Goal: Task Accomplishment & Management: Use online tool/utility

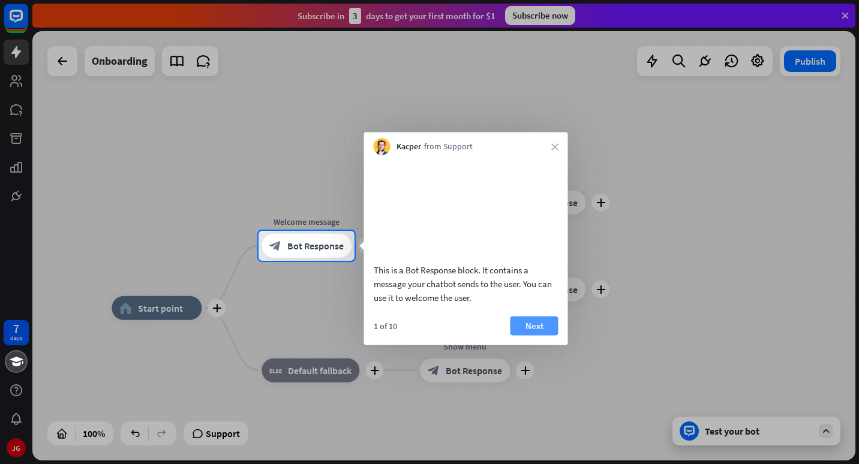
click at [532, 335] on button "Next" at bounding box center [534, 325] width 48 height 19
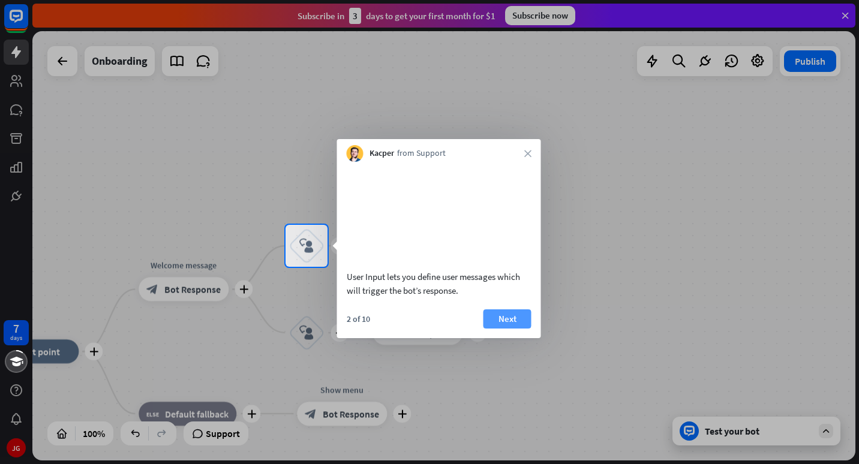
click at [515, 327] on button "Next" at bounding box center [507, 318] width 48 height 19
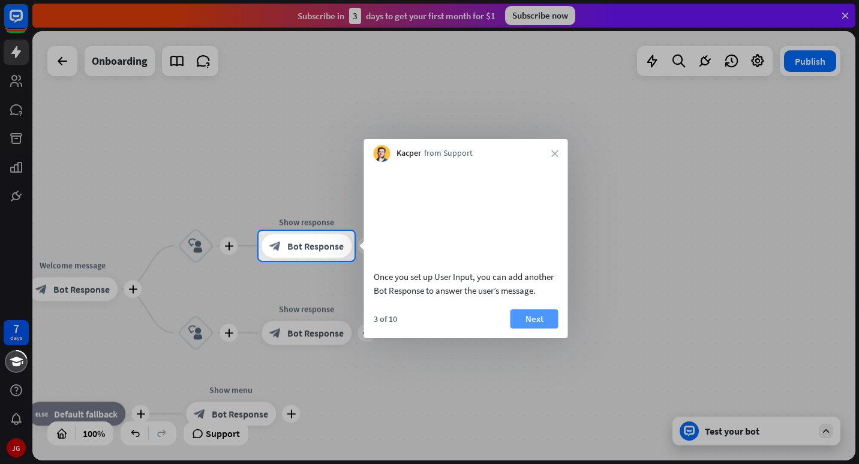
click at [525, 329] on button "Next" at bounding box center [534, 318] width 48 height 19
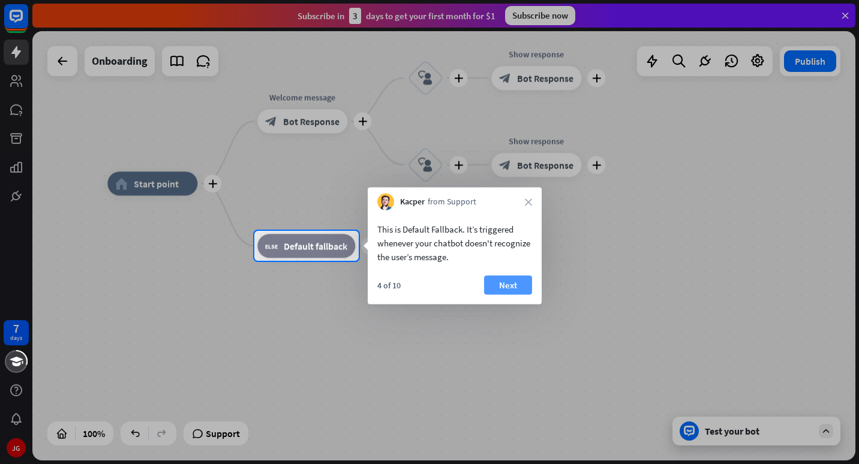
click at [516, 286] on button "Next" at bounding box center [508, 285] width 48 height 19
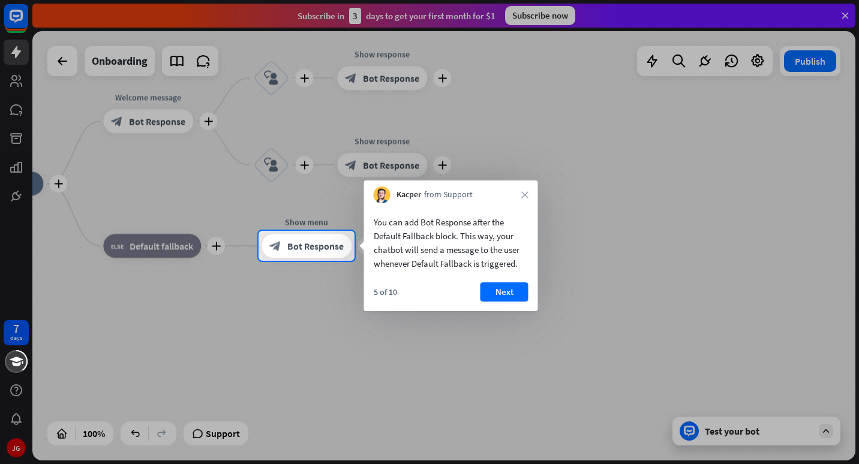
click at [516, 286] on button "Next" at bounding box center [504, 291] width 48 height 19
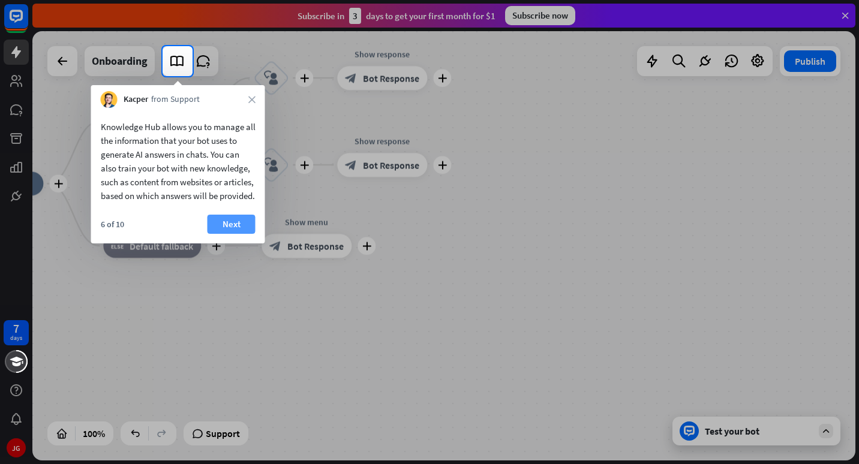
click at [217, 234] on button "Next" at bounding box center [231, 224] width 48 height 19
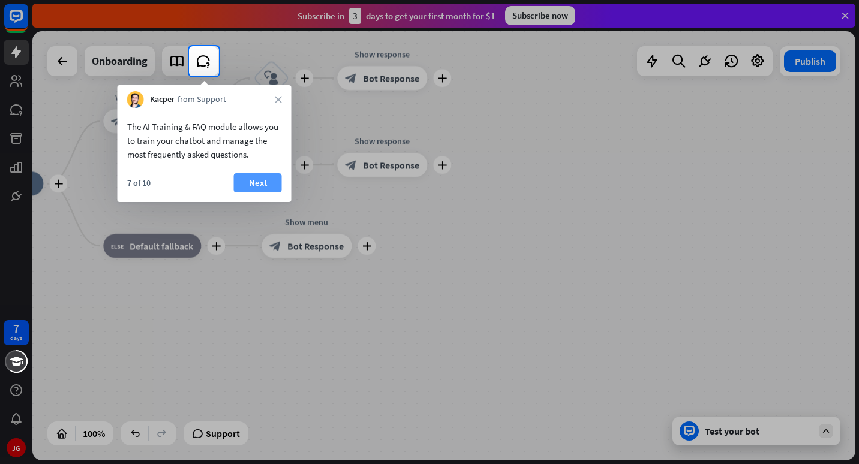
click at [249, 186] on button "Next" at bounding box center [258, 182] width 48 height 19
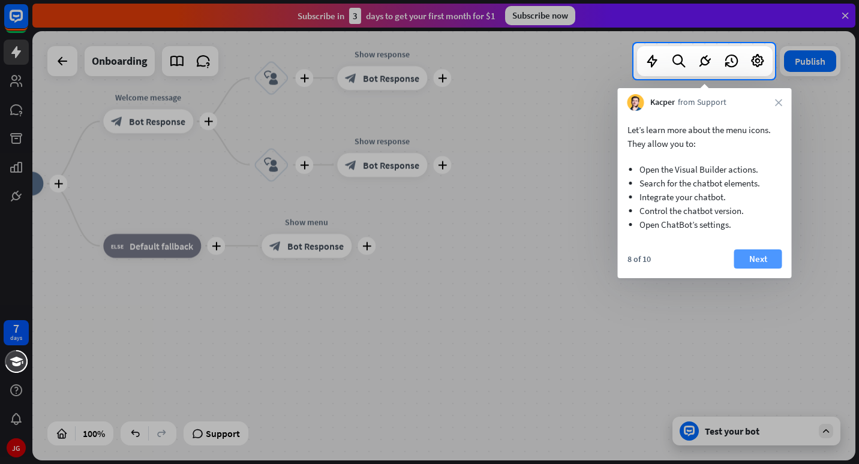
click at [752, 260] on button "Next" at bounding box center [758, 258] width 48 height 19
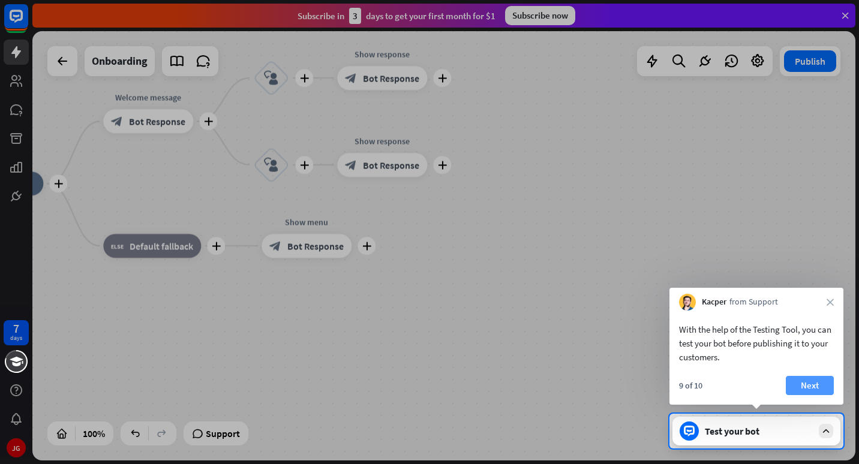
click at [799, 384] on button "Next" at bounding box center [810, 385] width 48 height 19
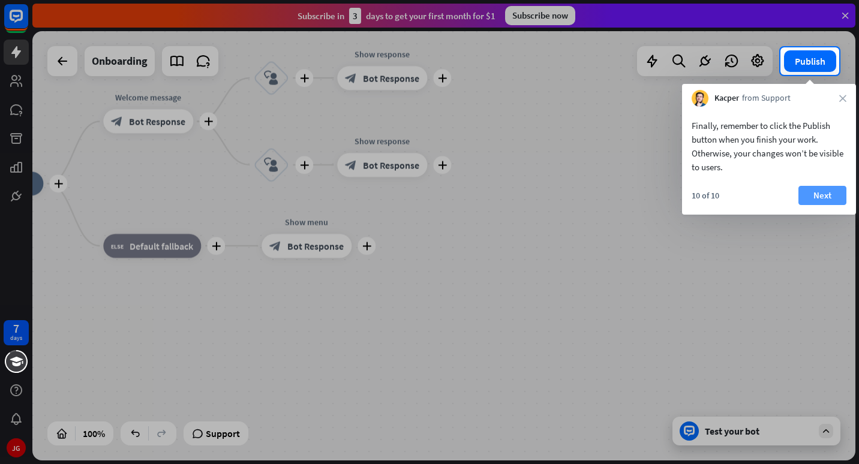
click at [823, 197] on button "Next" at bounding box center [822, 195] width 48 height 19
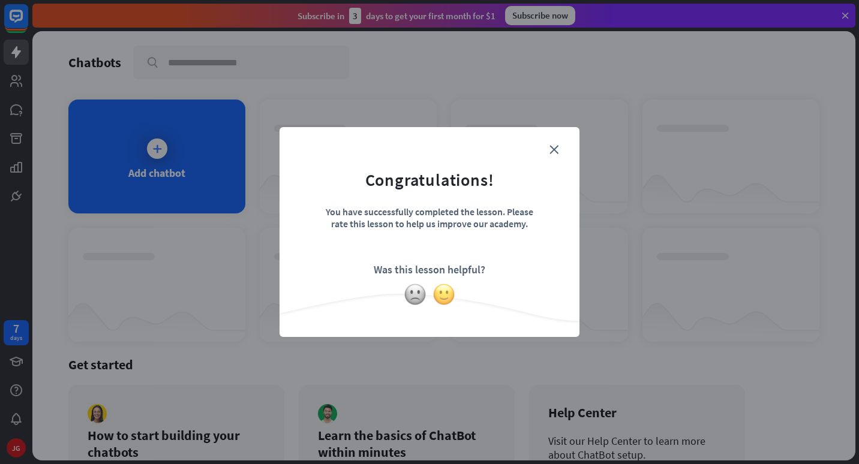
click at [438, 303] on img at bounding box center [443, 294] width 23 height 23
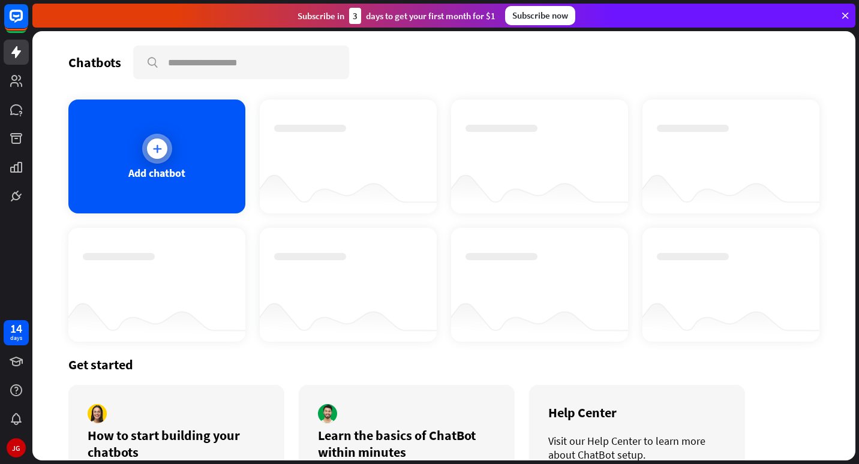
click at [161, 151] on icon at bounding box center [157, 149] width 12 height 12
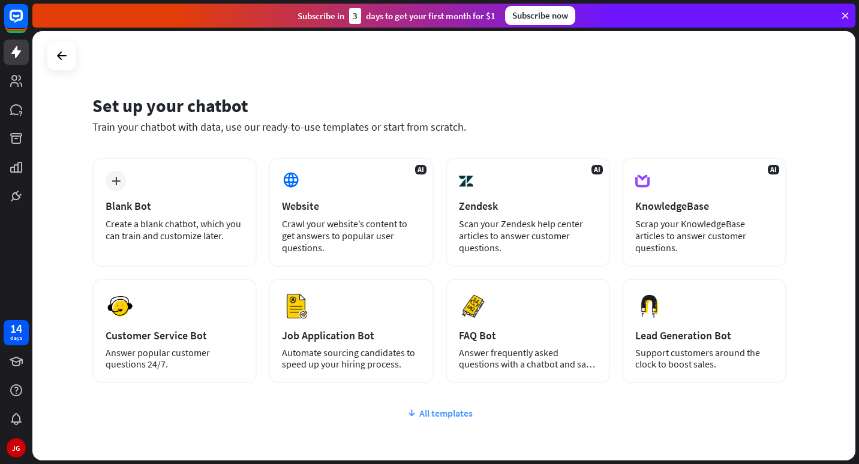
click at [467, 416] on div "All templates" at bounding box center [439, 413] width 694 height 12
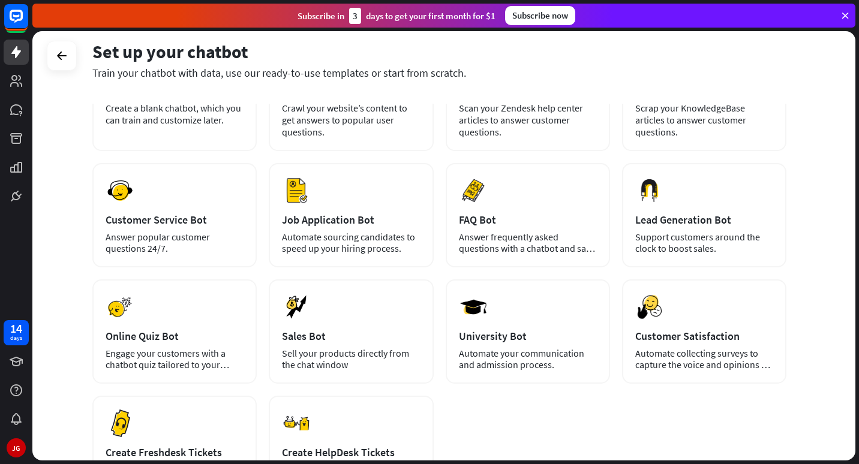
scroll to position [48, 0]
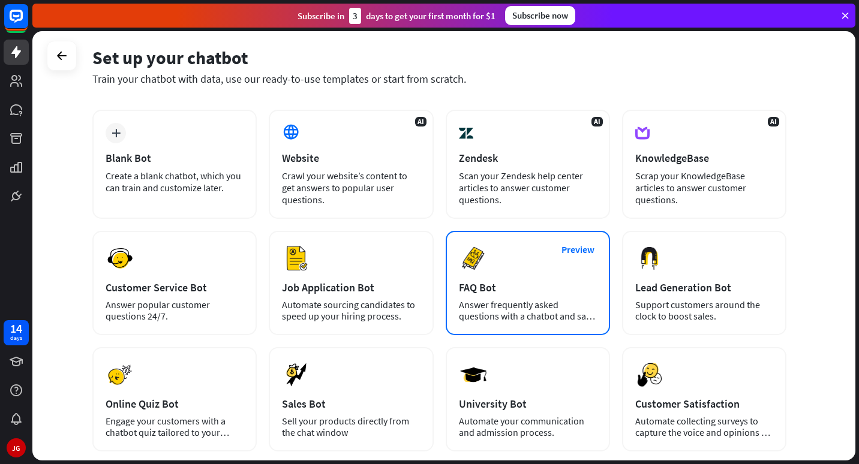
click at [546, 283] on div "FAQ Bot" at bounding box center [528, 288] width 138 height 14
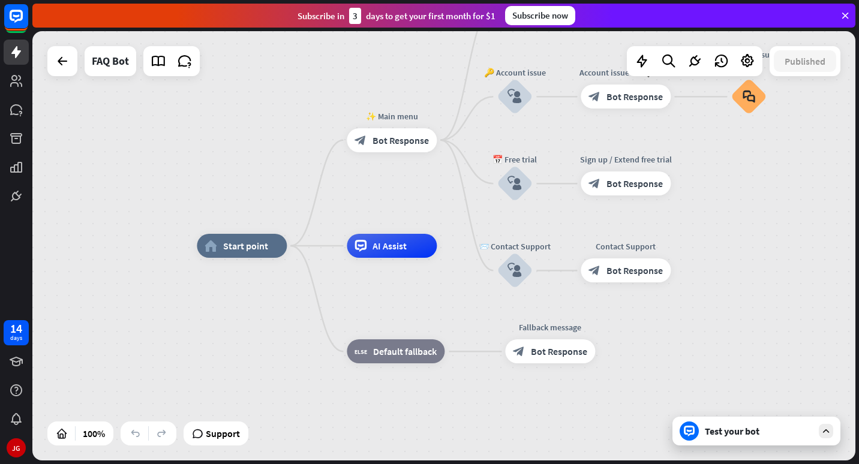
click at [727, 434] on div "Test your bot" at bounding box center [759, 431] width 108 height 12
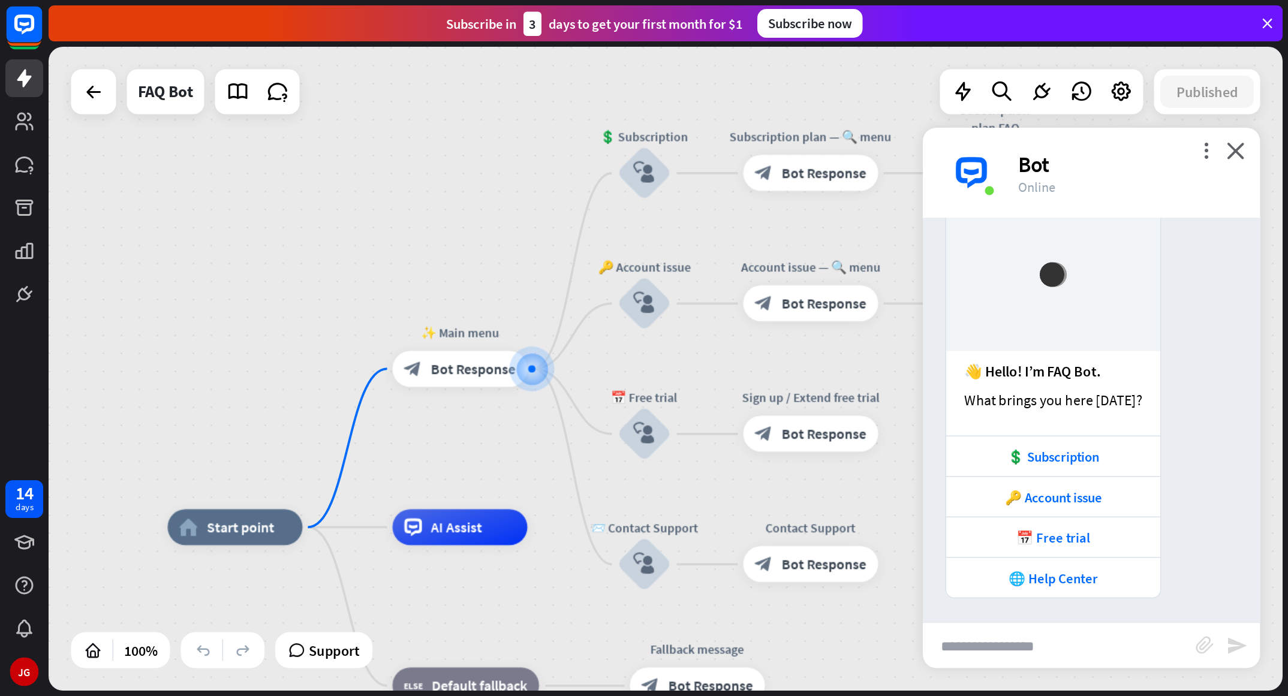
scroll to position [50, 0]
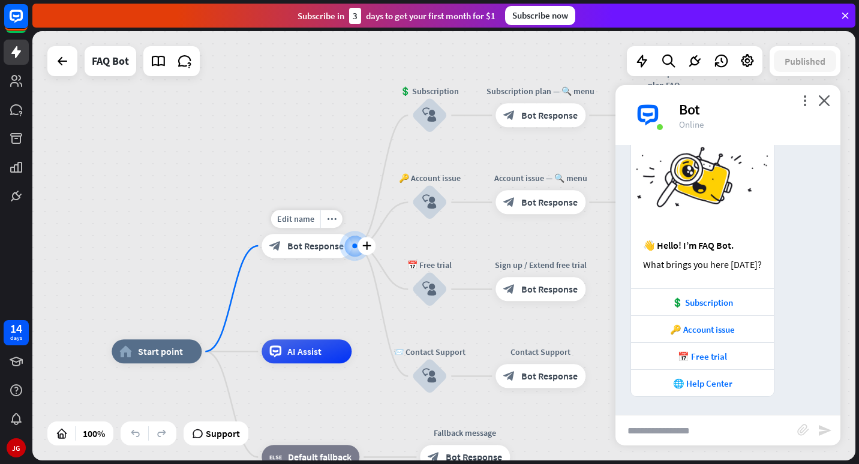
click at [326, 251] on span "Bot Response" at bounding box center [315, 246] width 56 height 12
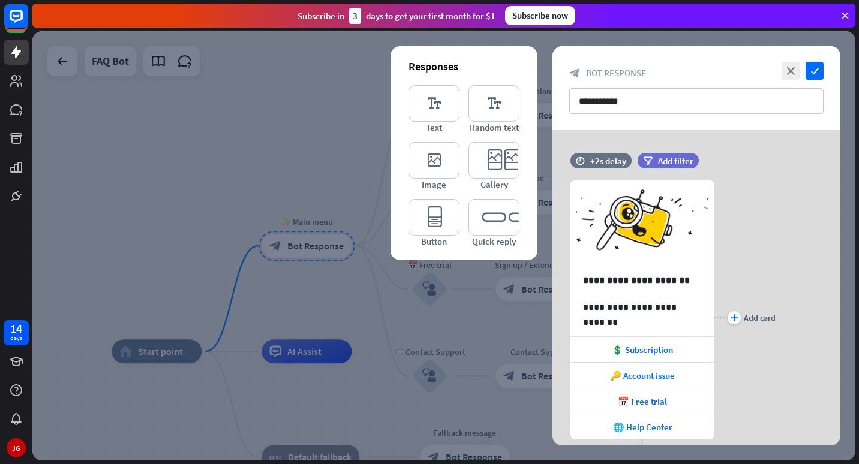
click at [281, 118] on div at bounding box center [443, 245] width 823 height 429
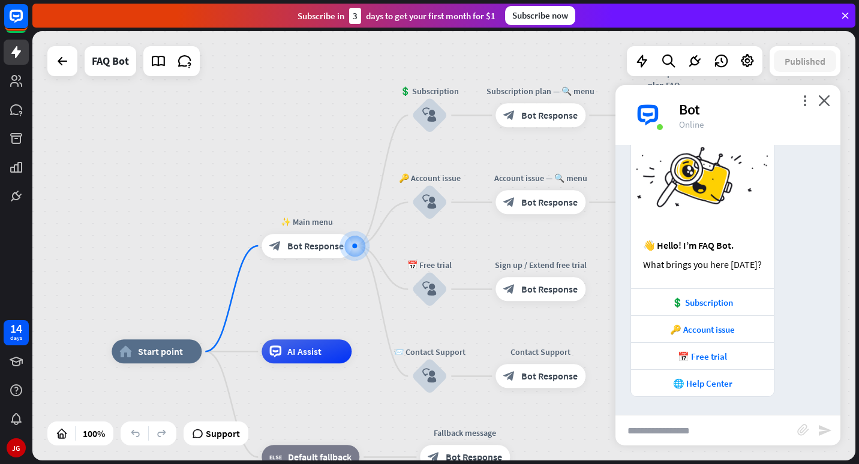
click at [716, 248] on div "👋 Hello! I’m FAQ Bot." at bounding box center [702, 245] width 119 height 12
click at [705, 267] on div "What brings you here [DATE]?" at bounding box center [702, 264] width 119 height 12
click at [808, 105] on icon "more_vert" at bounding box center [804, 100] width 11 height 11
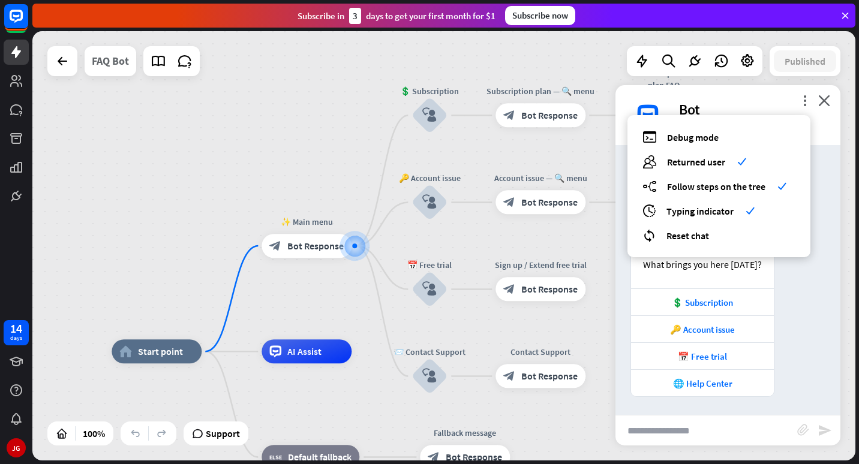
click at [118, 64] on div "FAQ Bot" at bounding box center [110, 61] width 37 height 30
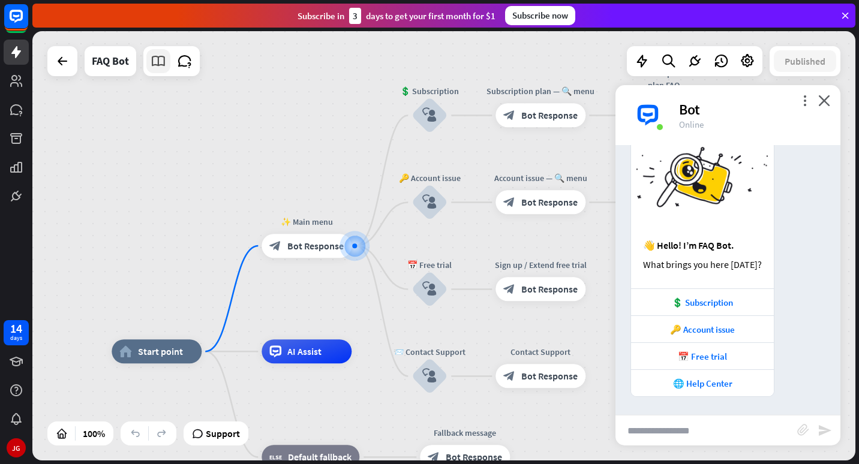
click at [157, 66] on icon at bounding box center [159, 61] width 16 height 16
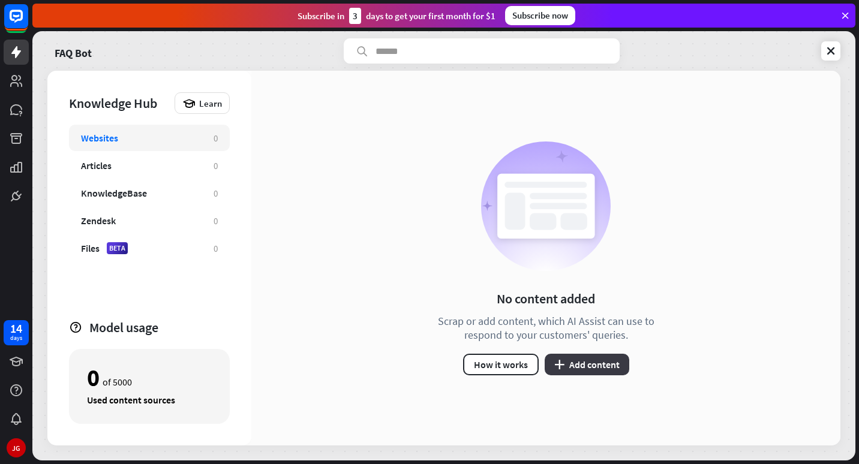
click at [563, 365] on icon "plus" at bounding box center [559, 365] width 10 height 10
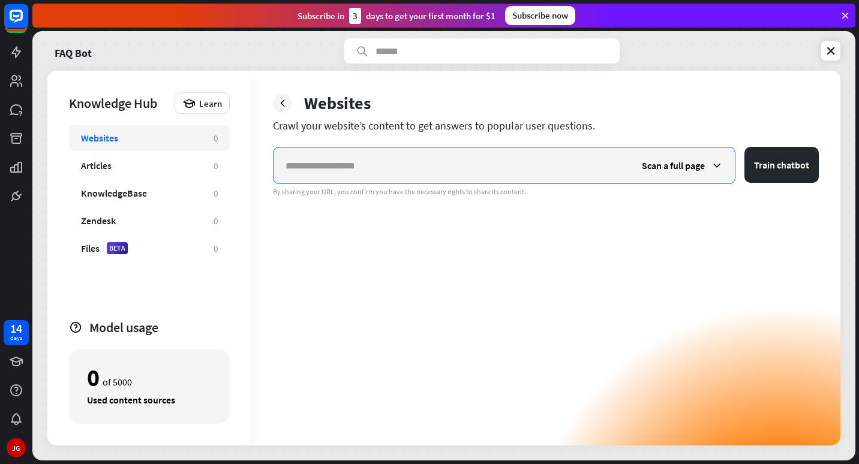
paste input "**********"
type input "**********"
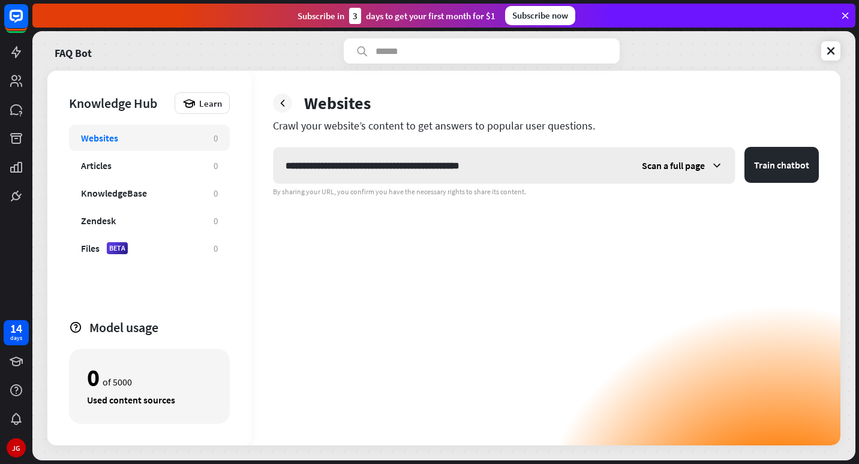
click at [670, 160] on span "Scan a full page" at bounding box center [673, 166] width 63 height 12
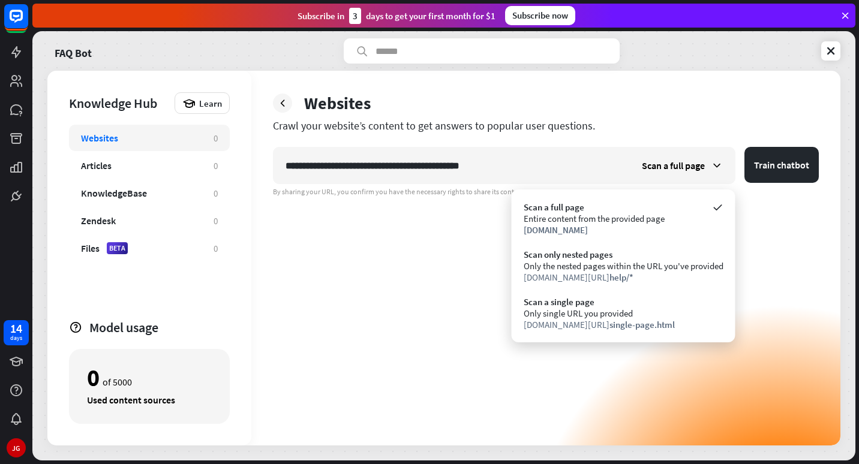
click at [663, 122] on div "Crawl your website’s content to get answers to popular user questions." at bounding box center [546, 126] width 546 height 14
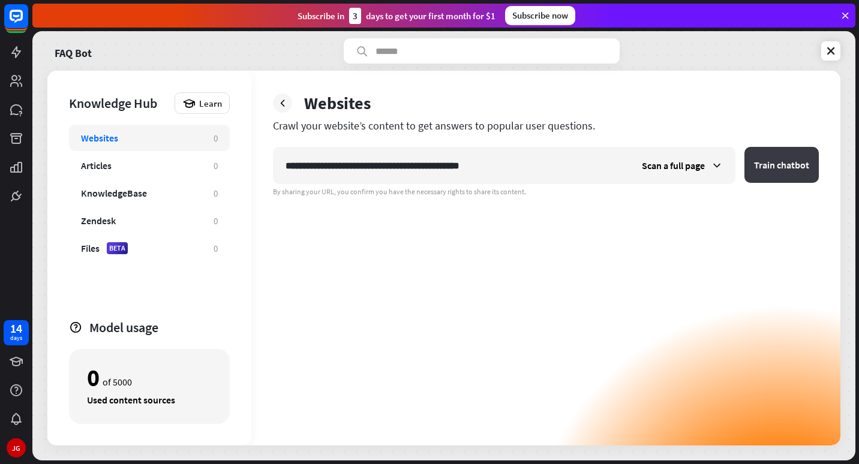
click at [784, 168] on button "Train chatbot" at bounding box center [781, 165] width 74 height 36
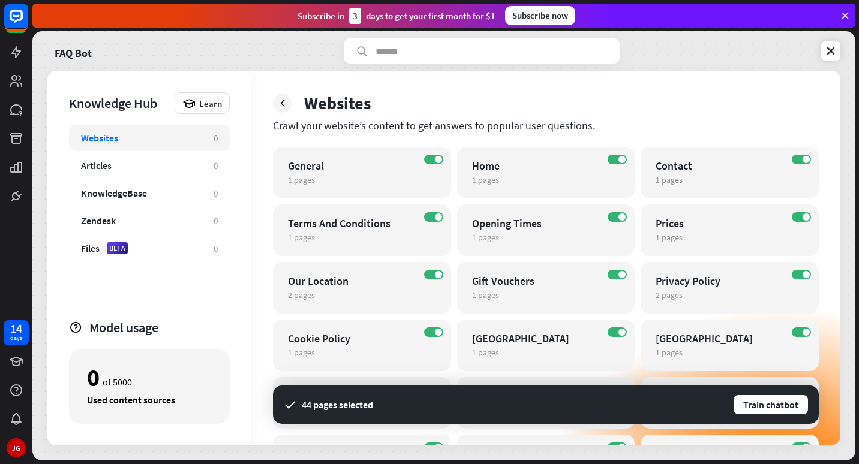
click at [798, 86] on div "Websites Crawl your website’s content to get answers to popular user questions.…" at bounding box center [545, 258] width 589 height 375
click at [428, 332] on label "ON" at bounding box center [433, 332] width 19 height 10
click at [678, 83] on div "Websites Crawl your website’s content to get answers to popular user questions.…" at bounding box center [545, 258] width 589 height 375
click at [425, 216] on label "ON" at bounding box center [433, 217] width 19 height 10
click at [706, 43] on div "FAQ Bot" at bounding box center [443, 50] width 793 height 25
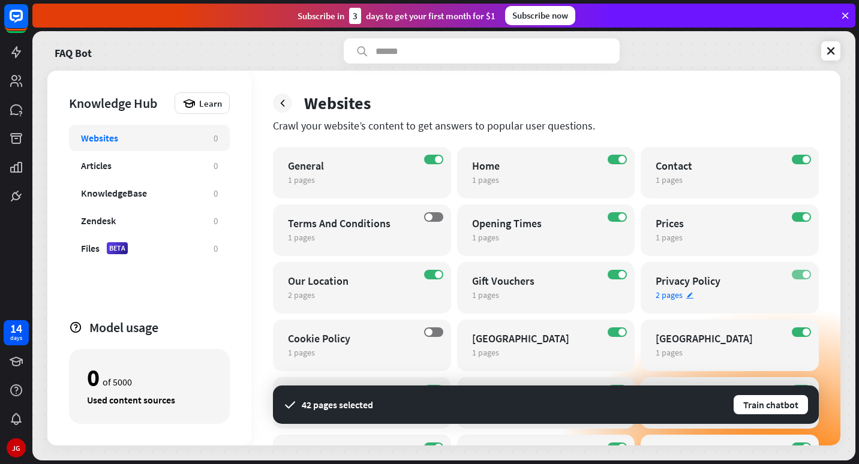
click at [796, 274] on label "ON" at bounding box center [801, 275] width 19 height 10
click at [818, 124] on div "Websites Crawl your website’s content to get answers to popular user questions.…" at bounding box center [545, 258] width 589 height 375
click at [836, 225] on div "Websites Crawl your website’s content to get answers to popular user questions.…" at bounding box center [545, 258] width 589 height 375
drag, startPoint x: 832, startPoint y: 397, endPoint x: 846, endPoint y: 336, distance: 62.2
click at [846, 336] on div "FAQ Bot Knowledge Hub Learn Websites 0 Articles 0 KnowledgeBase 0 Zendesk 0 Fil…" at bounding box center [443, 245] width 823 height 429
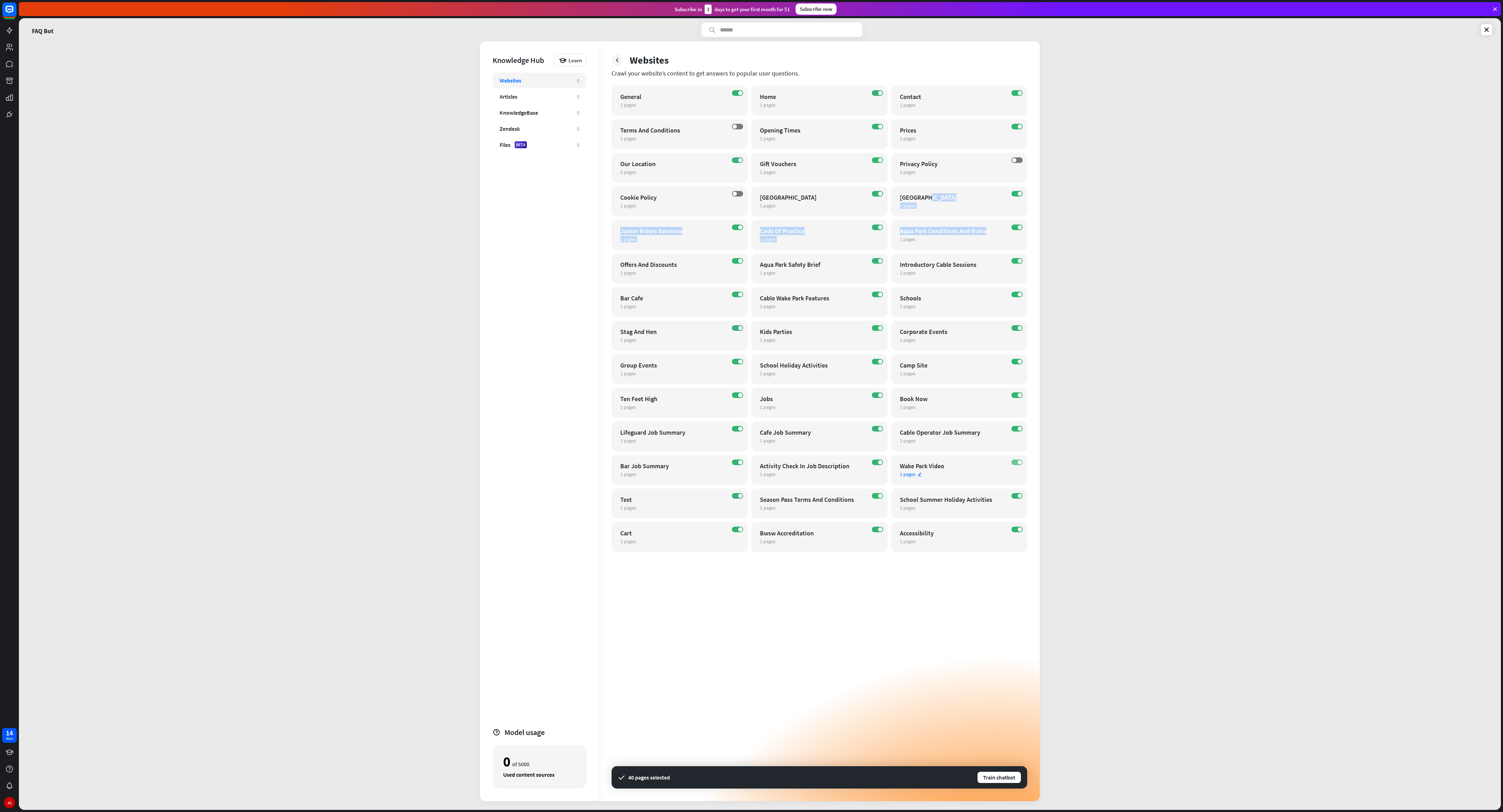
drag, startPoint x: 407, startPoint y: 0, endPoint x: 1014, endPoint y: 463, distance: 763.4
click at [501, 271] on label "ON" at bounding box center [1017, 463] width 11 height 6
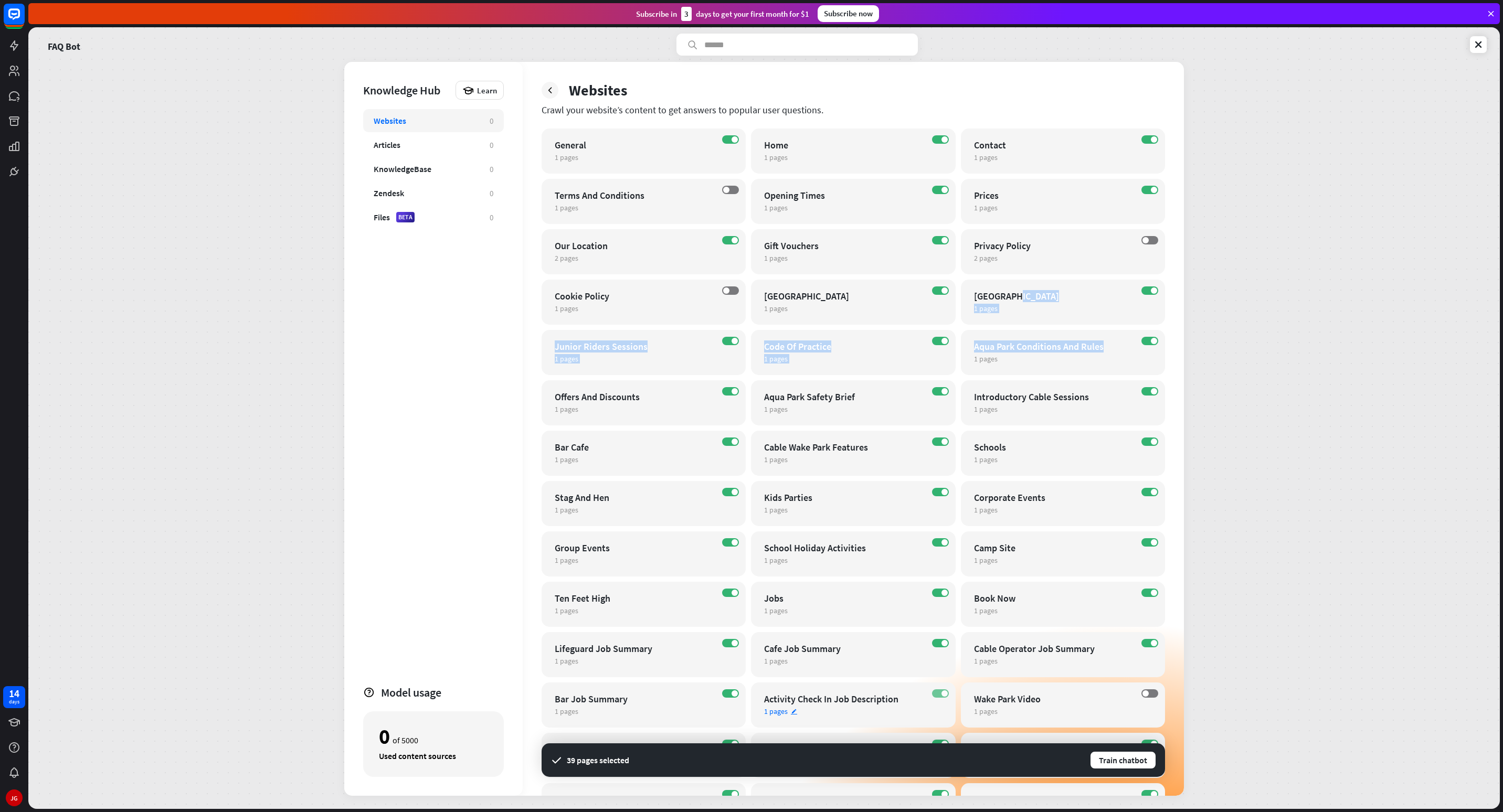
drag, startPoint x: 1942, startPoint y: 6, endPoint x: 938, endPoint y: 690, distance: 1214.9
click at [751, 406] on label "ON" at bounding box center [940, 694] width 17 height 9
click at [751, 406] on label "ON" at bounding box center [940, 643] width 17 height 9
click at [728, 406] on label "ON" at bounding box center [730, 643] width 17 height 9
click at [734, 406] on span at bounding box center [734, 693] width 6 height 6
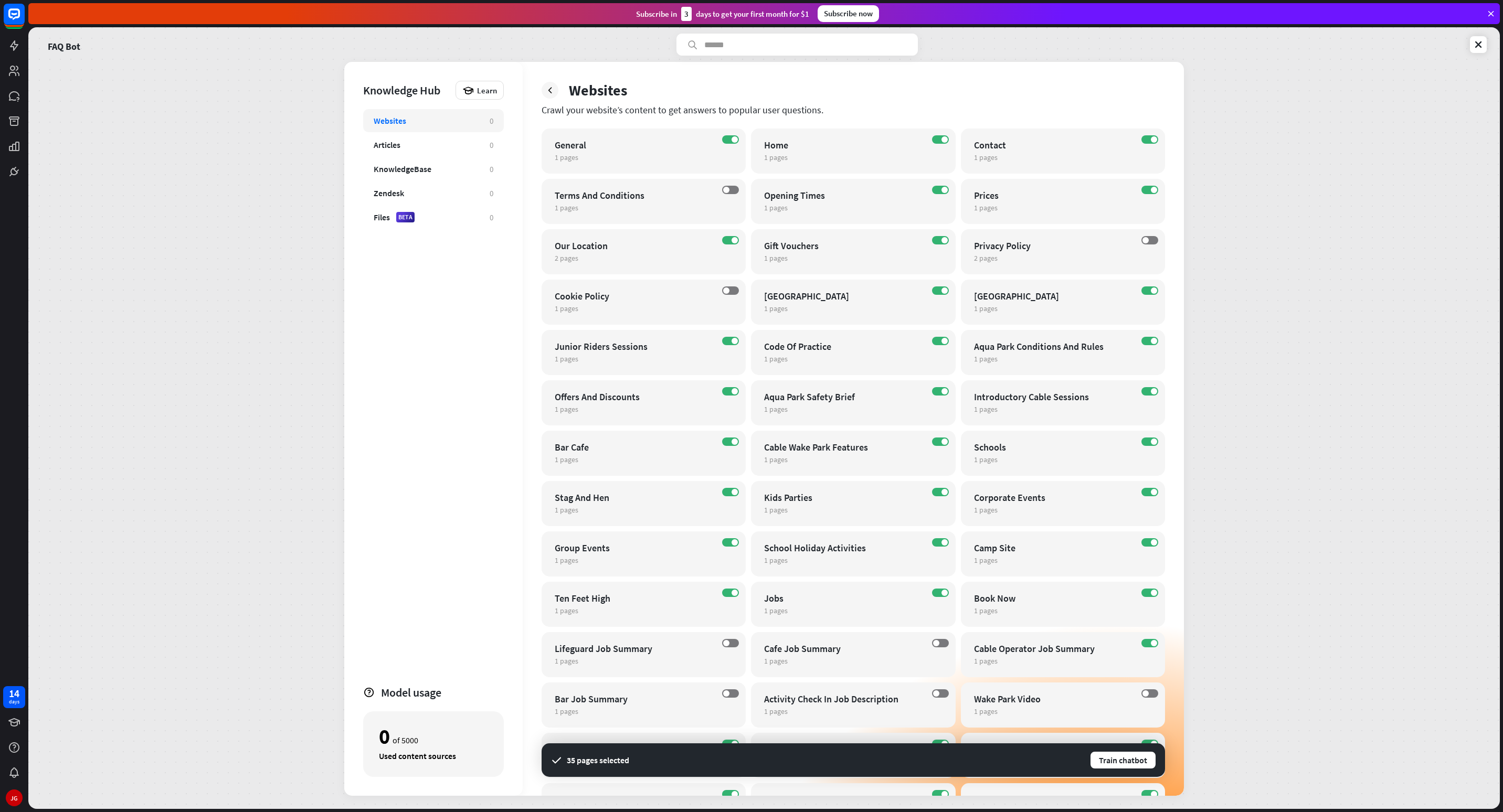
click at [751, 406] on div "FAQ Bot Knowledge Hub Learn Websites 0 Articles 0 KnowledgeBase 0 Zendesk 0 Fil…" at bounding box center [763, 417] width 1471 height 781
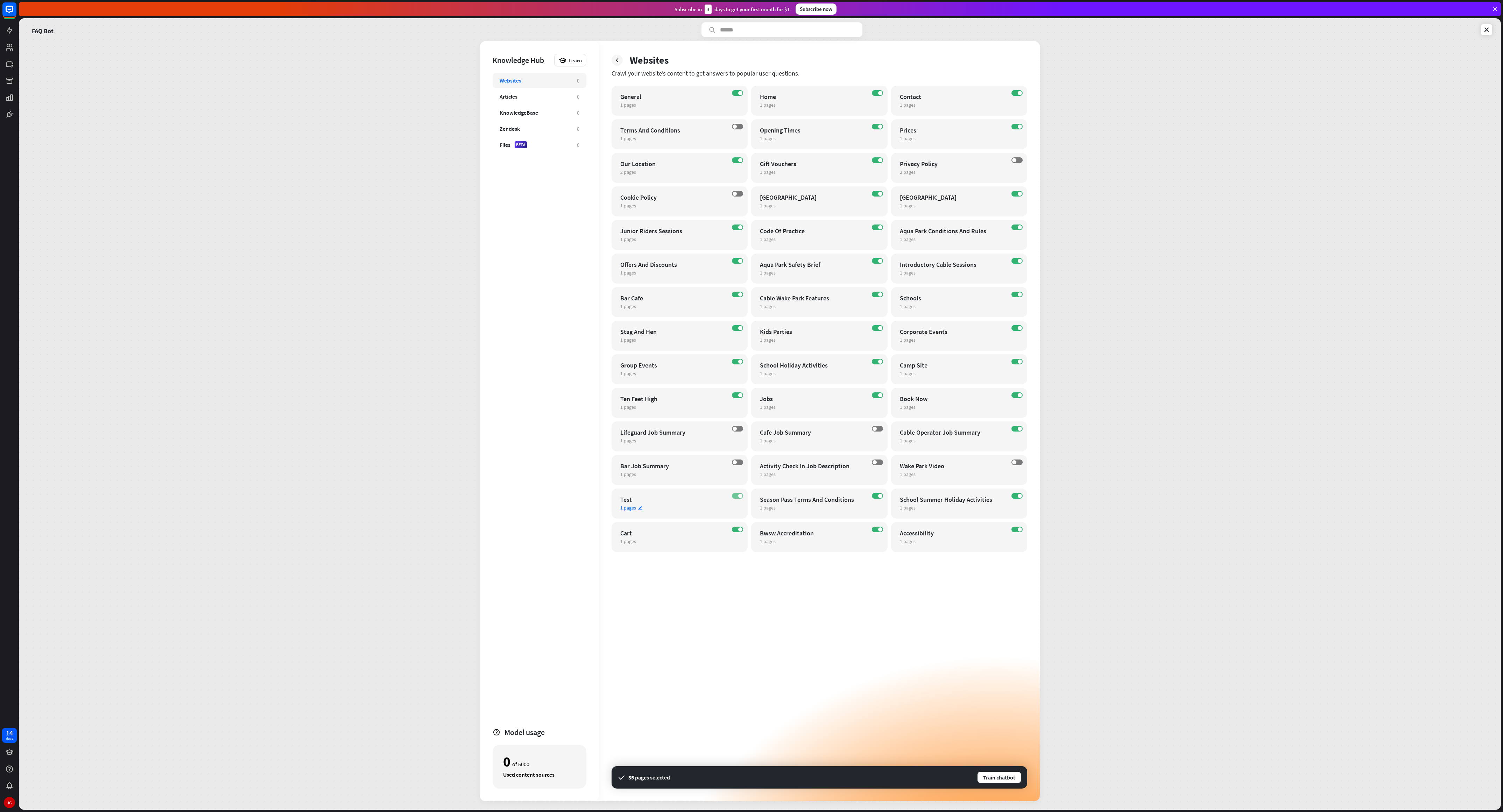
drag, startPoint x: 820, startPoint y: 0, endPoint x: 737, endPoint y: 495, distance: 501.9
click at [501, 271] on label "ON" at bounding box center [737, 496] width 11 height 6
click at [501, 271] on label "ON" at bounding box center [737, 530] width 11 height 6
click at [501, 261] on label "ON" at bounding box center [877, 261] width 11 height 6
click at [501, 271] on button "Train chatbot" at bounding box center [999, 778] width 45 height 13
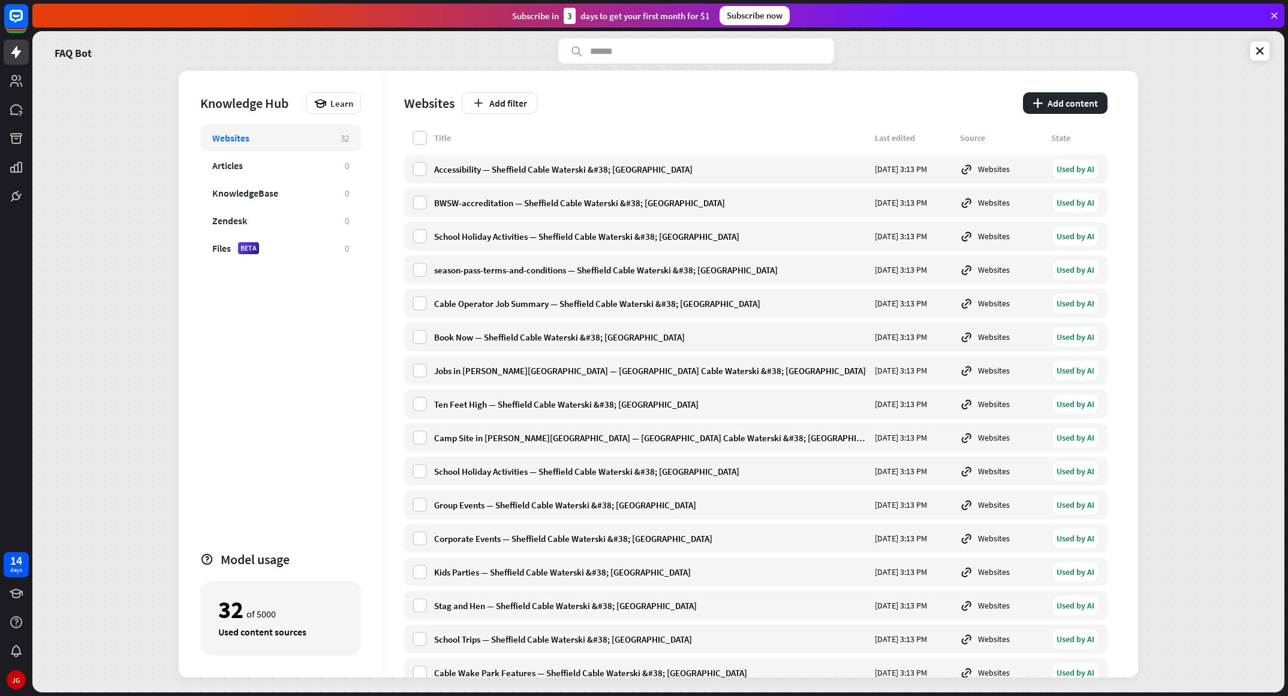
drag, startPoint x: 2231, startPoint y: 29, endPoint x: 116, endPoint y: 365, distance: 2140.8
click at [116, 365] on div "FAQ Bot Knowledge Hub Learn Websites 32 Articles 0 KnowledgeBase 0 Zendesk 0 Fi…" at bounding box center [658, 361] width 1252 height 661
click at [232, 243] on div "Files BETA" at bounding box center [272, 248] width 121 height 12
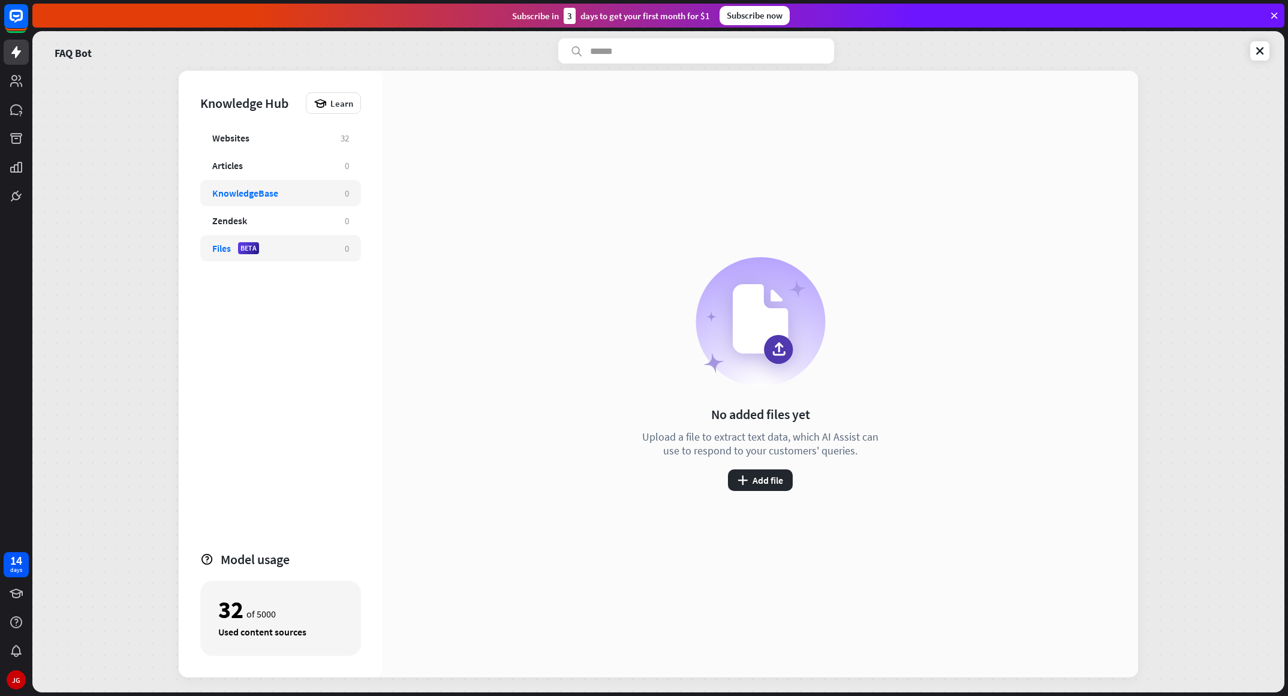
click at [254, 189] on div "KnowledgeBase" at bounding box center [245, 193] width 66 height 12
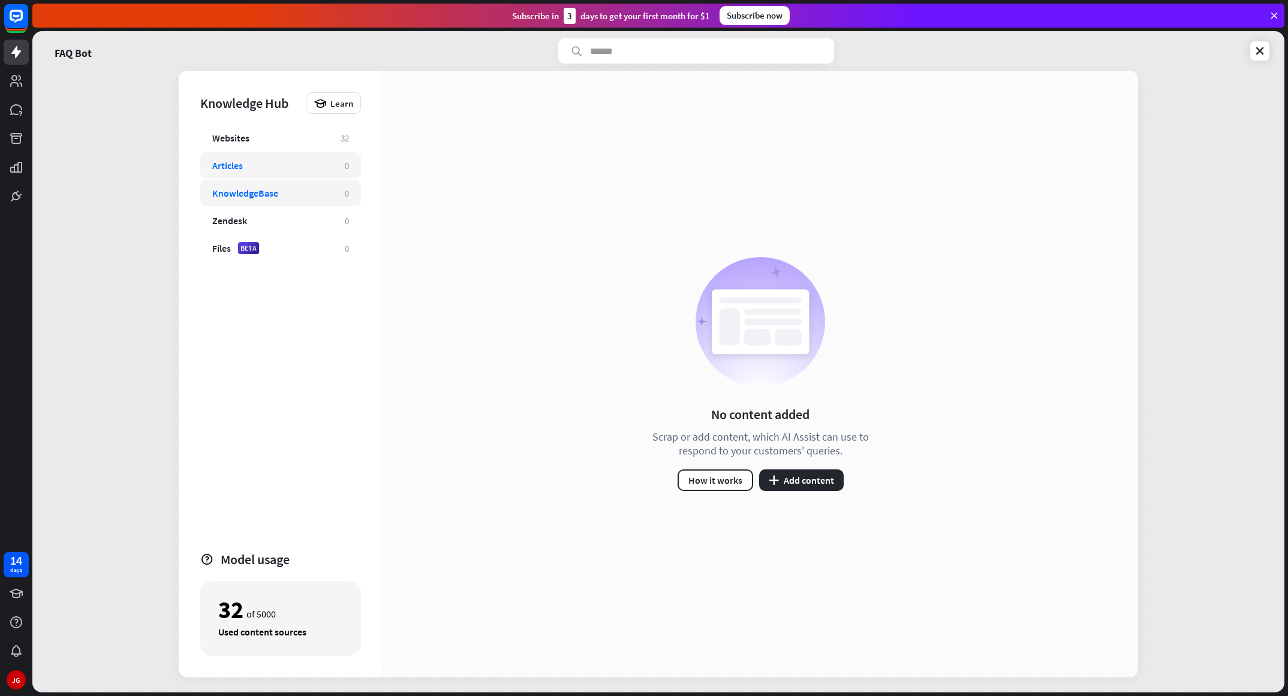
click at [258, 160] on div "Articles" at bounding box center [272, 166] width 121 height 12
click at [268, 137] on div "Websites" at bounding box center [270, 138] width 116 height 12
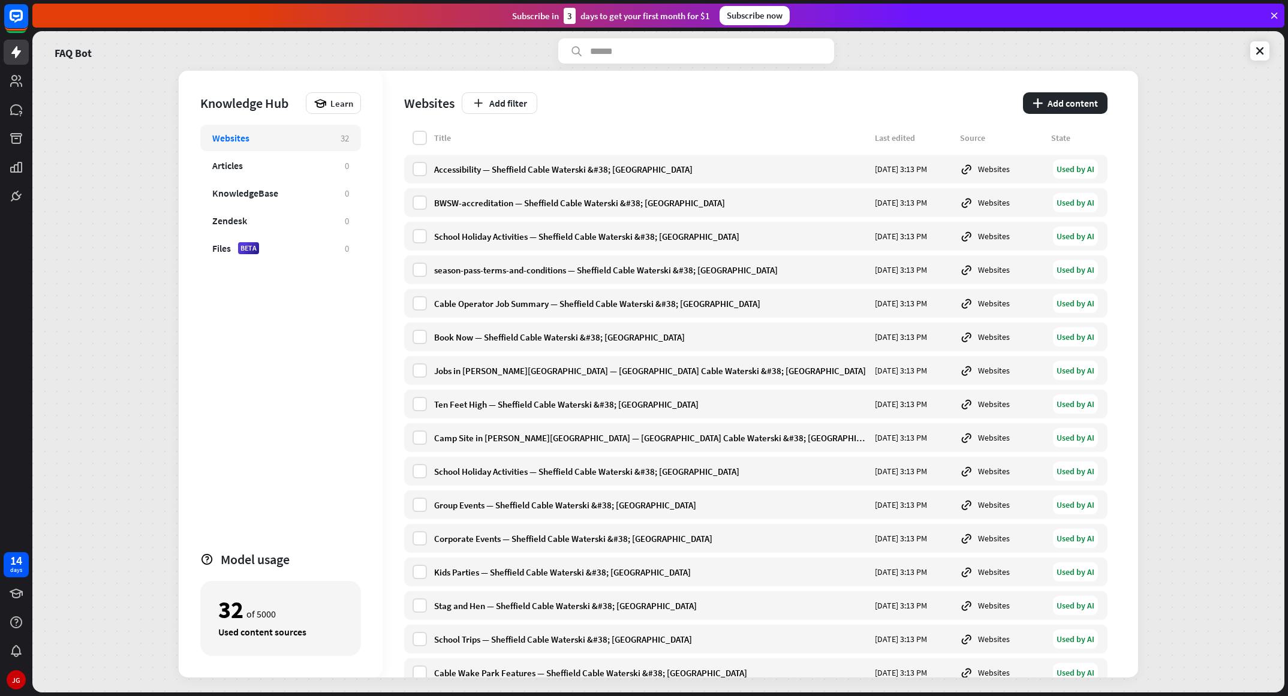
click at [263, 179] on div "Websites 32 Articles 0 KnowledgeBase 0 Zendesk 0 Files BETA 0" at bounding box center [280, 333] width 161 height 416
click at [263, 167] on div "Articles" at bounding box center [272, 166] width 121 height 12
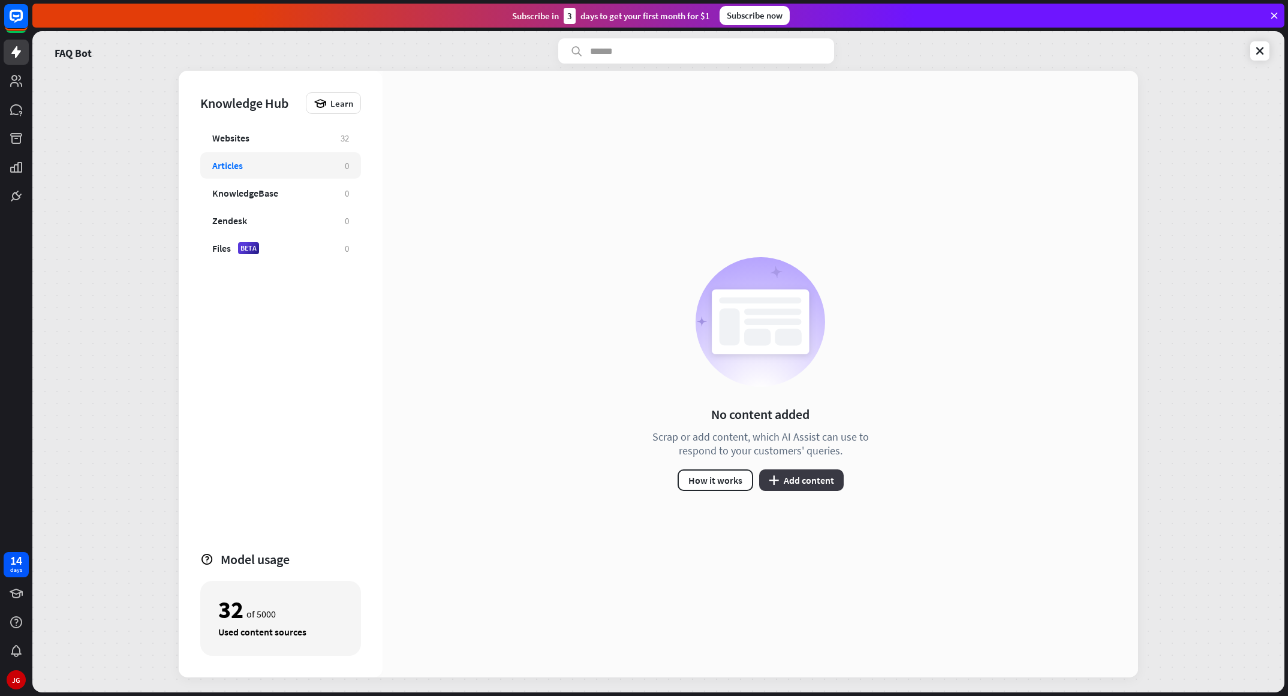
click at [815, 464] on button "plus Add content" at bounding box center [801, 481] width 85 height 22
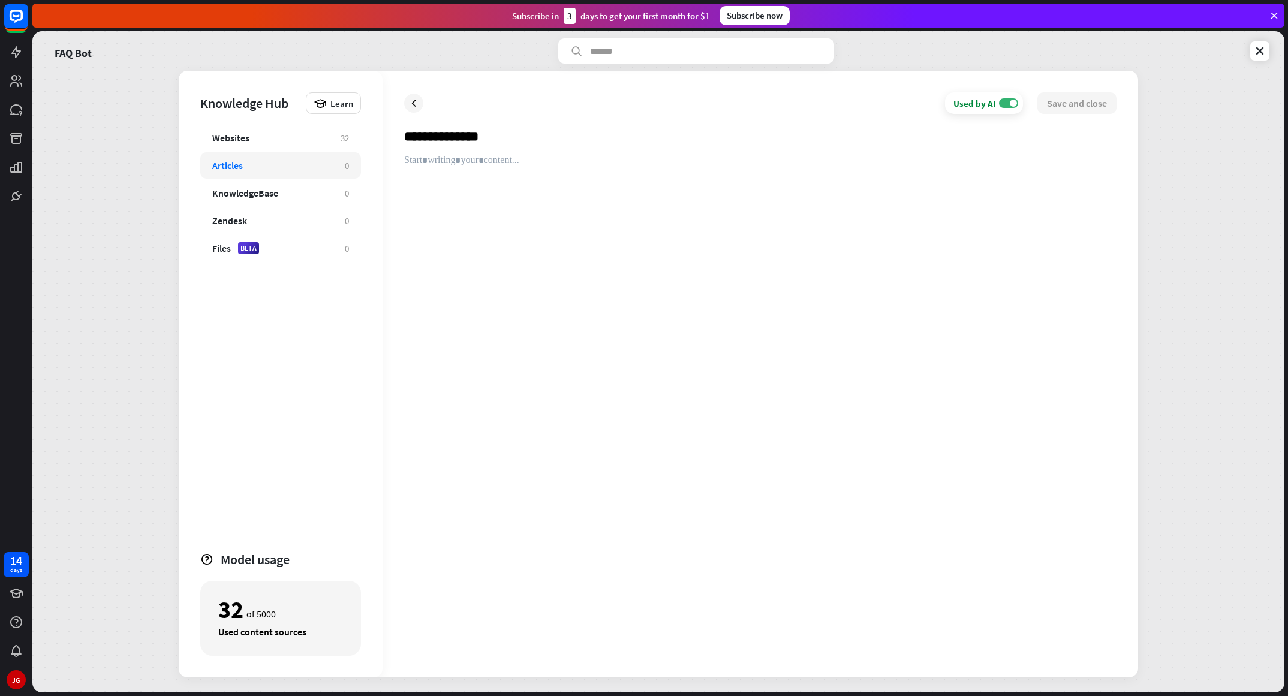
type input "**********"
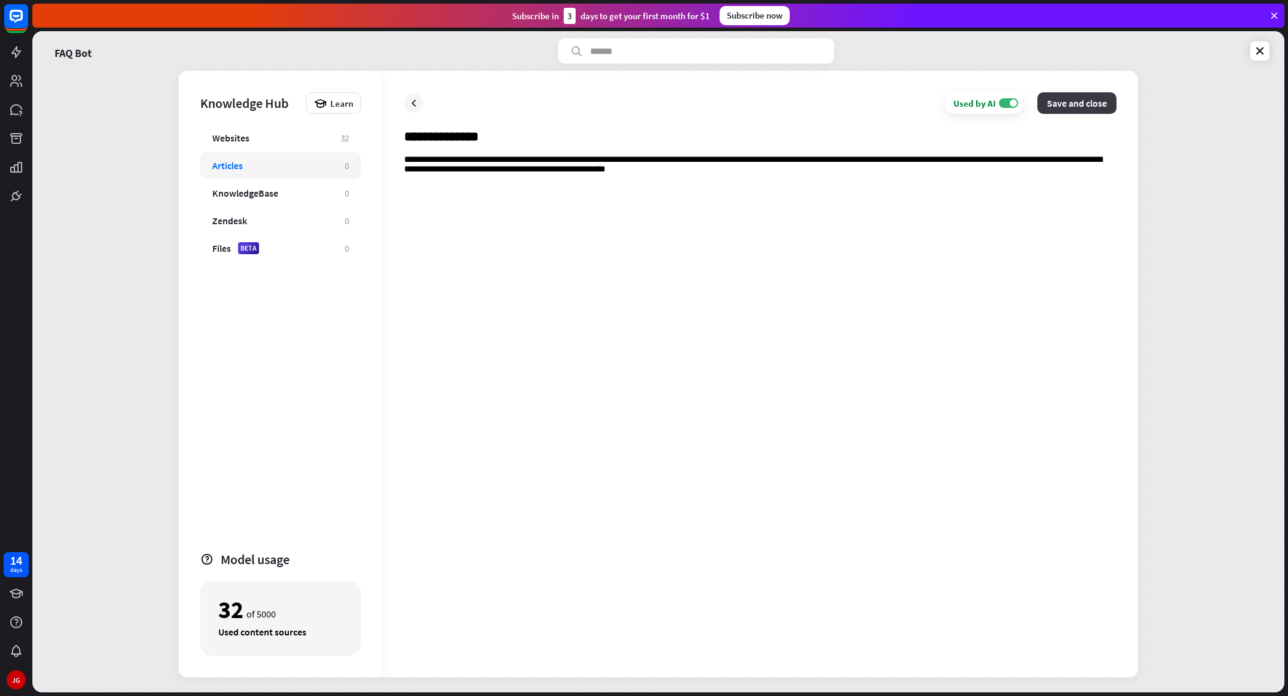
click at [858, 101] on button "Save and close" at bounding box center [1076, 103] width 79 height 22
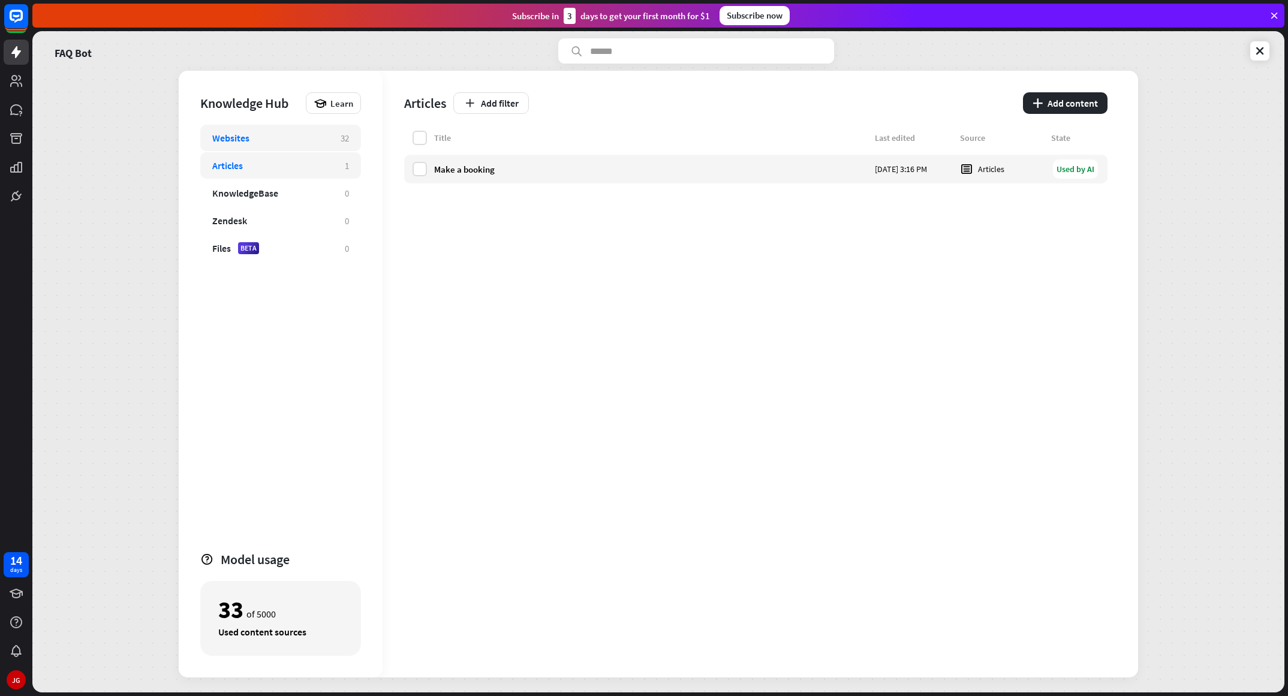
click at [290, 137] on div "Websites" at bounding box center [270, 138] width 116 height 12
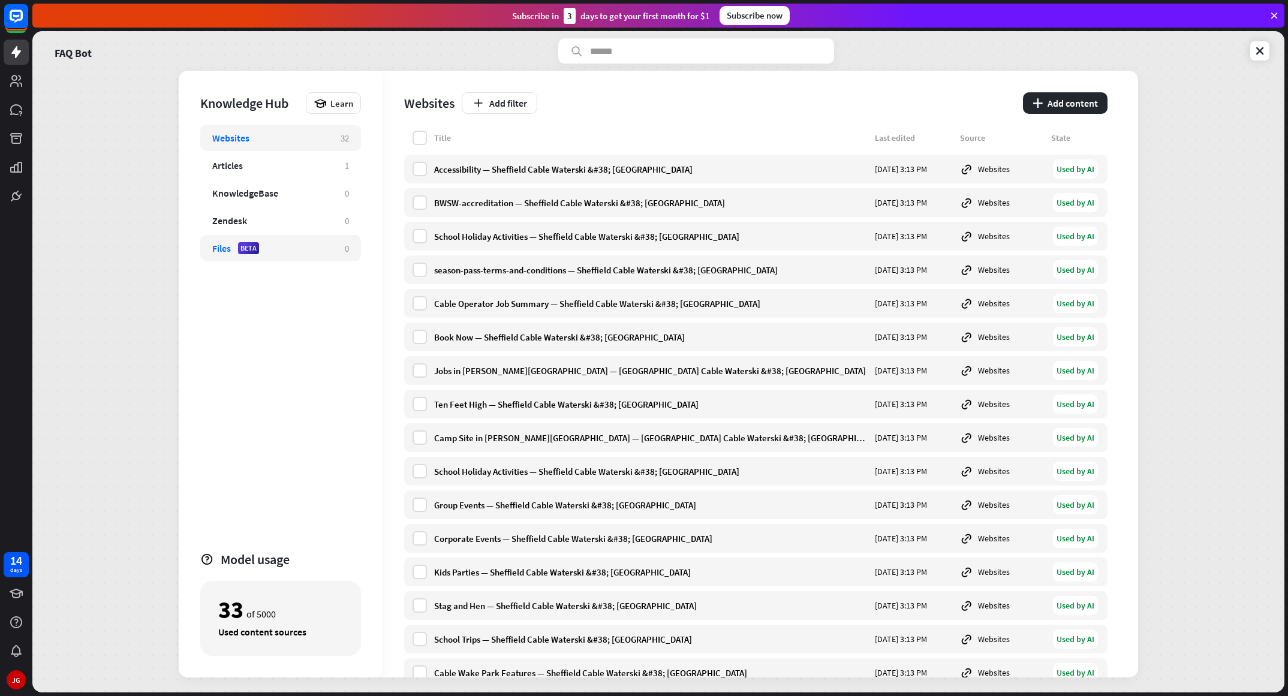
click at [267, 250] on div "Files BETA" at bounding box center [272, 248] width 121 height 12
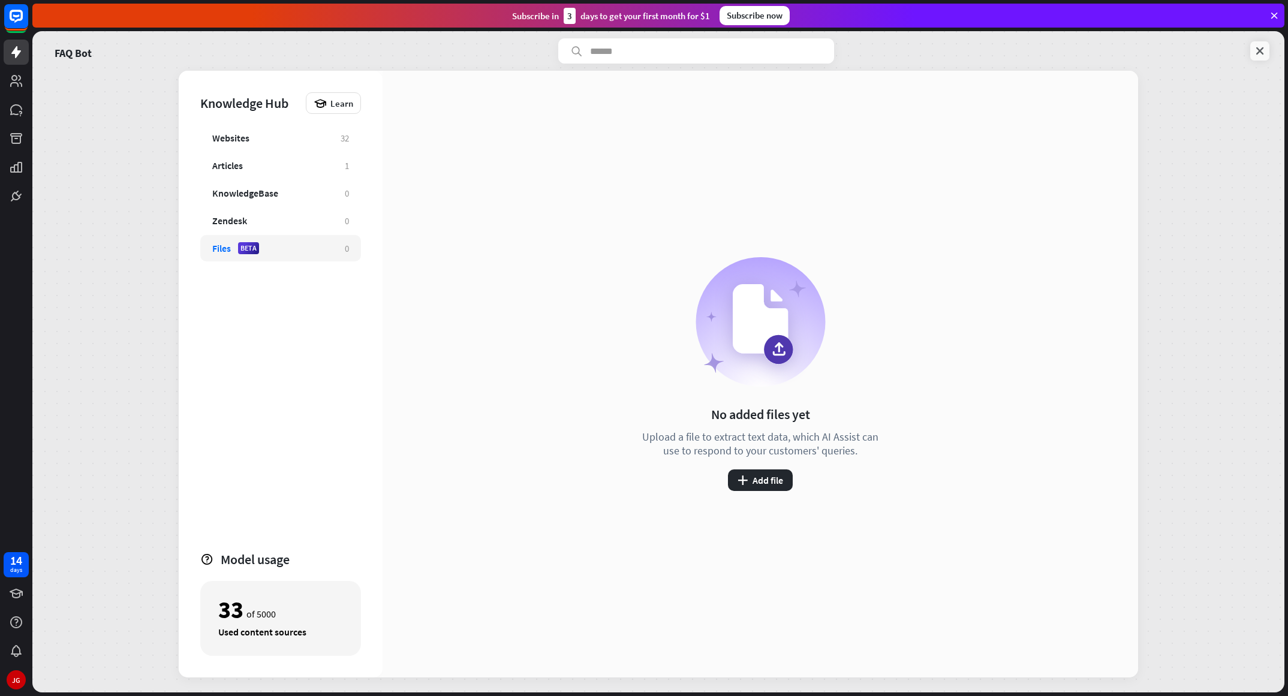
click at [858, 53] on link at bounding box center [1259, 50] width 19 height 19
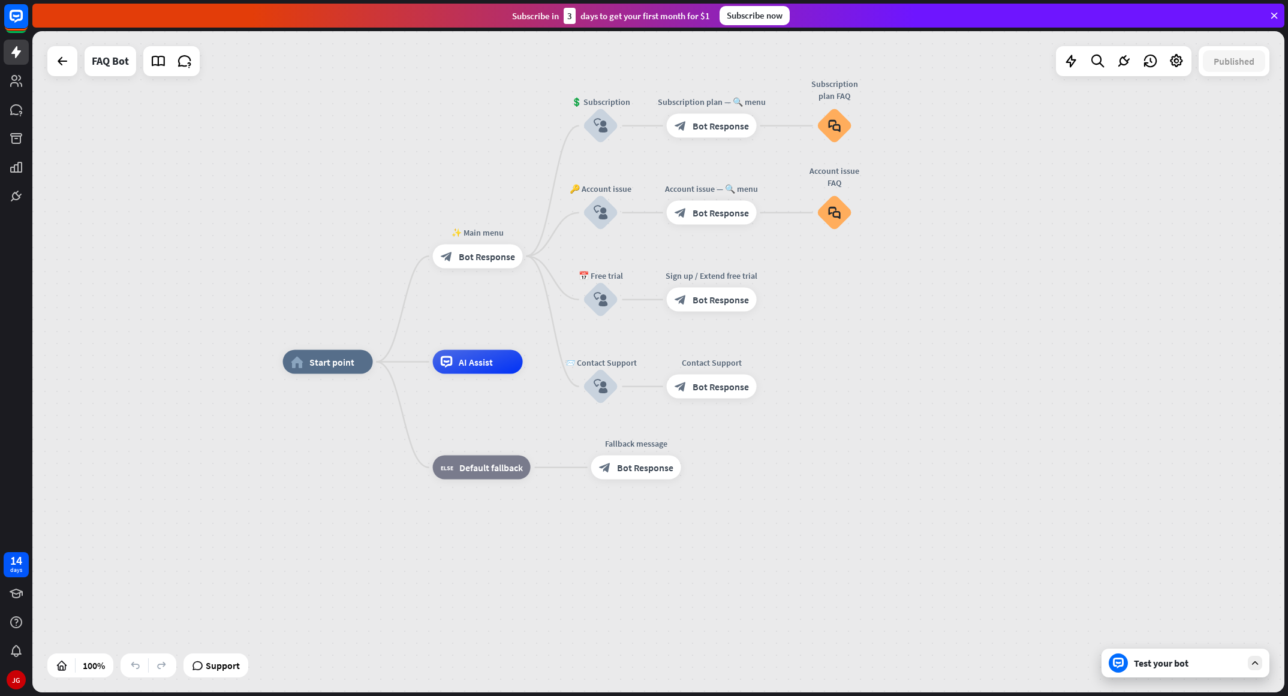
click at [858, 464] on div "Test your bot" at bounding box center [1188, 663] width 108 height 12
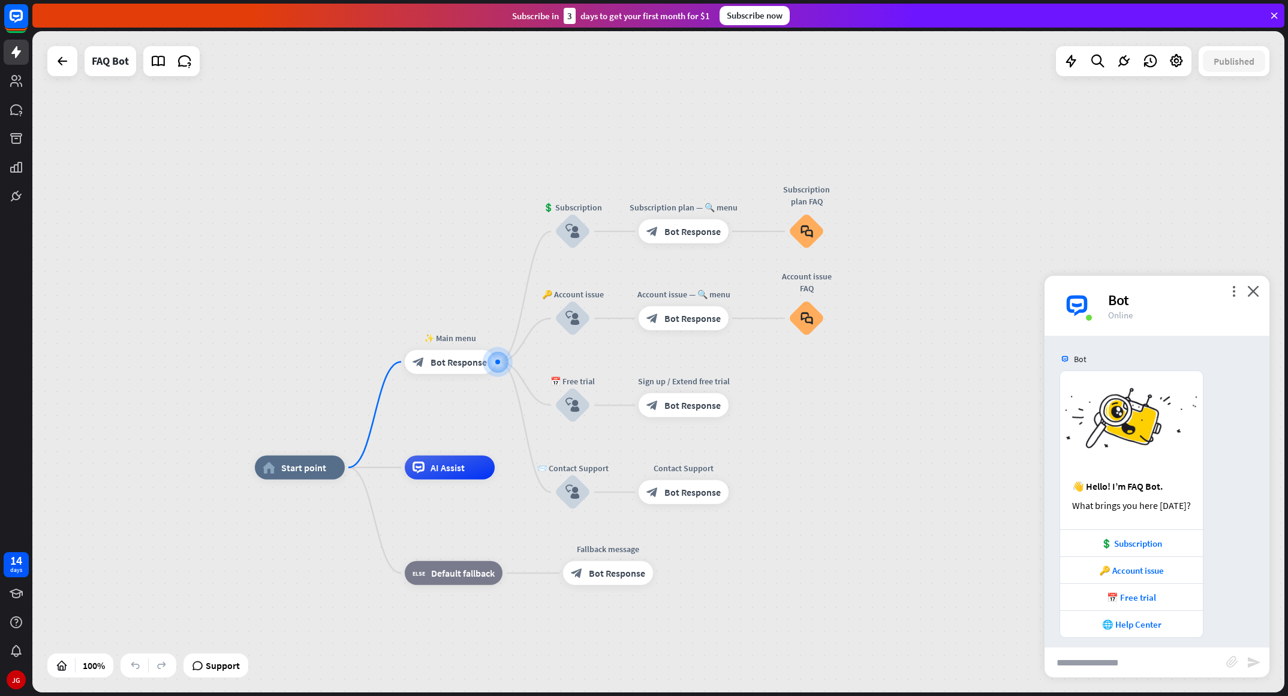
scroll to position [8, 0]
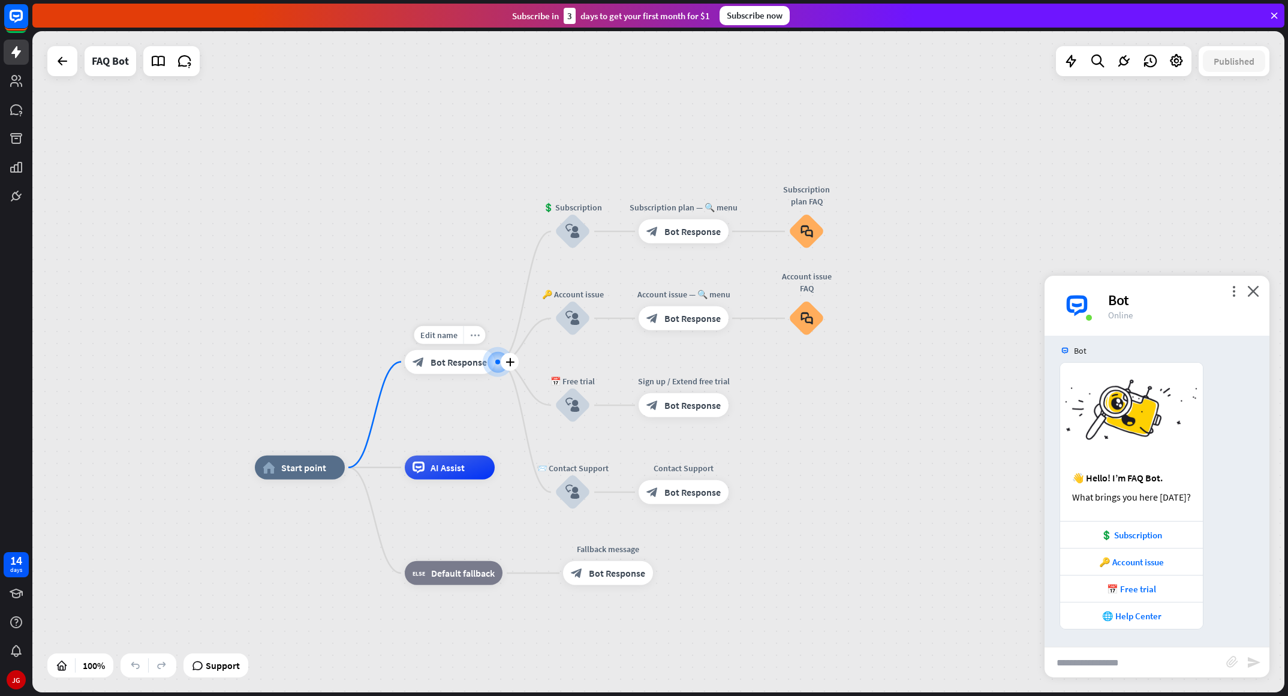
click at [476, 336] on icon "more_horiz" at bounding box center [475, 334] width 10 height 9
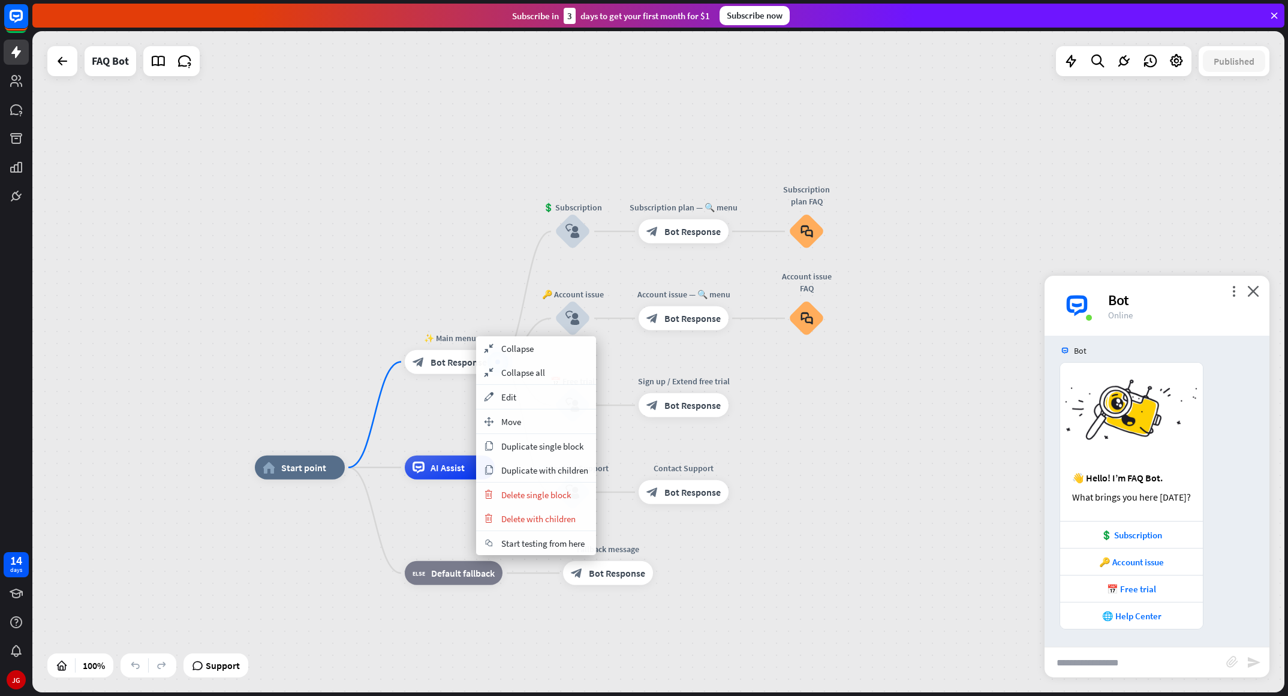
click at [858, 464] on input "text" at bounding box center [1136, 663] width 182 height 30
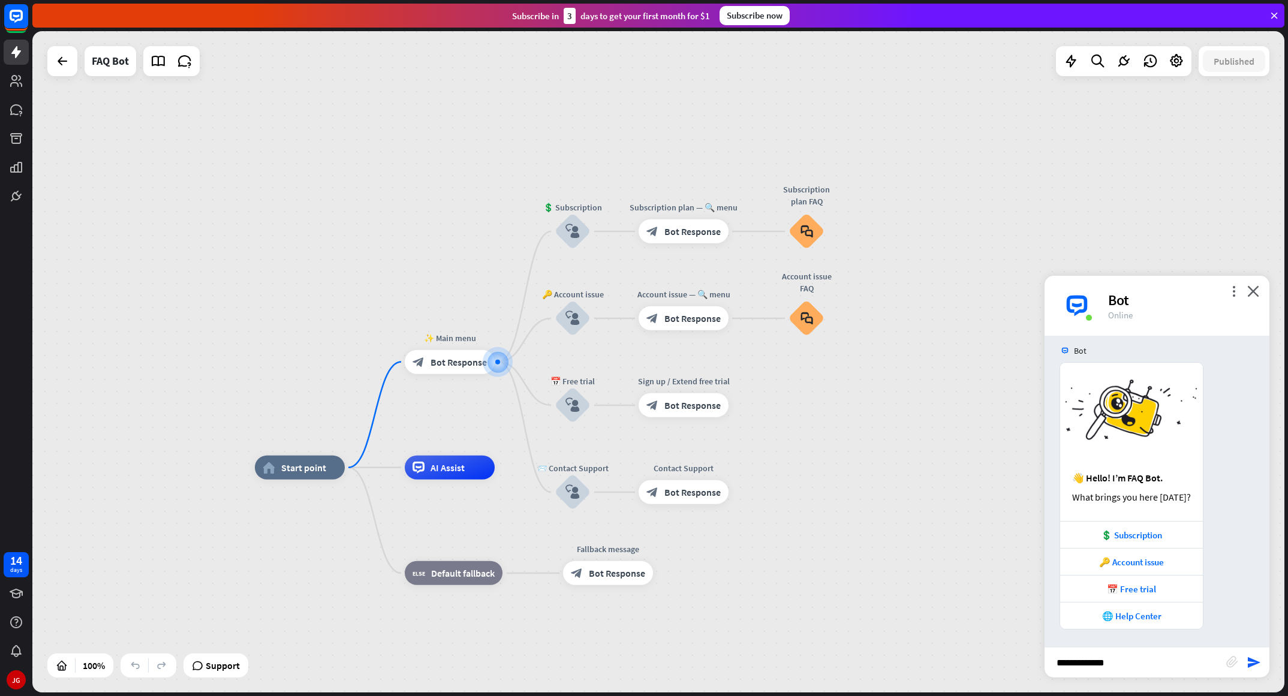
type input "**********"
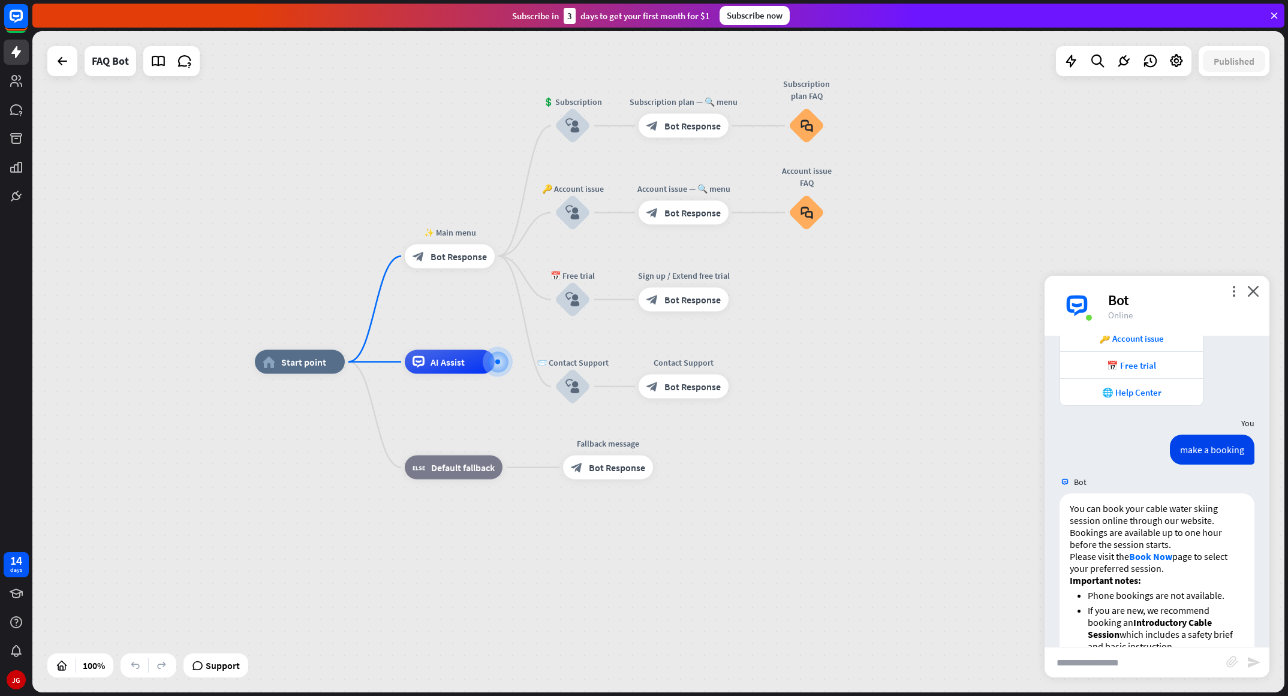
scroll to position [213, 0]
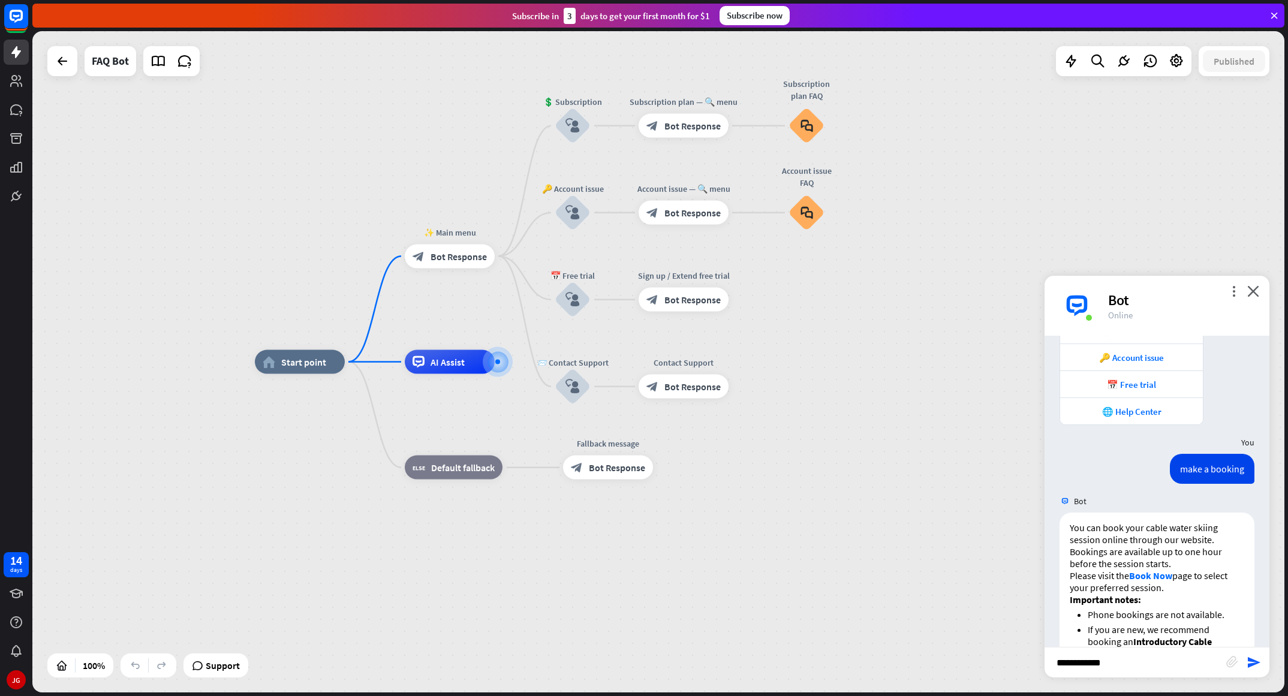
type input "**********"
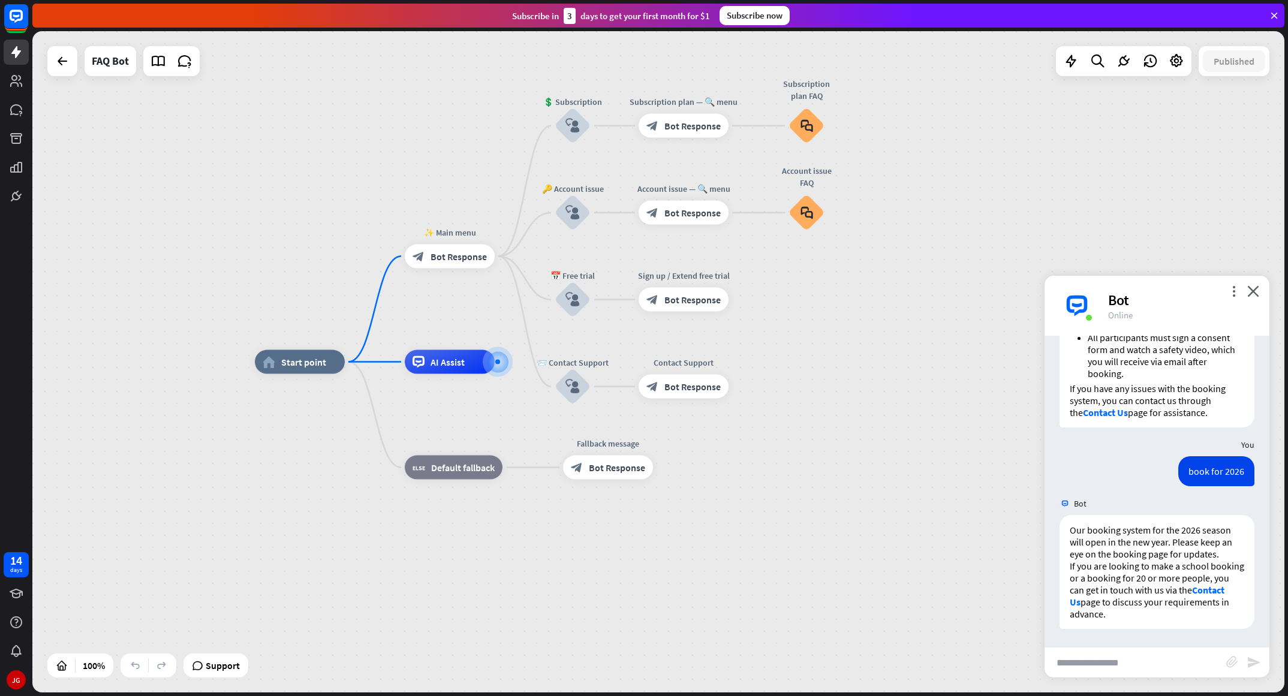
scroll to position [606, 0]
click at [471, 464] on div "Edit name more_horiz plus block_fallback Default fallback" at bounding box center [454, 468] width 98 height 24
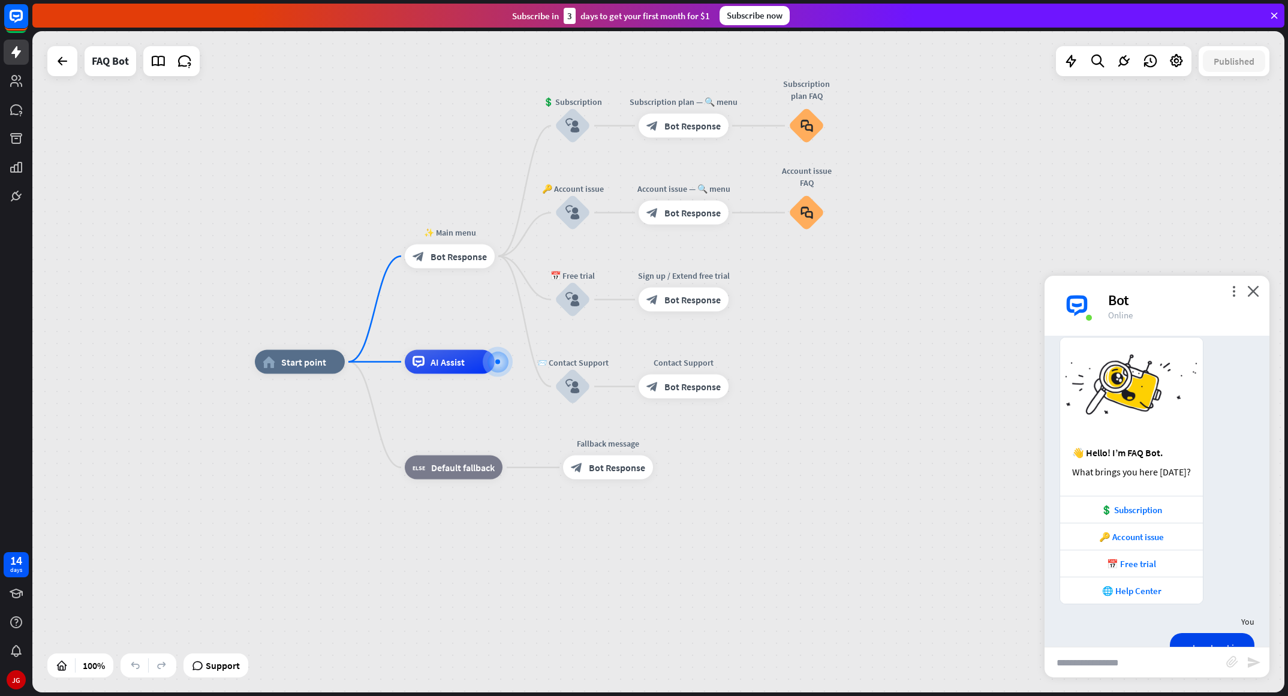
scroll to position [0, 0]
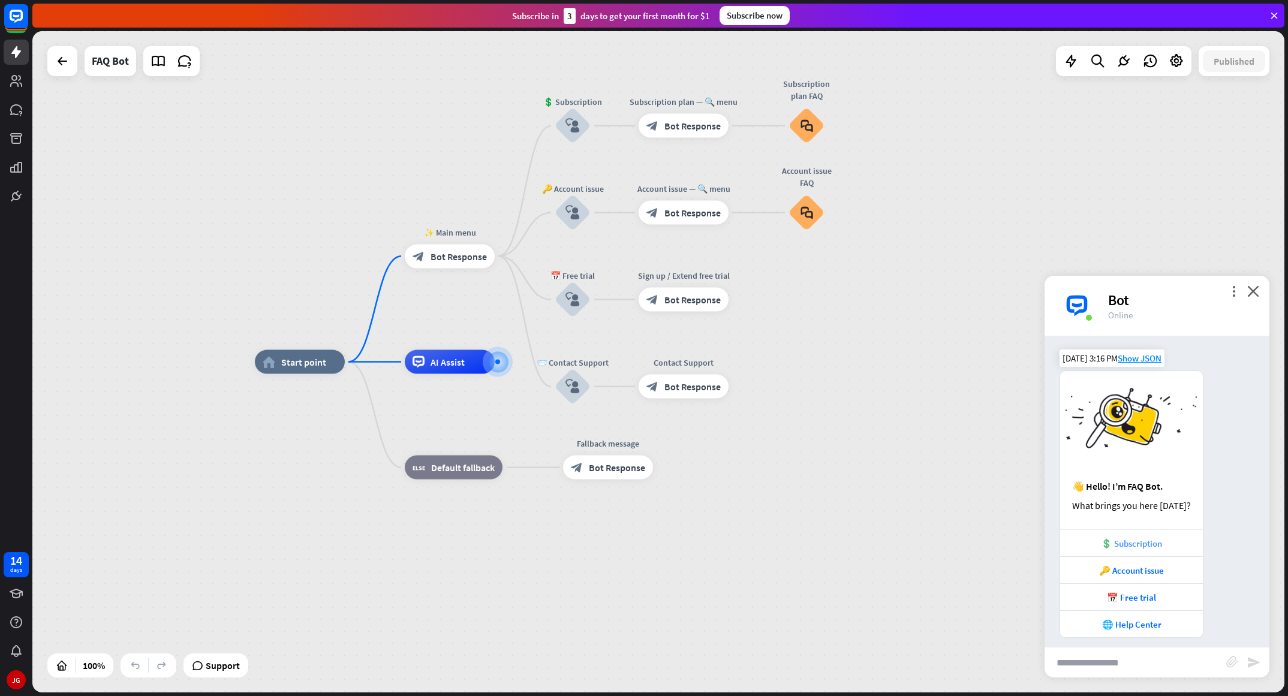
click at [858, 464] on div "💲 Subscription" at bounding box center [1131, 543] width 131 height 11
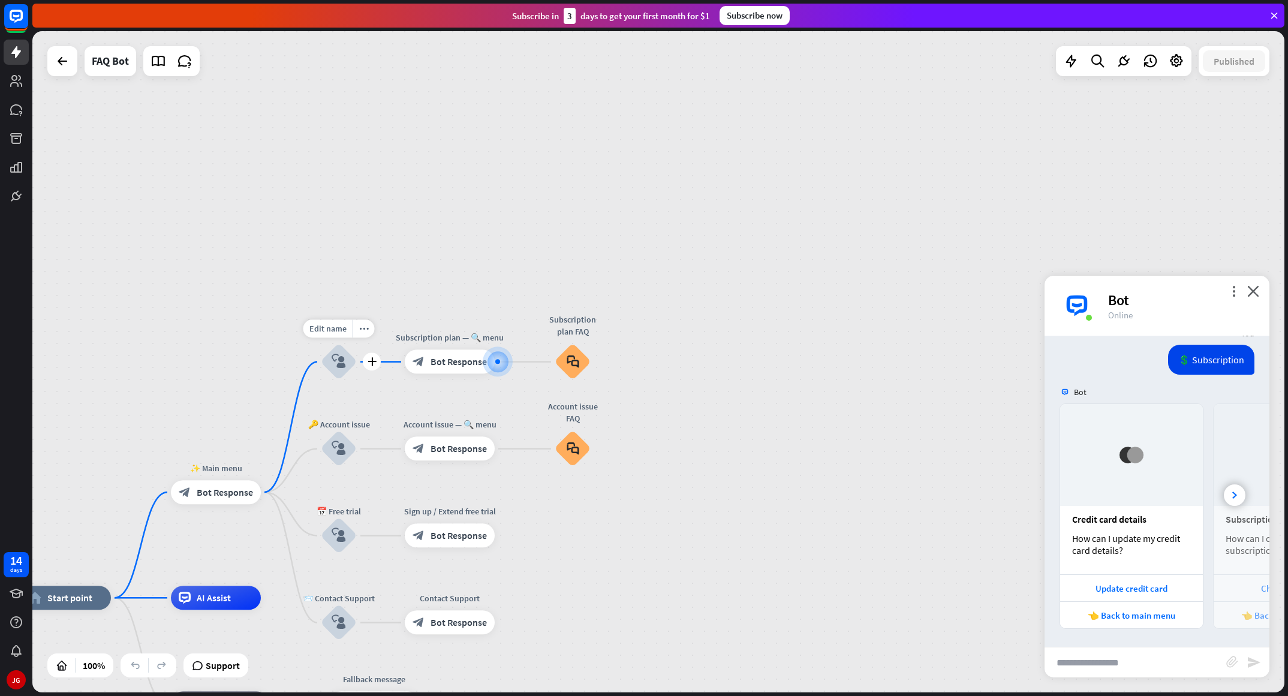
scroll to position [919, 0]
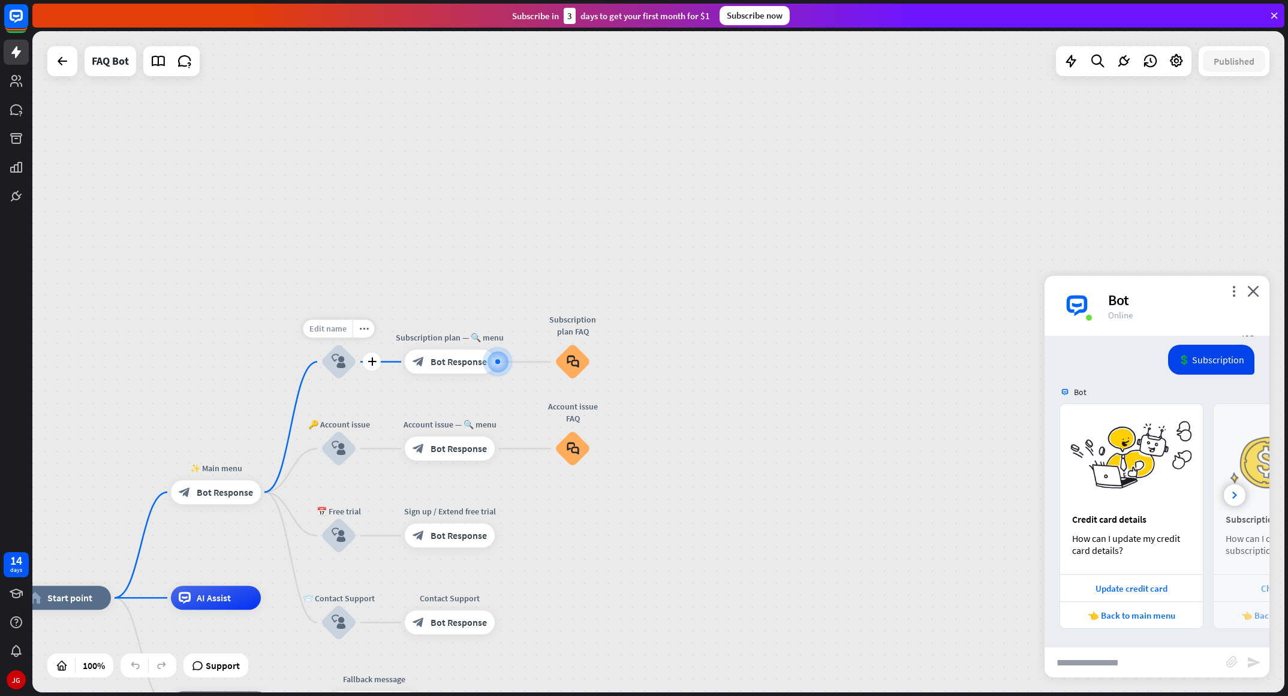
click at [342, 329] on span "Edit name" at bounding box center [327, 329] width 37 height 11
click at [342, 329] on input "**********" at bounding box center [339, 329] width 84 height 17
type input "**********"
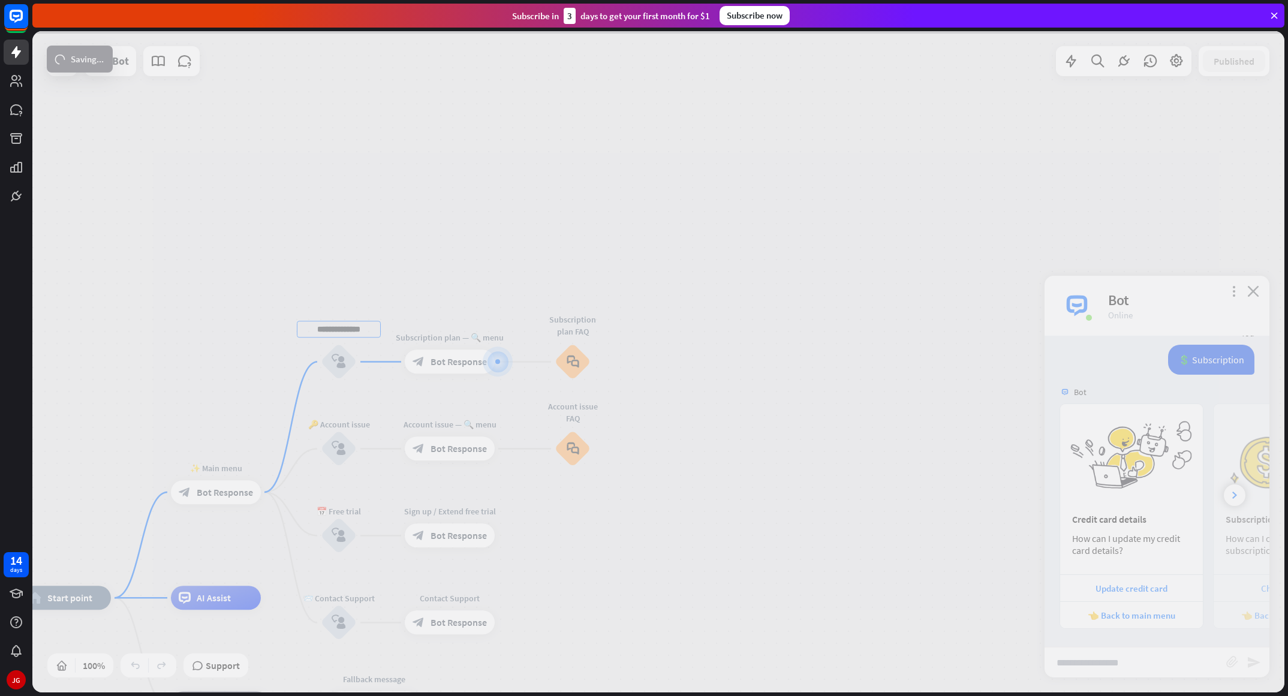
click at [351, 291] on div "**********" at bounding box center [658, 361] width 1252 height 661
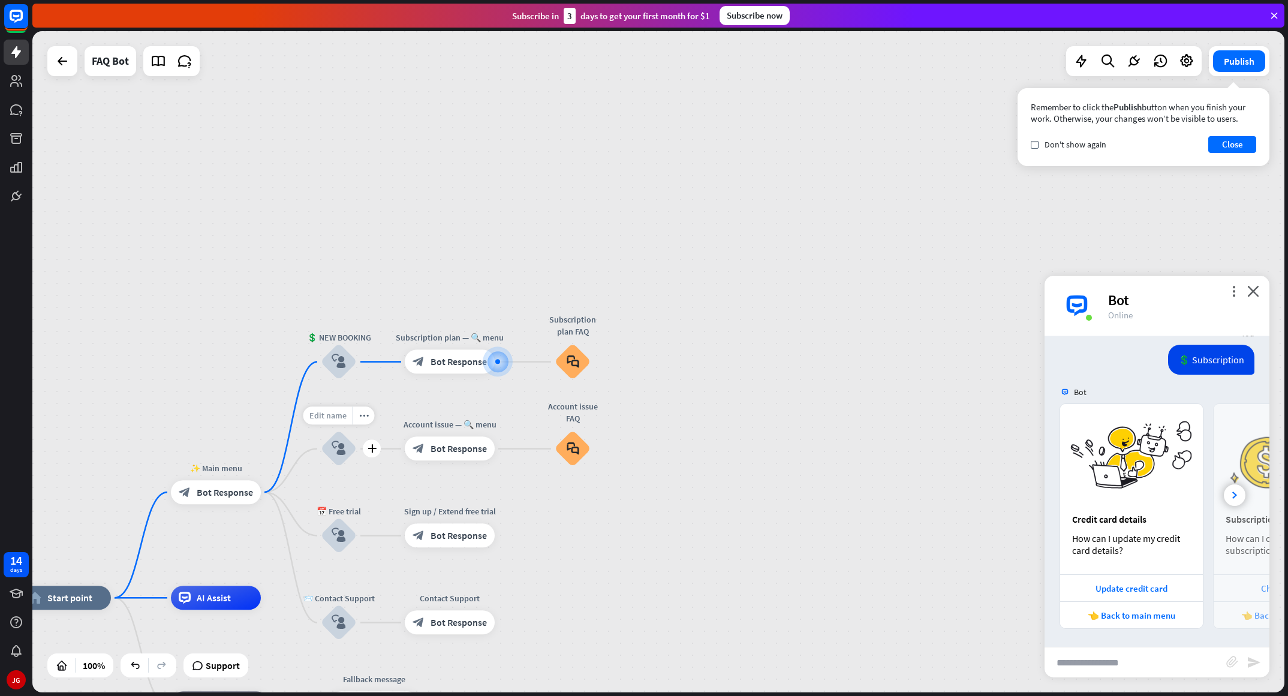
click at [342, 420] on span "Edit name" at bounding box center [327, 416] width 37 height 11
click at [342, 420] on input "**********" at bounding box center [339, 416] width 84 height 17
type input "**********"
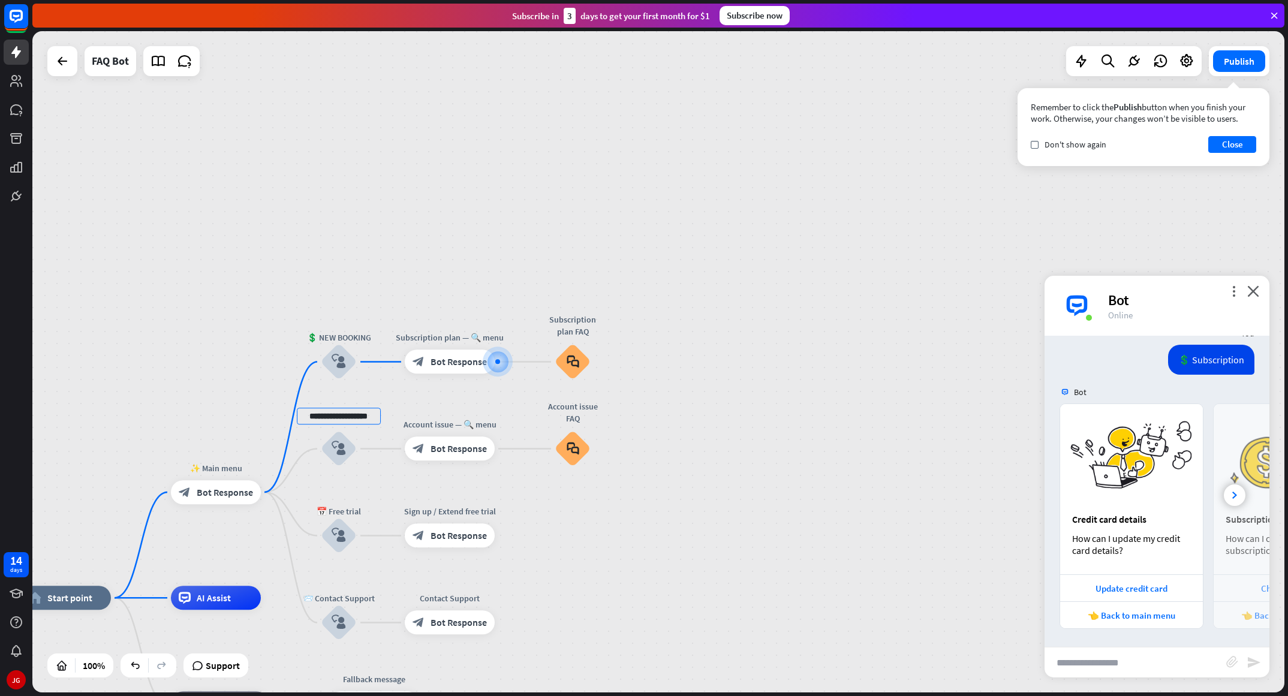
scroll to position [0, 0]
click at [531, 228] on div "**********" at bounding box center [658, 361] width 1252 height 661
click at [485, 133] on div "home_2 Start point ✨ Main menu block_bot_response Bot Response 💲 NEW BOOKING bl…" at bounding box center [658, 361] width 1252 height 661
click at [768, 194] on div "home_2 Start point ✨ Main menu block_bot_response Bot Response 💲 NEW BOOKING bl…" at bounding box center [658, 361] width 1252 height 661
click at [345, 464] on div "Edit name" at bounding box center [327, 590] width 49 height 18
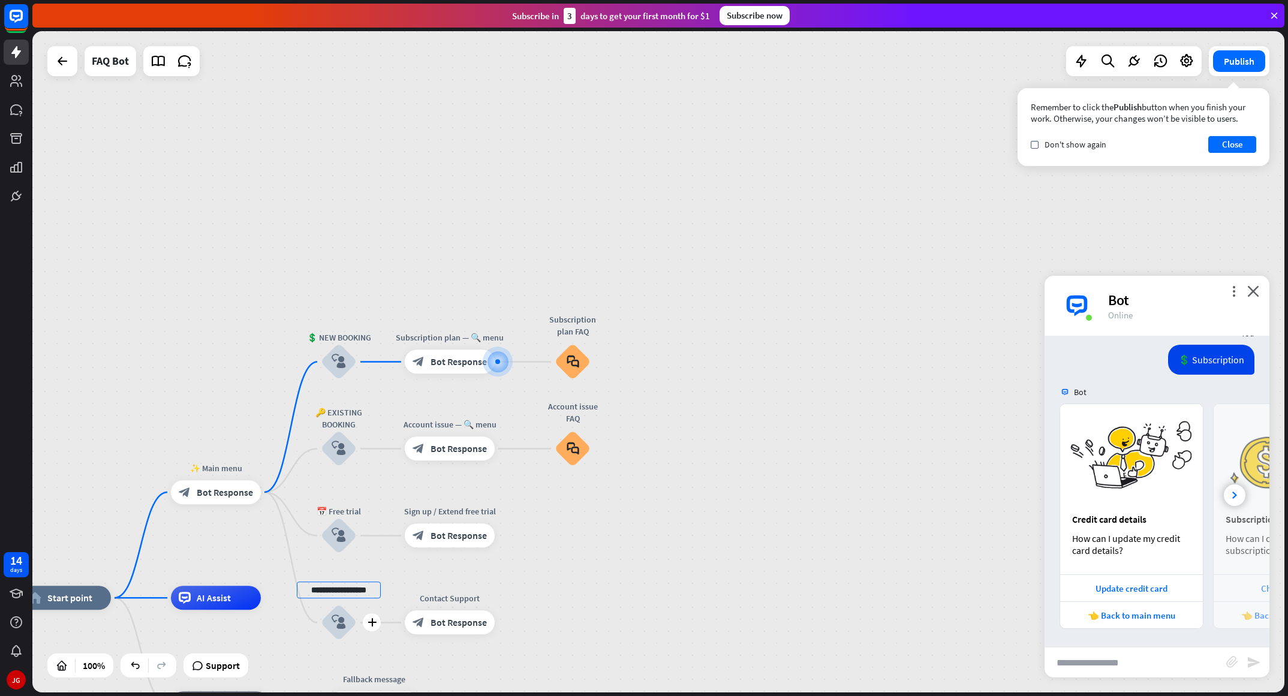
scroll to position [0, 1]
drag, startPoint x: 345, startPoint y: 597, endPoint x: 356, endPoint y: 594, distance: 11.9
click at [356, 464] on input "**********" at bounding box center [339, 590] width 84 height 17
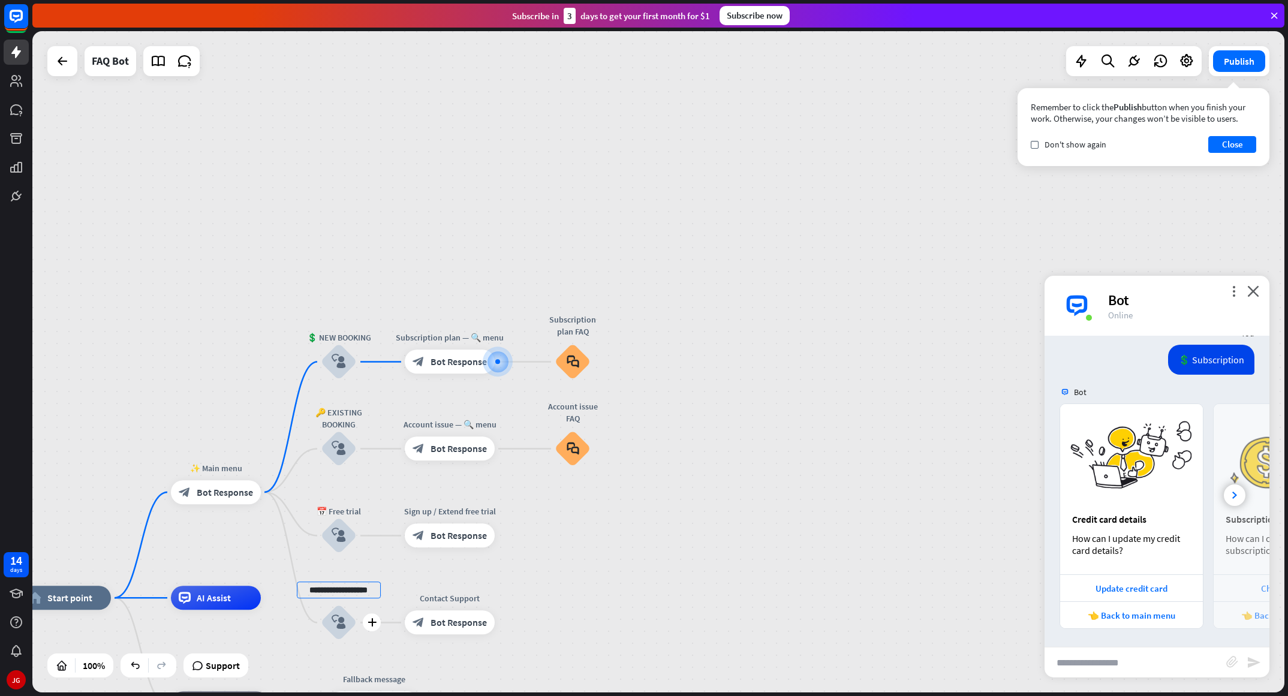
scroll to position [0, 7]
type input "**********"
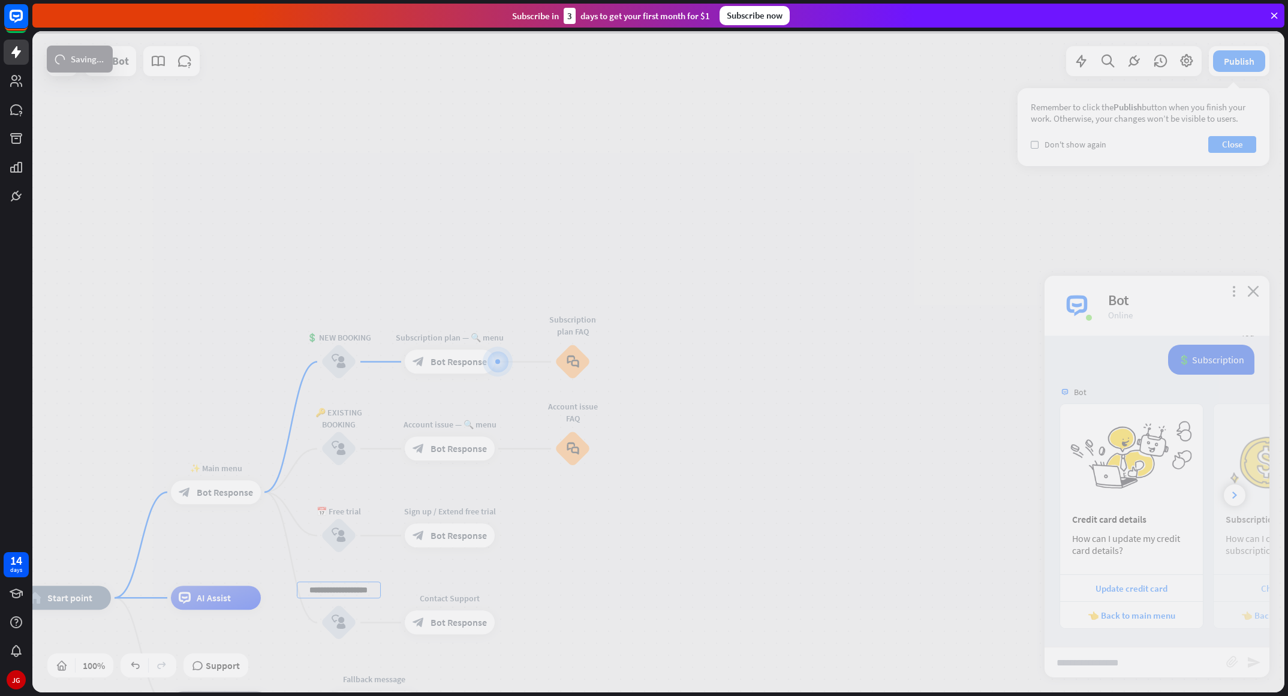
scroll to position [0, 0]
click at [779, 464] on div "**********" at bounding box center [658, 361] width 1252 height 661
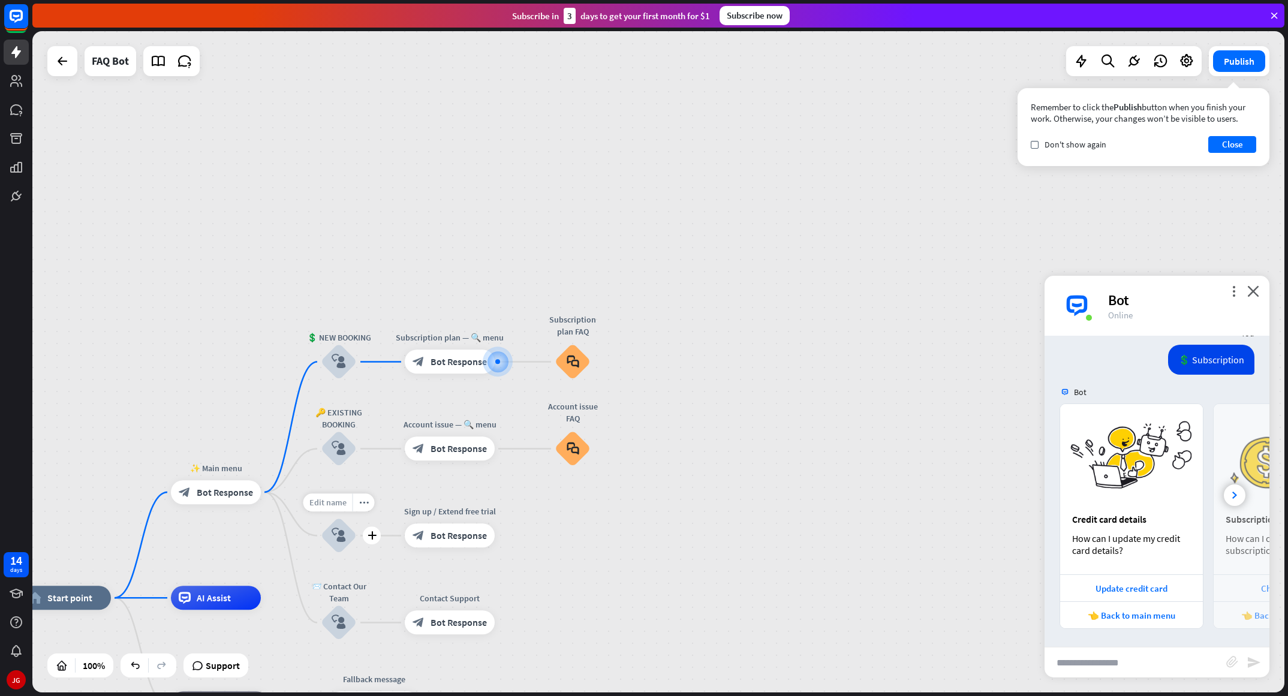
click at [336, 464] on span "Edit name" at bounding box center [327, 503] width 37 height 11
click at [345, 414] on span "Edit name" at bounding box center [327, 416] width 37 height 11
click at [801, 348] on div "home_2 Start point ✨ Main menu block_bot_response Bot Response 💲 NEW BOOKING bl…" at bounding box center [658, 361] width 1252 height 661
click at [363, 421] on div "more_horiz" at bounding box center [364, 416] width 22 height 18
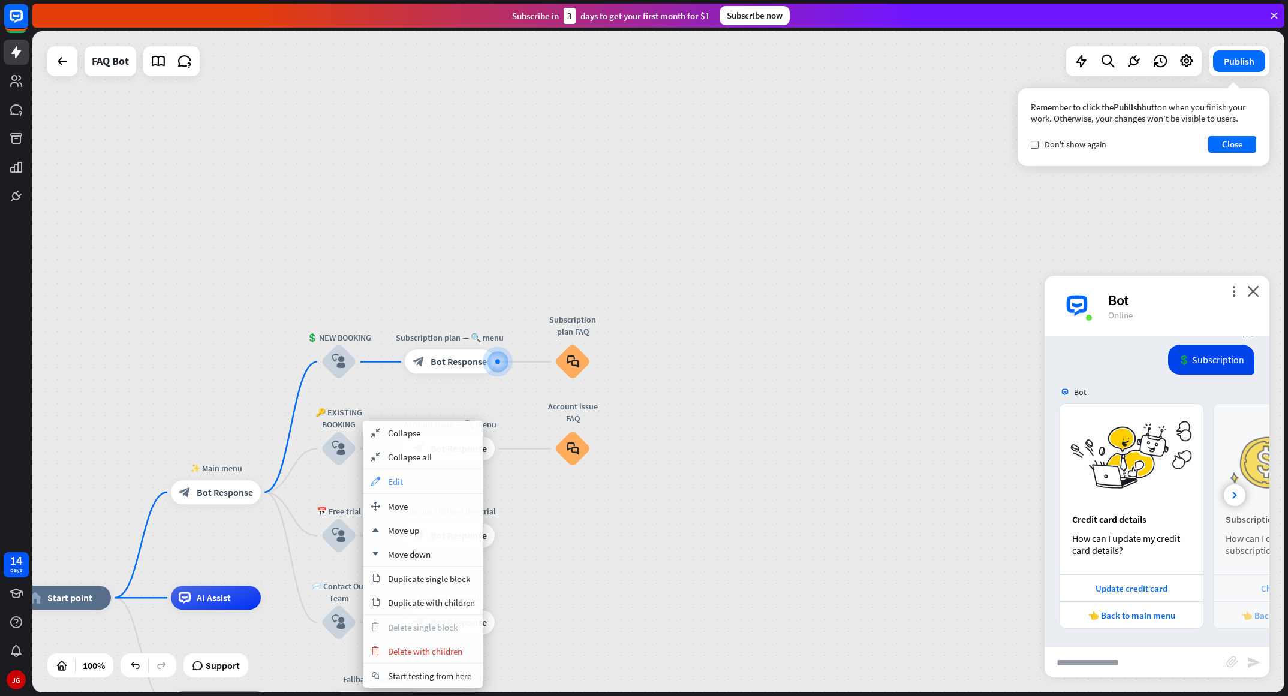
click at [435, 464] on div "appearance Edit" at bounding box center [423, 482] width 120 height 24
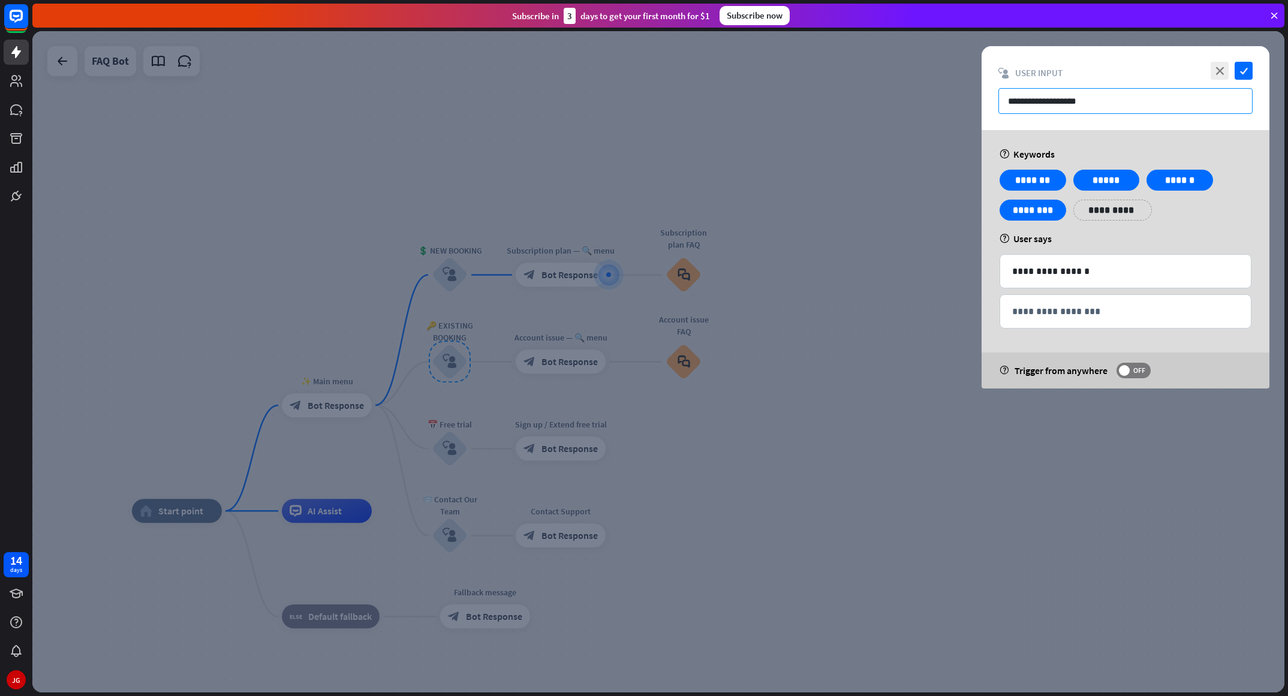
click at [858, 104] on input "**********" at bounding box center [1125, 101] width 254 height 26
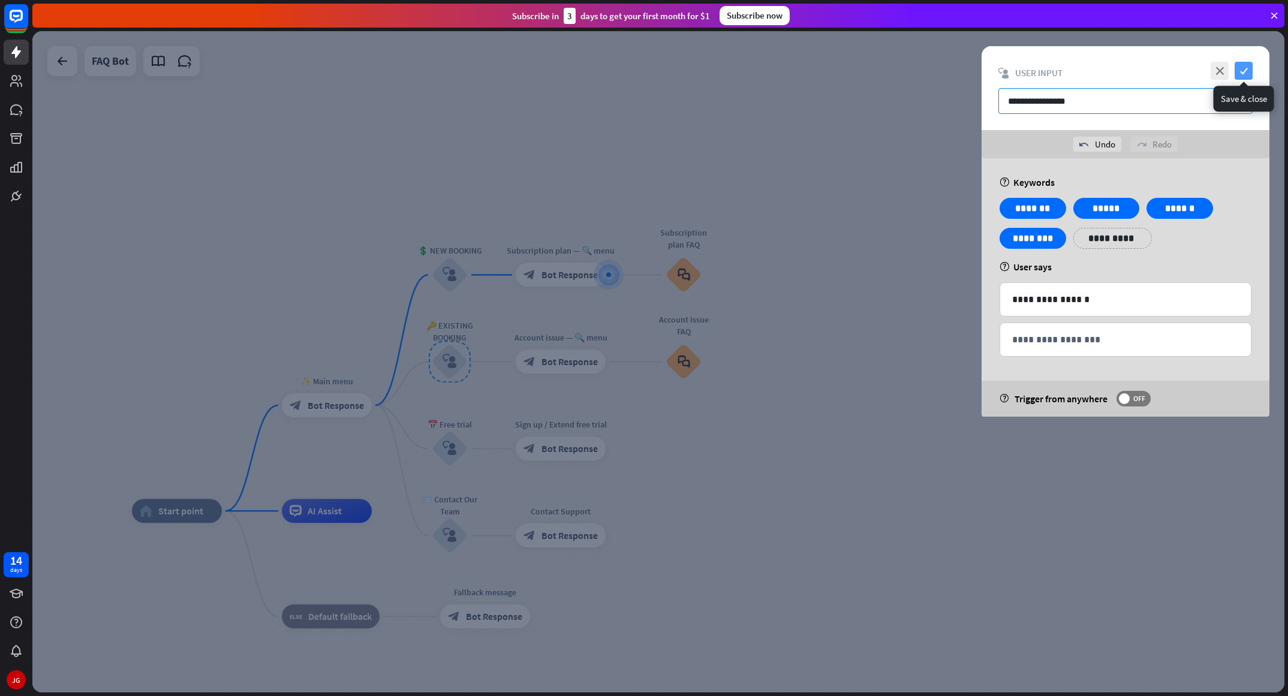
type input "**********"
click at [858, 76] on icon "check" at bounding box center [1244, 71] width 18 height 18
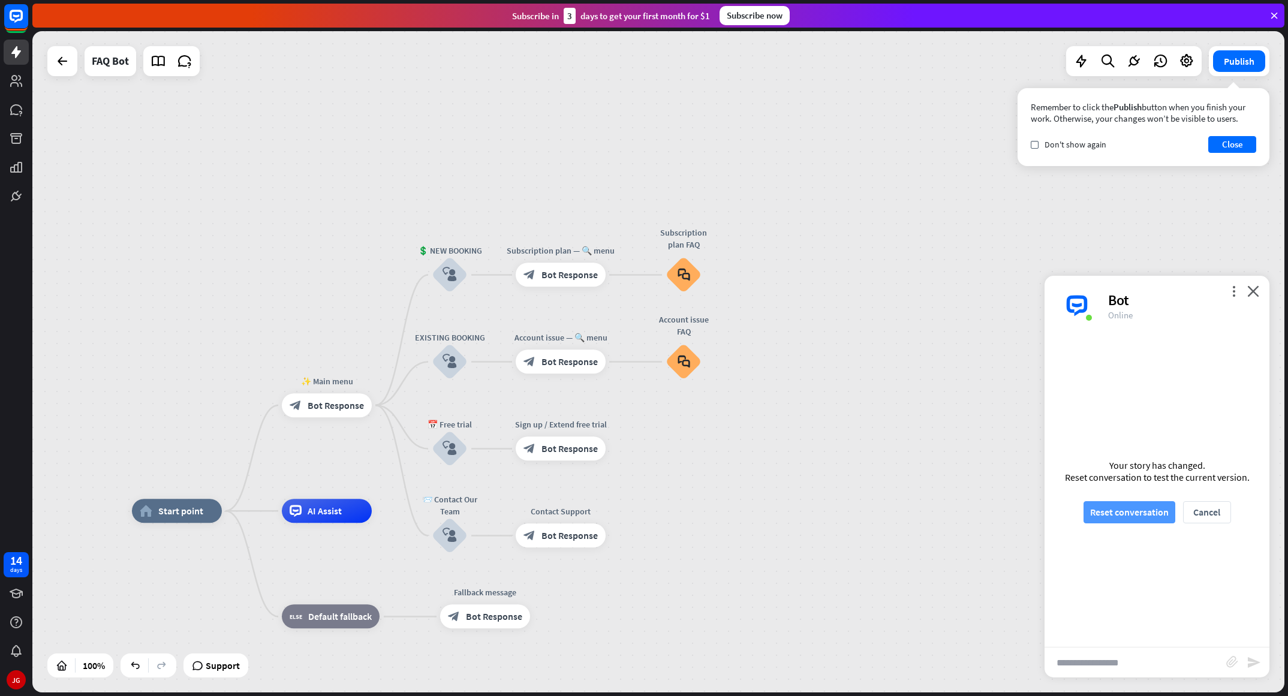
click at [858, 464] on button "Reset conversation" at bounding box center [1130, 512] width 92 height 22
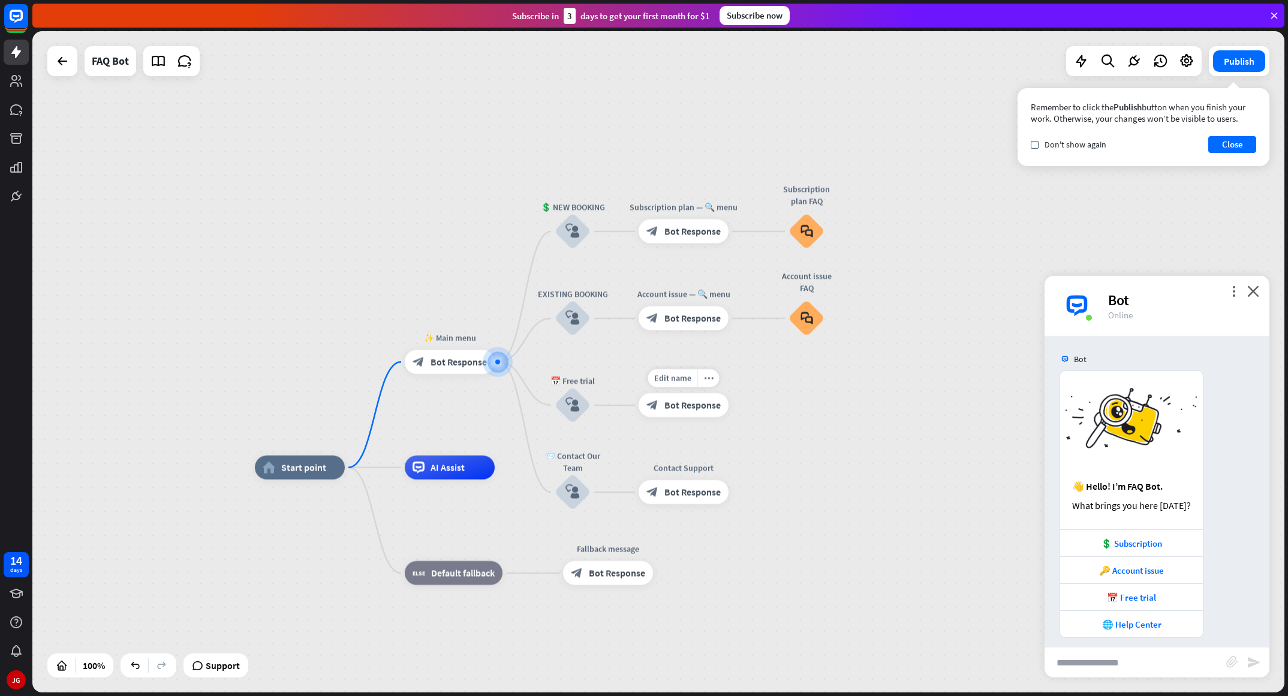
scroll to position [8, 0]
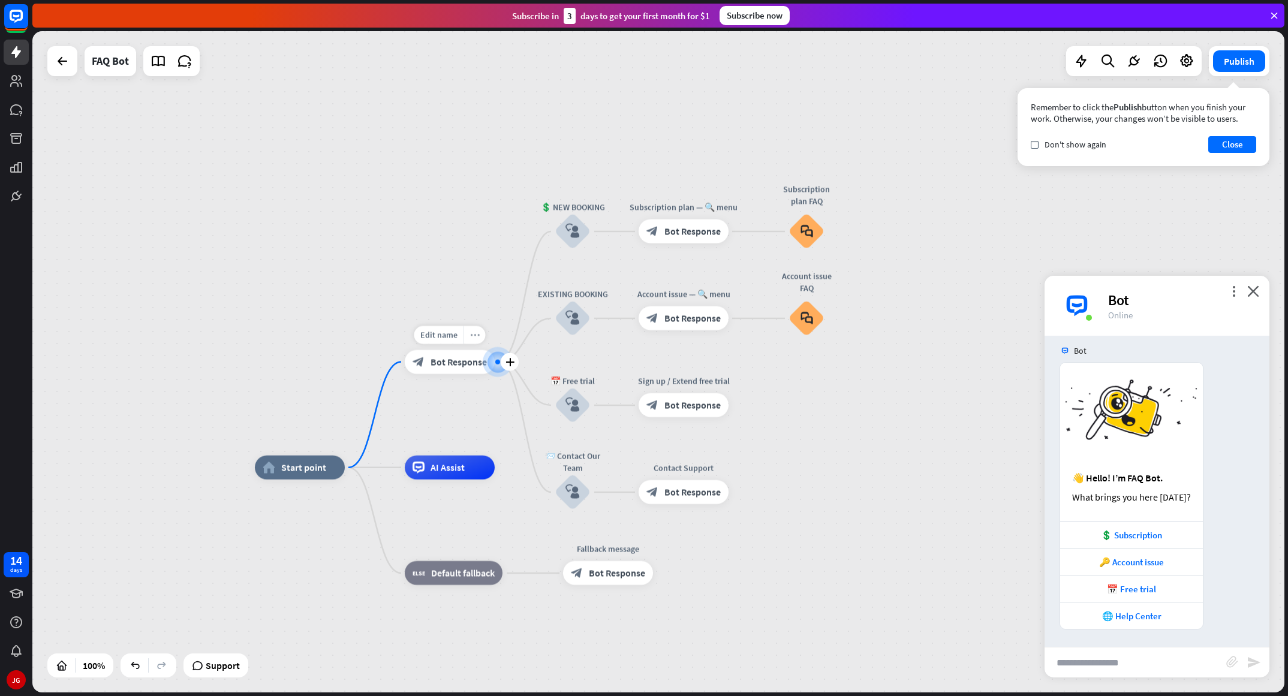
click at [477, 337] on icon "more_horiz" at bounding box center [475, 334] width 10 height 9
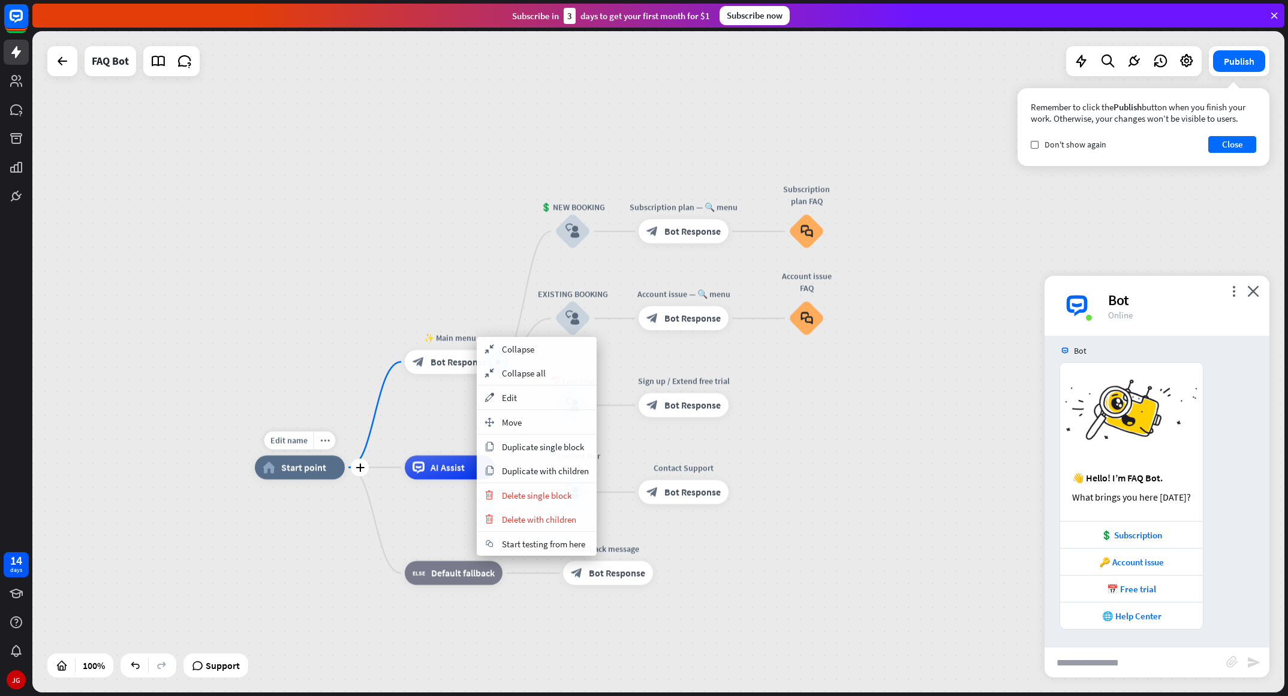
click at [312, 464] on span "Start point" at bounding box center [303, 468] width 45 height 12
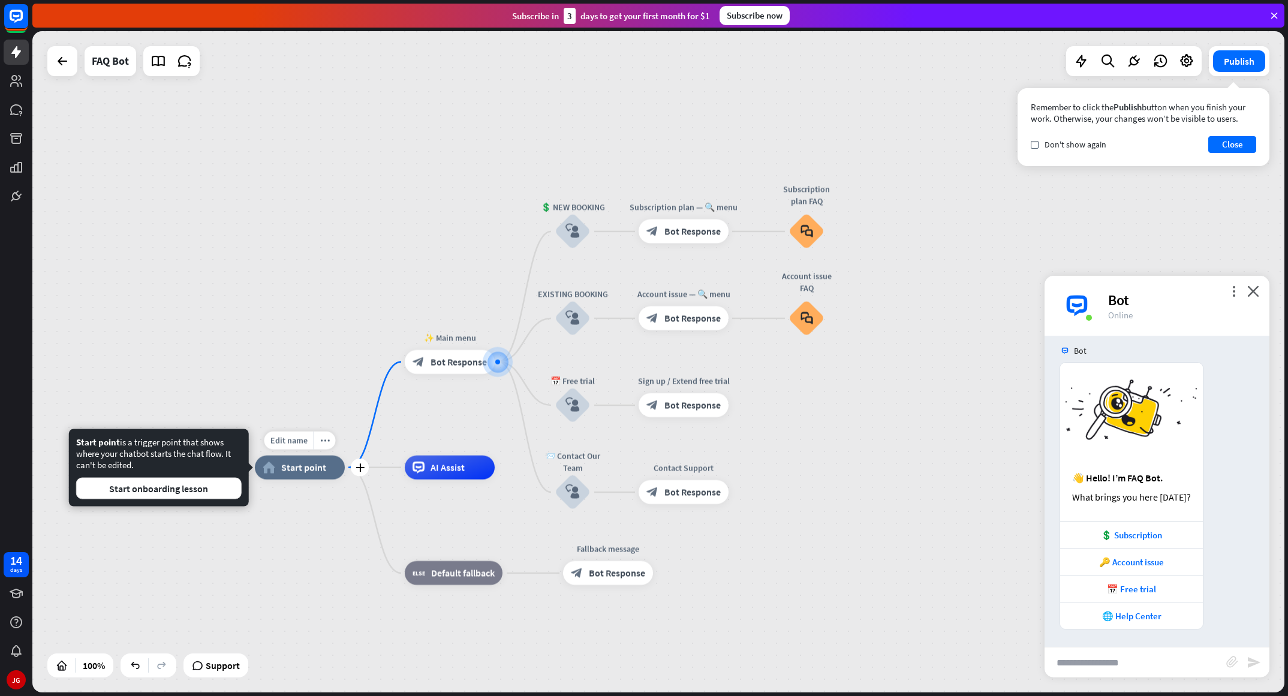
click at [312, 464] on span "Start point" at bounding box center [303, 468] width 45 height 12
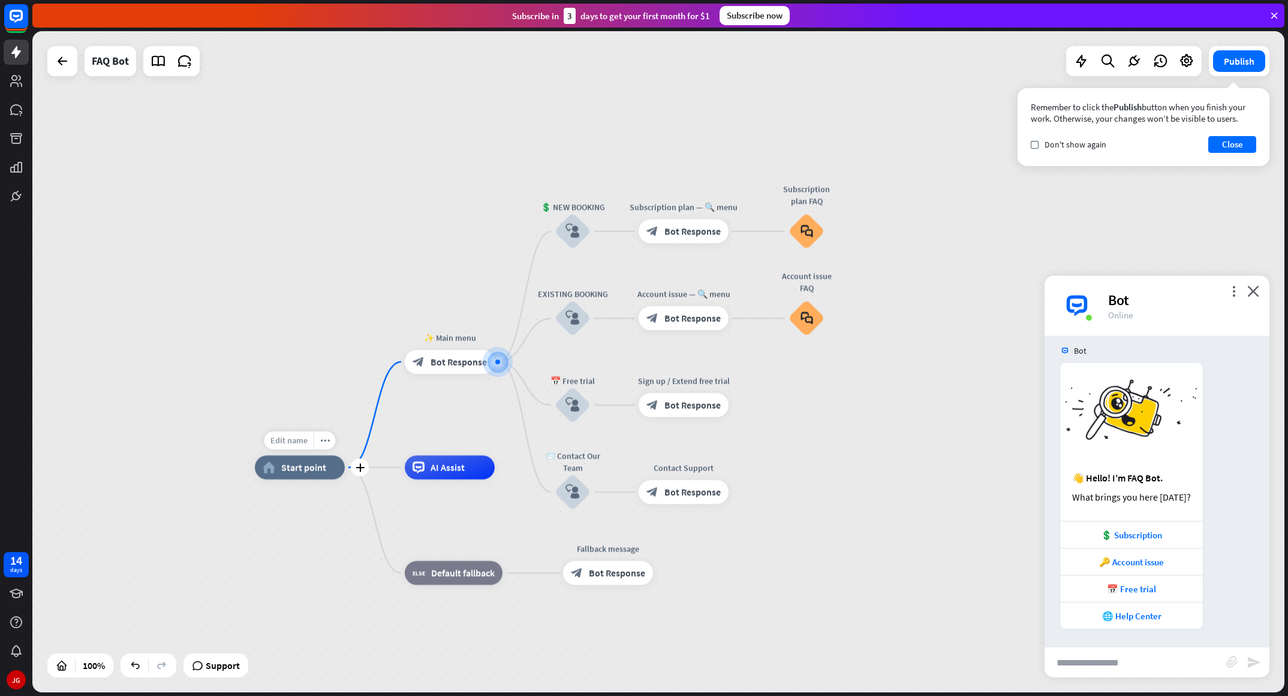
click at [297, 438] on span "Edit name" at bounding box center [288, 440] width 37 height 11
click at [381, 401] on div "home_2 Start point ✨ Main menu block_bot_response Bot Response 💲 NEW BOOKING bl…" at bounding box center [658, 361] width 1252 height 661
click at [427, 366] on div "block_bot_response Bot Response" at bounding box center [450, 362] width 90 height 24
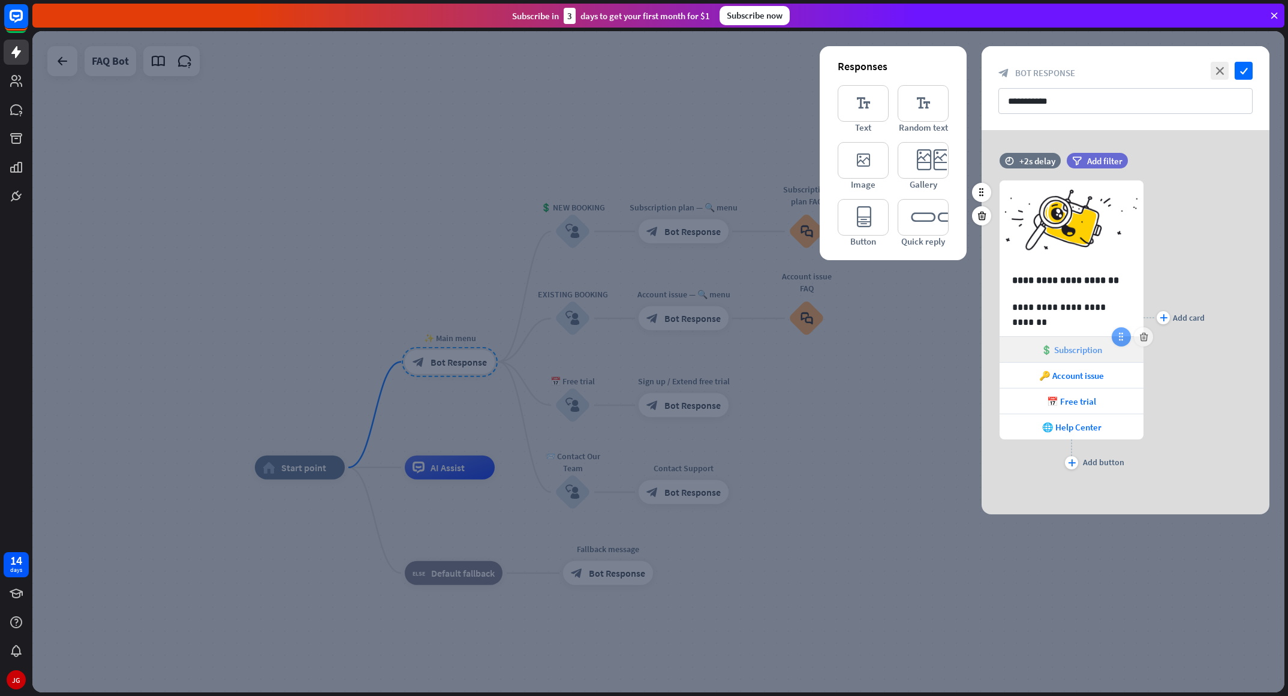
click at [858, 342] on div at bounding box center [1121, 336] width 19 height 19
click at [452, 362] on div at bounding box center [658, 361] width 1252 height 661
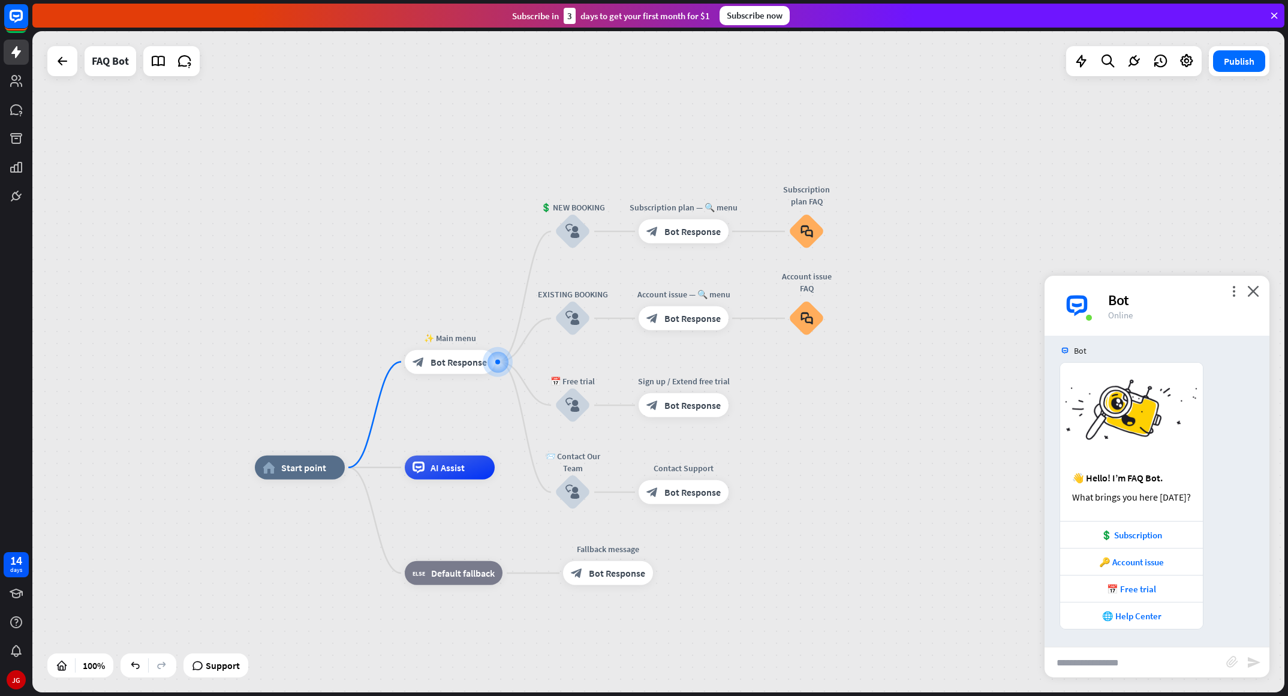
click at [420, 423] on div "home_2 Start point ✨ Main menu block_bot_response Bot Response 💲 NEW BOOKING bl…" at bounding box center [658, 361] width 1252 height 661
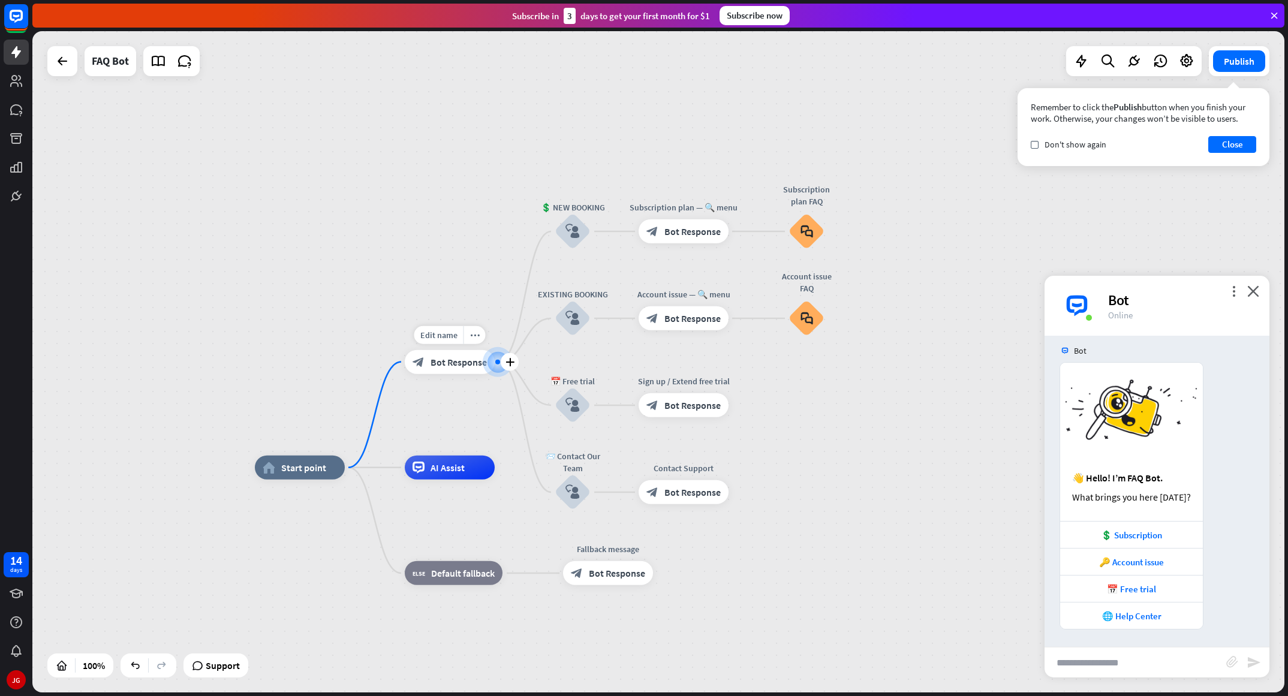
click at [498, 362] on div at bounding box center [498, 362] width 0 height 0
click at [464, 368] on span "Bot Response" at bounding box center [459, 362] width 56 height 12
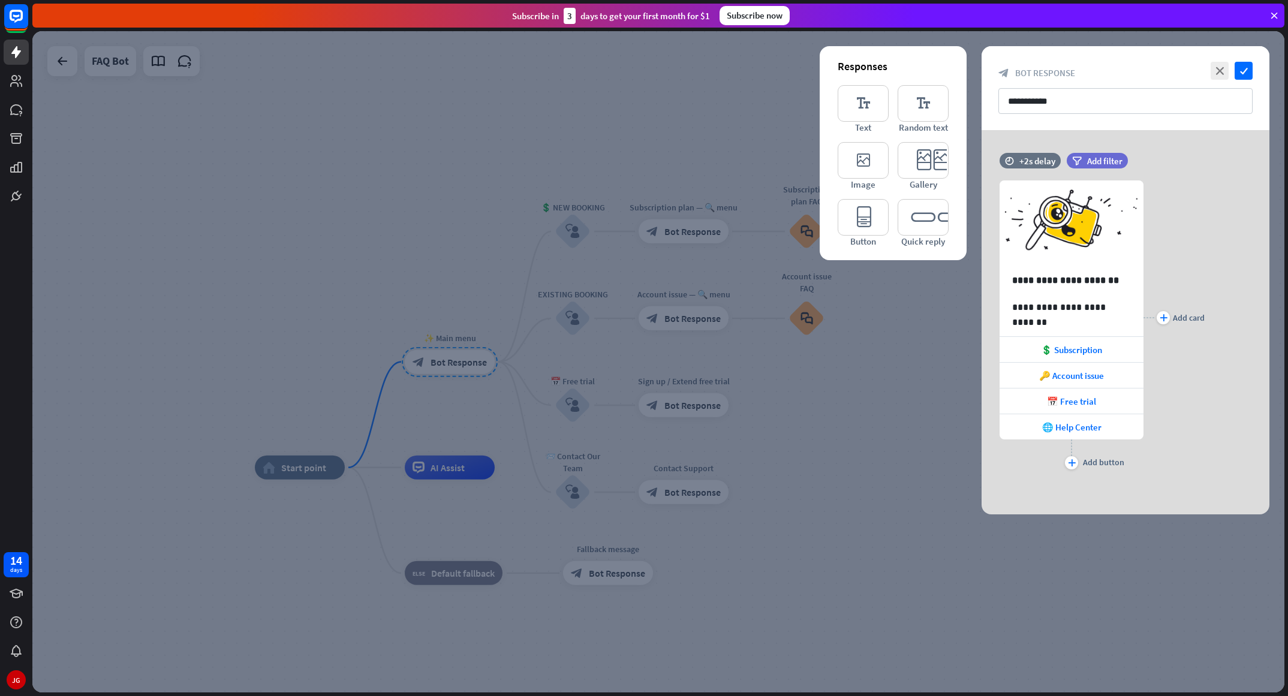
click at [464, 368] on div at bounding box center [658, 361] width 1252 height 661
click at [858, 284] on p "**********" at bounding box center [1071, 280] width 119 height 15
click at [858, 306] on p "**********" at bounding box center [1071, 307] width 119 height 15
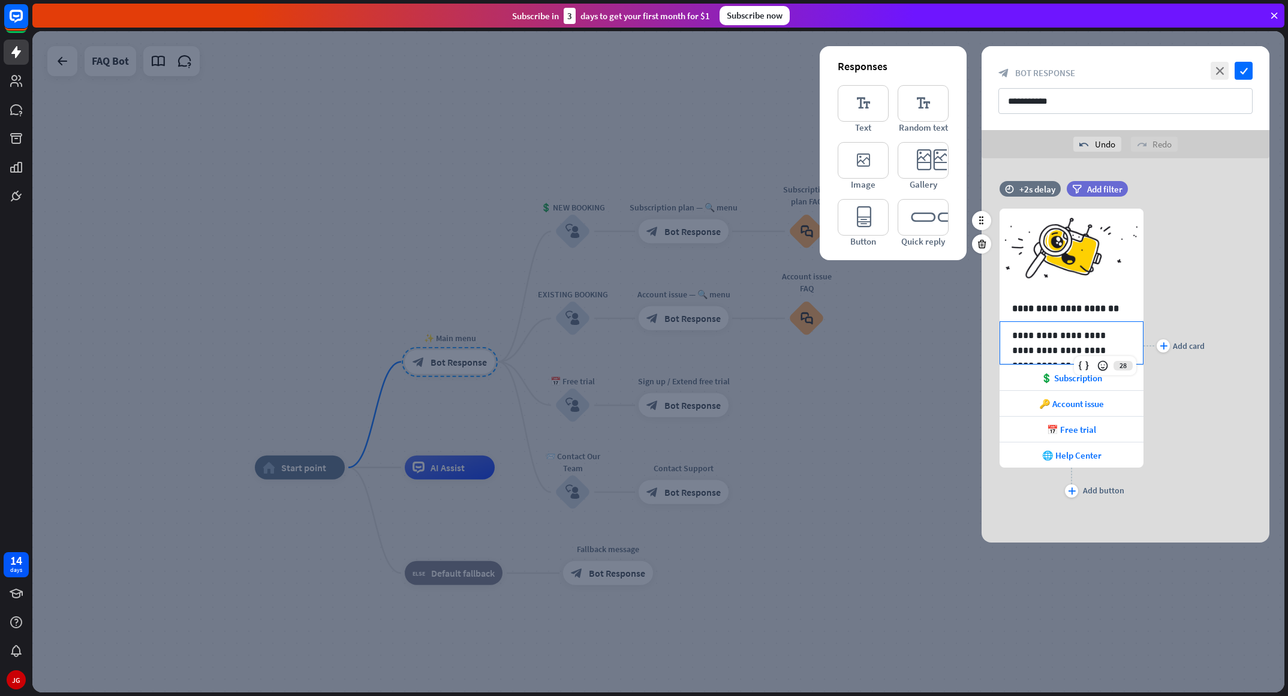
click at [858, 335] on p "**********" at bounding box center [1071, 343] width 119 height 30
click at [858, 285] on div "plus Add card" at bounding box center [1173, 346] width 61 height 310
click at [858, 382] on span "💲 Subscription" at bounding box center [1071, 377] width 61 height 11
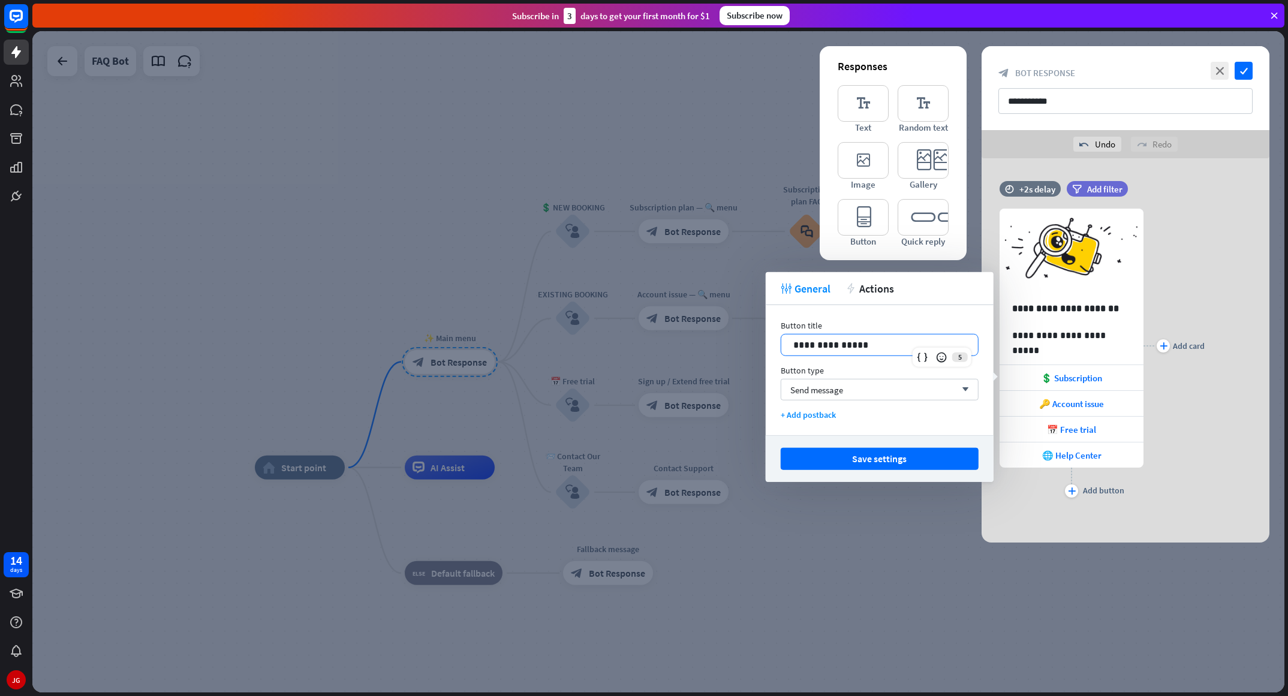
click at [858, 343] on p "**********" at bounding box center [879, 345] width 173 height 15
click at [851, 387] on div "Send message arrow_down" at bounding box center [880, 390] width 198 height 22
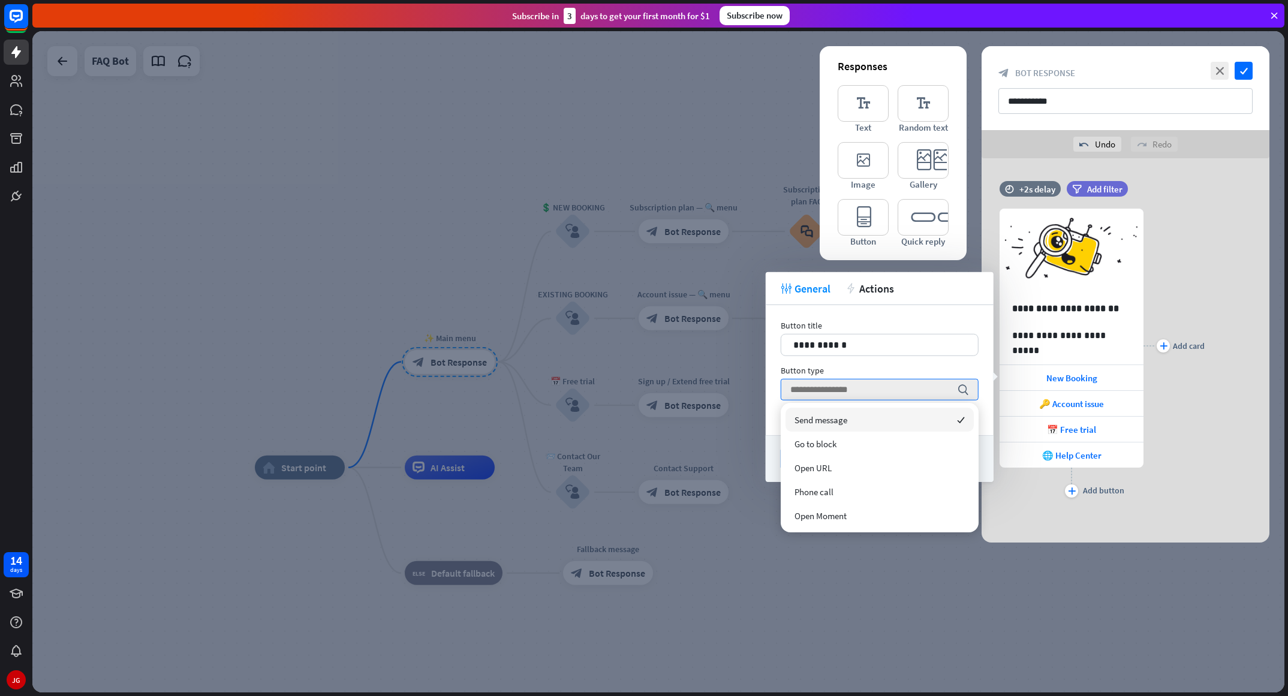
click at [858, 309] on div "**********" at bounding box center [880, 370] width 228 height 130
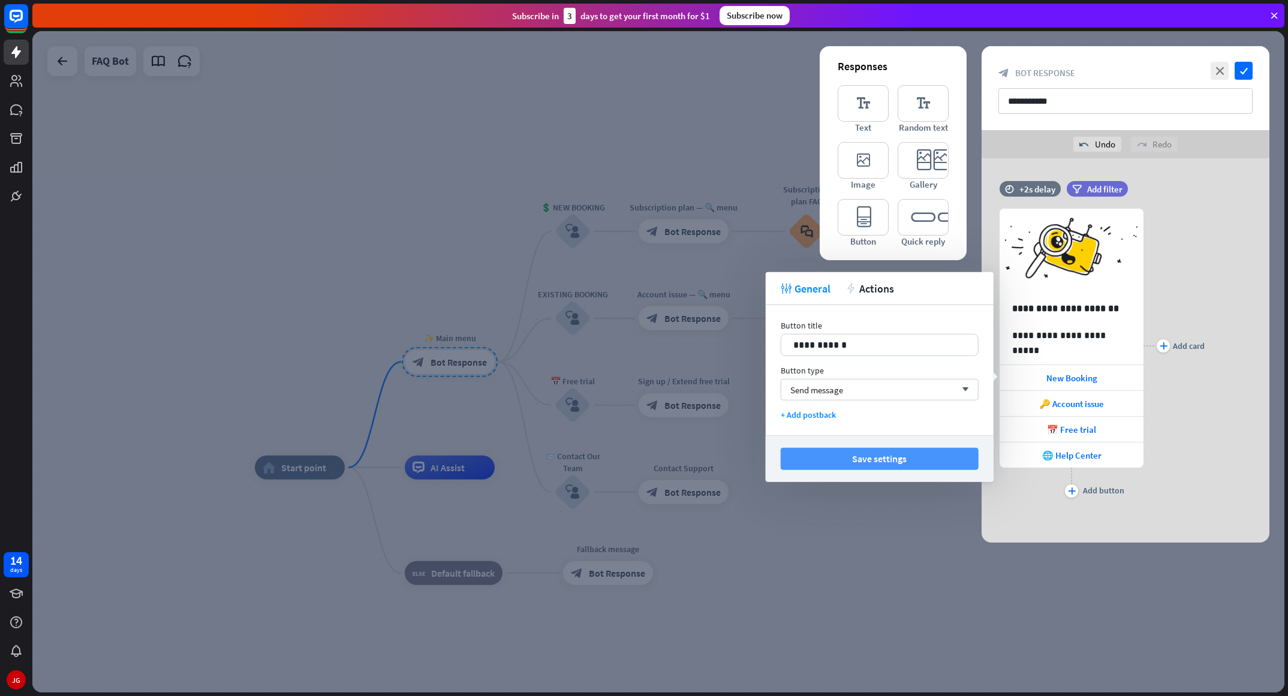
click at [858, 459] on button "Save settings" at bounding box center [880, 459] width 198 height 22
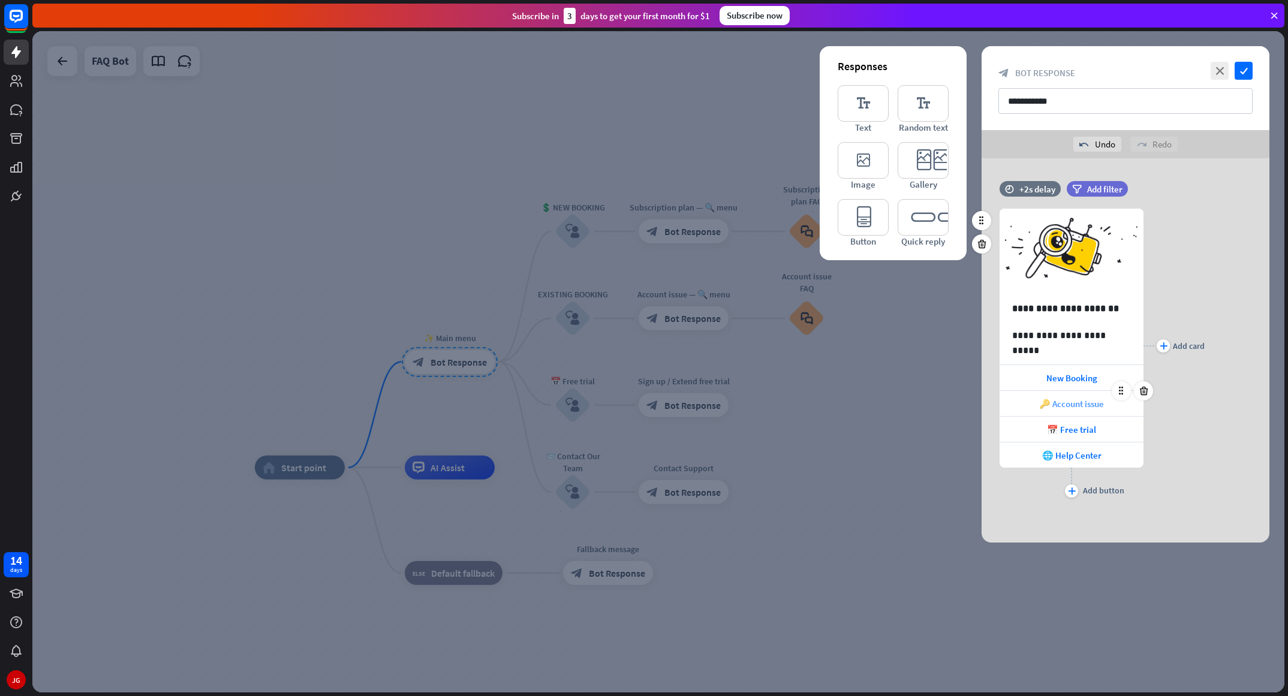
click at [858, 407] on span "🔑 Account issue" at bounding box center [1071, 403] width 65 height 11
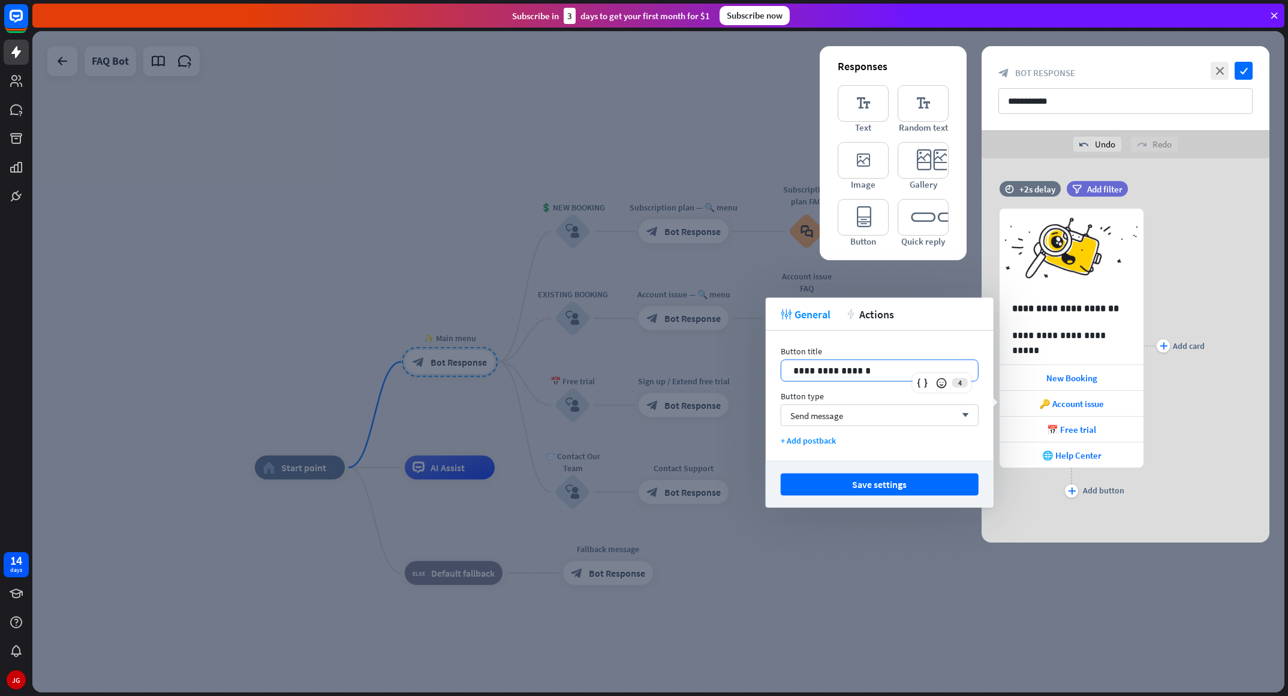
click at [858, 372] on p "**********" at bounding box center [879, 370] width 173 height 15
click at [858, 464] on button "Save settings" at bounding box center [880, 485] width 198 height 22
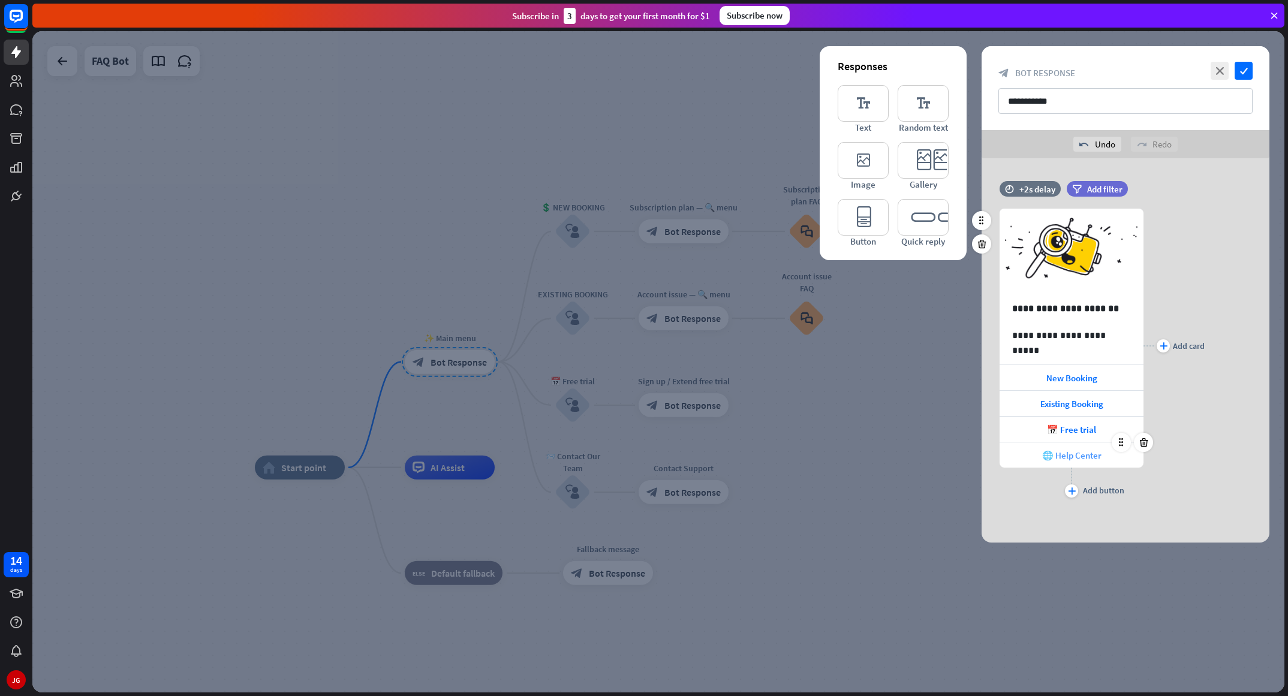
click at [858, 455] on span "🌐 Help Center" at bounding box center [1071, 455] width 59 height 11
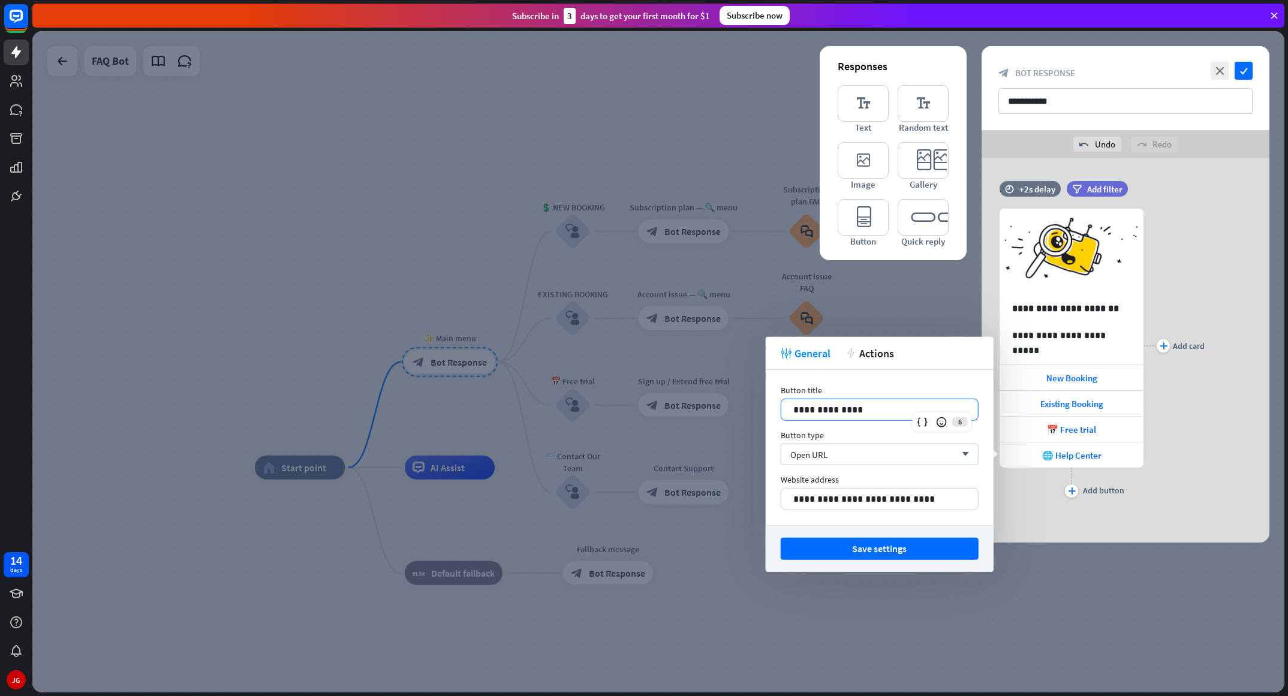
click at [813, 412] on p "**********" at bounding box center [879, 409] width 173 height 15
click at [858, 464] on button "Save settings" at bounding box center [880, 549] width 198 height 22
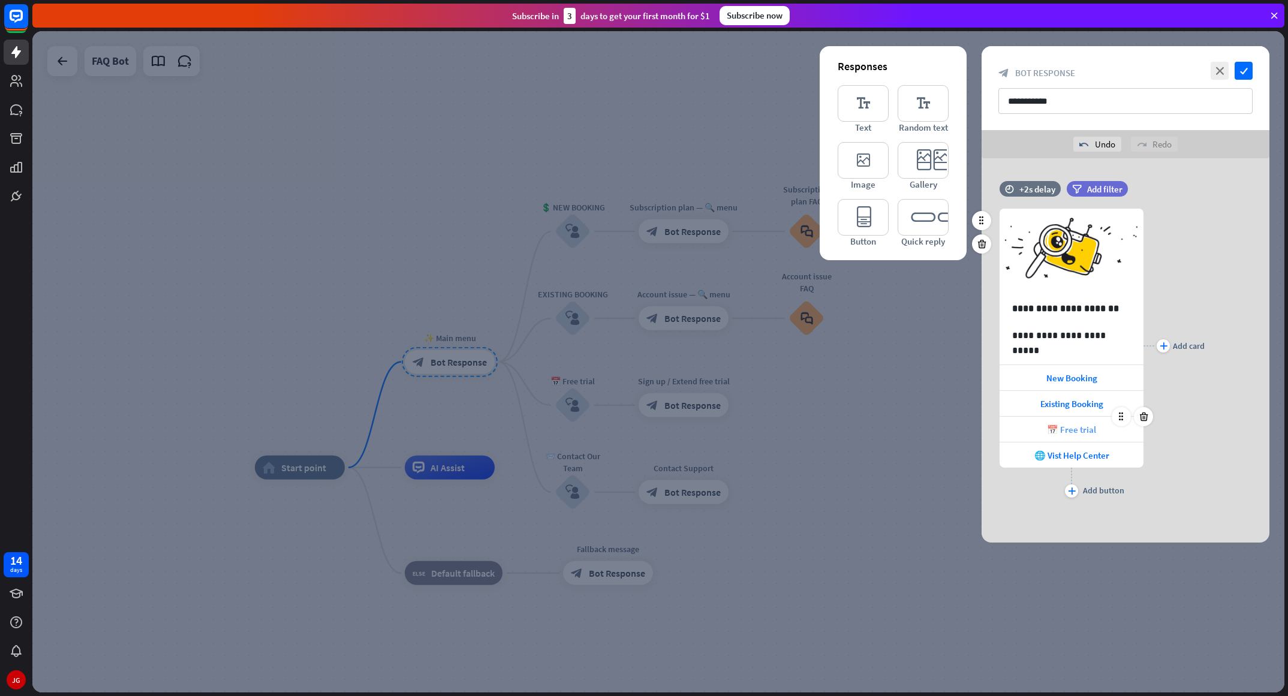
click at [858, 428] on div "📅 Free trial" at bounding box center [1072, 429] width 144 height 25
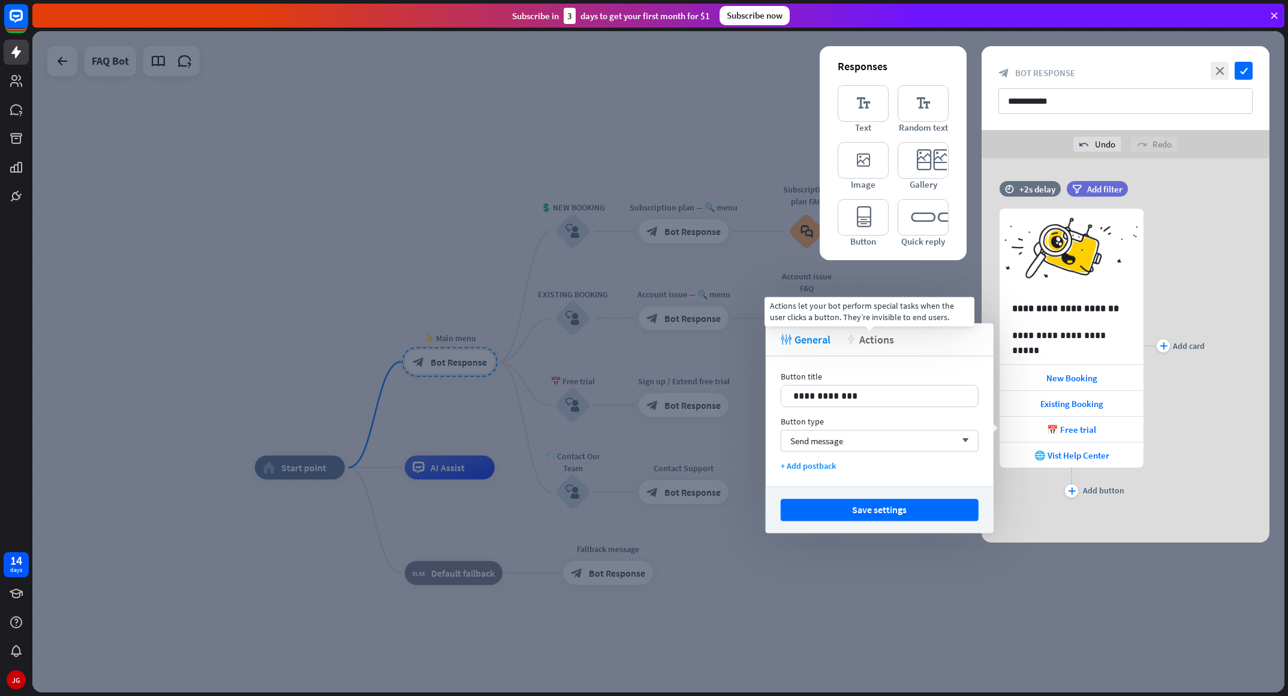
click at [858, 343] on span "Actions" at bounding box center [876, 340] width 35 height 14
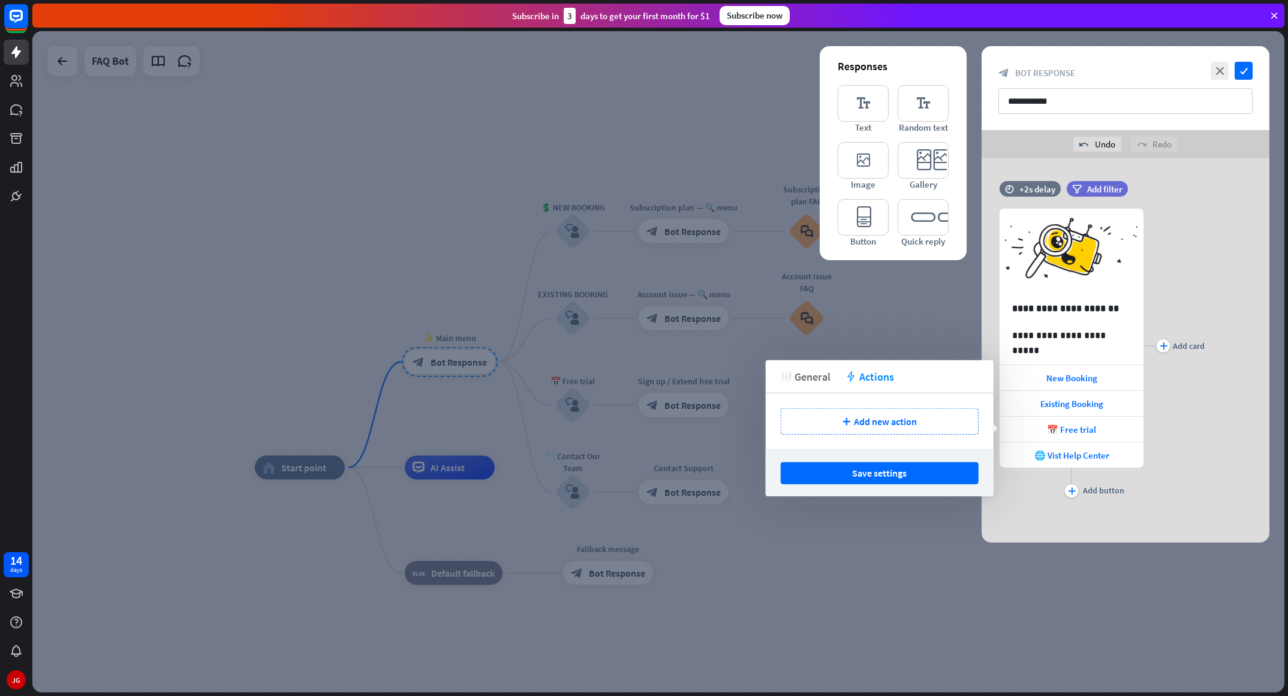
click at [827, 377] on span "General" at bounding box center [813, 376] width 36 height 14
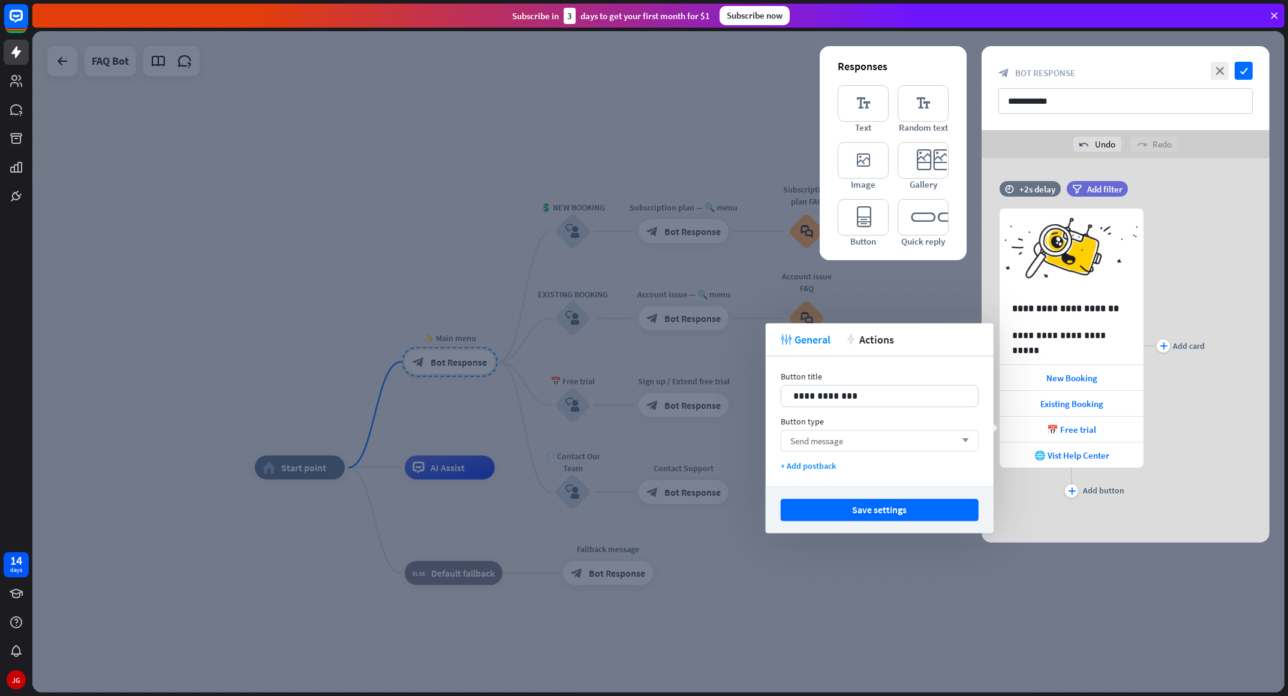
click at [858, 443] on icon "arrow_down" at bounding box center [962, 440] width 13 height 7
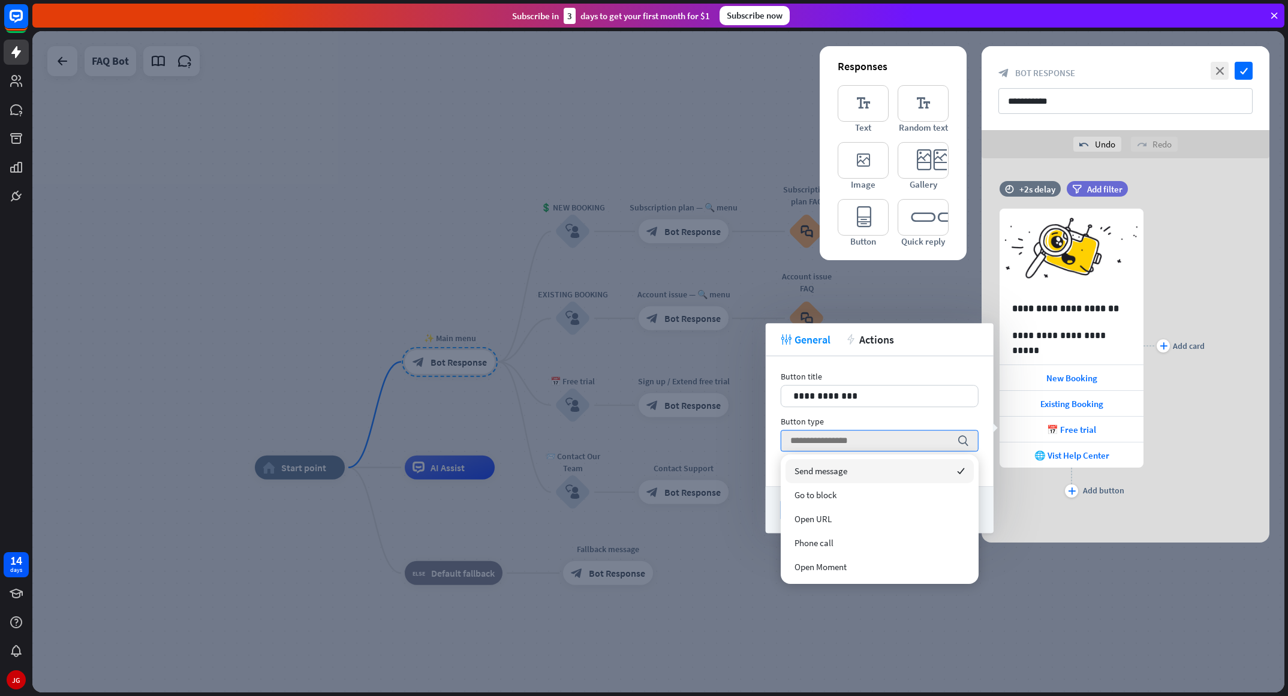
click at [858, 365] on div "**********" at bounding box center [880, 421] width 228 height 130
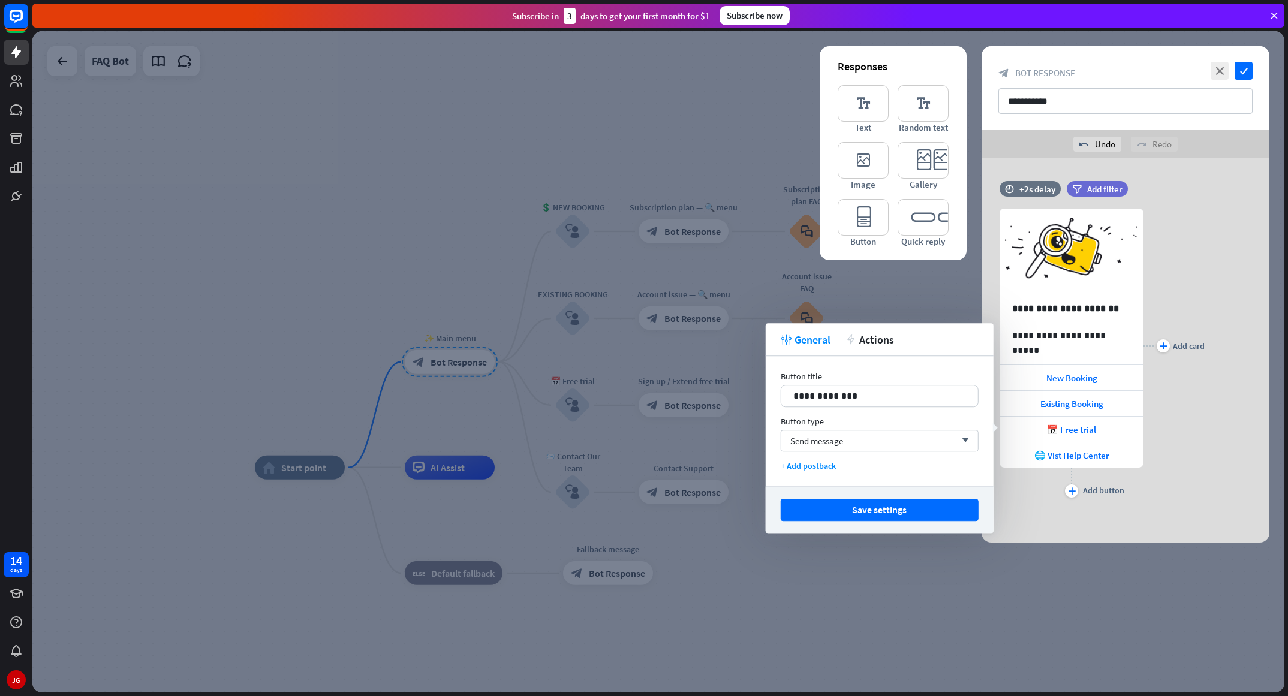
click at [858, 365] on div "**********" at bounding box center [880, 421] width 228 height 130
click at [858, 229] on div "**********" at bounding box center [1126, 346] width 288 height 310
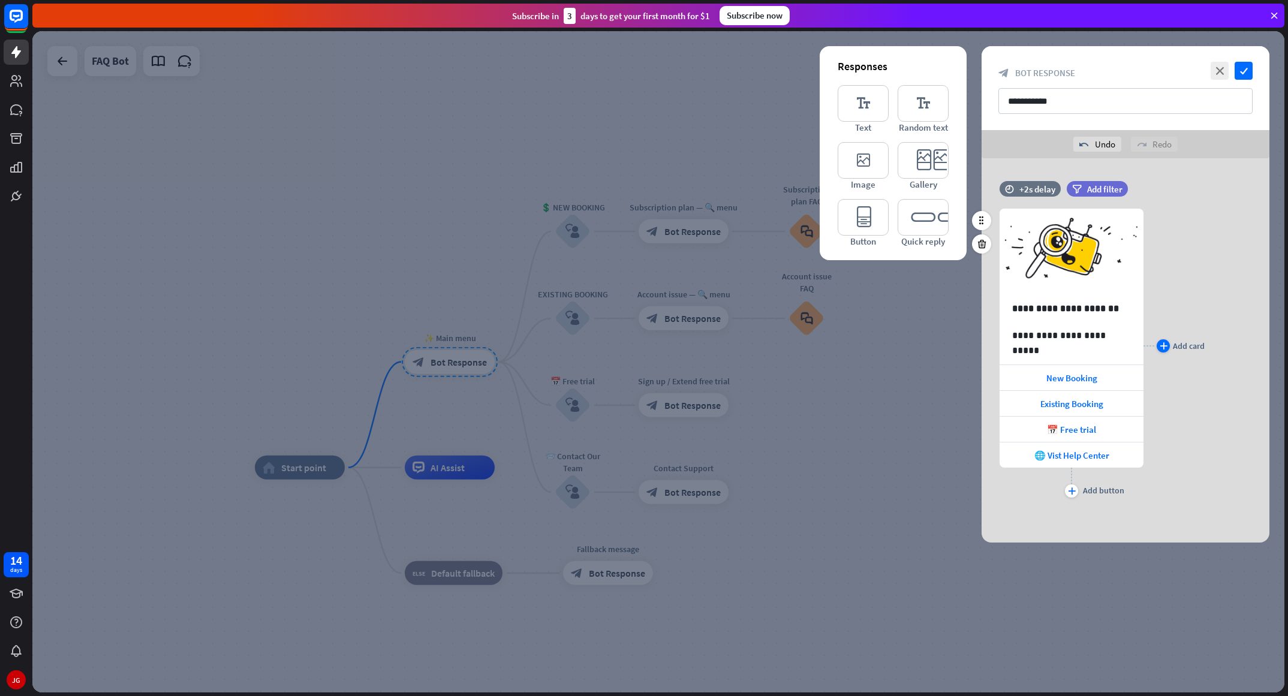
click at [858, 345] on div "plus" at bounding box center [1163, 345] width 13 height 13
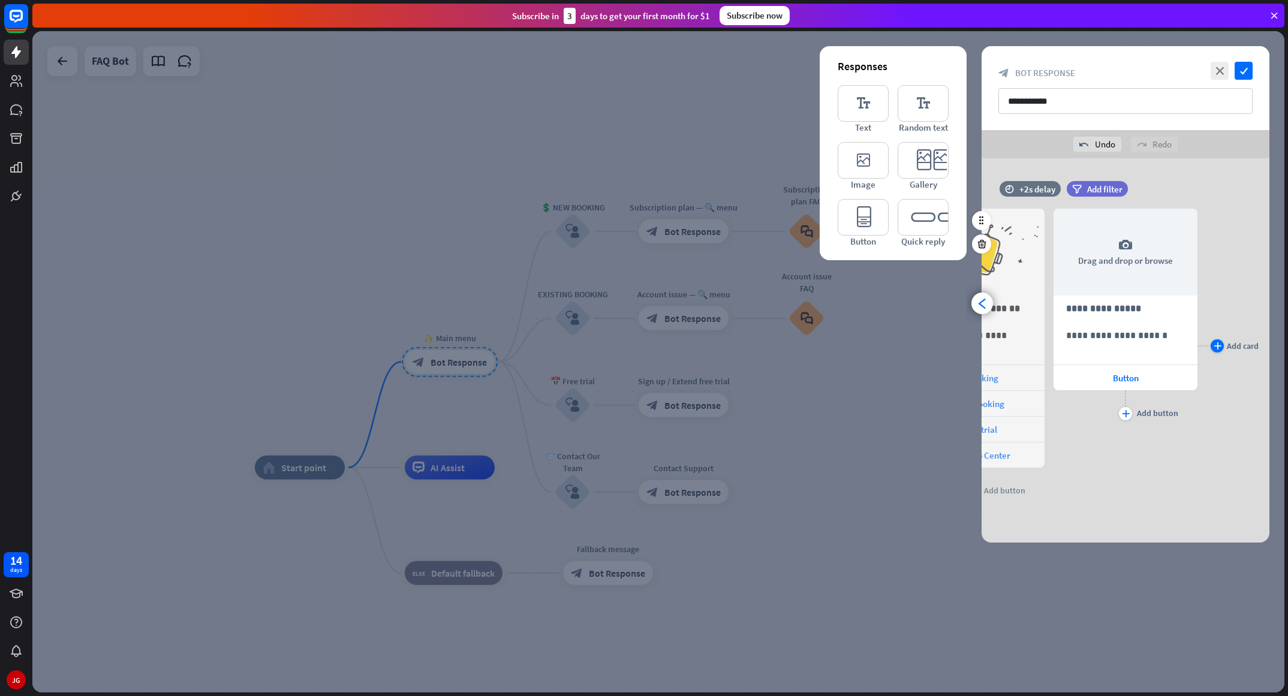
scroll to position [0, 99]
click at [858, 212] on icon at bounding box center [1185, 208] width 11 height 11
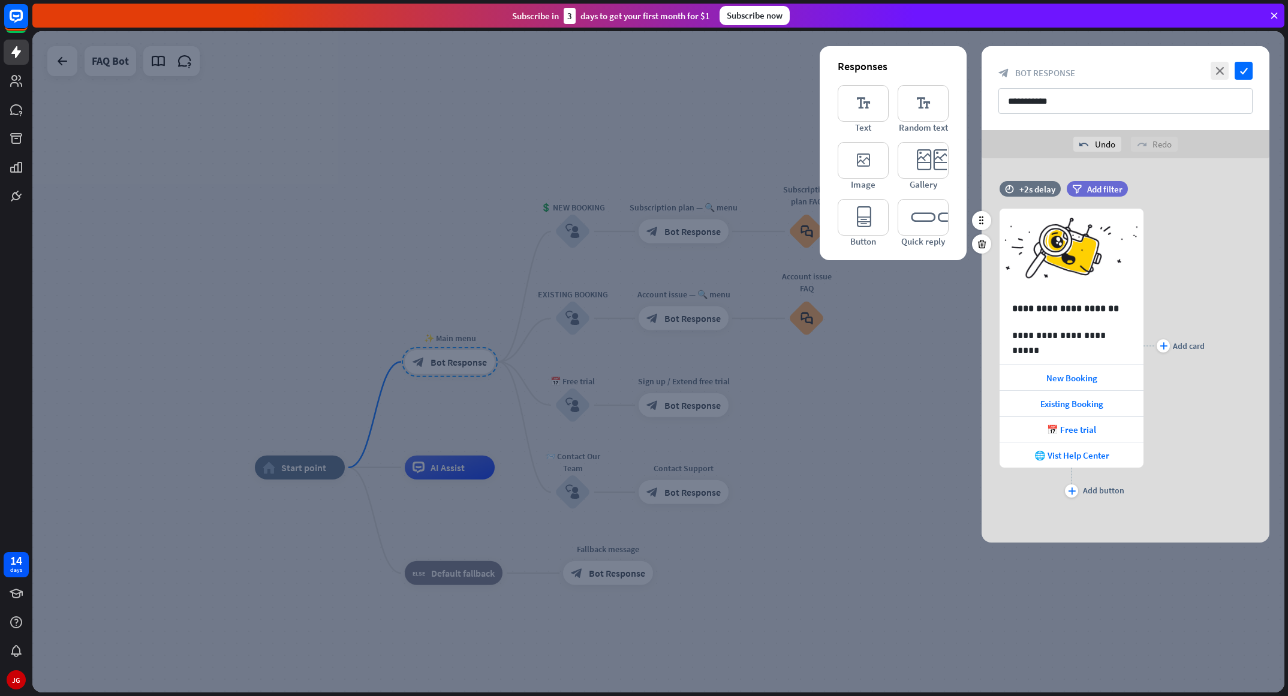
scroll to position [0, 0]
click at [858, 376] on span "New Booking" at bounding box center [1071, 377] width 51 height 11
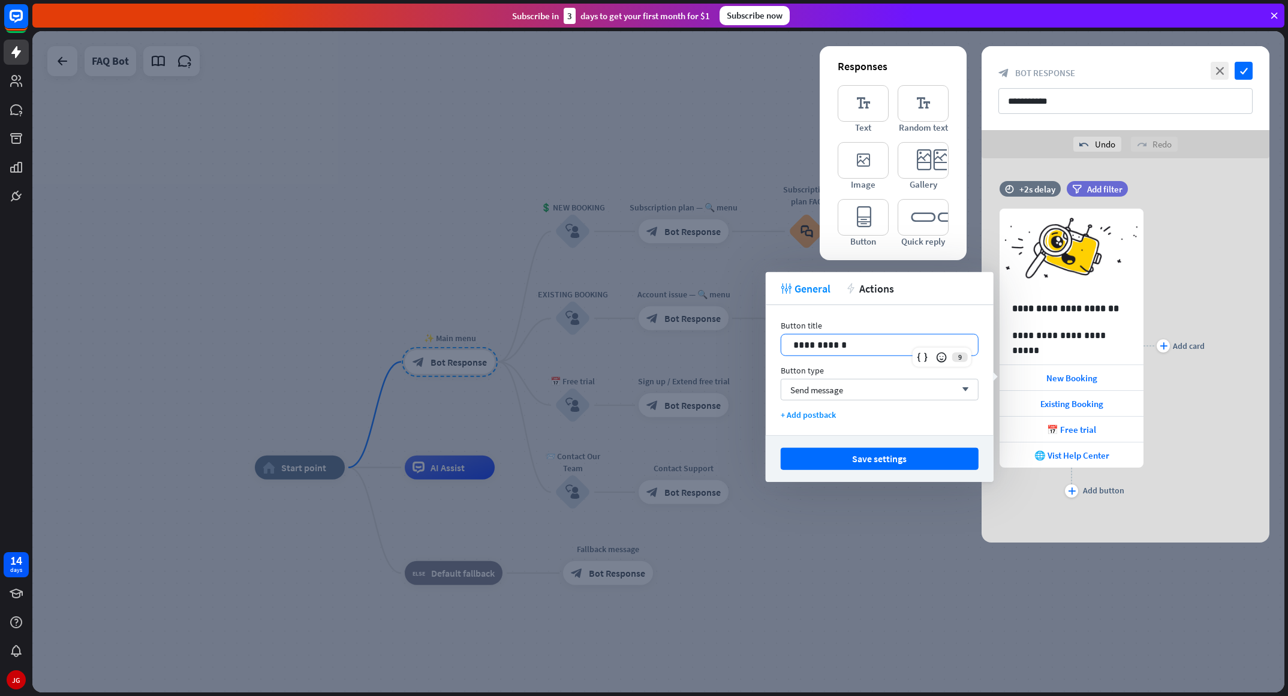
click at [794, 345] on p "**********" at bounding box center [879, 345] width 173 height 15
click at [858, 461] on button "Save settings" at bounding box center [880, 459] width 198 height 22
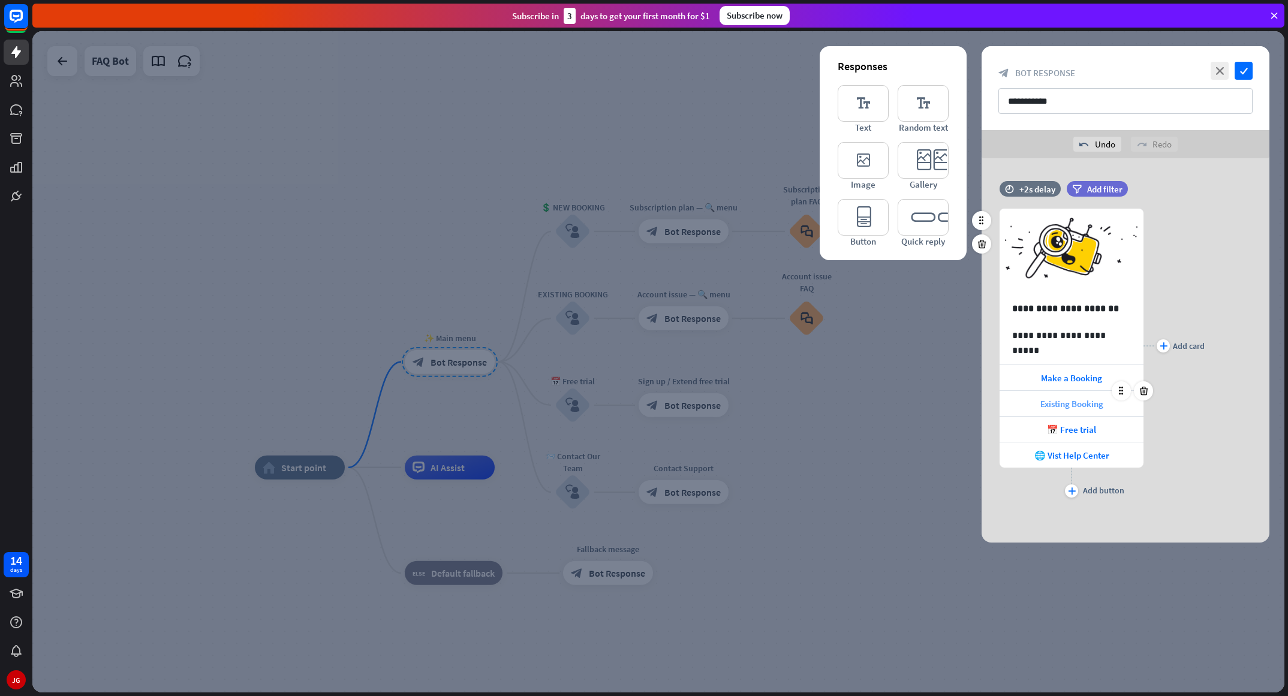
click at [858, 405] on span "Existing Booking" at bounding box center [1071, 403] width 63 height 11
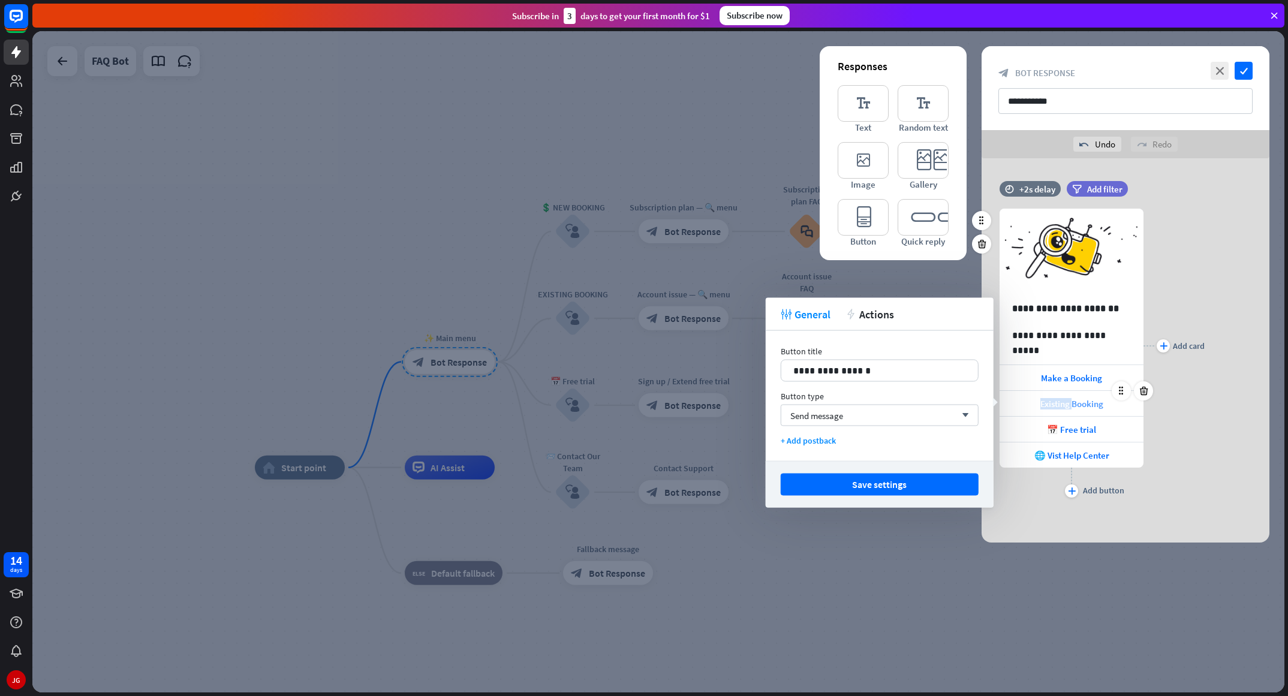
click at [858, 405] on span "Existing Booking" at bounding box center [1071, 403] width 63 height 11
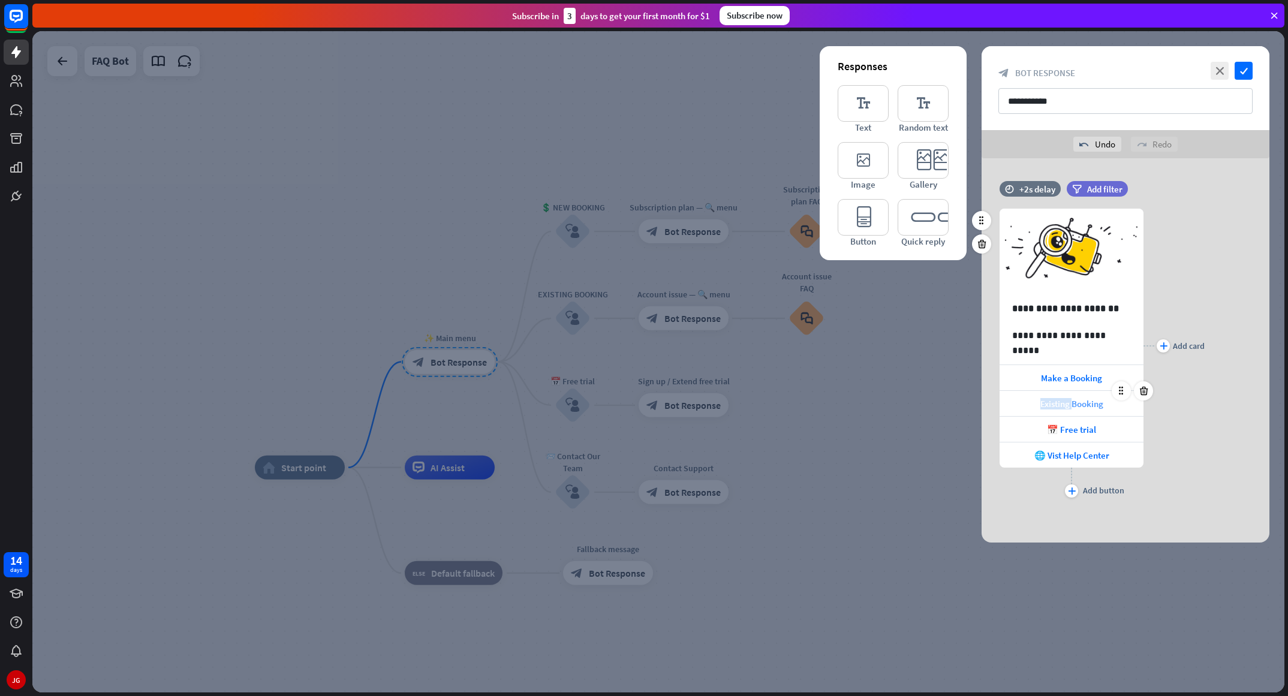
drag, startPoint x: 1059, startPoint y: 405, endPoint x: 1018, endPoint y: 402, distance: 40.8
click at [858, 402] on div "Existing Booking" at bounding box center [1072, 403] width 144 height 25
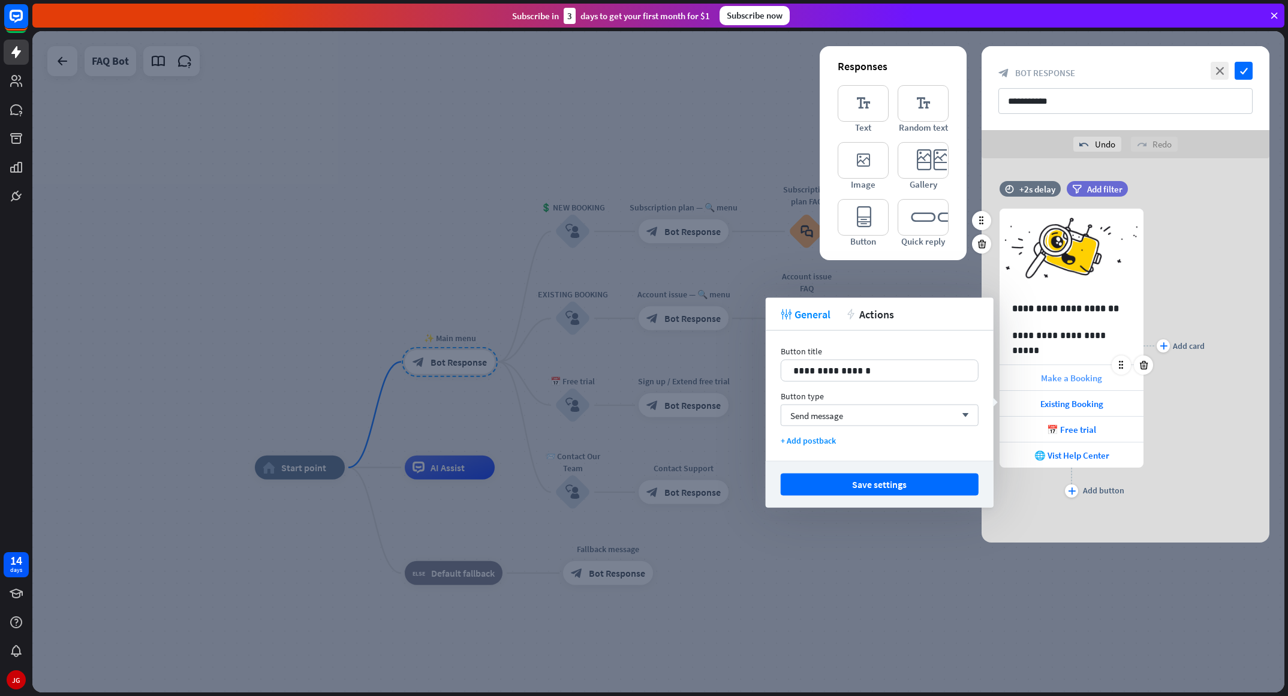
click at [858, 384] on div "Make a Booking" at bounding box center [1072, 377] width 144 height 25
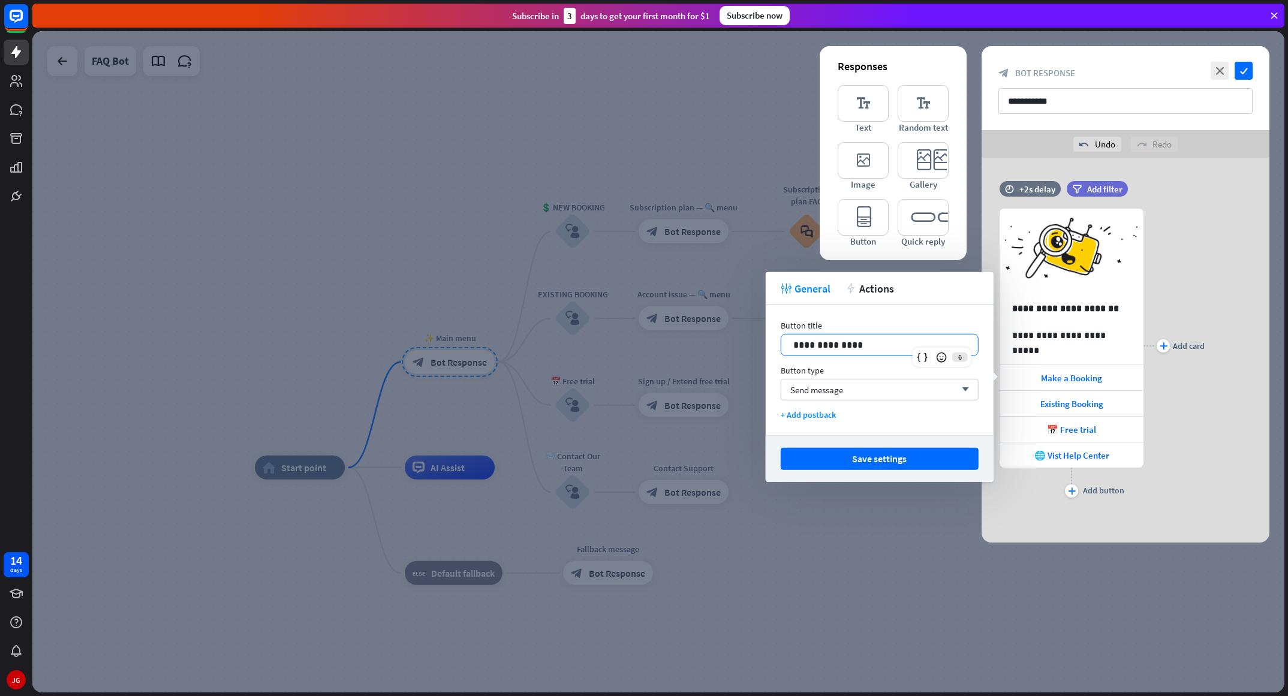
click at [823, 347] on p "**********" at bounding box center [879, 345] width 173 height 15
click at [858, 456] on button "Save settings" at bounding box center [880, 459] width 198 height 22
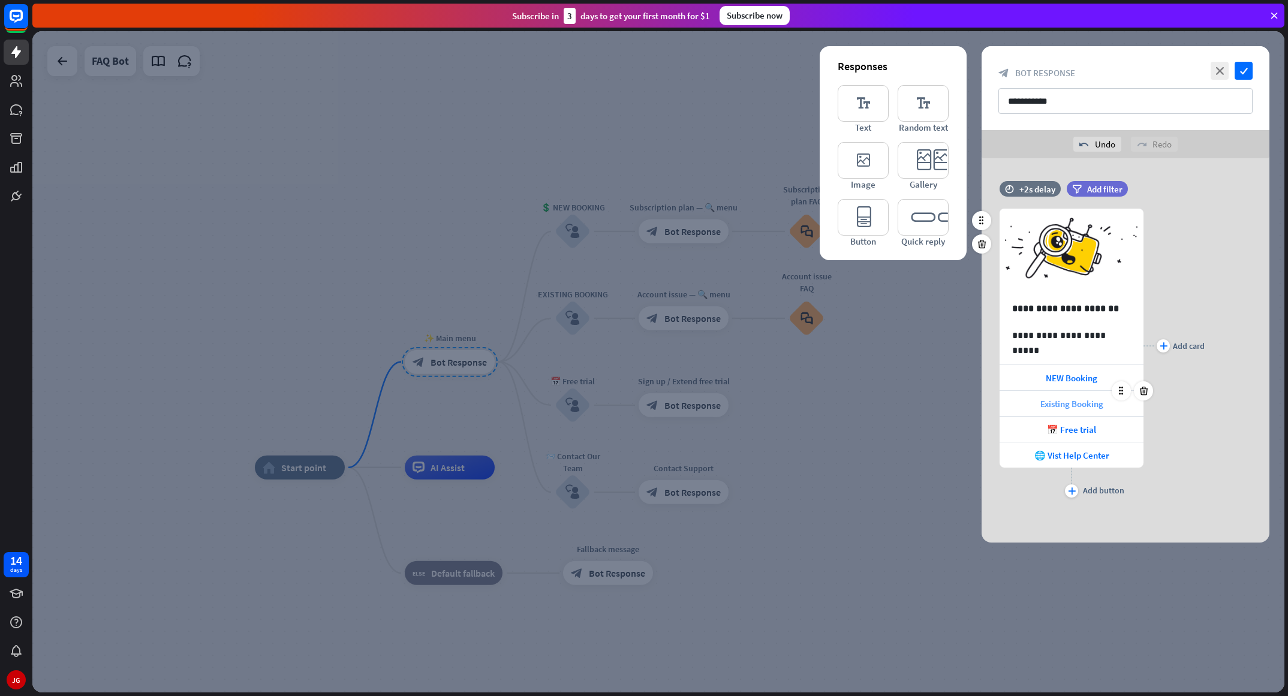
click at [858, 401] on span "Existing Booking" at bounding box center [1071, 403] width 63 height 11
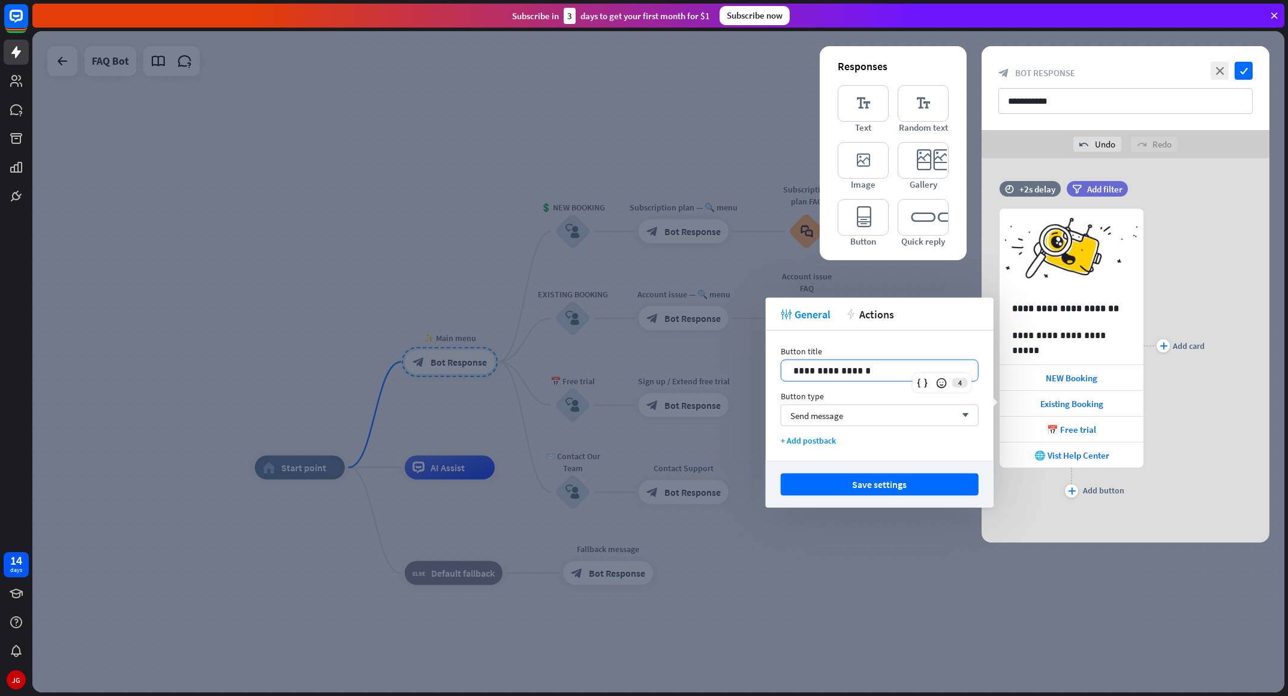
click at [804, 376] on p "**********" at bounding box center [879, 370] width 173 height 15
click at [858, 464] on button "Save settings" at bounding box center [880, 485] width 198 height 22
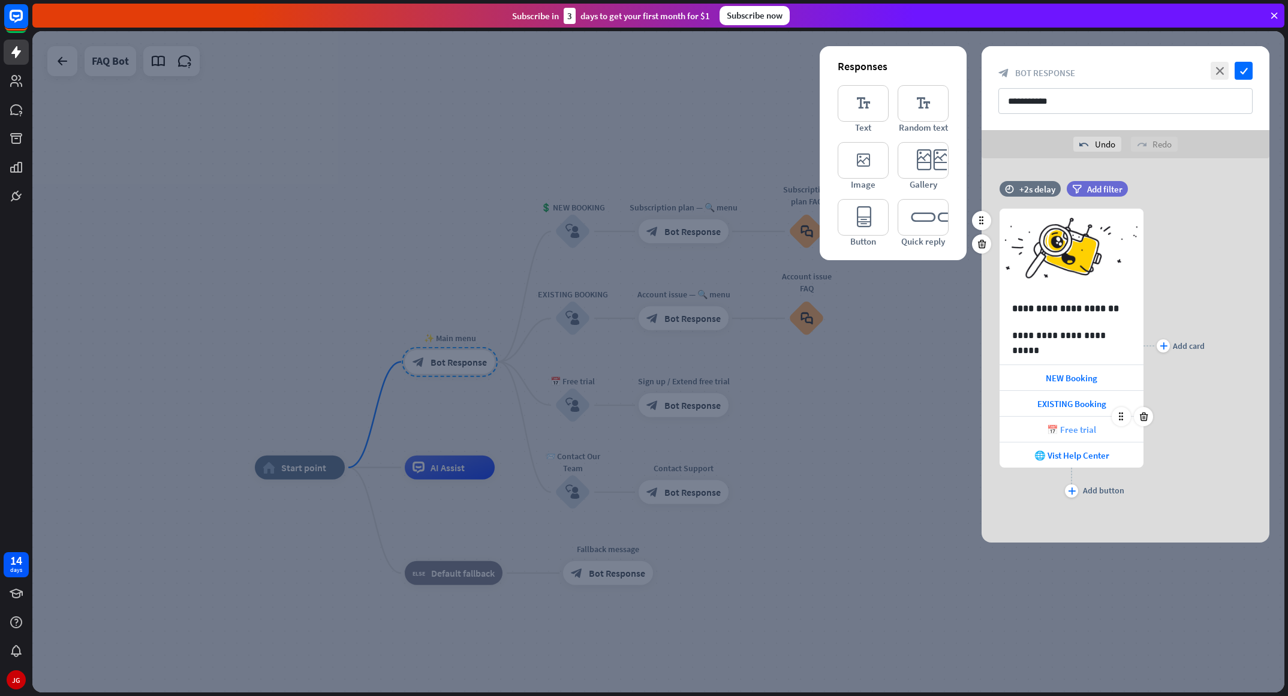
click at [858, 426] on div "📅 Free trial" at bounding box center [1072, 429] width 144 height 25
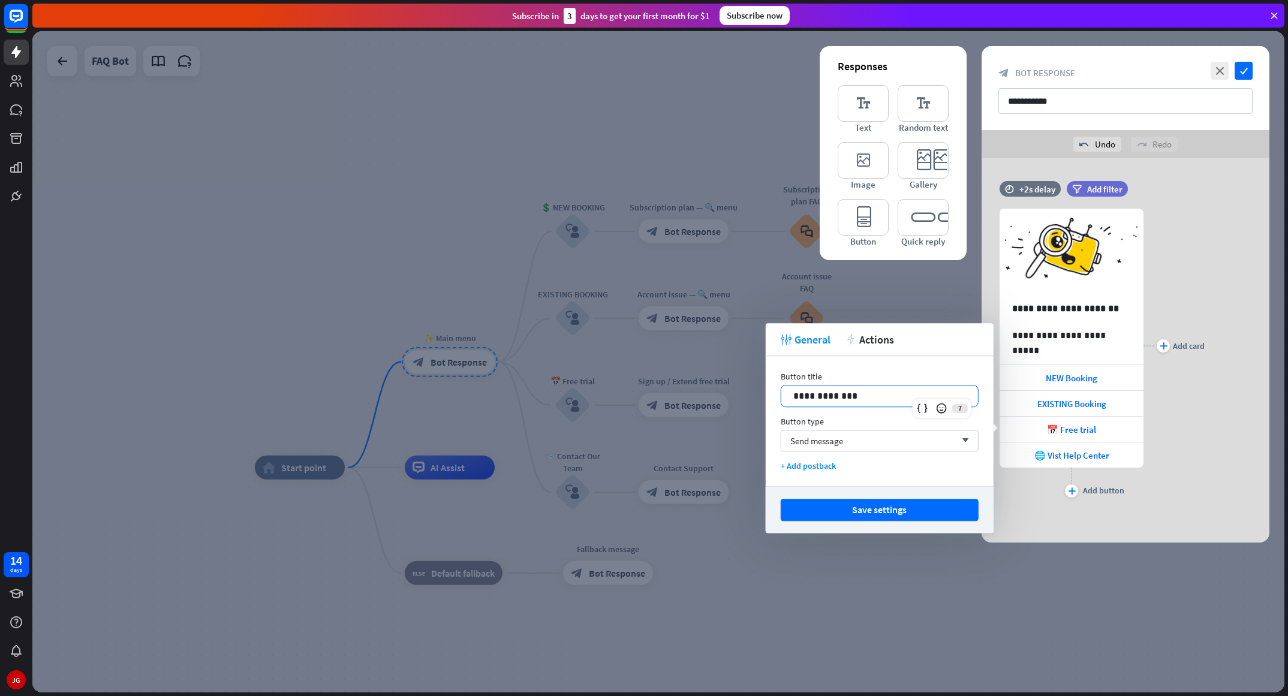
click at [858, 393] on p "**********" at bounding box center [879, 396] width 173 height 15
click at [858, 382] on span "NEW Booking" at bounding box center [1072, 377] width 52 height 11
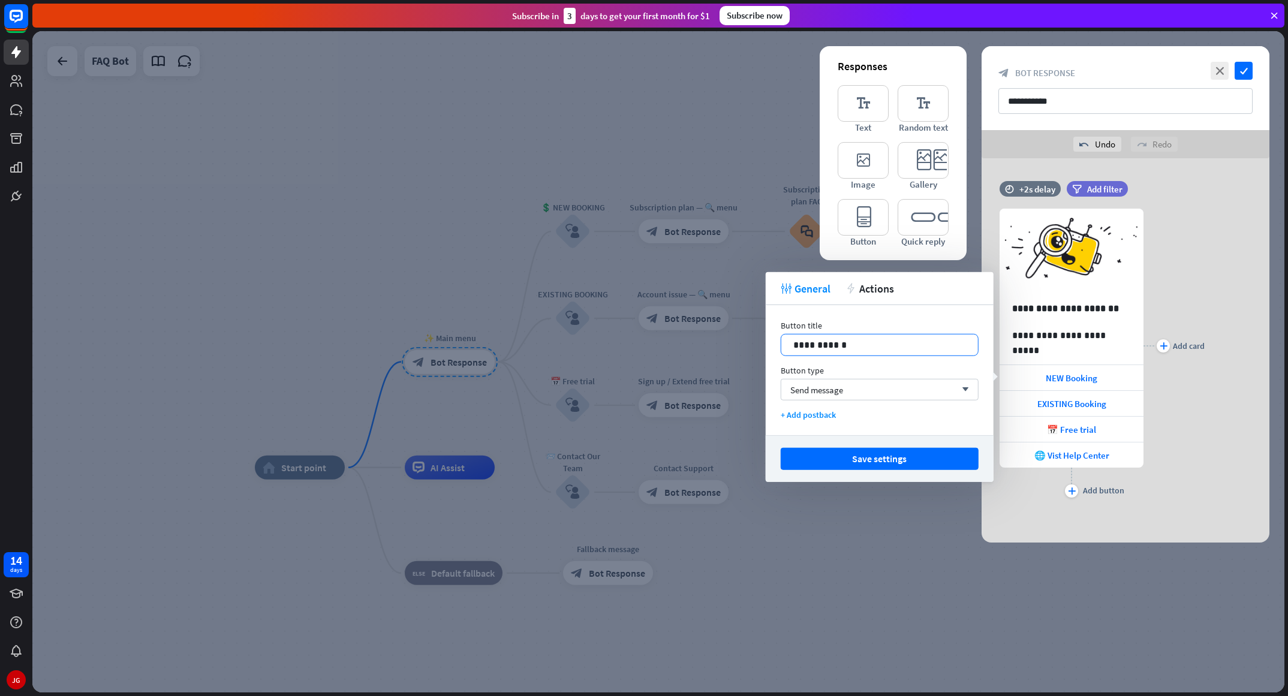
click at [853, 344] on p "**********" at bounding box center [879, 345] width 173 height 15
click at [858, 457] on button "Save settings" at bounding box center [880, 459] width 198 height 22
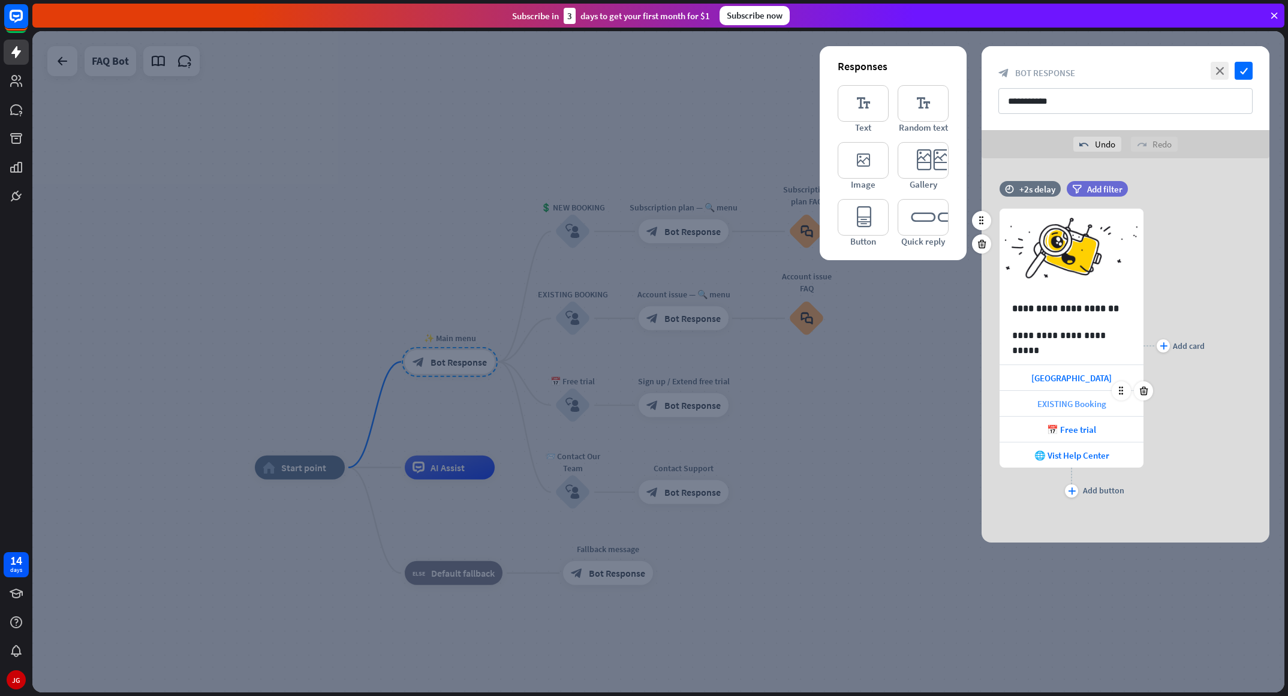
click at [858, 400] on span "EXISTING Booking" at bounding box center [1071, 403] width 69 height 11
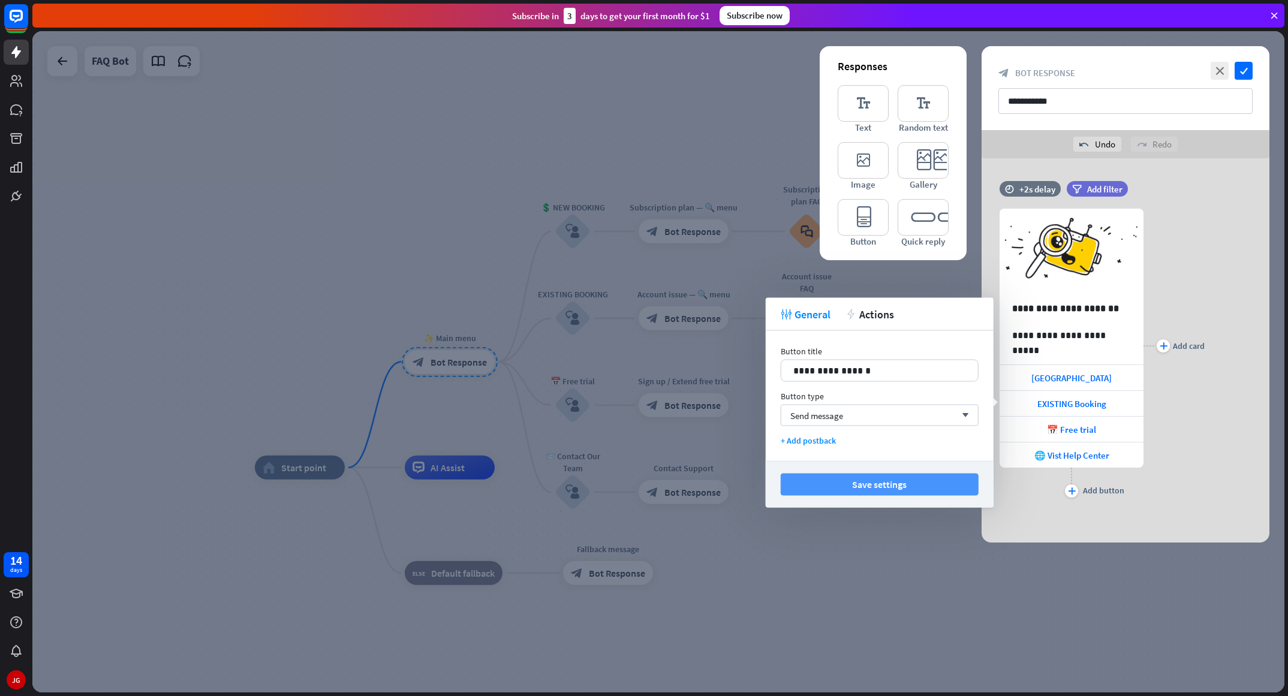
click at [858, 464] on button "Save settings" at bounding box center [880, 485] width 198 height 22
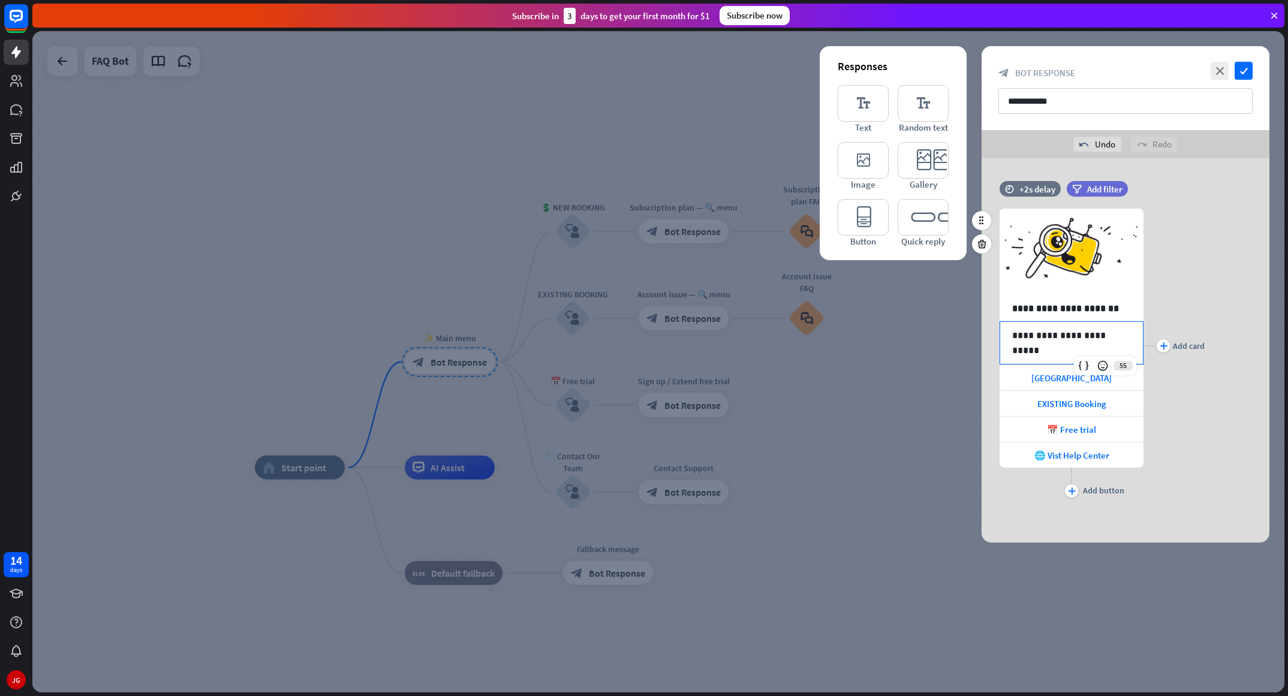
click at [858, 338] on p "**********" at bounding box center [1071, 335] width 119 height 15
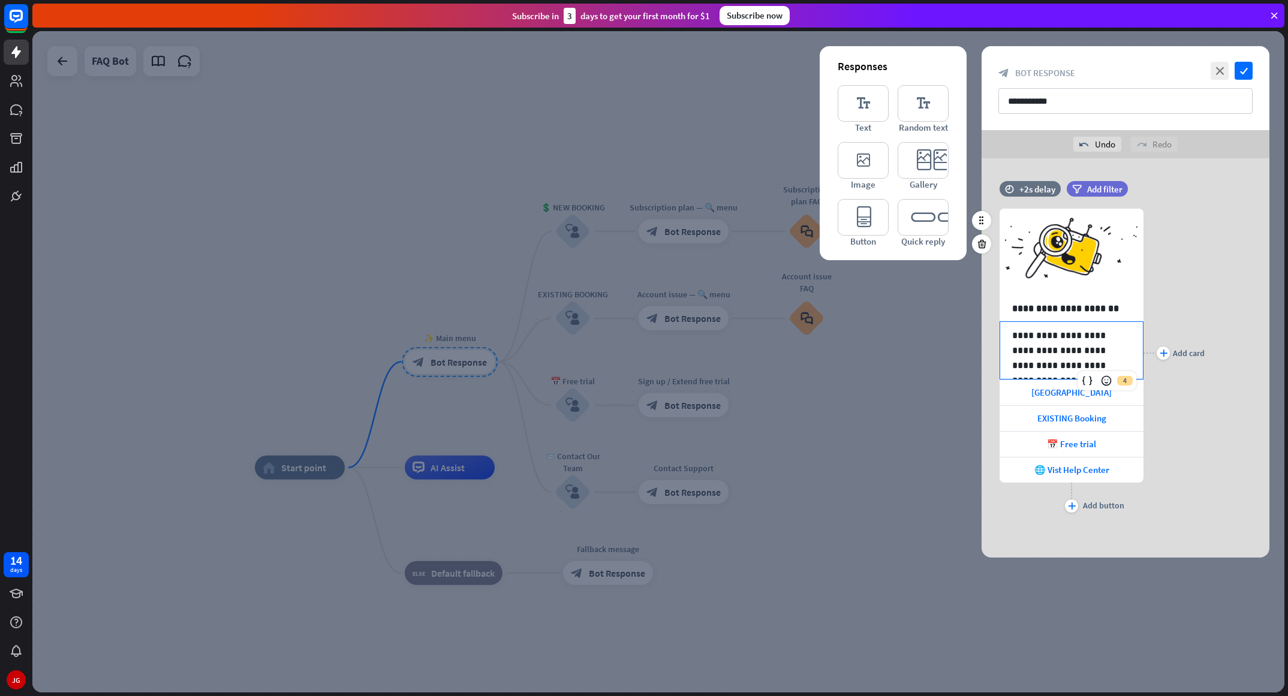
click at [858, 279] on div "**********" at bounding box center [1126, 353] width 288 height 325
click at [858, 366] on p "**********" at bounding box center [1071, 350] width 119 height 45
click at [858, 254] on div "**********" at bounding box center [1126, 353] width 288 height 325
click at [858, 277] on div "**********" at bounding box center [1126, 353] width 288 height 325
click at [858, 448] on div at bounding box center [658, 361] width 1252 height 661
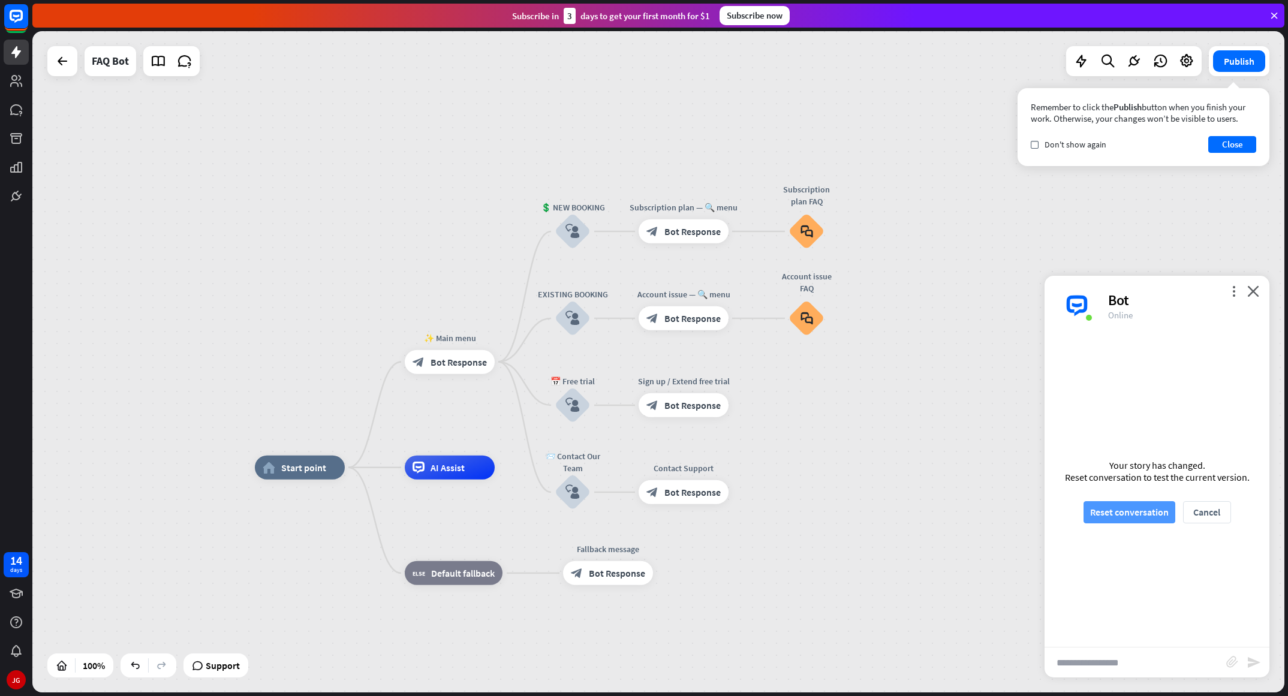
click at [858, 464] on button "Reset conversation" at bounding box center [1130, 512] width 92 height 22
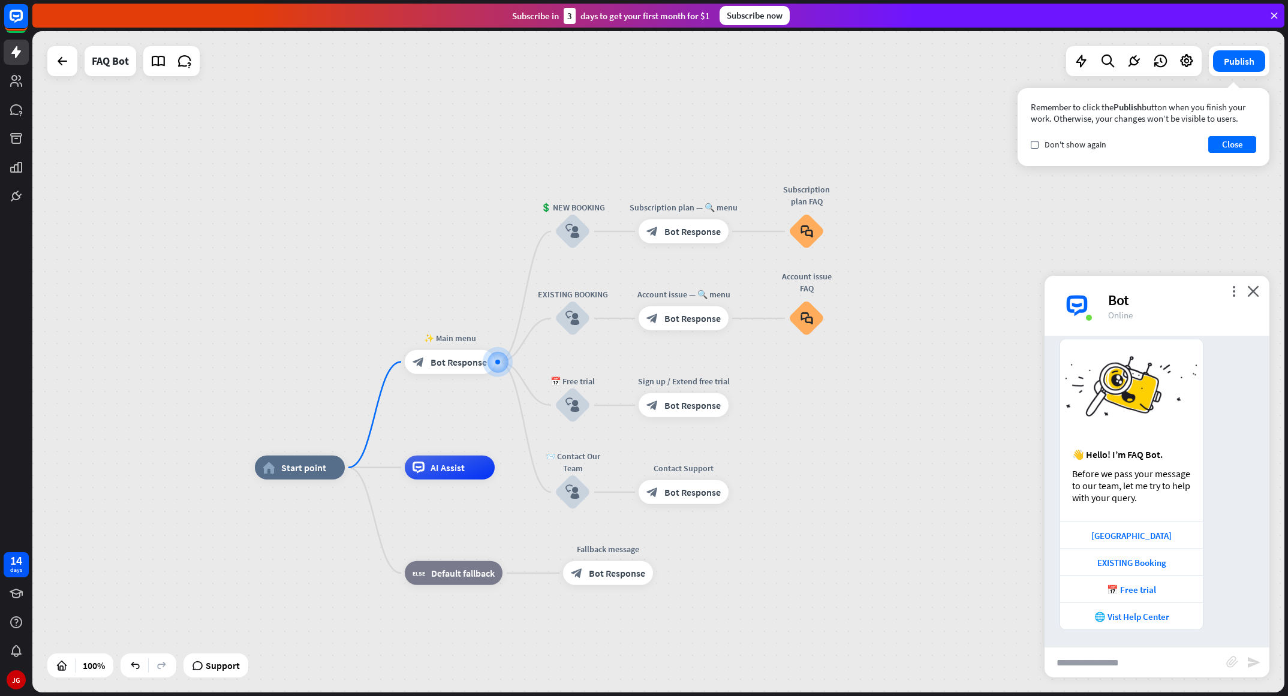
scroll to position [32, 0]
click at [858, 464] on div "🌐 Vist Help Center" at bounding box center [1131, 615] width 131 height 11
click at [858, 464] on div "Before we pass your message to our team, let me try to help with your query." at bounding box center [1131, 485] width 119 height 36
click at [858, 464] on div "👋 Hello! I’m FAQ Bot. Before we pass your message to our team, let me try to he…" at bounding box center [1157, 483] width 225 height 291
click at [858, 286] on icon "close" at bounding box center [1253, 290] width 12 height 11
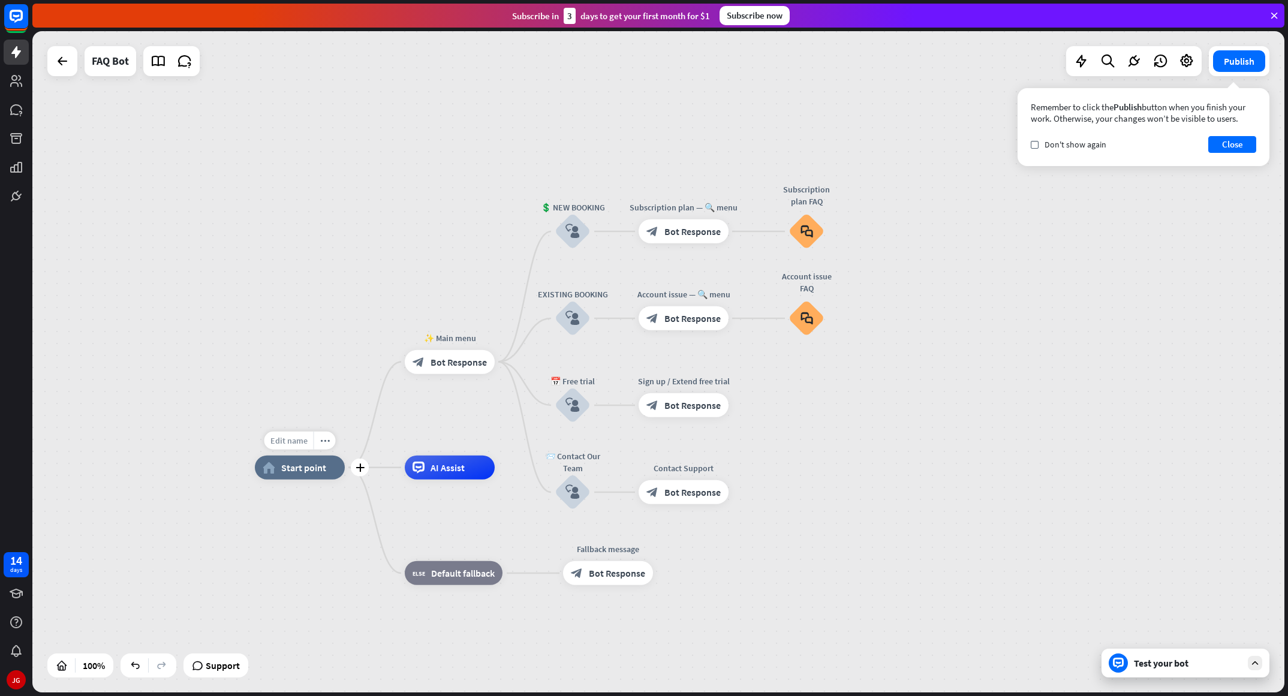
click at [297, 445] on span "Edit name" at bounding box center [288, 440] width 37 height 11
click at [340, 396] on div "home_2 Start point ✨ Main menu block_bot_response Bot Response 💲 NEW BOOKING bl…" at bounding box center [658, 361] width 1252 height 661
click at [454, 464] on div "Edit name more_horiz plus AI Assist" at bounding box center [450, 468] width 90 height 24
click at [442, 444] on span "Edit name" at bounding box center [438, 440] width 37 height 11
click at [453, 374] on div "Edit name more_horiz plus ✨ Main menu block_bot_response Bot Response" at bounding box center [450, 362] width 90 height 24
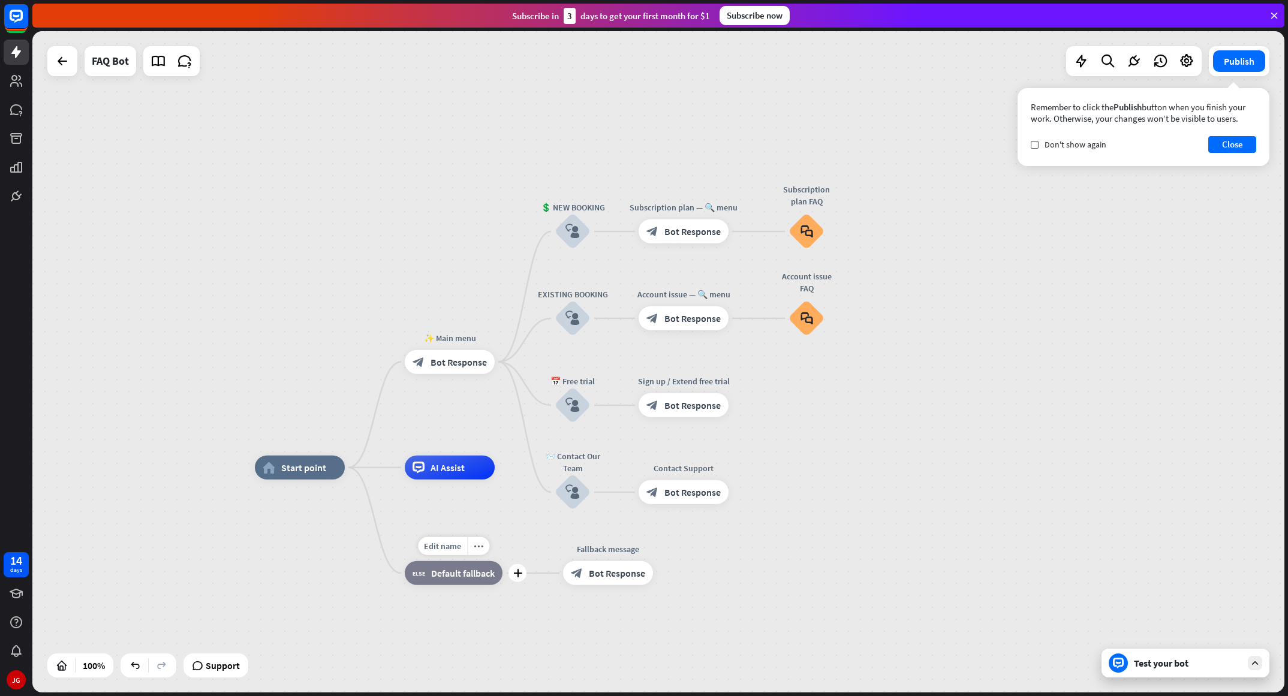
click at [441, 464] on span "Default fallback" at bounding box center [463, 573] width 64 height 12
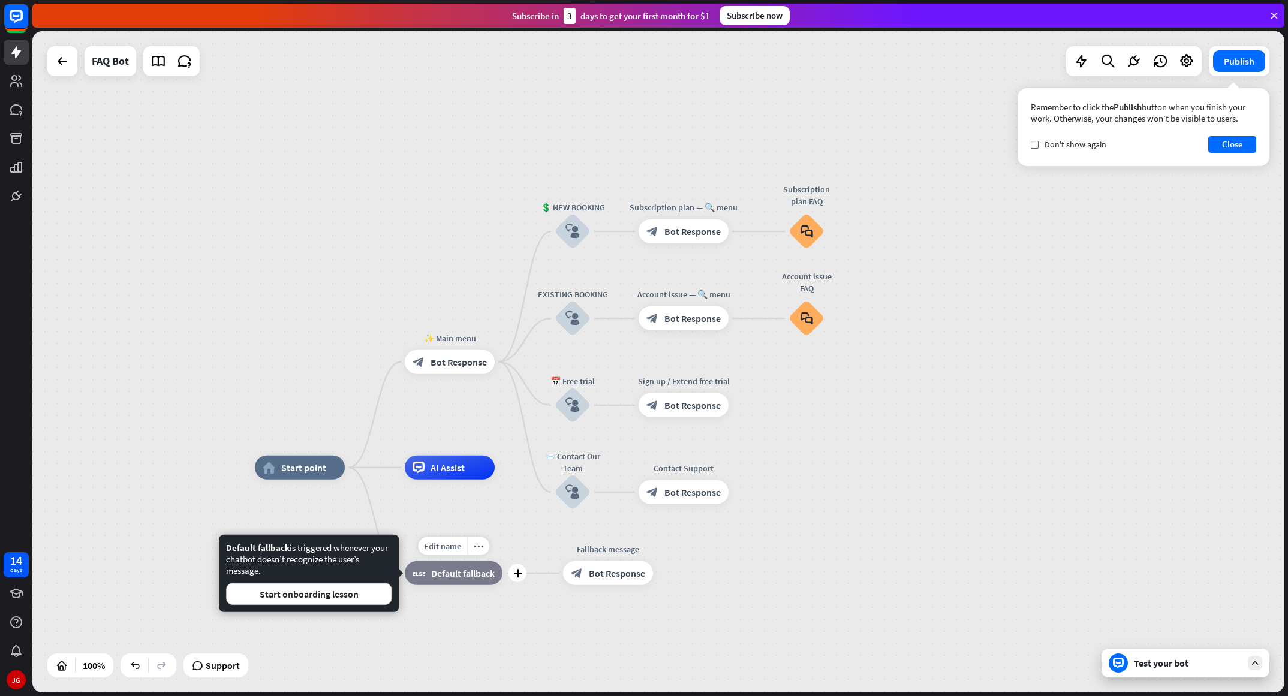
click at [444, 464] on span "Default fallback" at bounding box center [463, 573] width 64 height 12
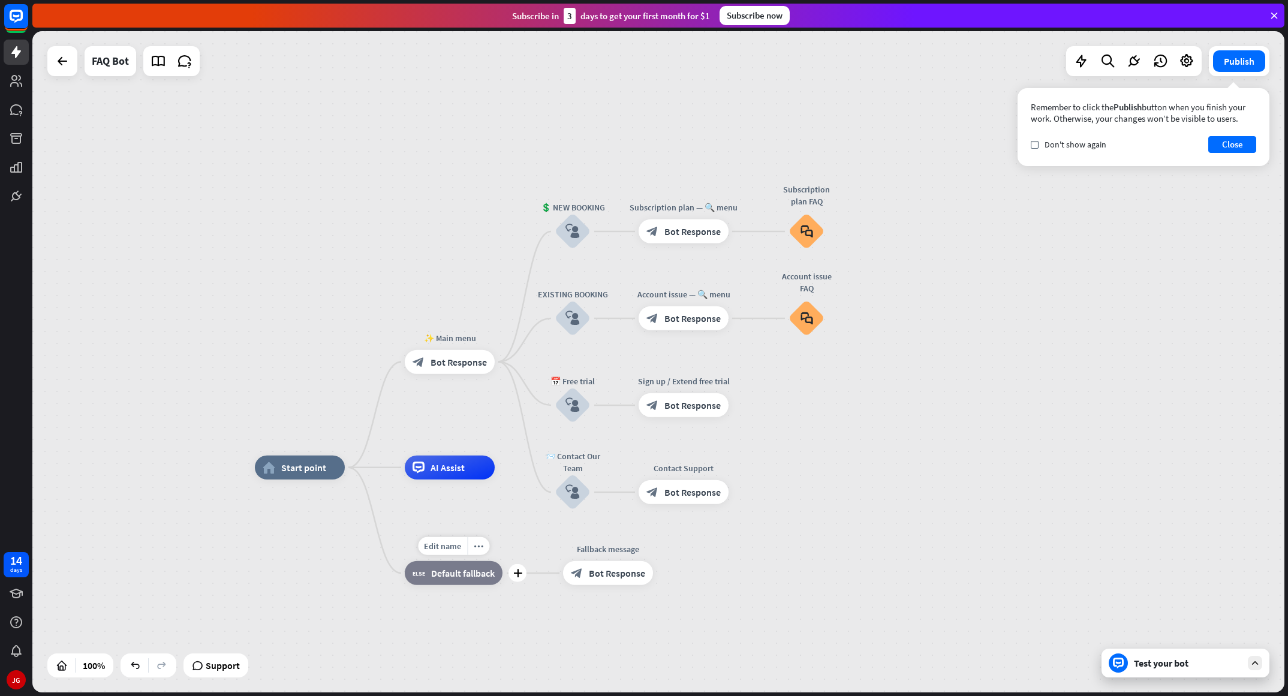
click at [460, 464] on div "Edit name more_horiz plus block_fallback Default fallback" at bounding box center [454, 573] width 98 height 24
click at [458, 464] on div "Edit name more_horiz plus block_fallback Default fallback" at bounding box center [454, 573] width 98 height 24
click at [465, 464] on span "Default fallback" at bounding box center [463, 573] width 64 height 12
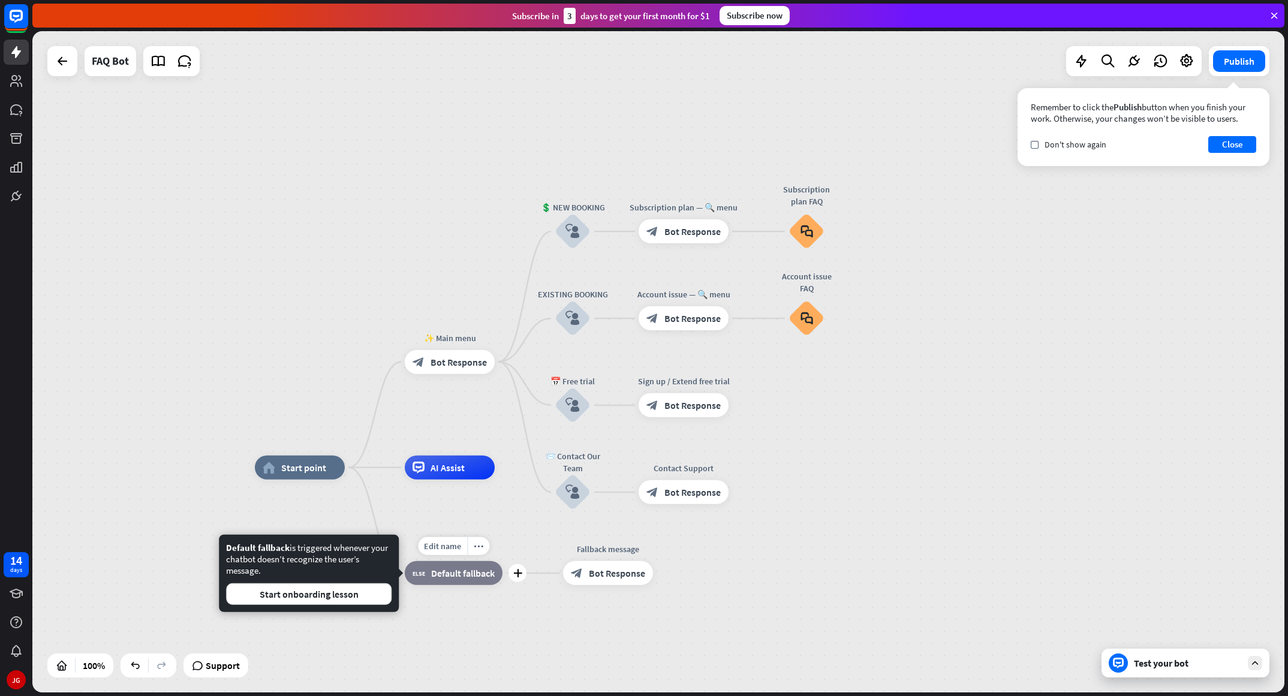
click at [465, 464] on span "Default fallback" at bounding box center [463, 573] width 64 height 12
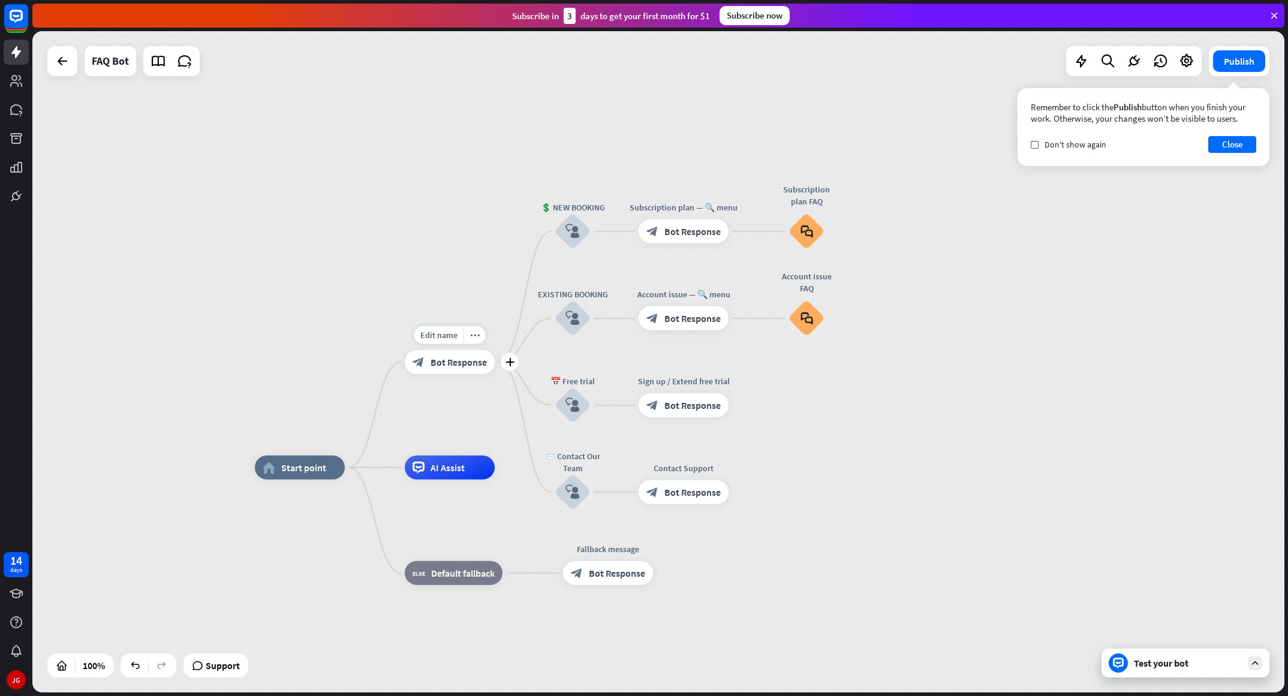
click at [461, 374] on div "Edit name more_horiz plus block_bot_response Bot Response" at bounding box center [450, 362] width 90 height 24
click at [473, 200] on div "home_2 Start point ✨ Main menu block_bot_response Bot Response 💲 NEW BOOKING bl…" at bounding box center [658, 361] width 1252 height 661
click at [709, 378] on icon "more_horiz" at bounding box center [709, 378] width 10 height 9
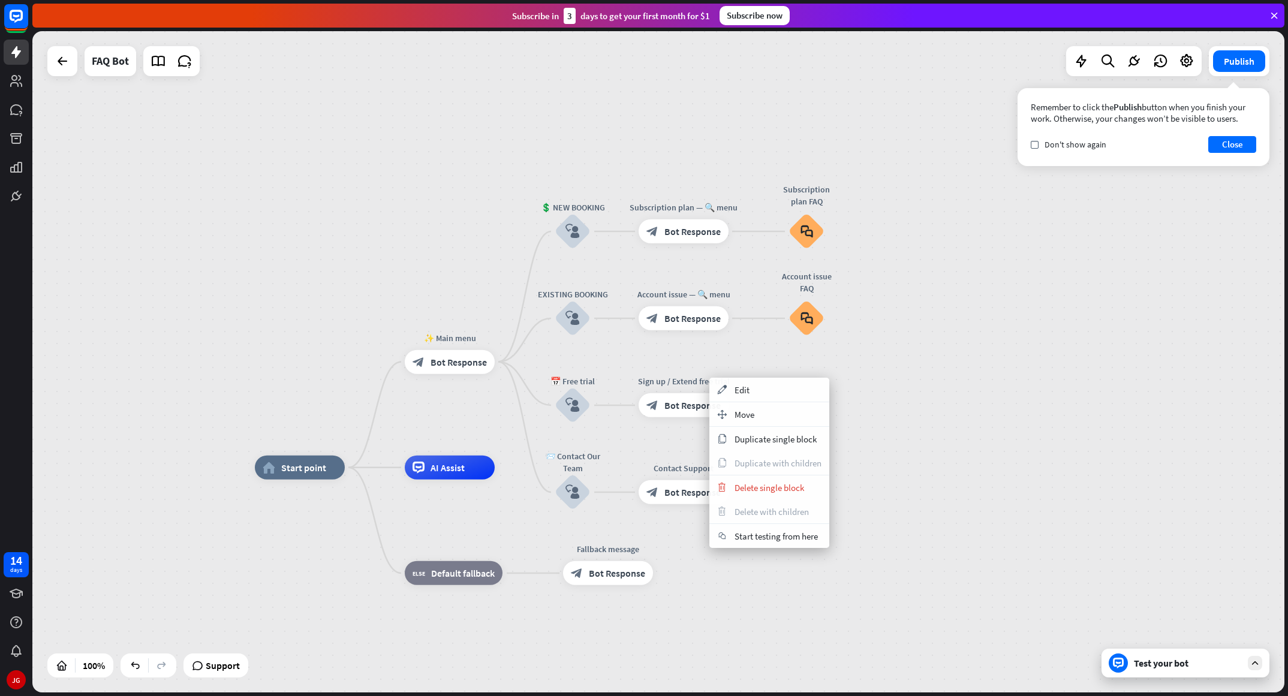
click at [738, 146] on div "home_2 Start point ✨ Main menu block_bot_response Bot Response 💲 NEW BOOKING bl…" at bounding box center [658, 361] width 1252 height 661
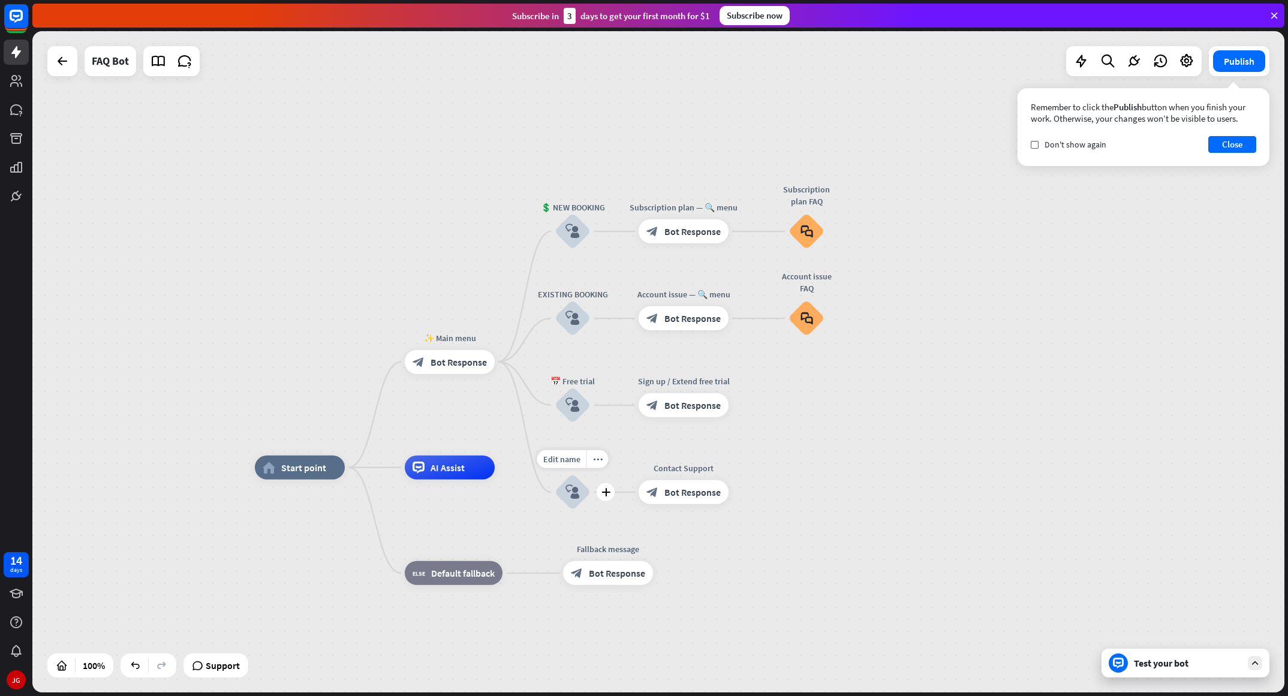
click at [574, 464] on div "block_user_input" at bounding box center [573, 492] width 36 height 36
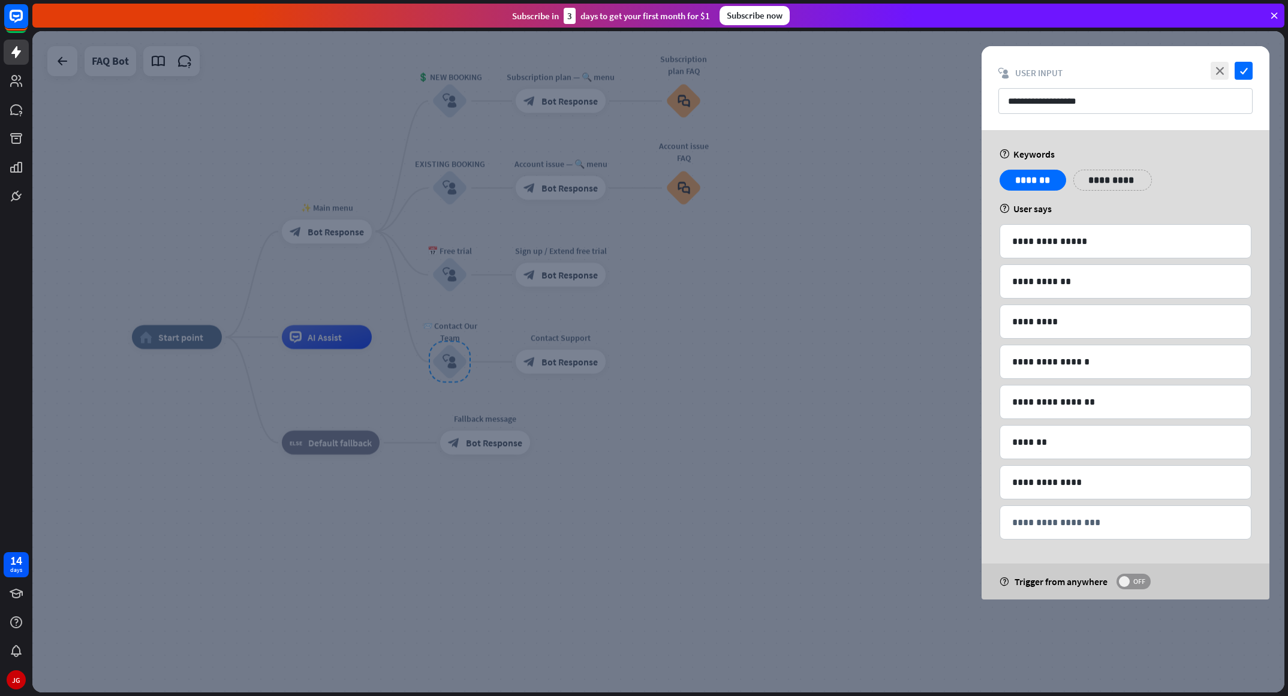
click at [858, 464] on span "OFF" at bounding box center [1139, 582] width 19 height 10
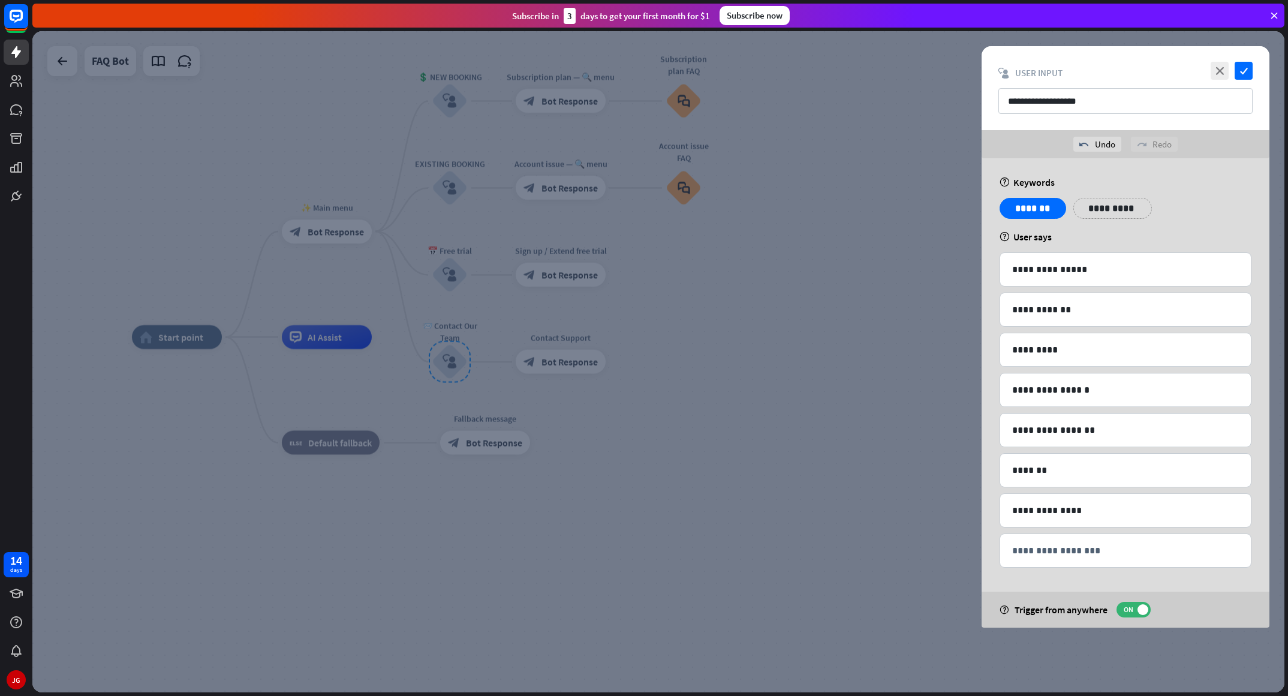
click at [858, 200] on div "**********" at bounding box center [1125, 213] width 259 height 30
click at [858, 71] on icon "check" at bounding box center [1244, 71] width 18 height 18
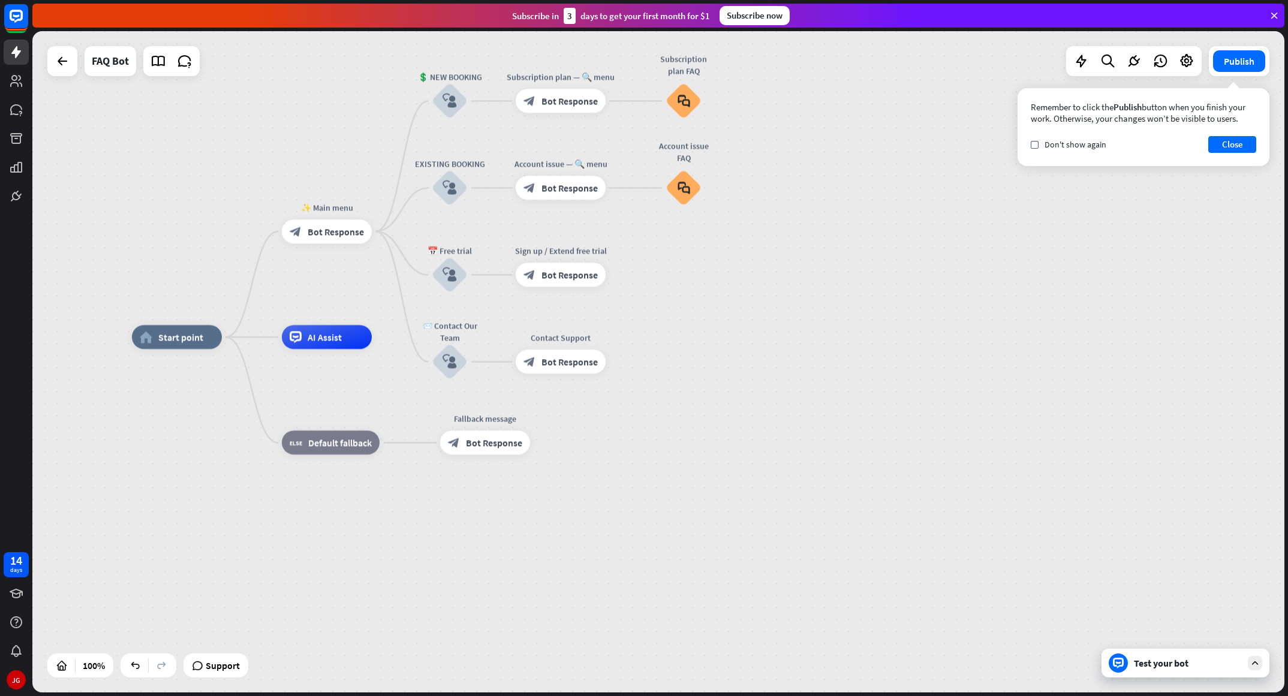
click at [858, 464] on div "Test your bot" at bounding box center [1186, 663] width 168 height 29
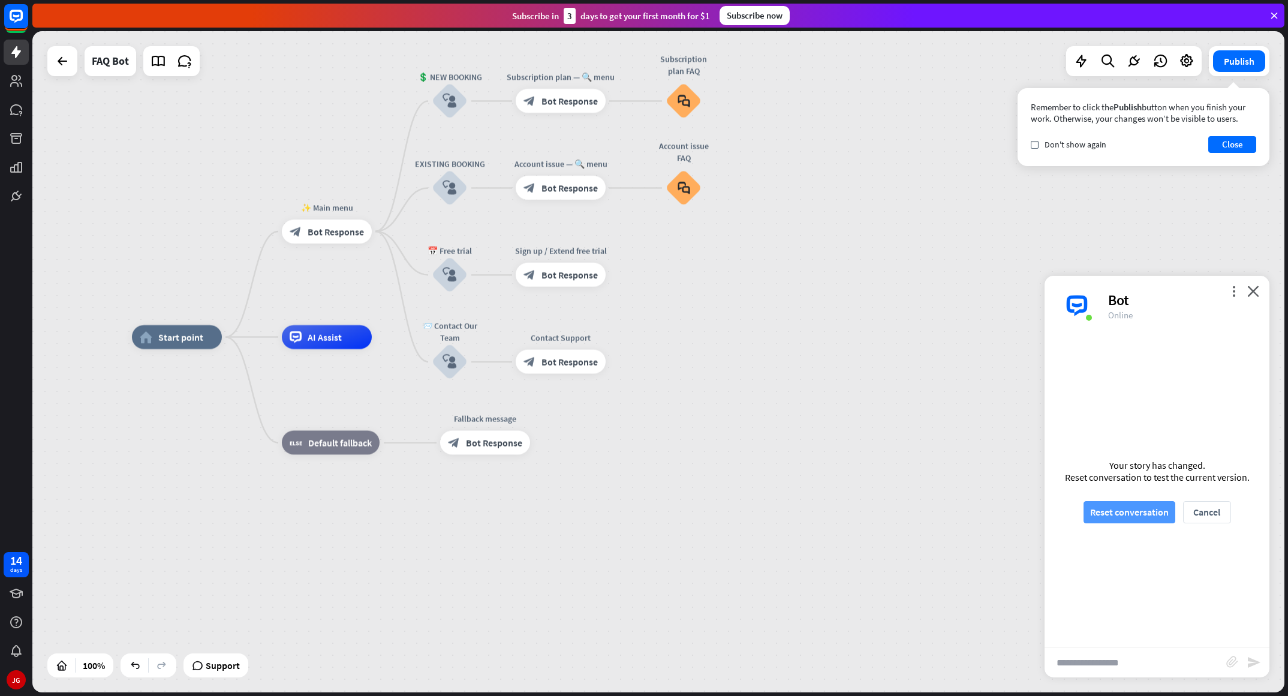
click at [858, 464] on button "Reset conversation" at bounding box center [1130, 512] width 92 height 22
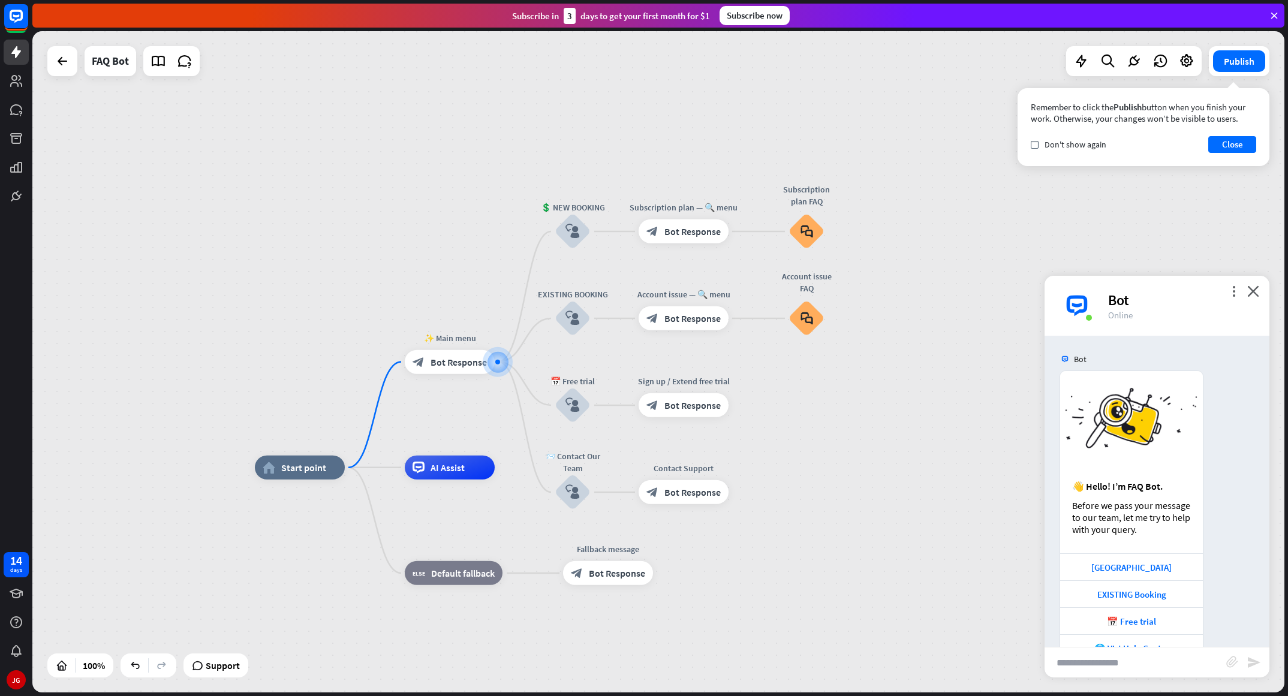
scroll to position [32, 0]
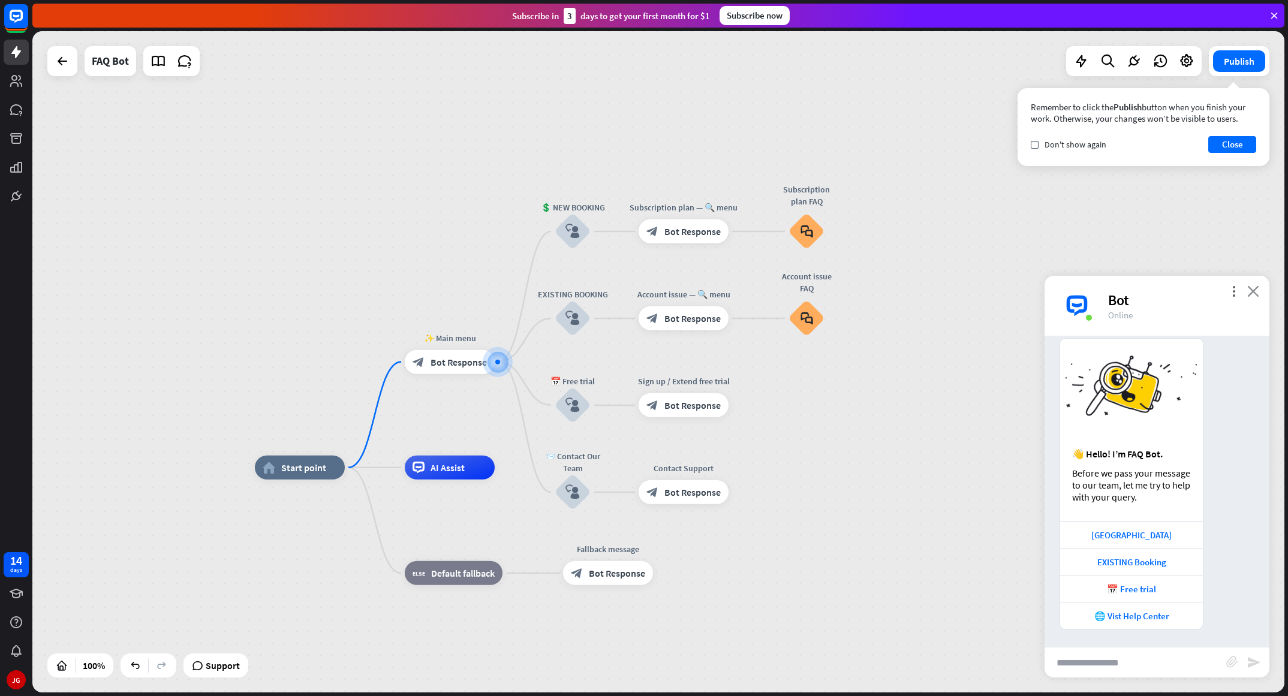
click at [858, 294] on icon "close" at bounding box center [1253, 290] width 12 height 11
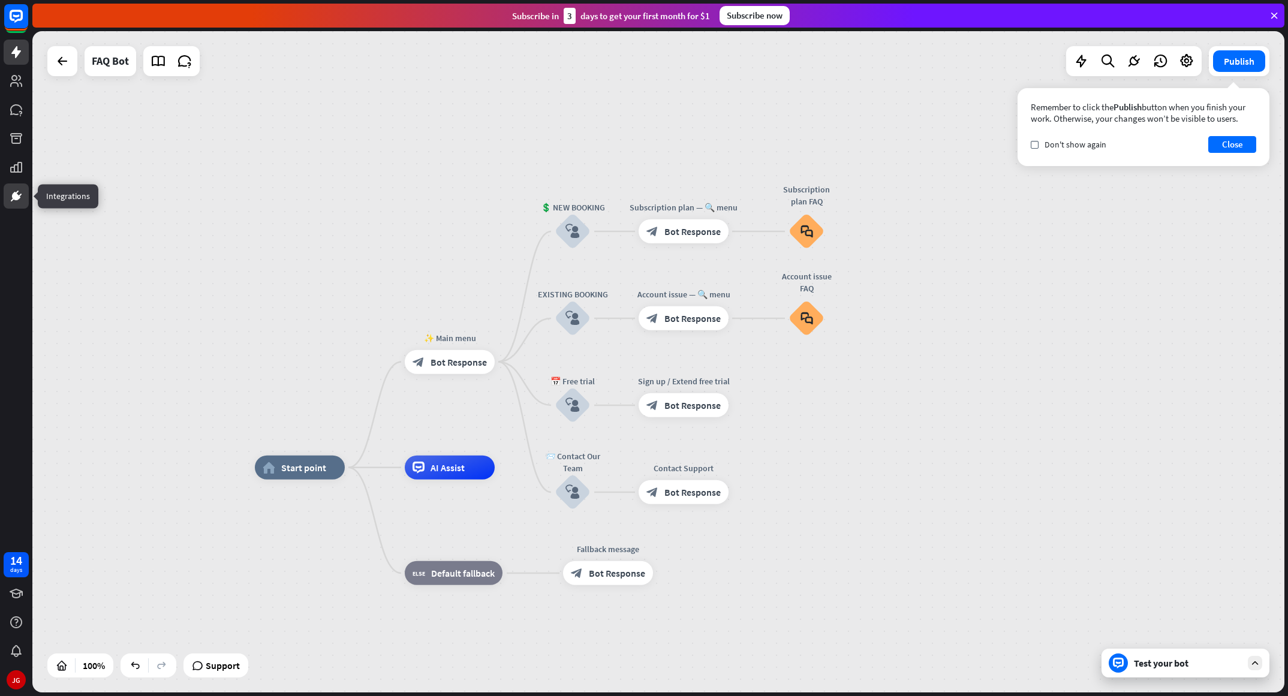
click at [20, 194] on icon at bounding box center [20, 195] width 3 height 3
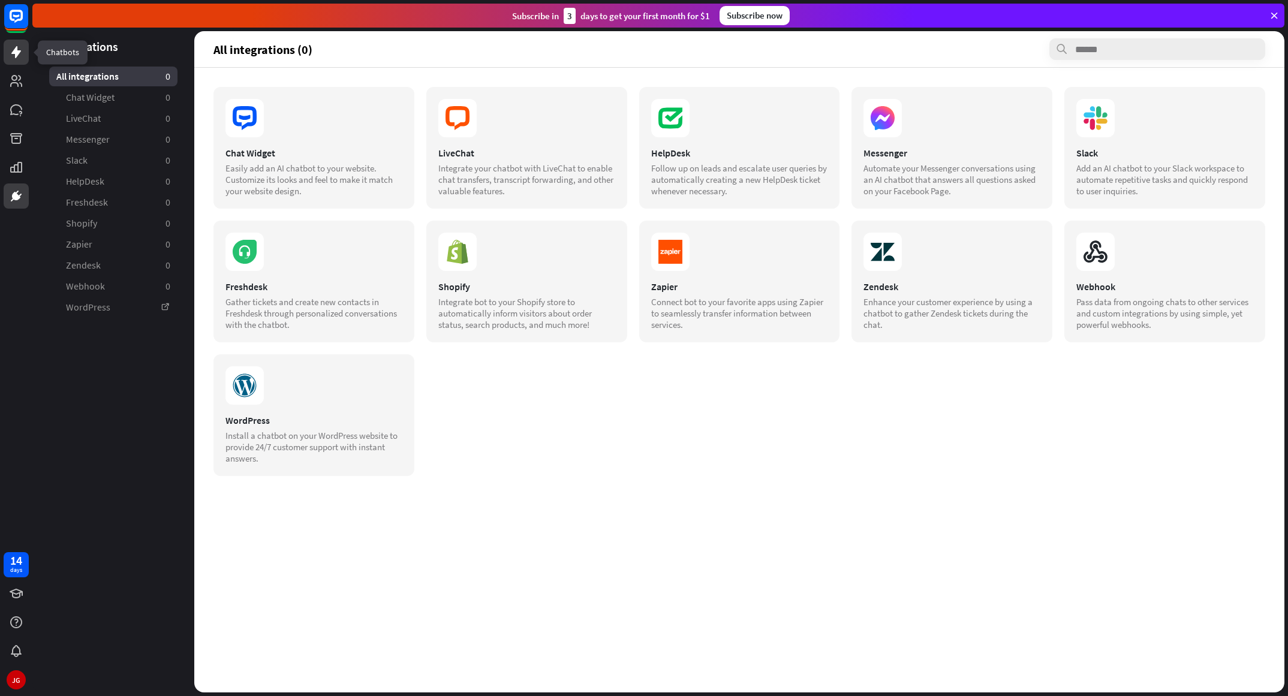
click at [18, 49] on icon at bounding box center [16, 52] width 14 height 14
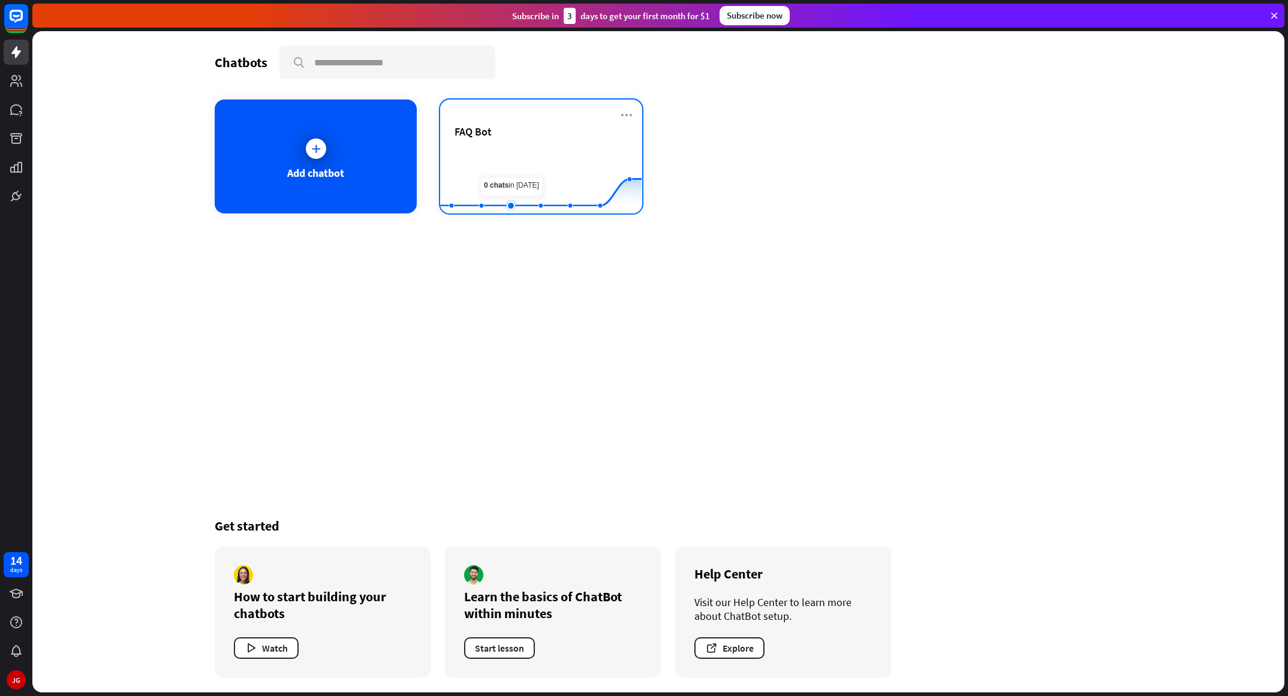
click at [525, 192] on rect at bounding box center [540, 183] width 201 height 75
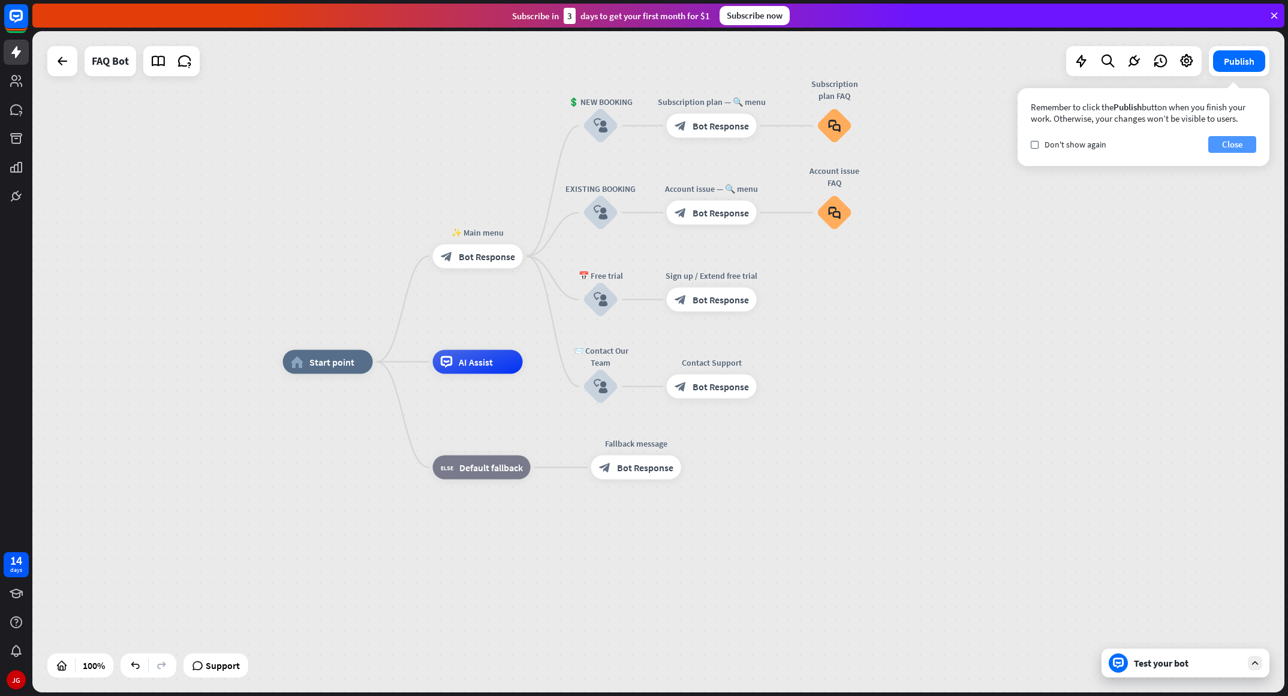
click at [858, 142] on button "Close" at bounding box center [1232, 144] width 48 height 17
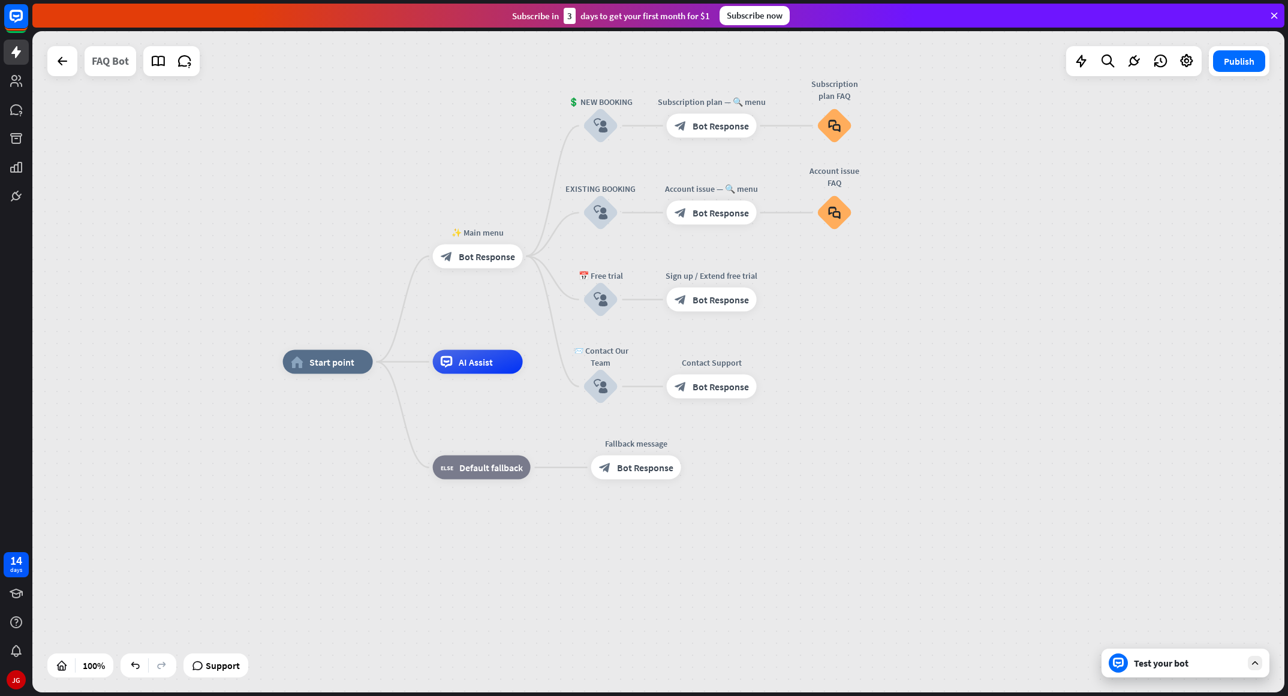
click at [106, 67] on div "FAQ Bot" at bounding box center [110, 61] width 37 height 30
click at [159, 68] on icon at bounding box center [159, 61] width 16 height 16
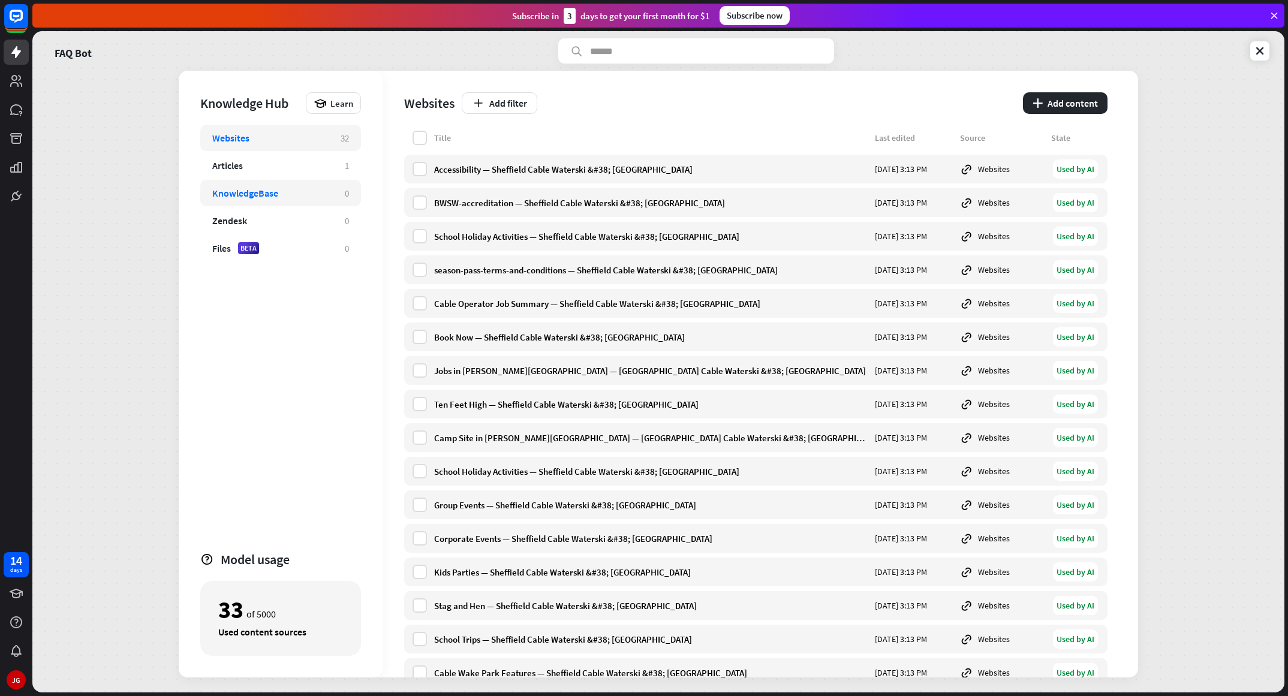
click at [264, 200] on div "KnowledgeBase 0" at bounding box center [280, 193] width 161 height 26
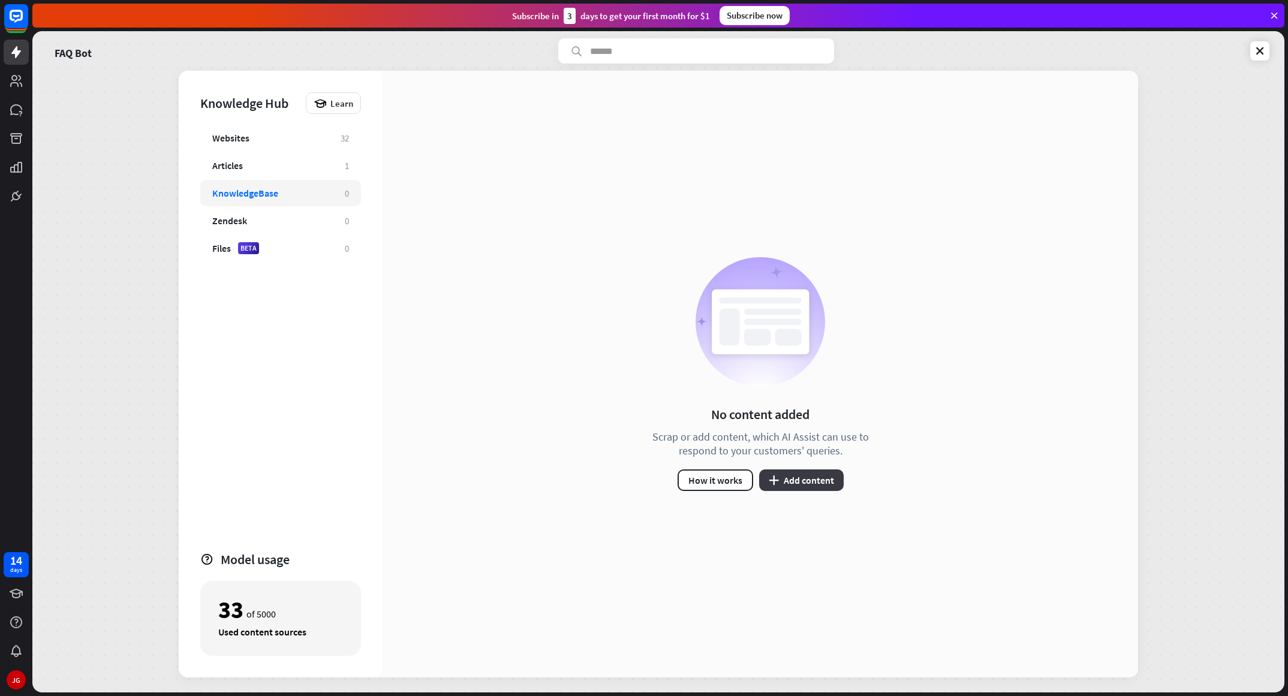
click at [788, 464] on button "plus Add content" at bounding box center [801, 481] width 85 height 22
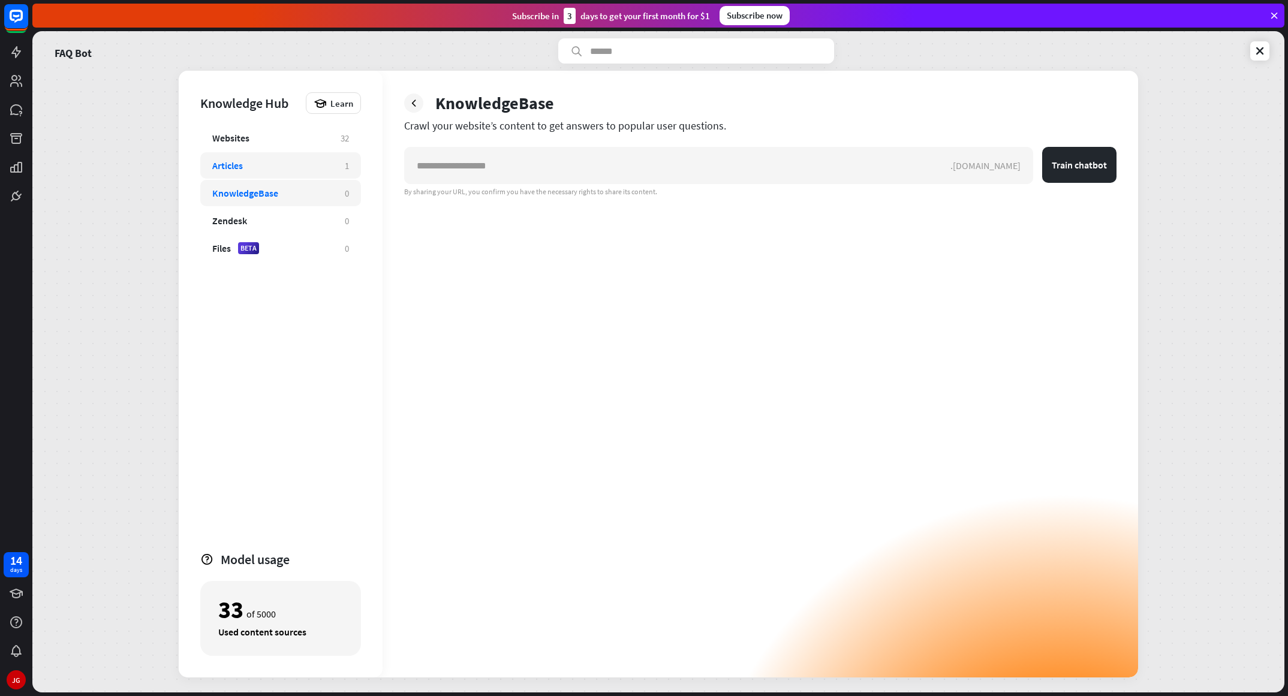
click at [303, 165] on div "Articles" at bounding box center [272, 166] width 121 height 12
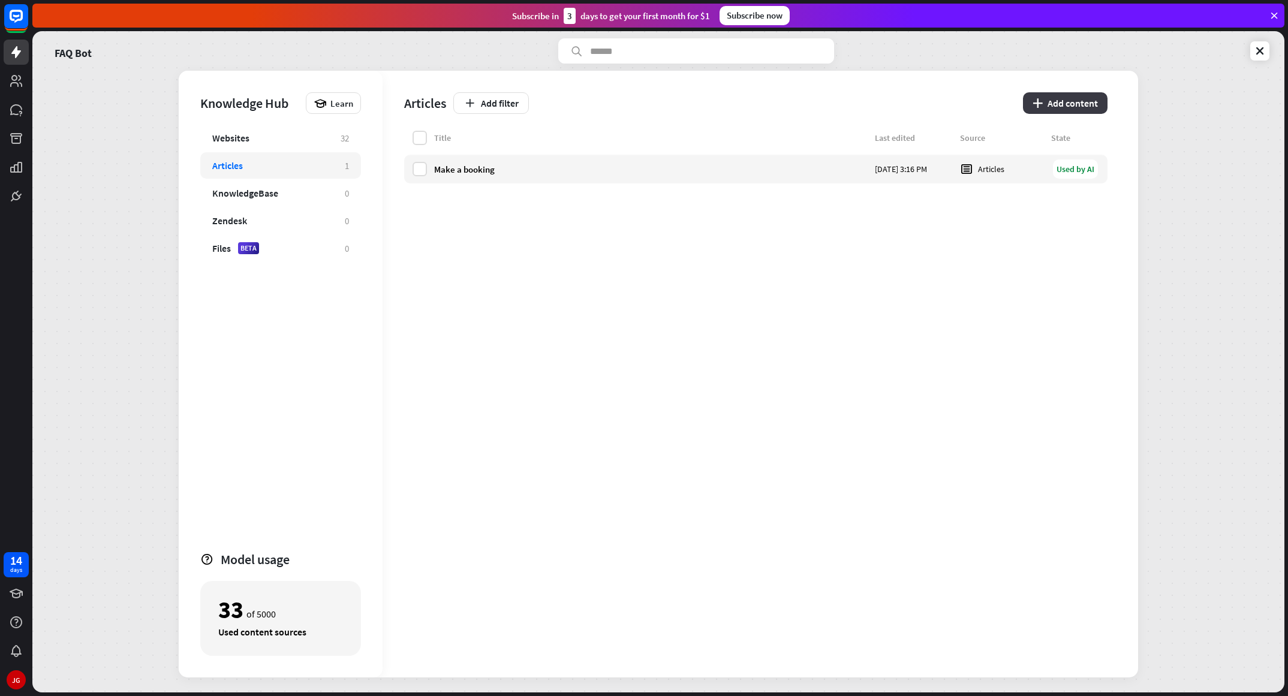
click at [858, 107] on button "plus Add content" at bounding box center [1065, 103] width 85 height 22
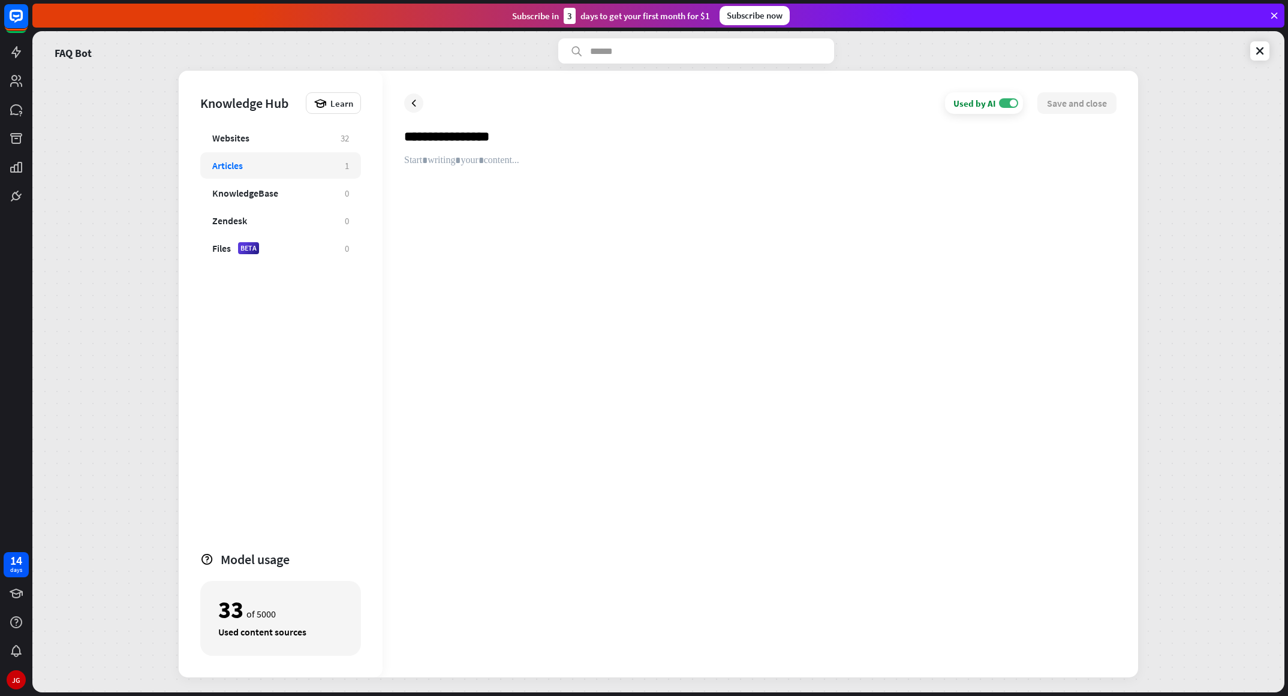
type input "**********"
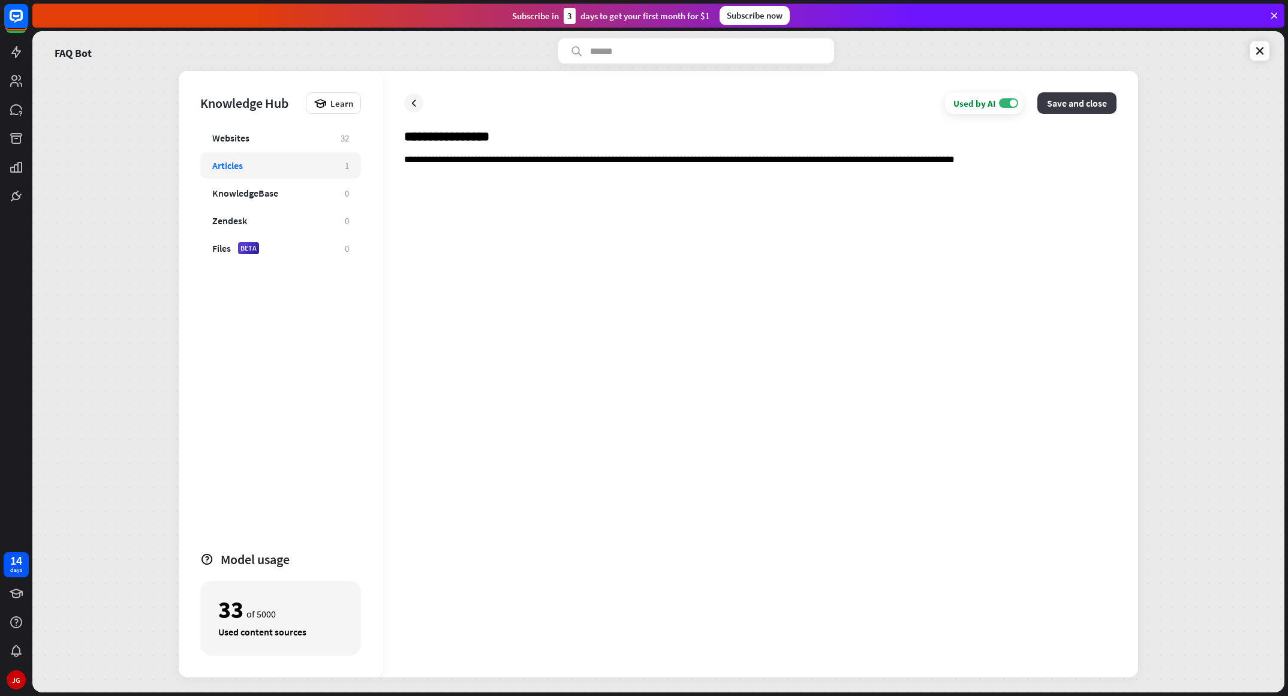
click at [858, 108] on button "Save and close" at bounding box center [1076, 103] width 79 height 22
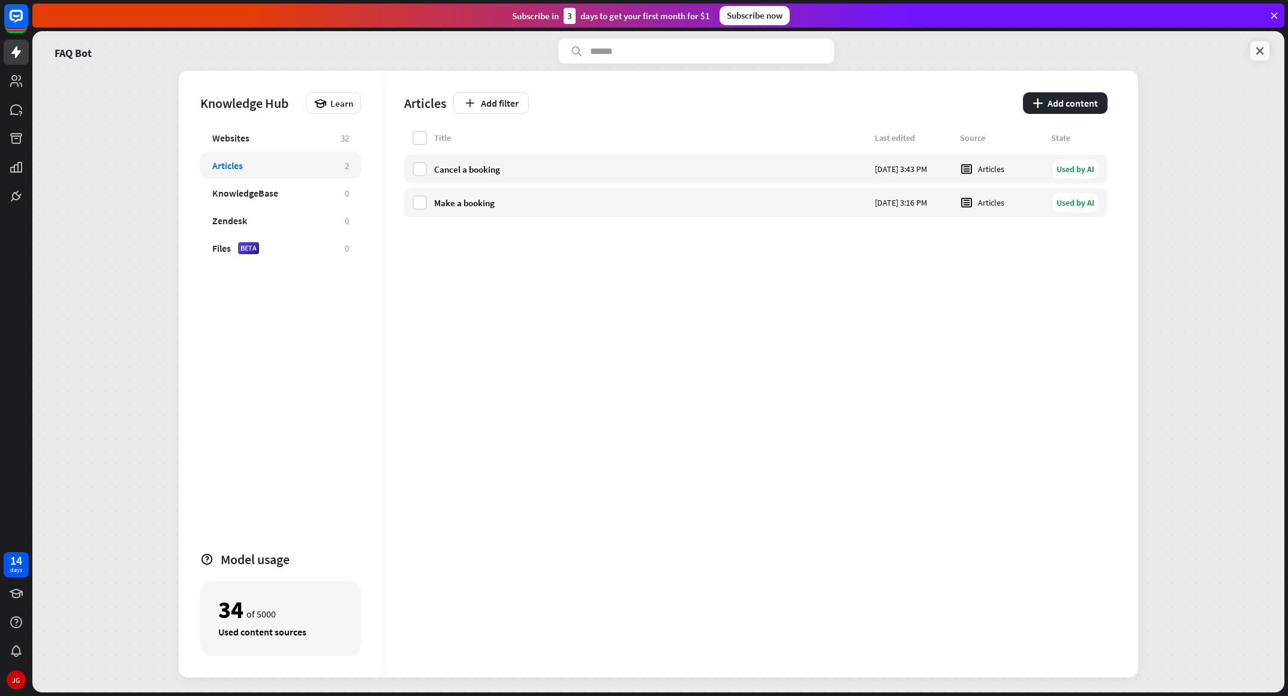
click at [858, 50] on icon at bounding box center [1260, 51] width 12 height 12
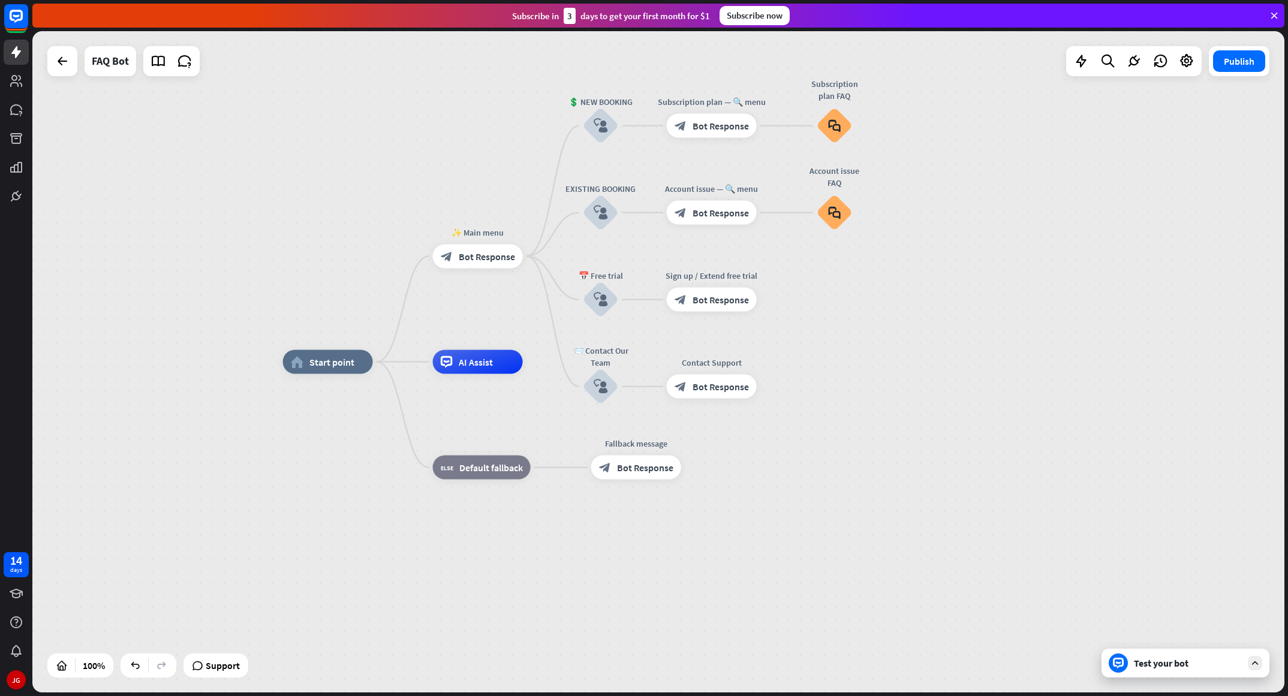
click at [858, 464] on div "Test your bot" at bounding box center [1186, 663] width 168 height 29
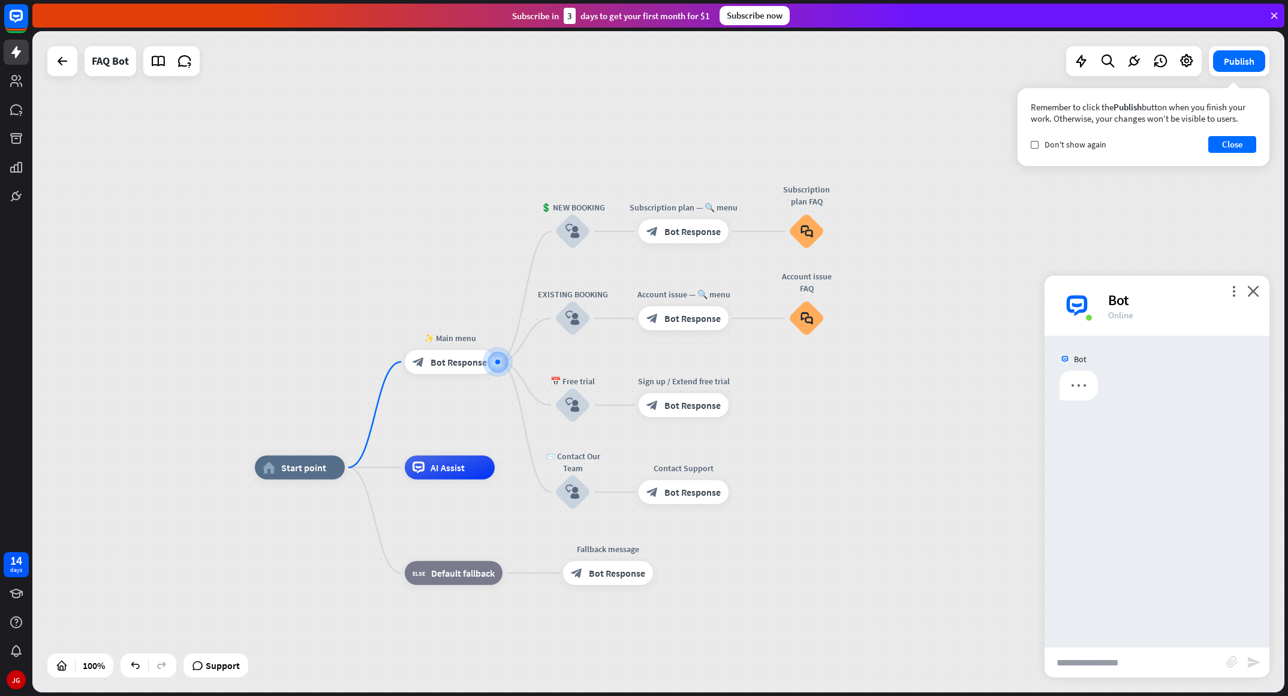
click at [858, 464] on input "text" at bounding box center [1136, 663] width 182 height 30
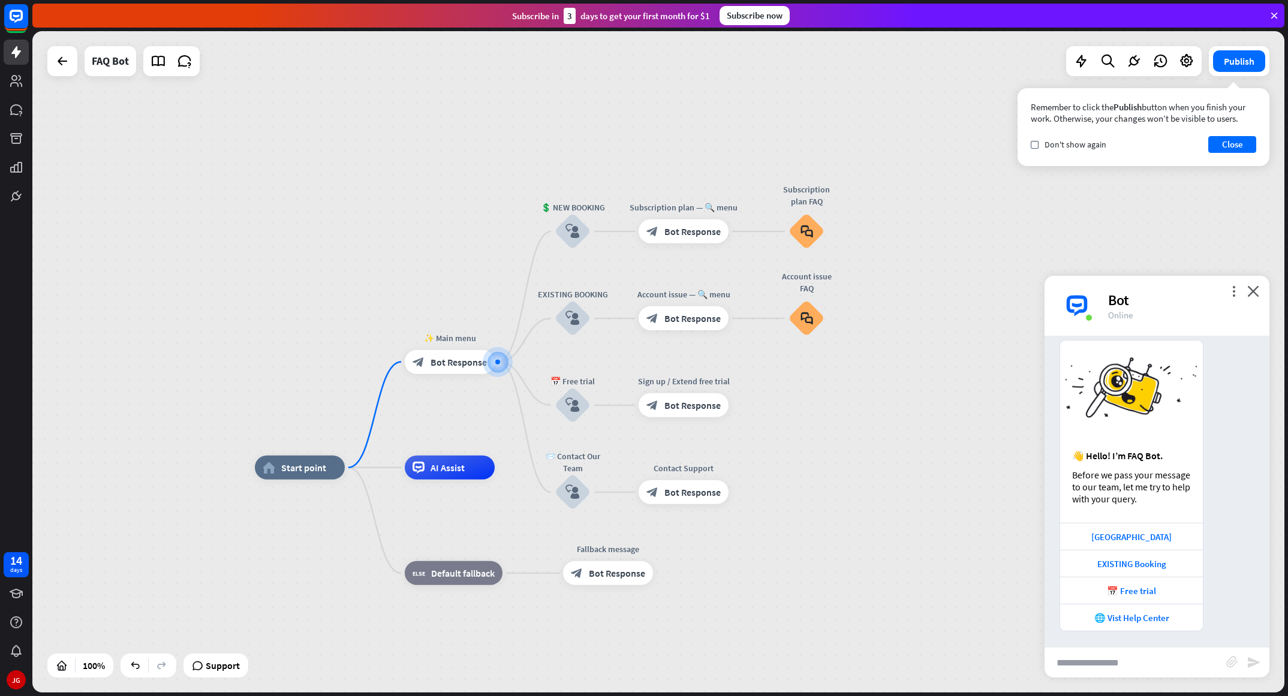
scroll to position [32, 0]
type input "**********"
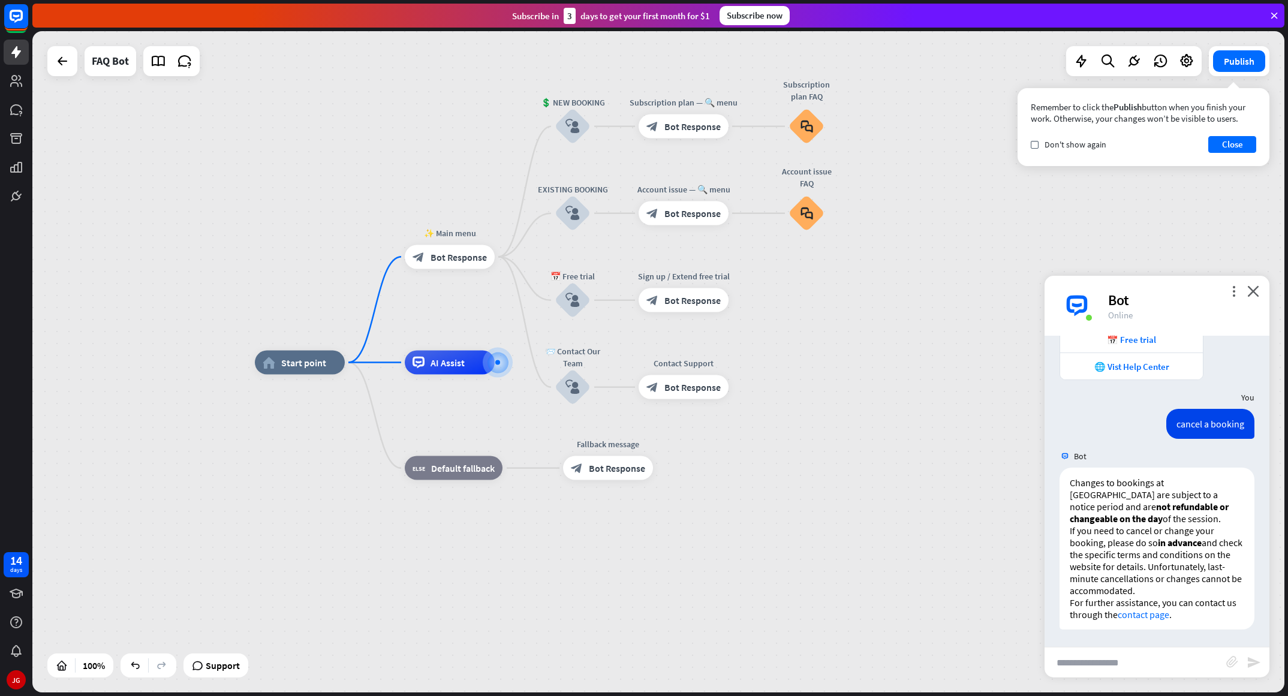
scroll to position [282, 0]
type input "**********"
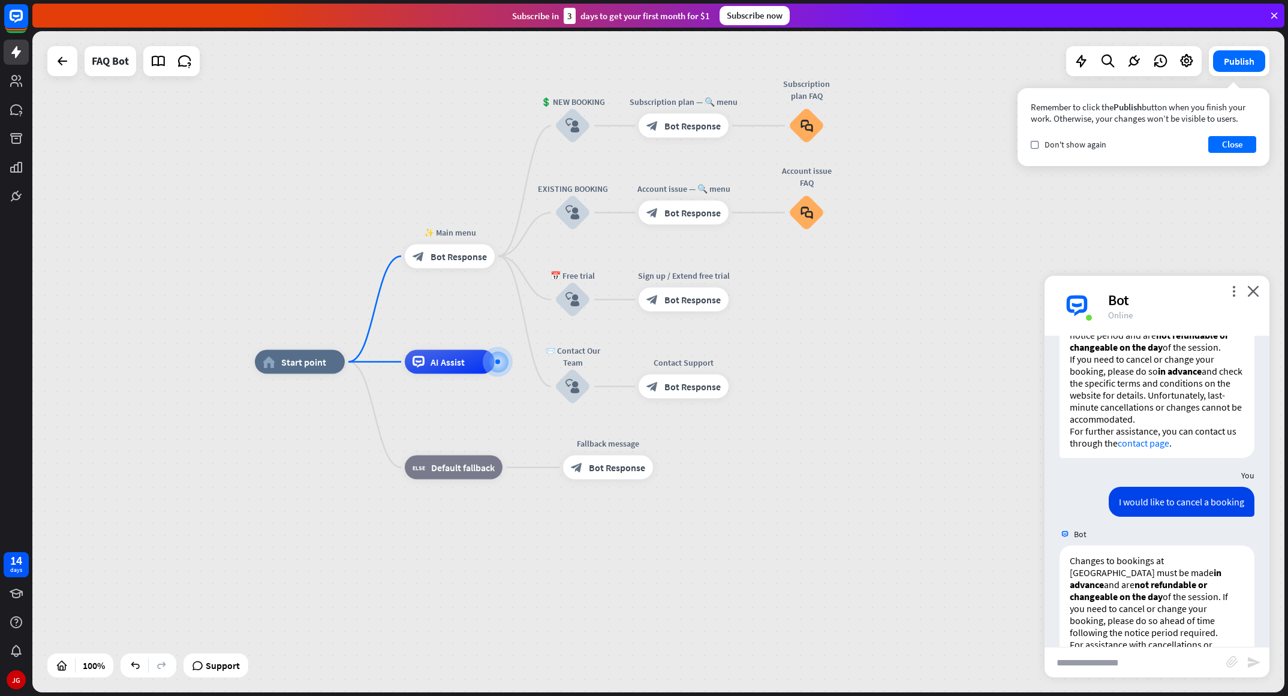
scroll to position [543, 0]
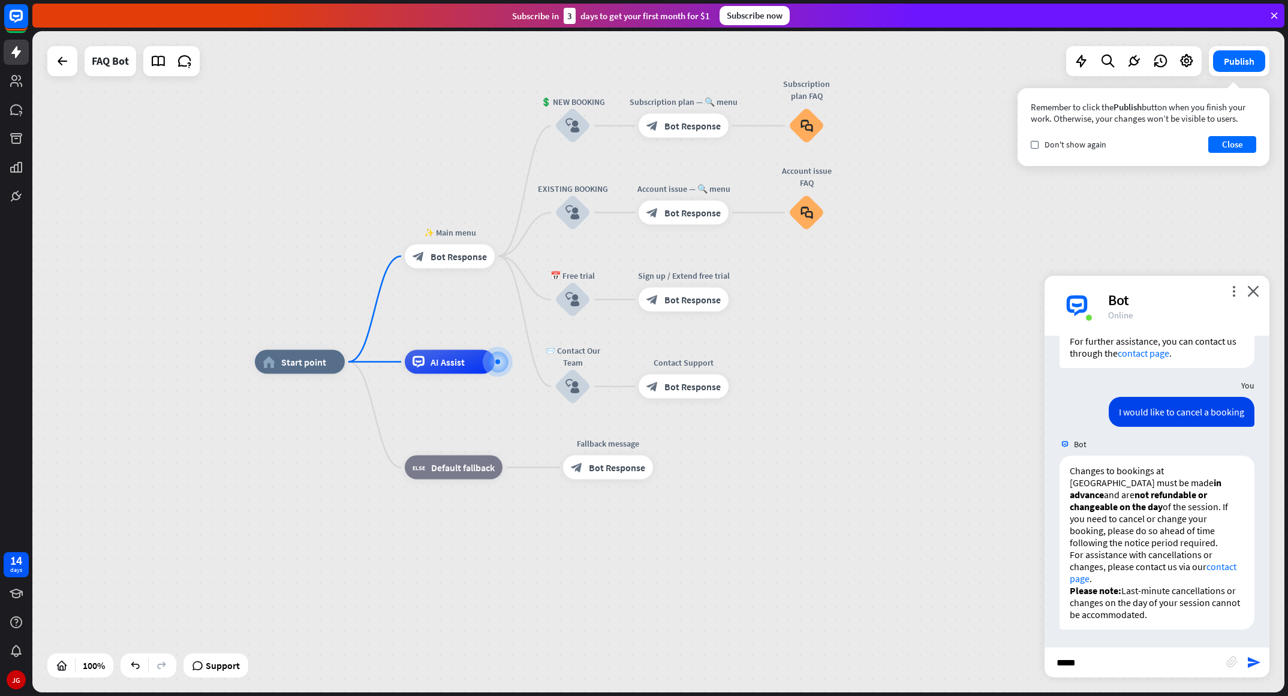
type input "******"
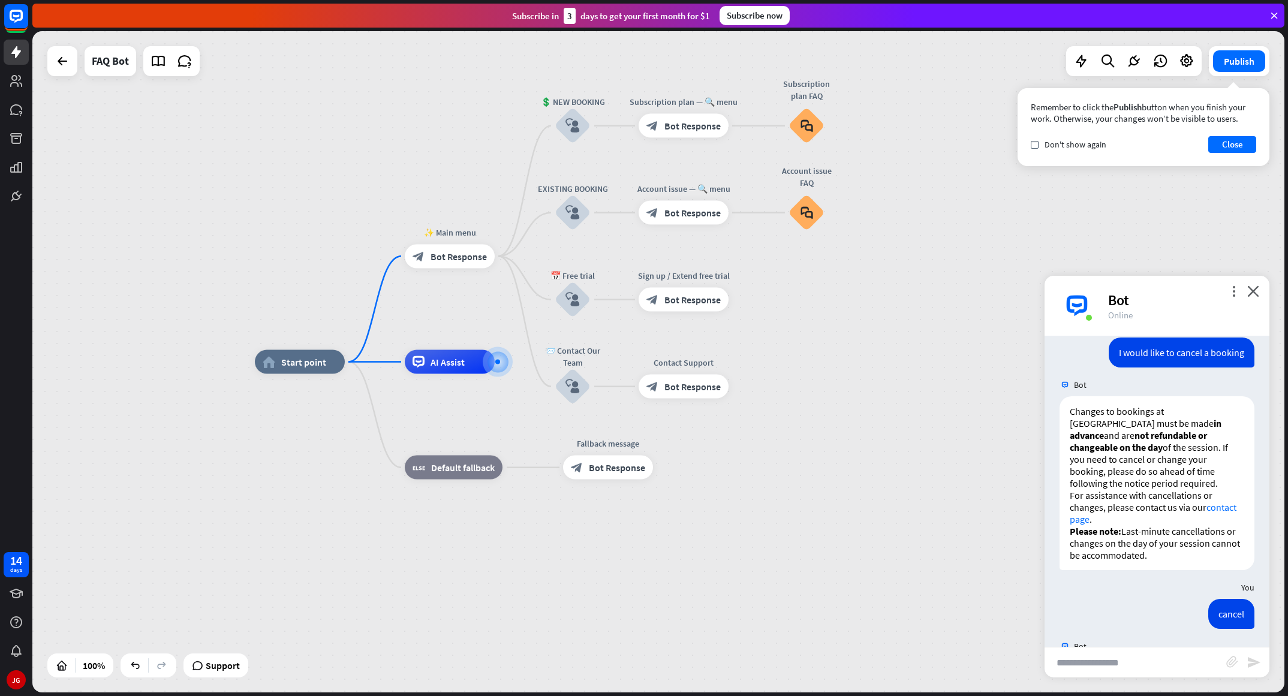
scroll to position [913, 0]
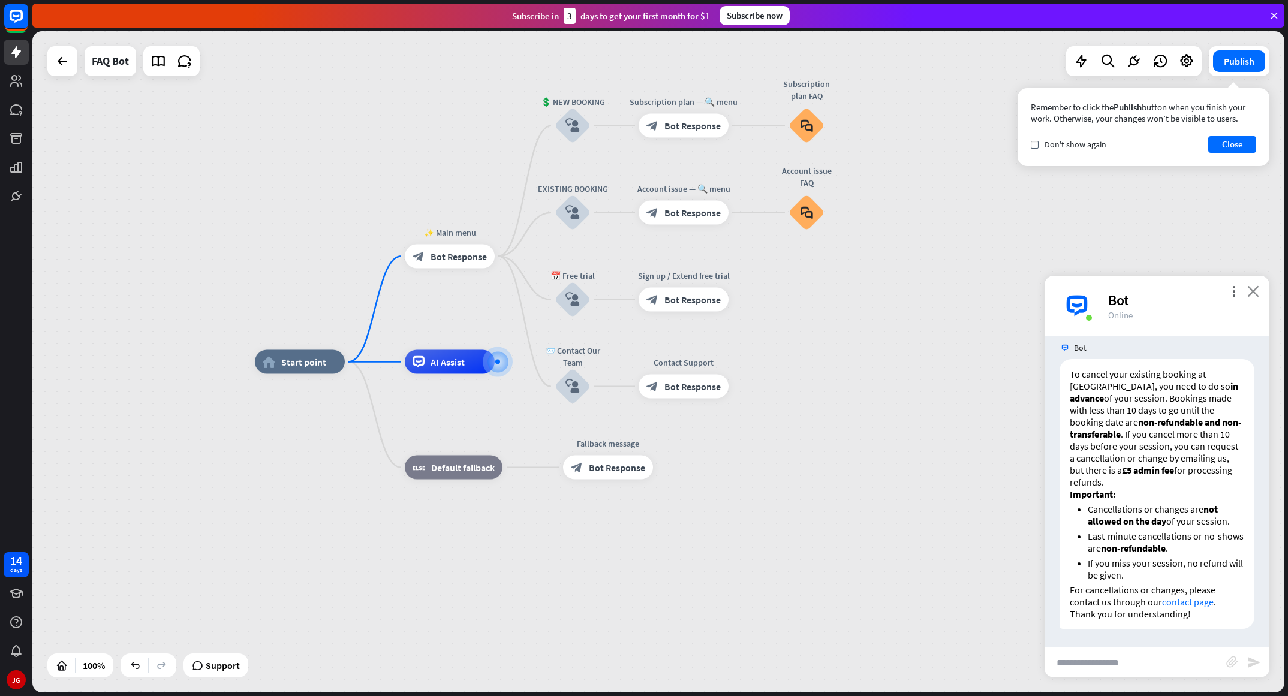
click at [858, 296] on icon "close" at bounding box center [1253, 290] width 12 height 11
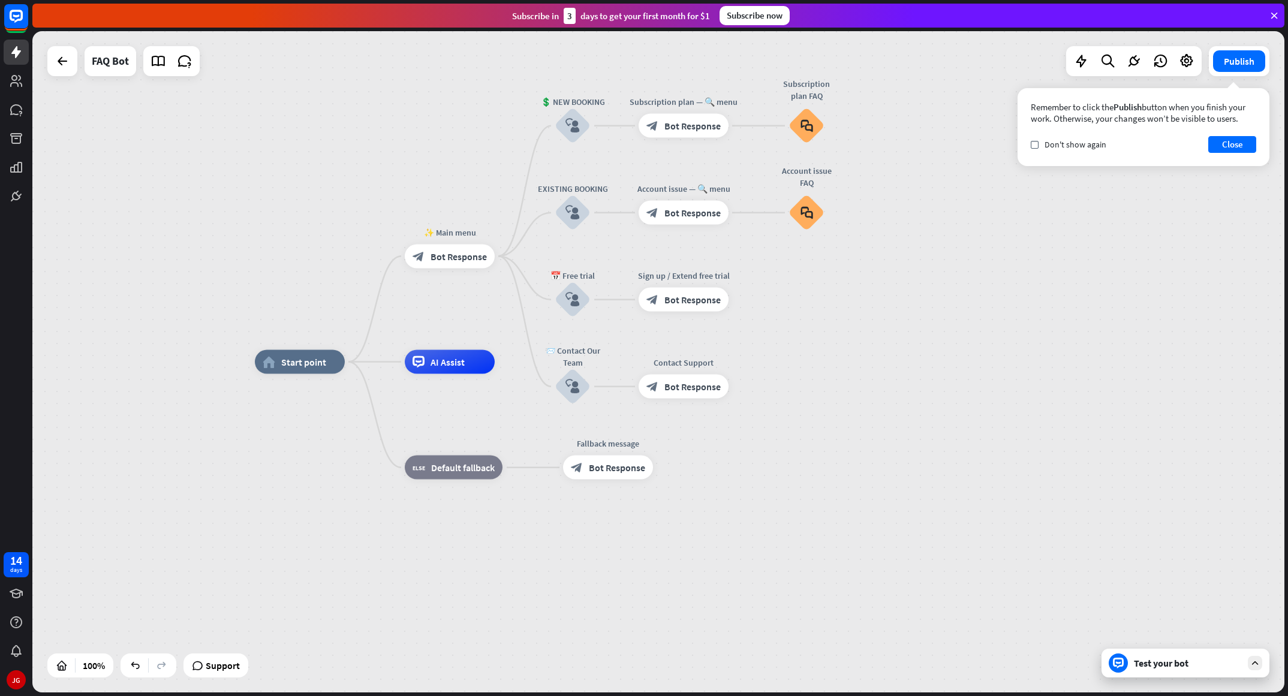
click at [858, 464] on div "Test your bot" at bounding box center [1188, 663] width 108 height 12
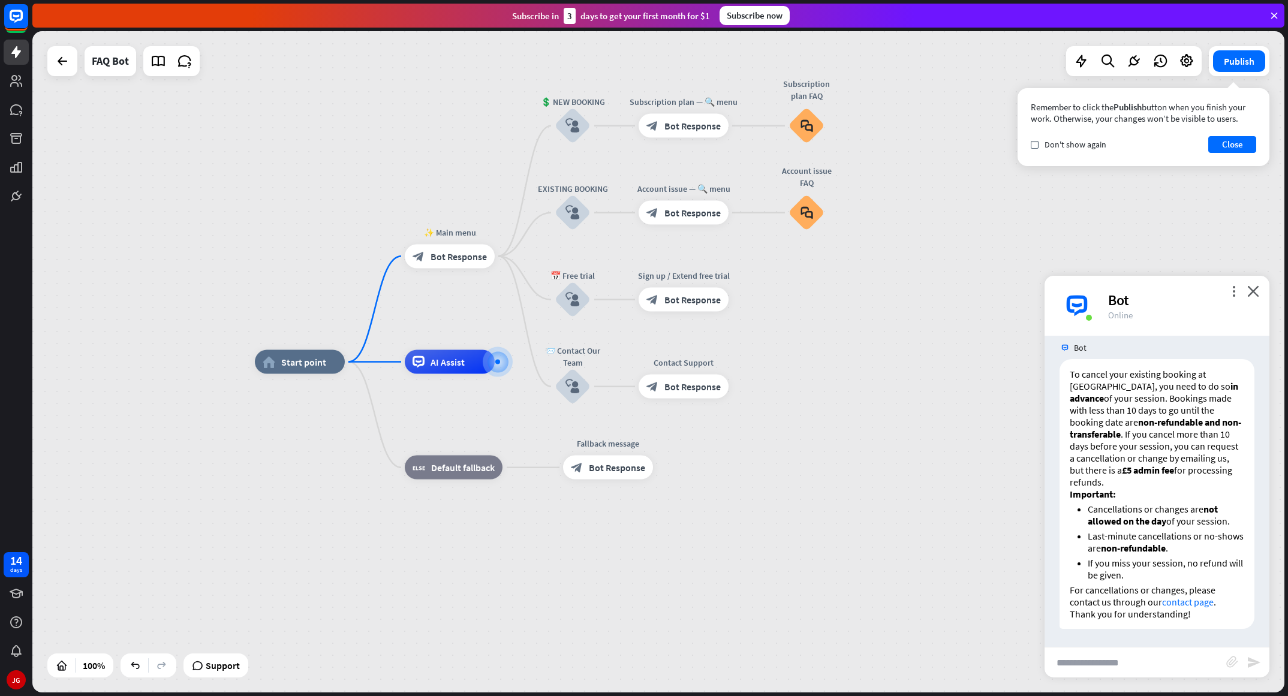
click at [858, 464] on input "text" at bounding box center [1136, 663] width 182 height 30
type input "**********"
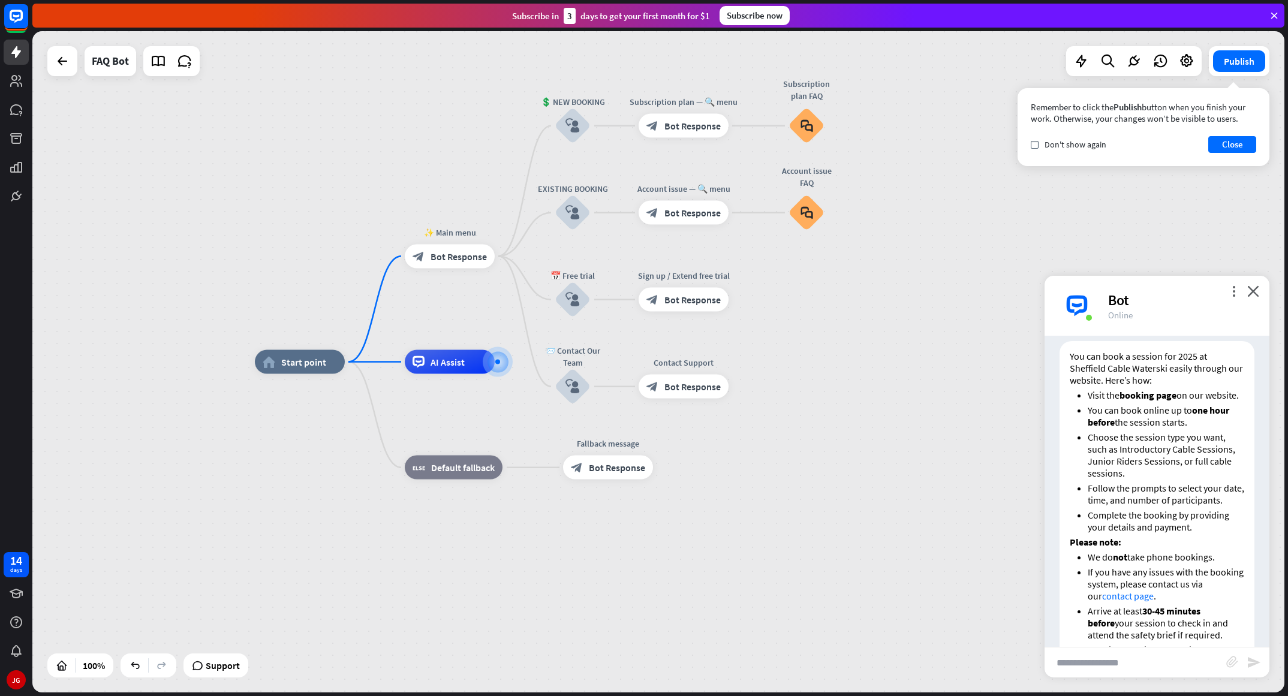
scroll to position [1384, 0]
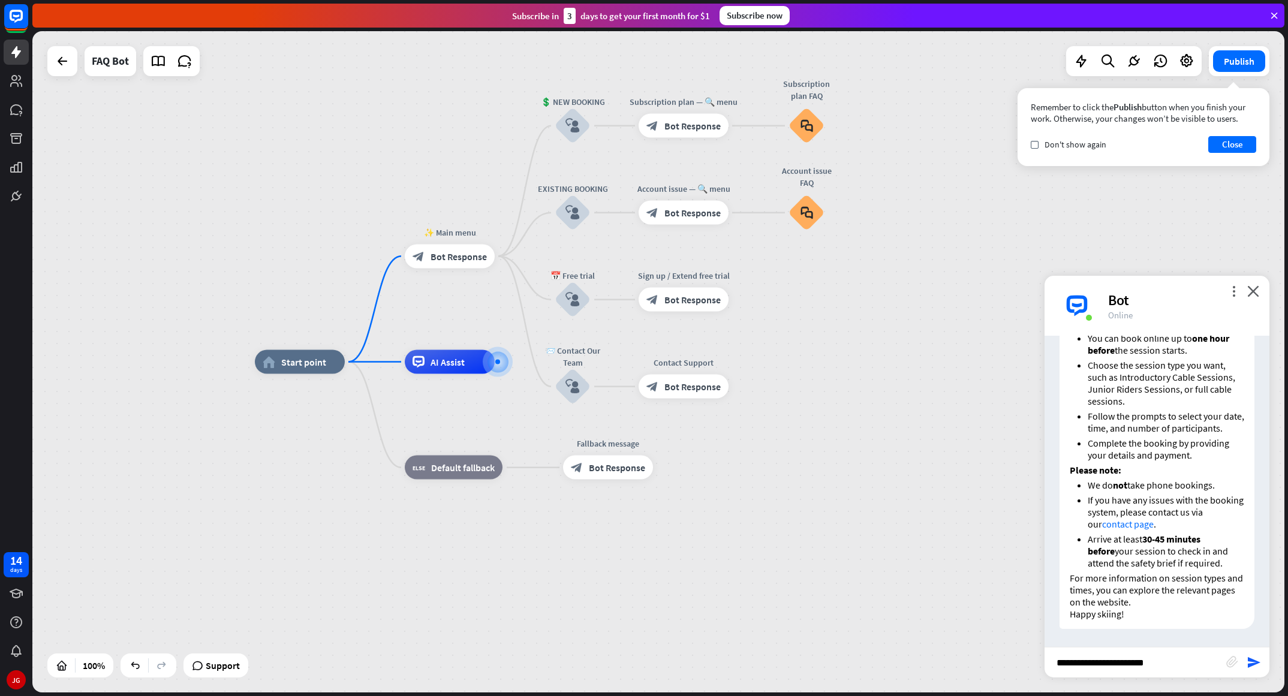
type input "**********"
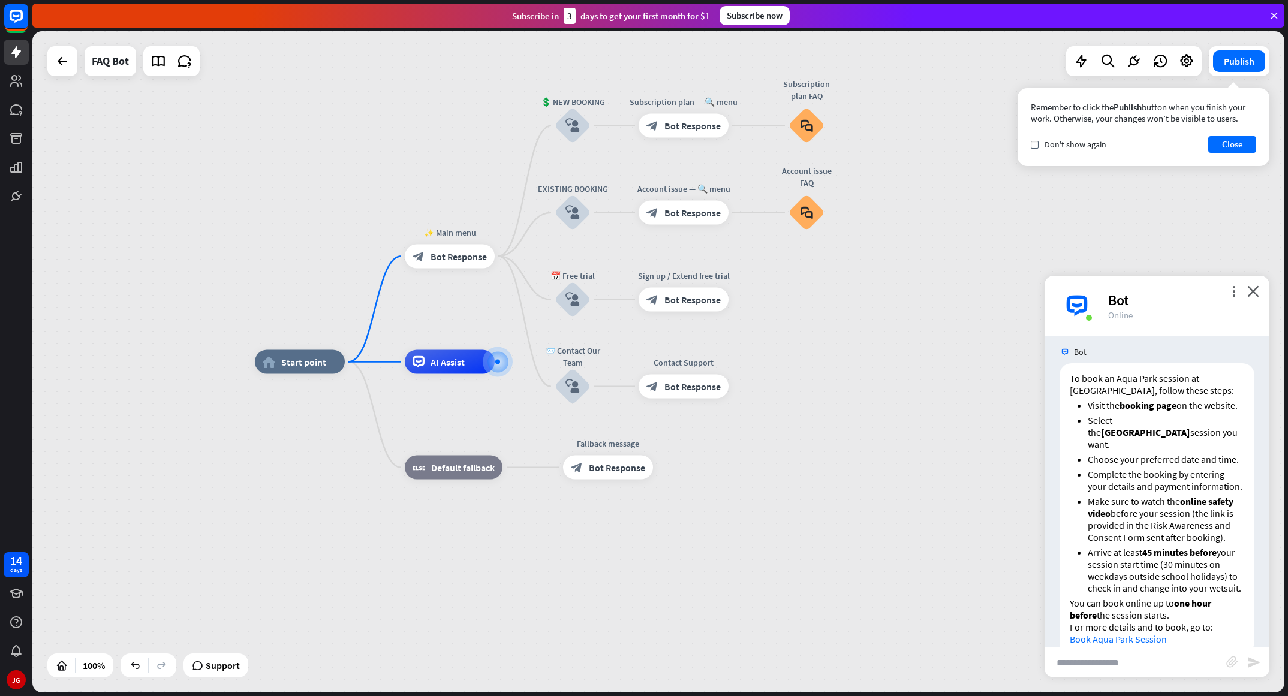
scroll to position [1695, 0]
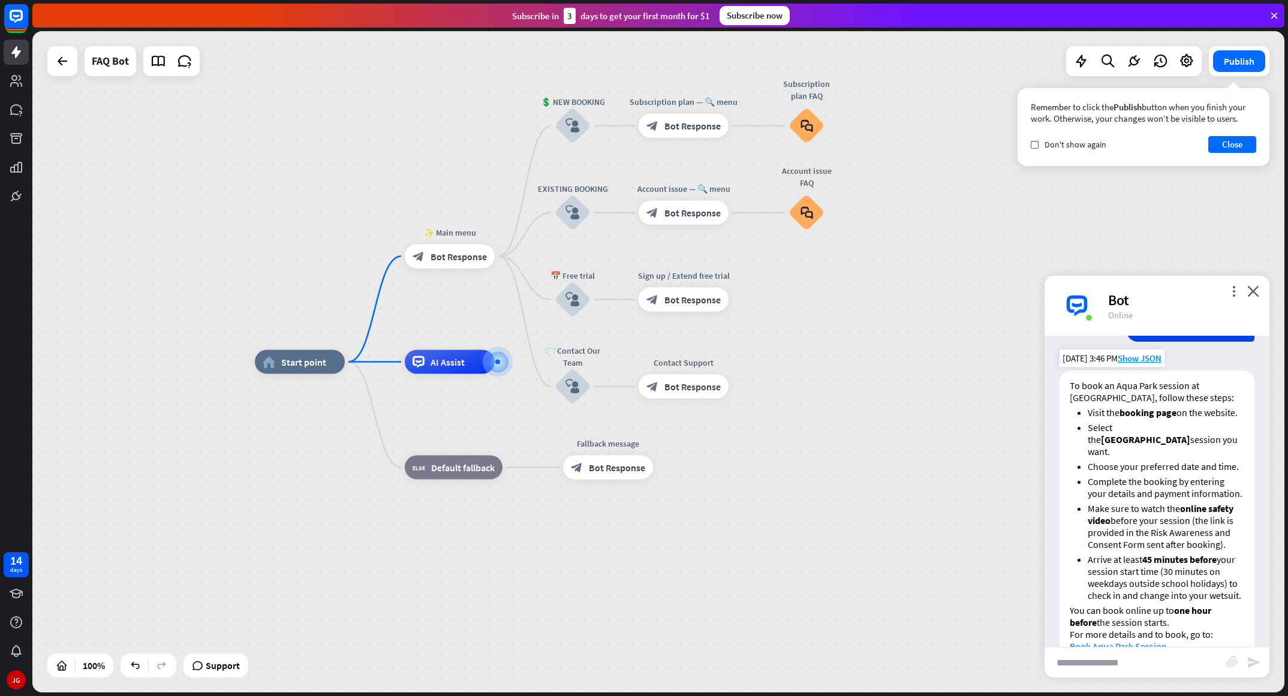
click at [858, 419] on strong "booking page" at bounding box center [1148, 413] width 57 height 12
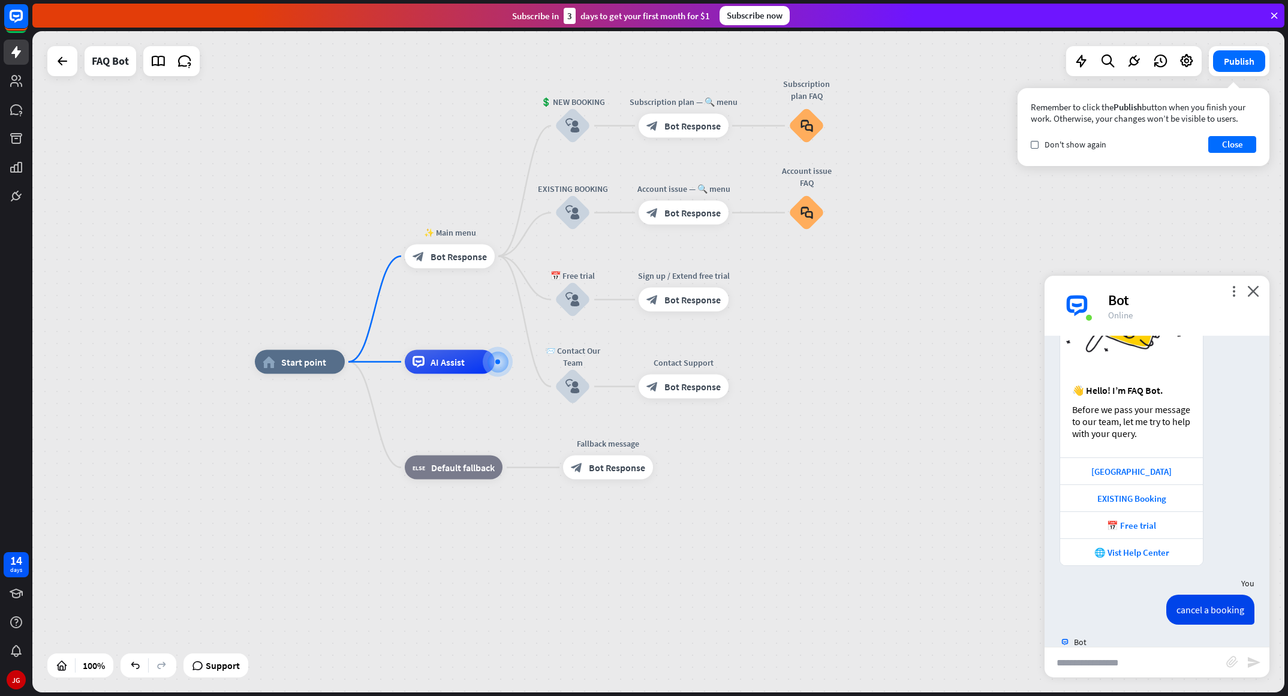
scroll to position [0, 0]
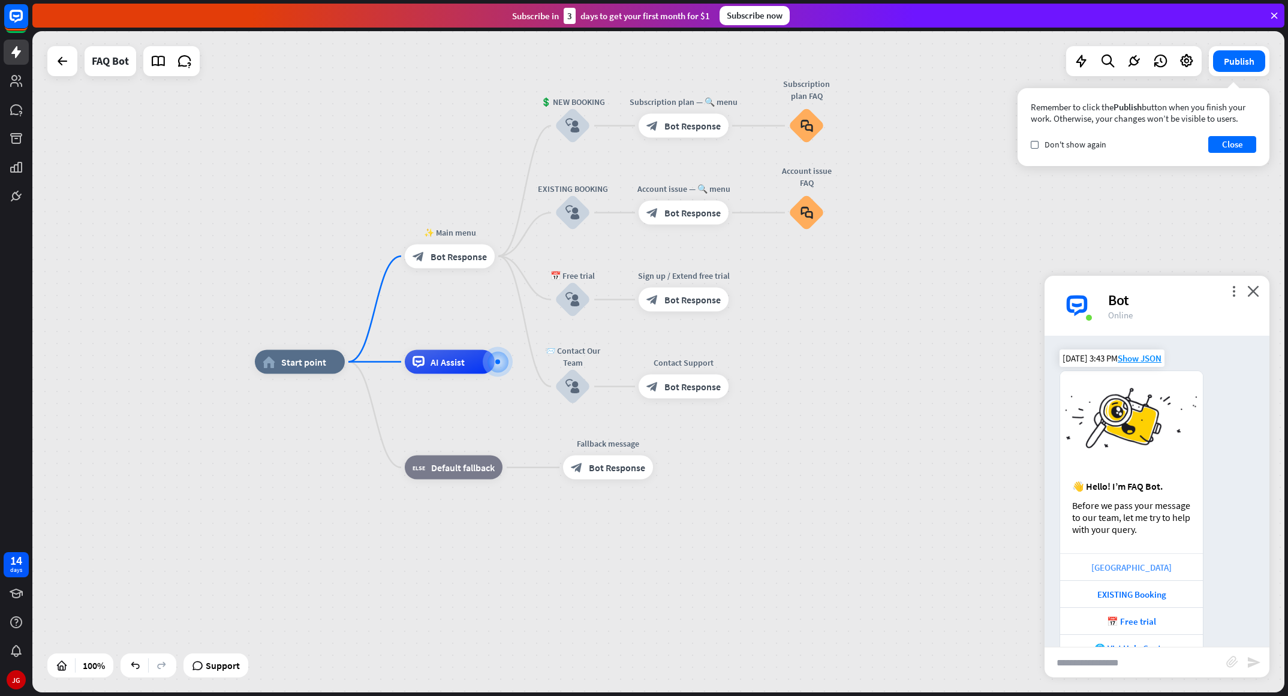
click at [858, 464] on div "[GEOGRAPHIC_DATA]" at bounding box center [1131, 567] width 131 height 11
click at [185, 67] on icon at bounding box center [185, 61] width 16 height 16
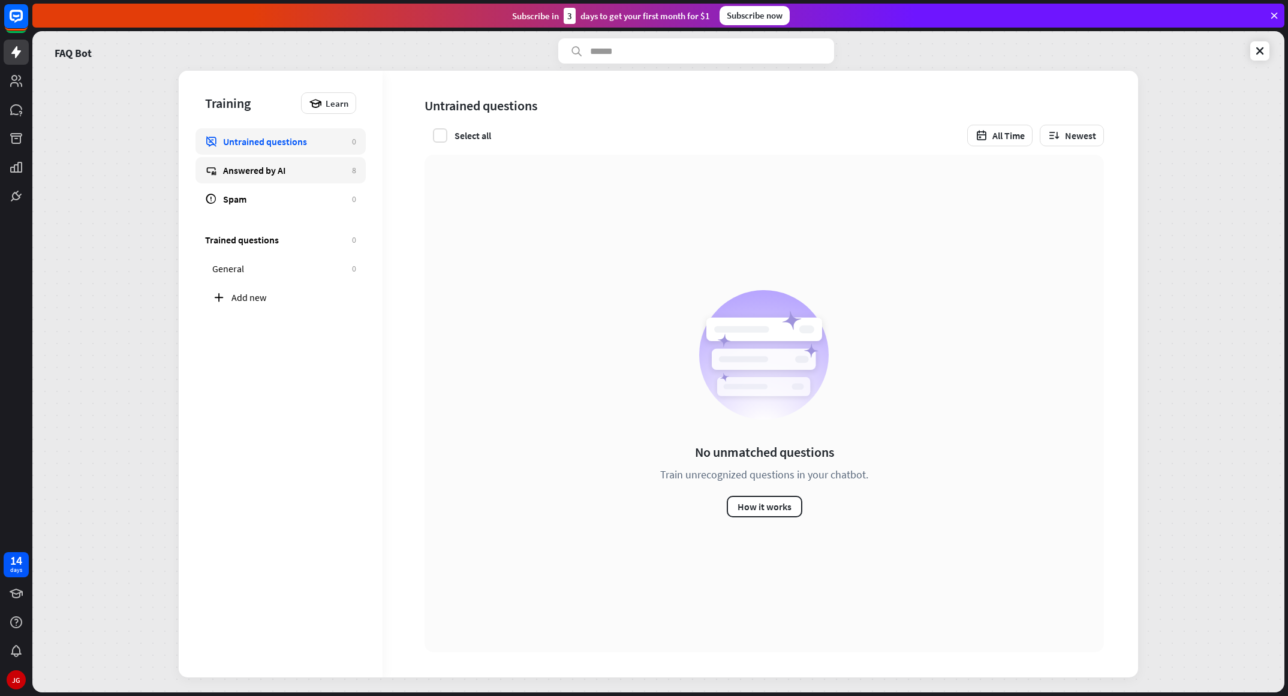
click at [311, 167] on div "Answered by AI" at bounding box center [284, 170] width 123 height 12
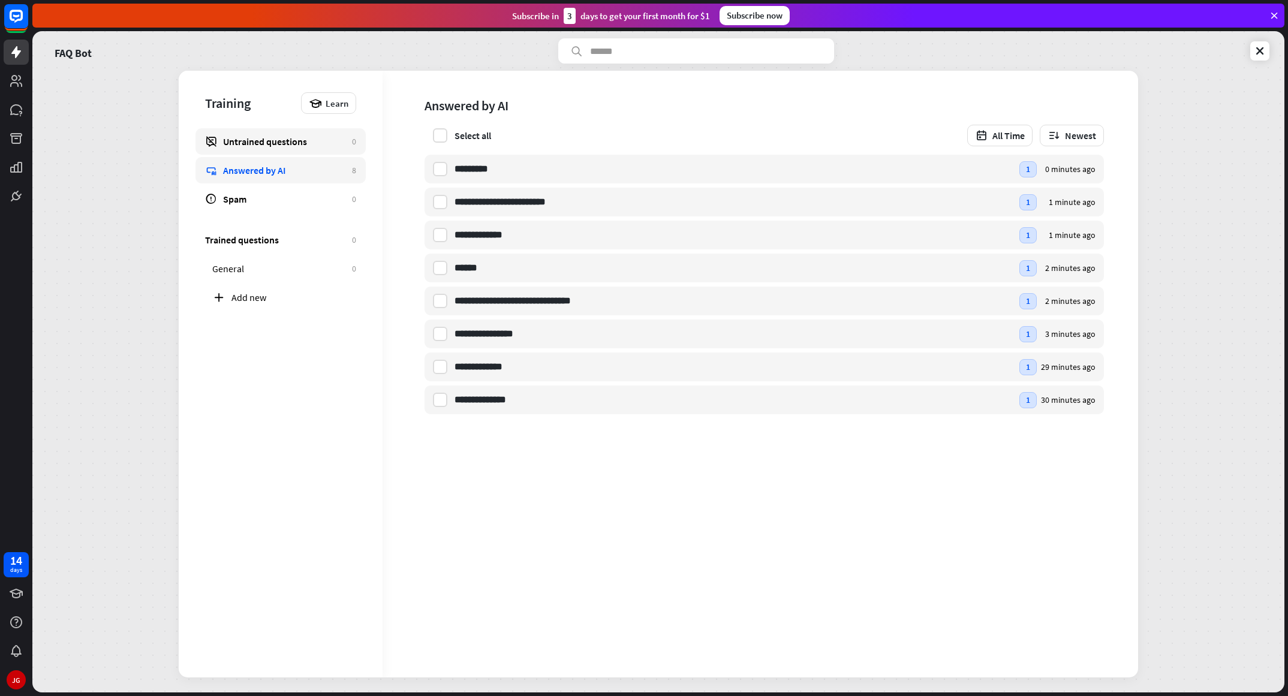
click at [315, 140] on div "Untrained questions" at bounding box center [284, 142] width 123 height 12
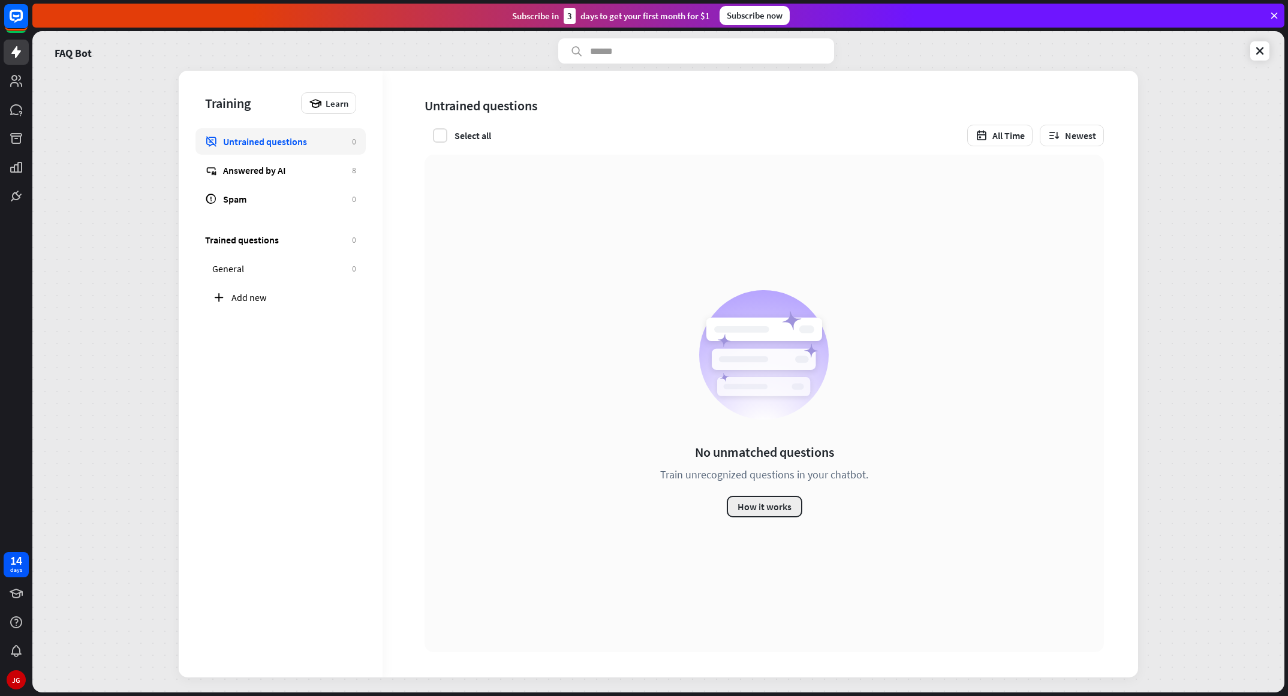
click at [745, 464] on button "How it works" at bounding box center [765, 507] width 76 height 22
click at [304, 165] on div "Answered by AI" at bounding box center [284, 170] width 123 height 12
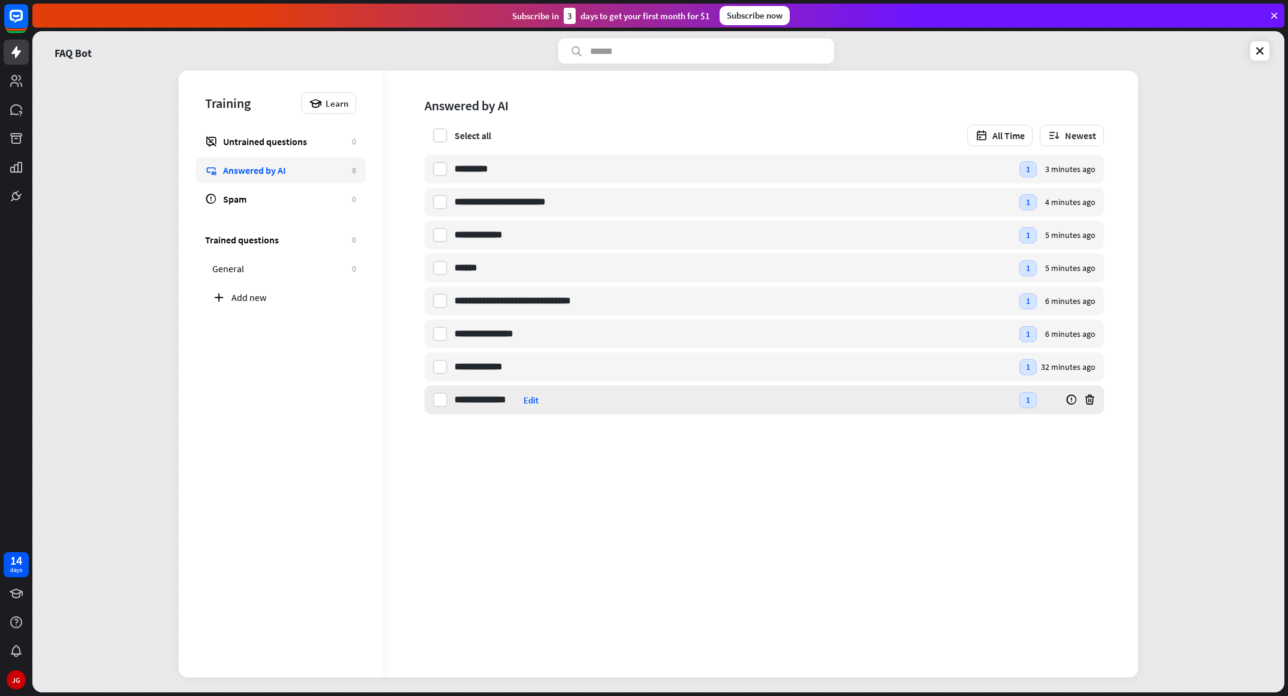
click at [474, 396] on input "**********" at bounding box center [487, 400] width 64 height 29
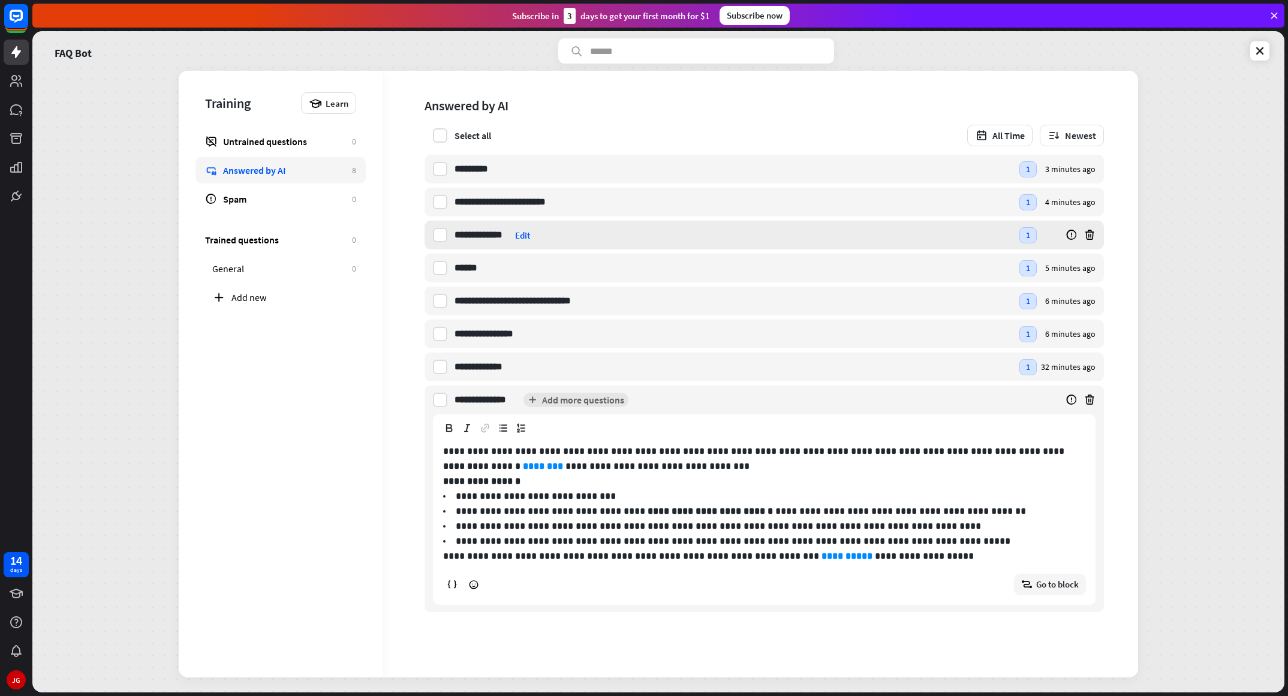
click at [487, 234] on input "**********" at bounding box center [483, 235] width 56 height 29
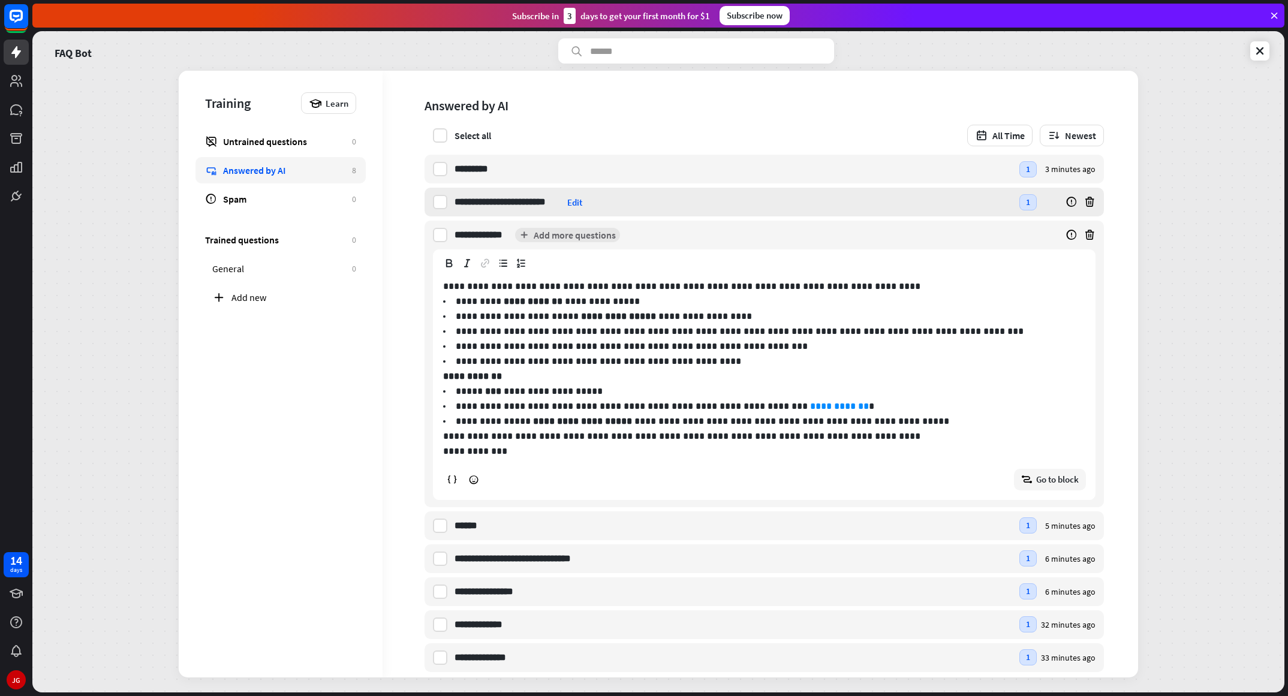
click at [496, 201] on input "**********" at bounding box center [509, 202] width 108 height 29
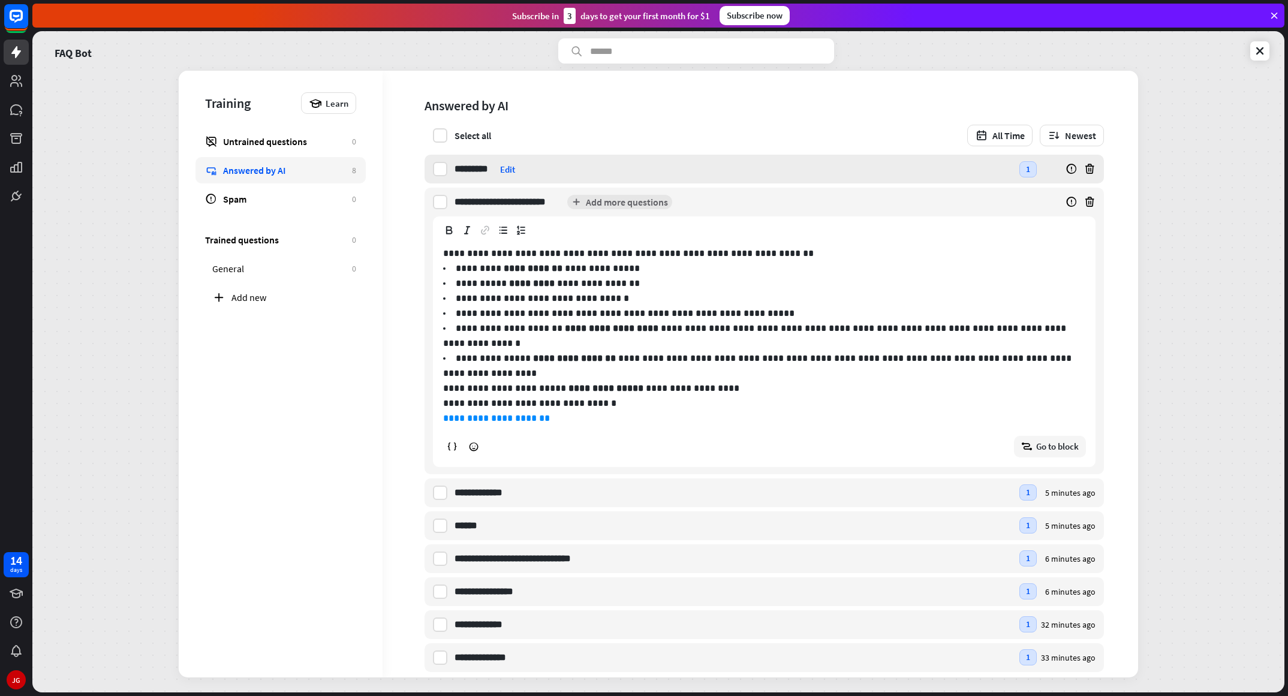
click at [487, 169] on input "*********" at bounding box center [475, 169] width 41 height 29
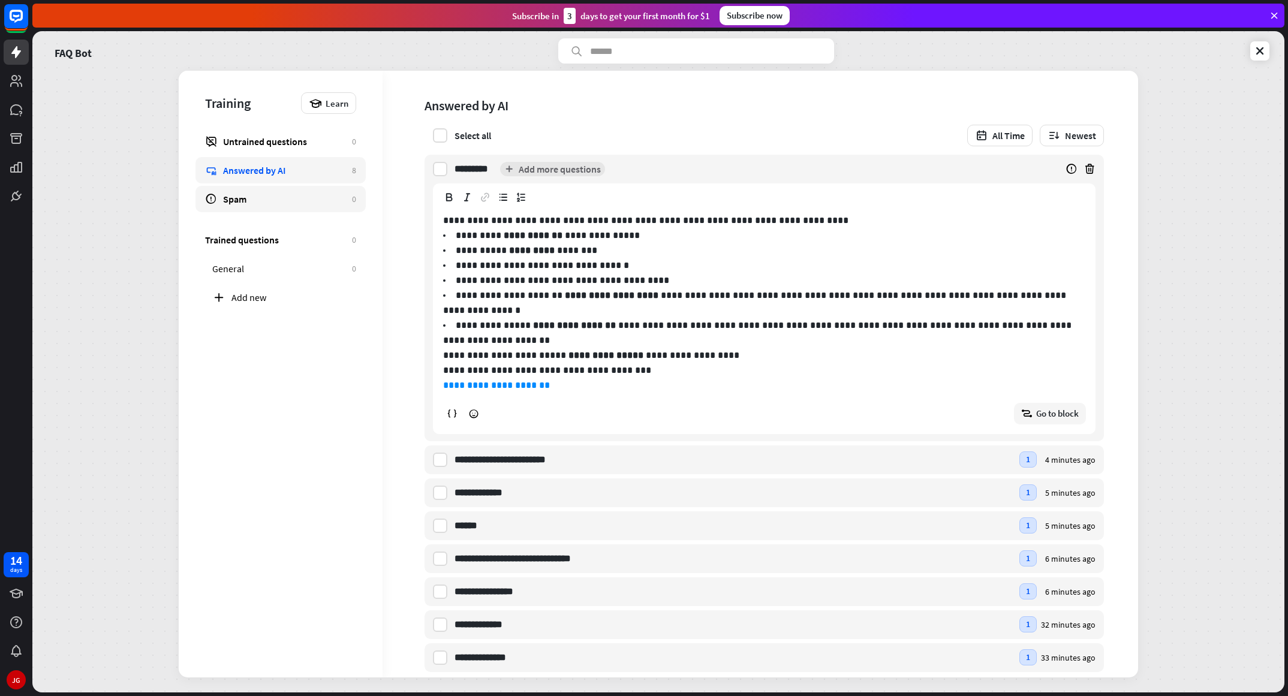
click at [317, 206] on link "Spam 0" at bounding box center [280, 199] width 170 height 26
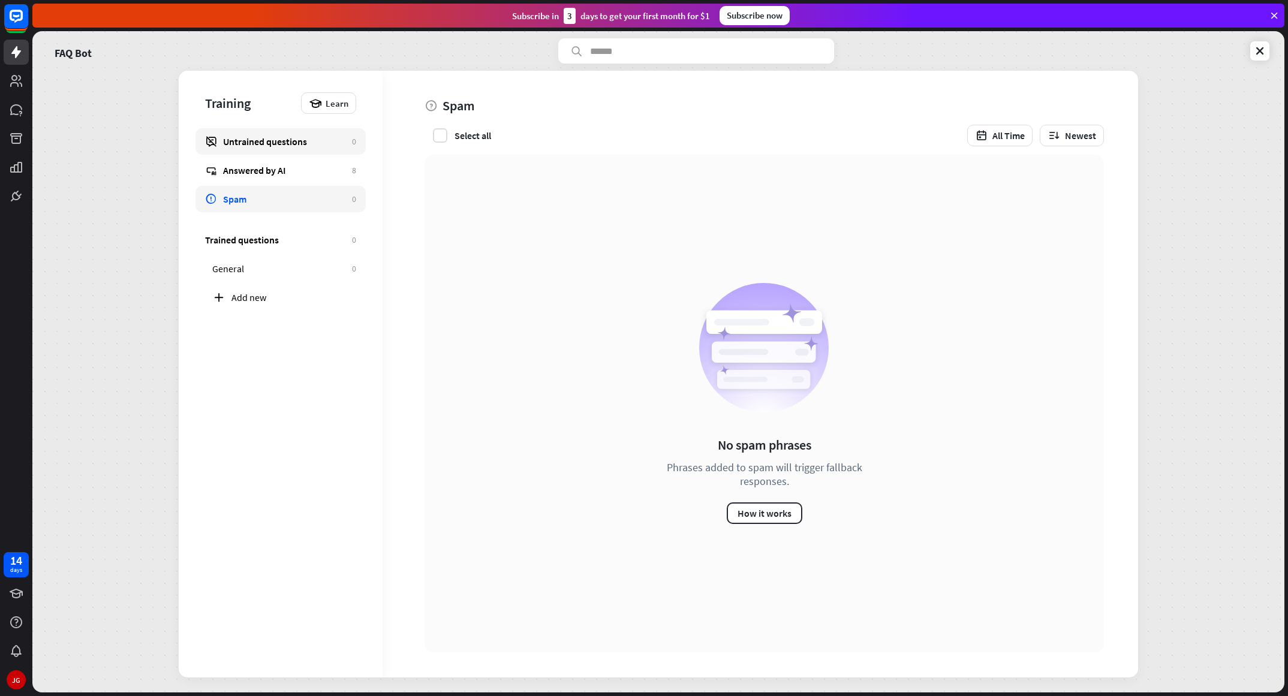
click at [306, 142] on div "Untrained questions" at bounding box center [284, 142] width 123 height 12
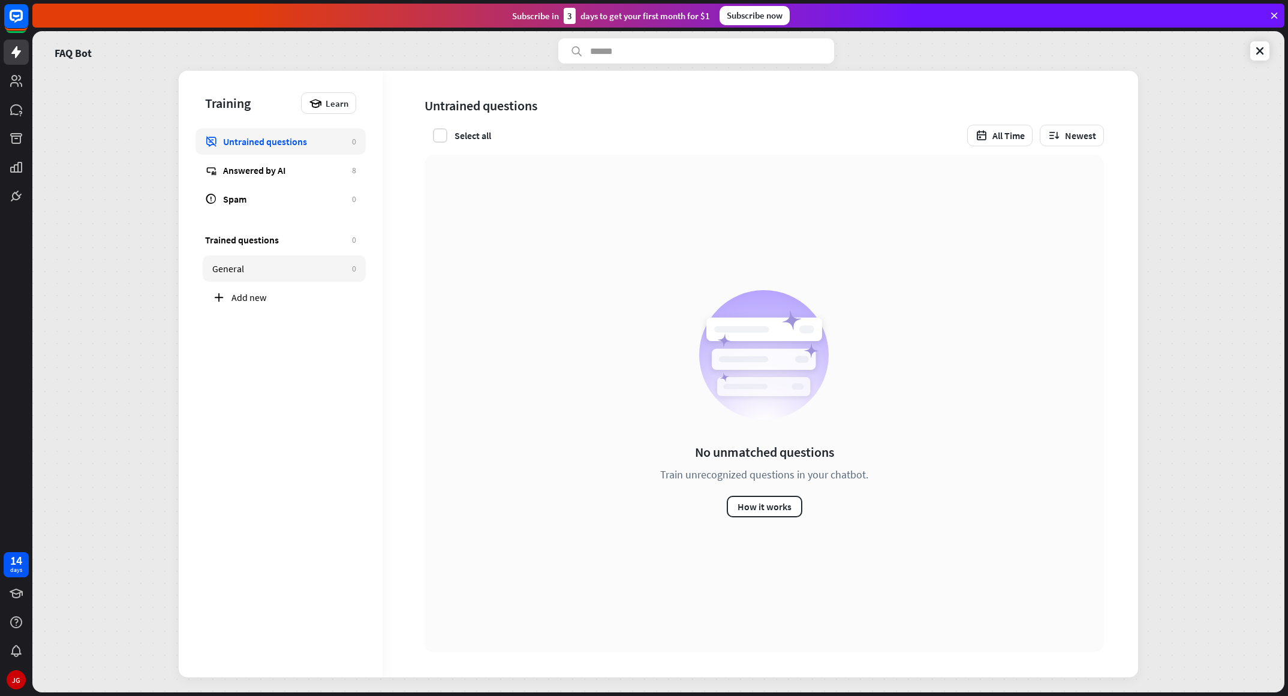
click at [285, 266] on div "General" at bounding box center [279, 269] width 134 height 12
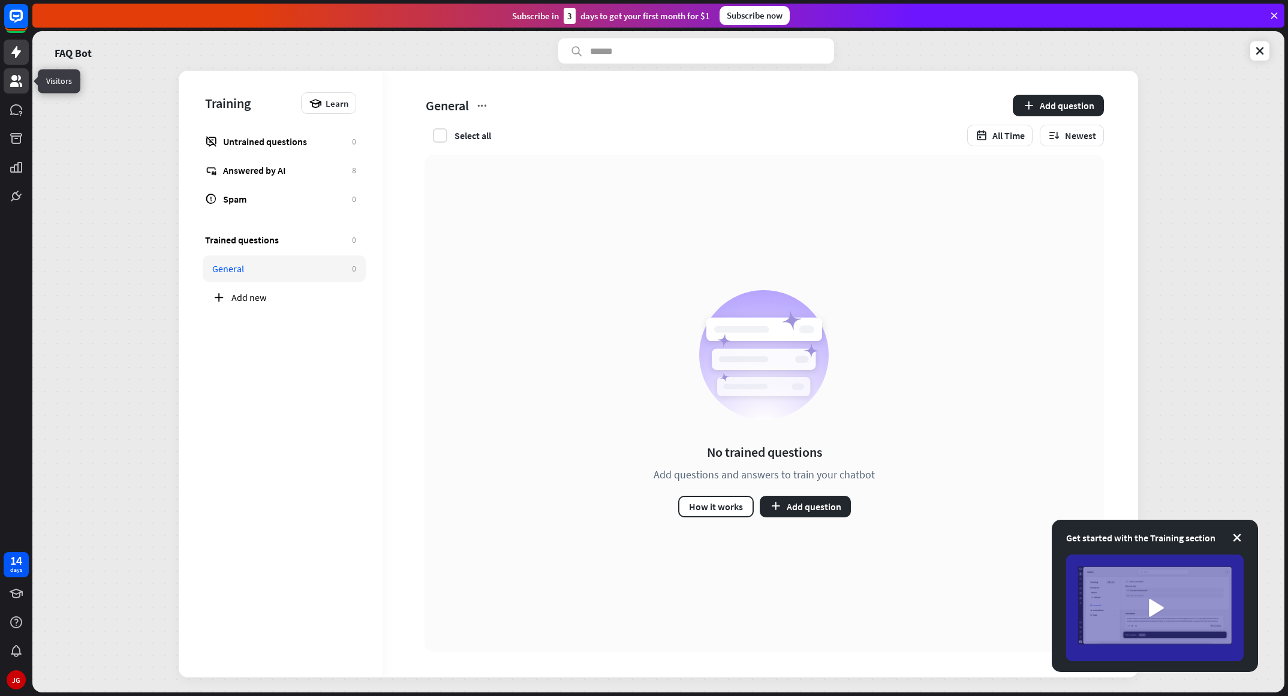
click at [15, 83] on icon at bounding box center [16, 81] width 12 height 12
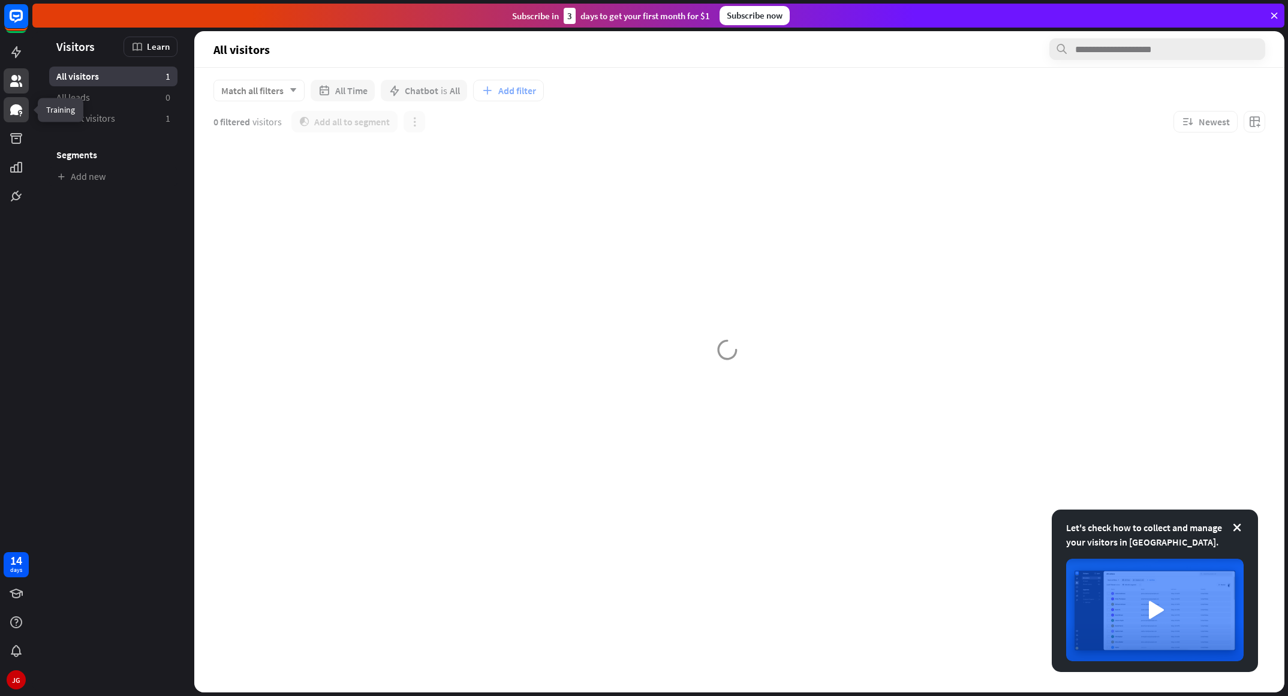
click at [17, 113] on icon at bounding box center [16, 109] width 12 height 11
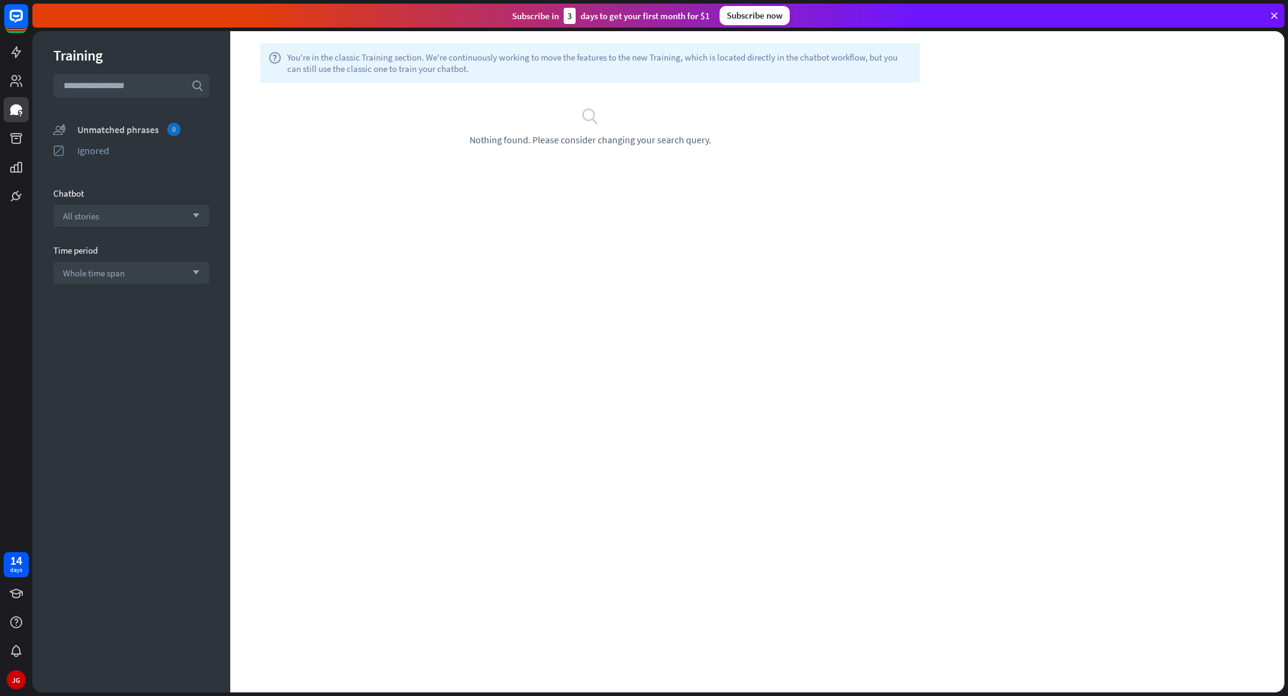
click at [136, 127] on div "Unmatched phrases 0" at bounding box center [143, 129] width 132 height 13
click at [148, 126] on div "Unmatched phrases 0" at bounding box center [143, 129] width 132 height 13
click at [20, 80] on icon at bounding box center [16, 81] width 12 height 12
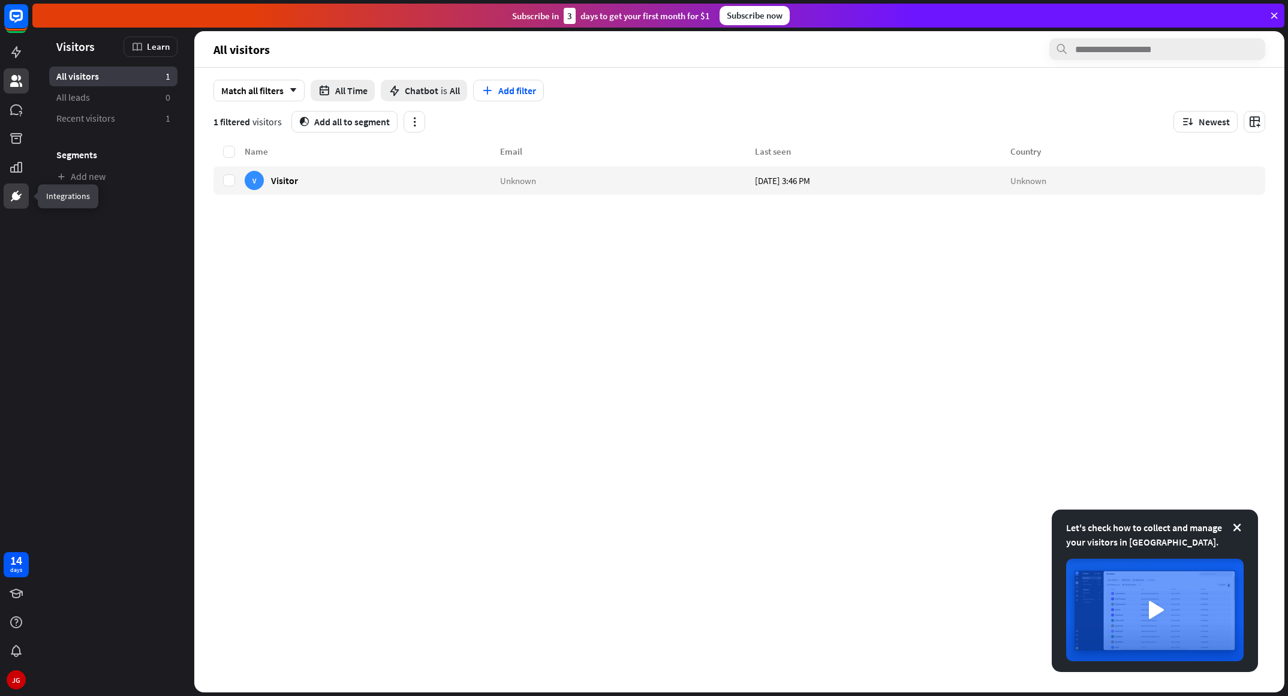
click at [15, 198] on icon at bounding box center [16, 195] width 7 height 7
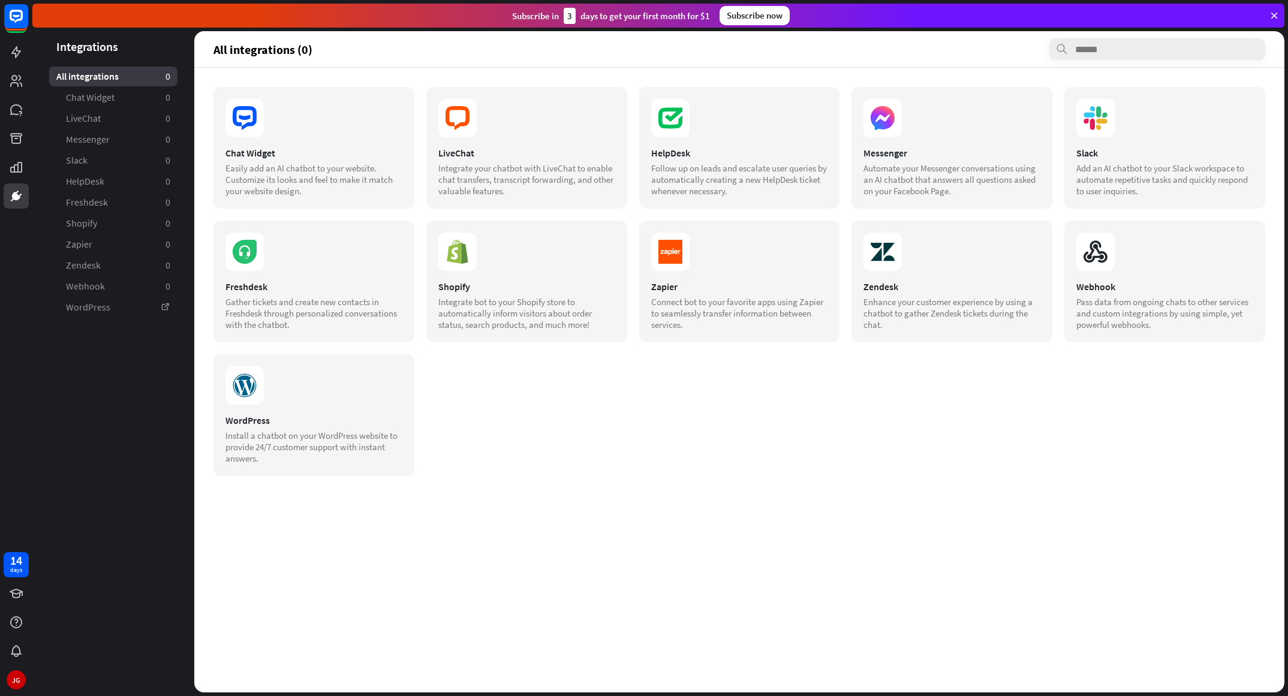
click at [813, 450] on section "Chat Widget Easily add an AI chatbot to your website. Customize its looks and f…" at bounding box center [739, 281] width 1052 height 389
click at [23, 172] on link at bounding box center [16, 167] width 25 height 25
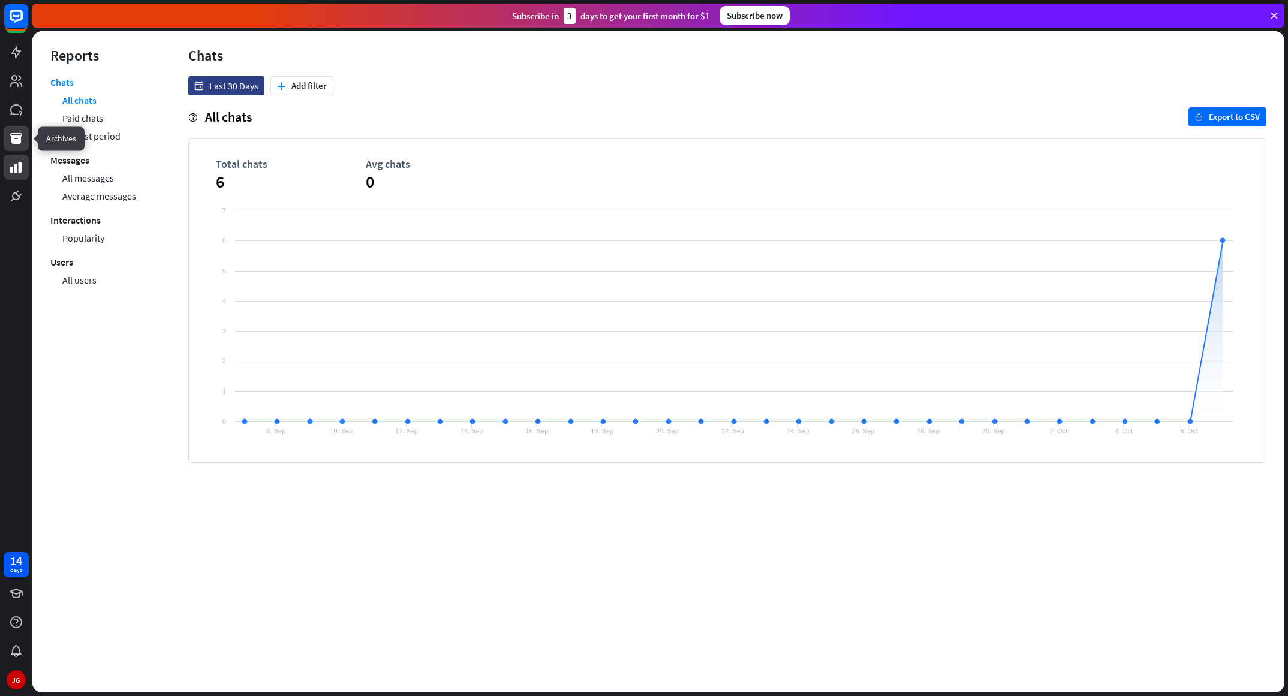
click at [19, 143] on icon at bounding box center [16, 138] width 12 height 11
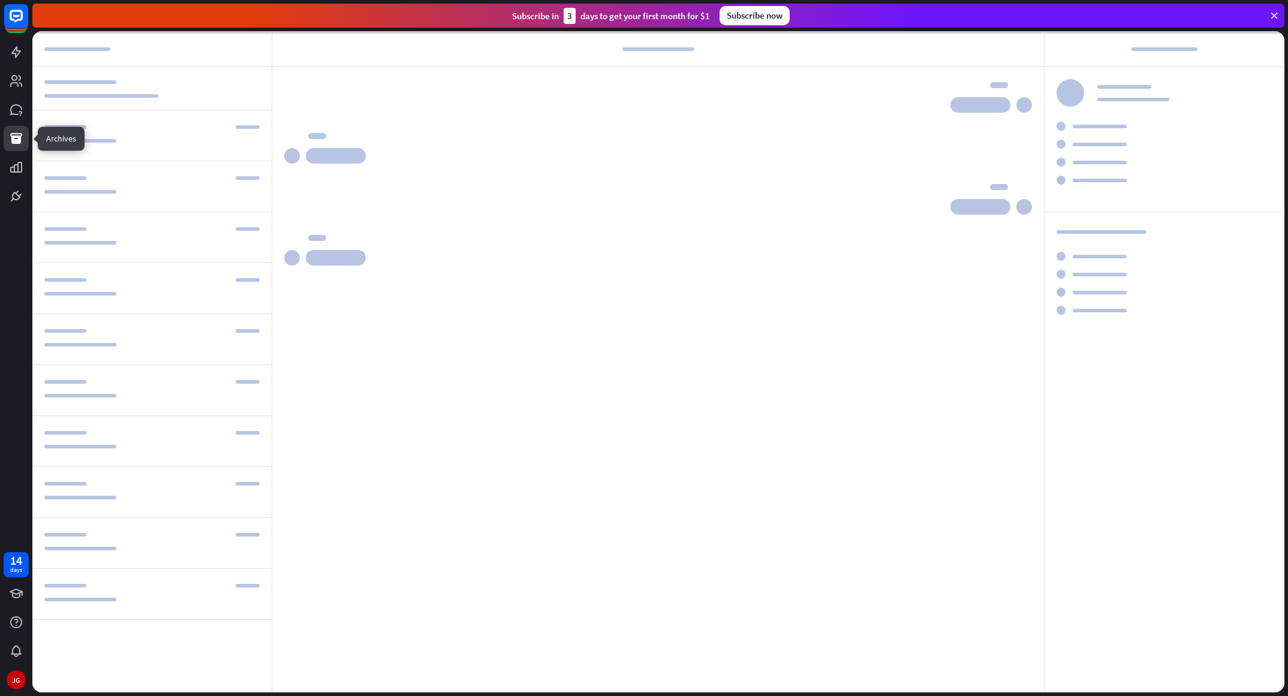
scroll to position [1023, 0]
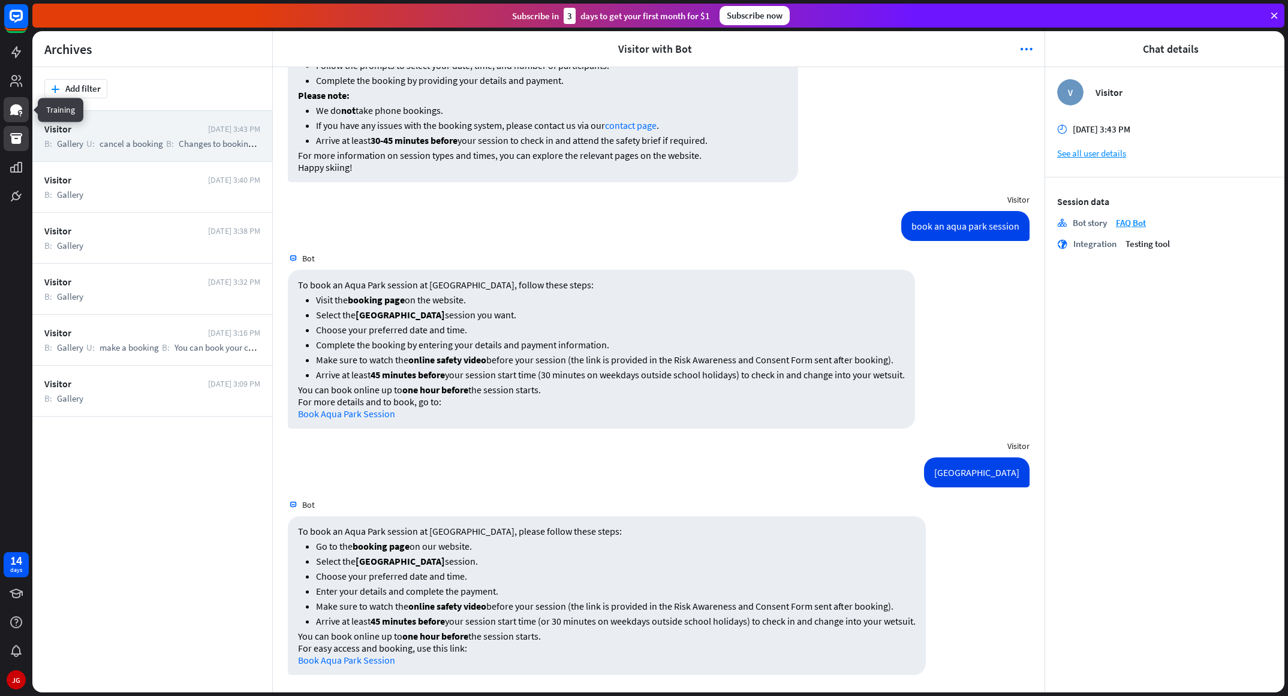
click at [20, 109] on icon at bounding box center [16, 109] width 12 height 11
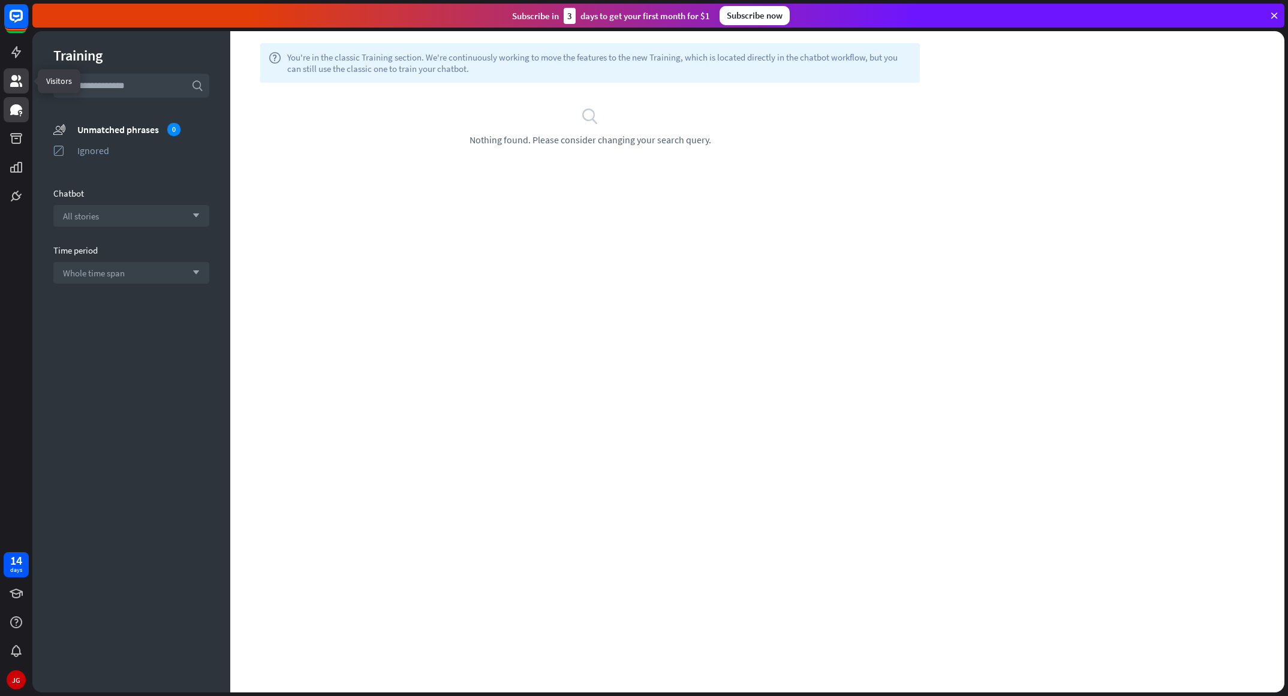
click at [23, 88] on link at bounding box center [16, 80] width 25 height 25
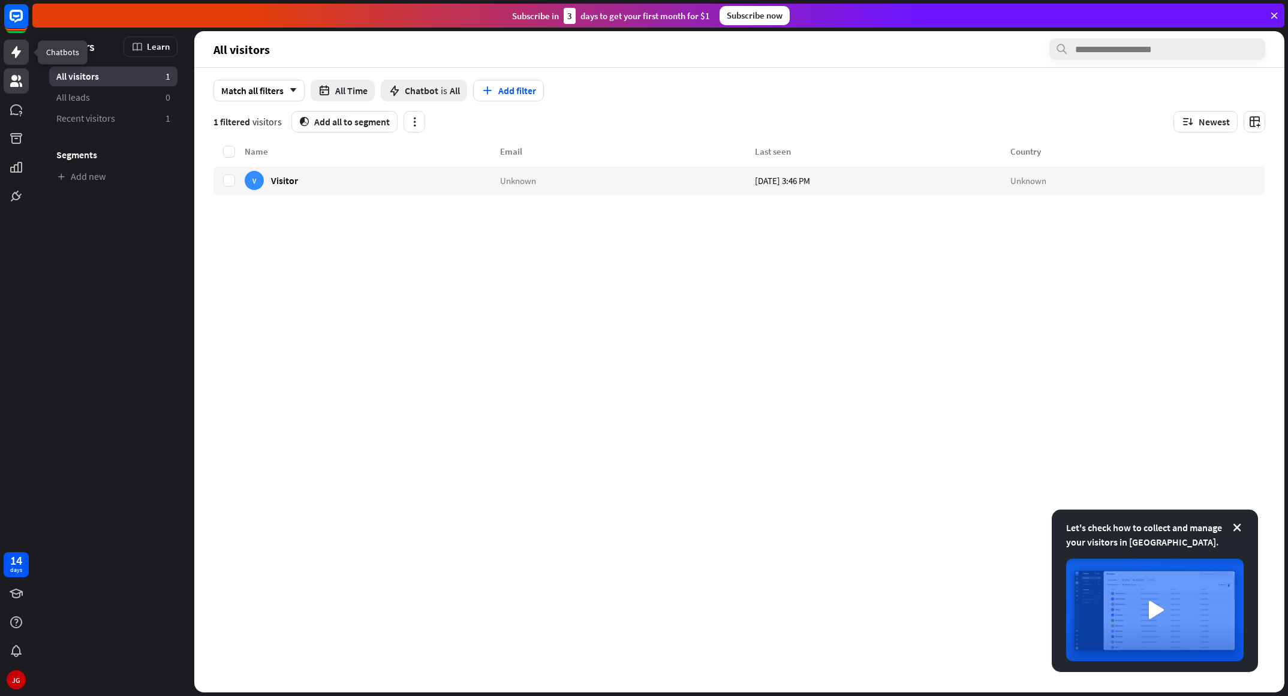
click at [24, 56] on link at bounding box center [16, 52] width 25 height 25
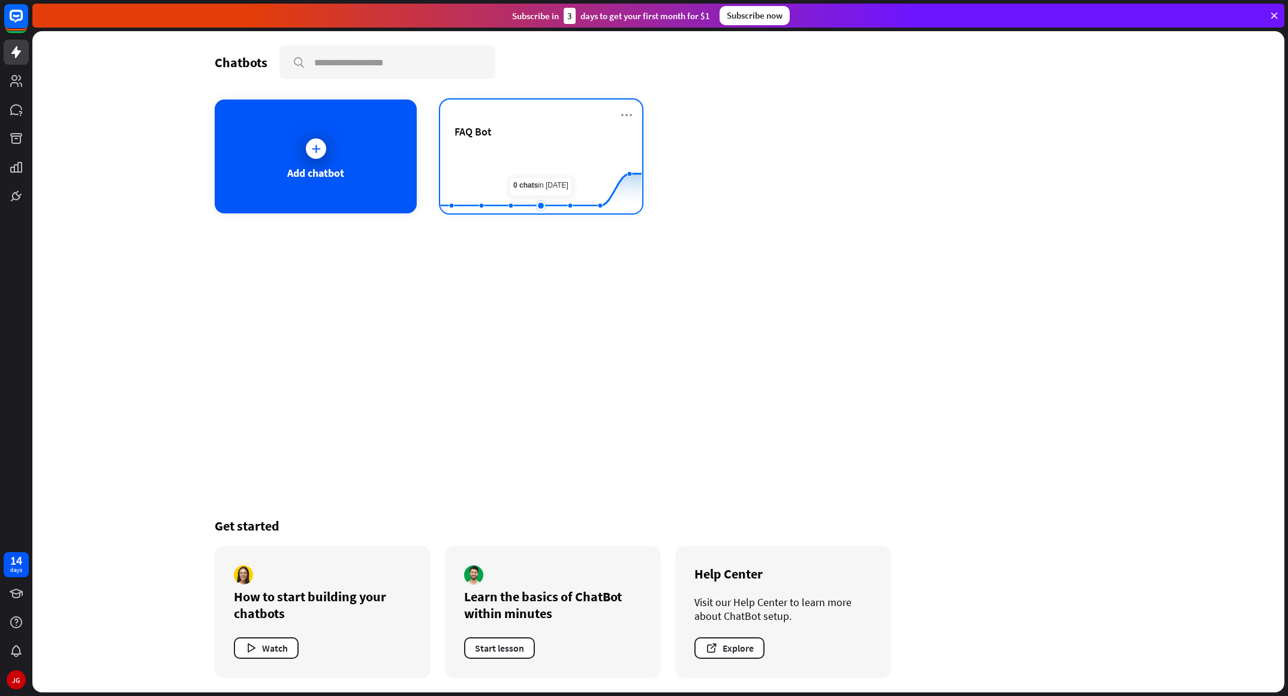
click at [541, 173] on rect at bounding box center [540, 183] width 201 height 75
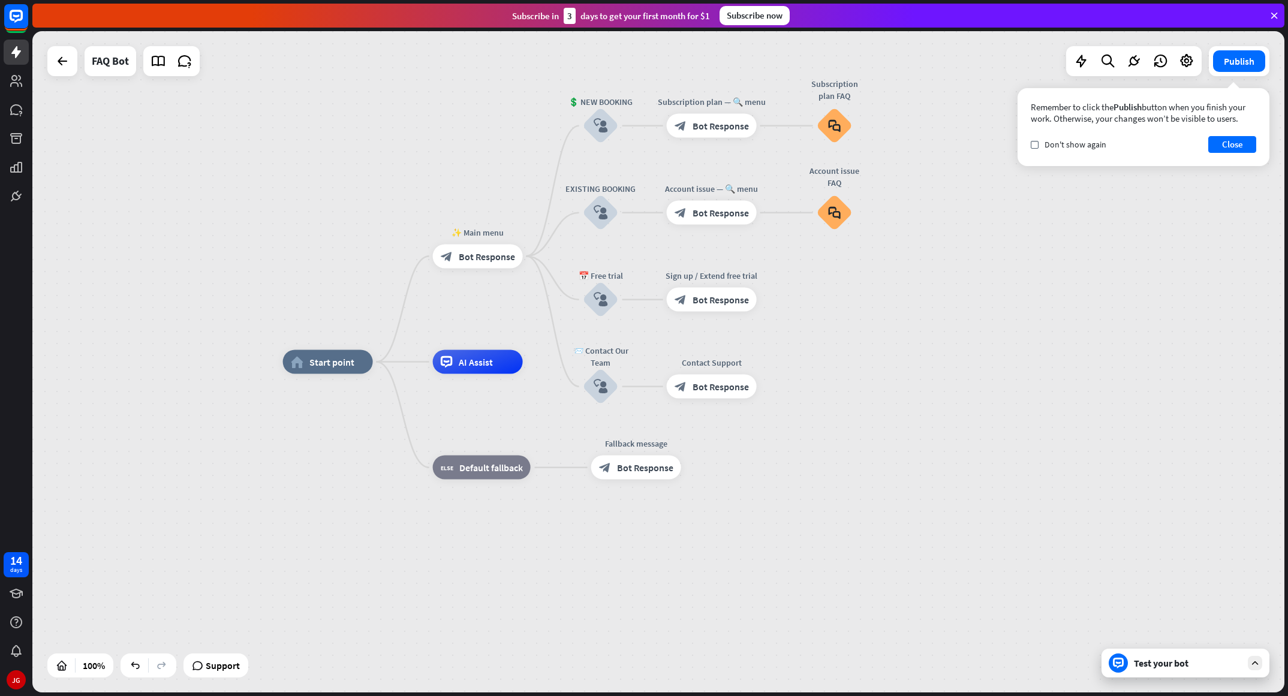
click at [858, 464] on div "Test your bot" at bounding box center [1186, 663] width 168 height 29
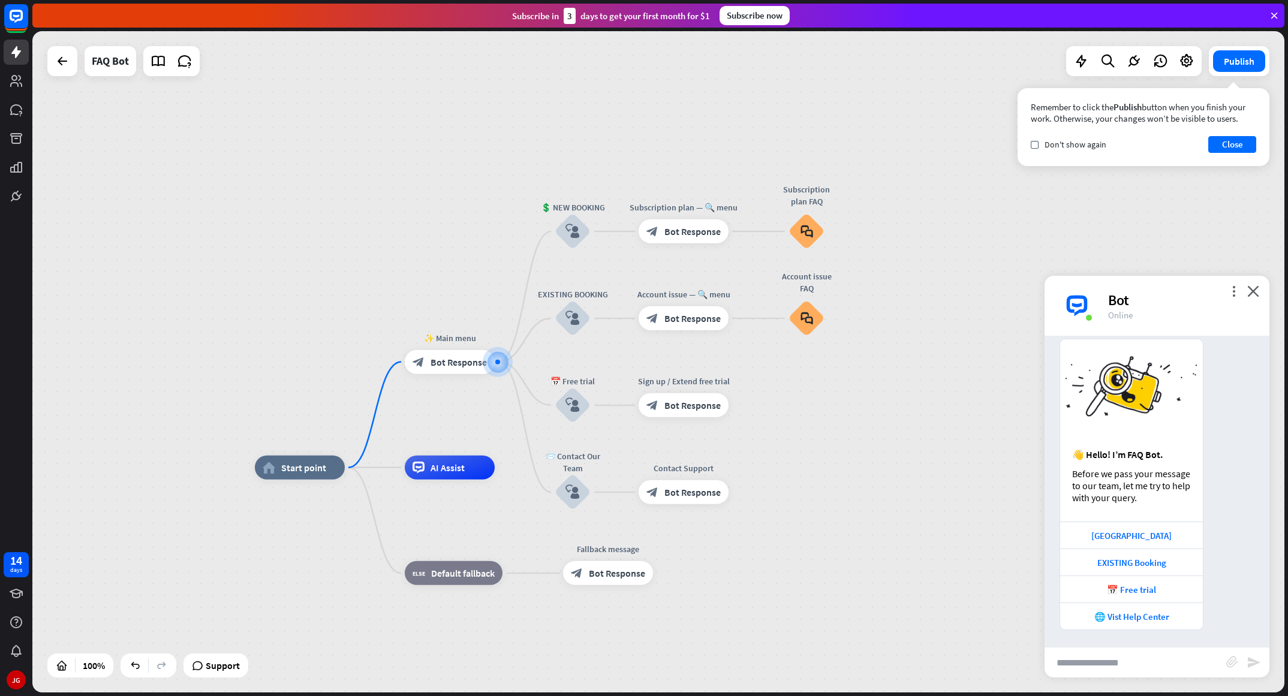
scroll to position [32, 0]
click at [858, 293] on icon "more_vert" at bounding box center [1233, 290] width 11 height 11
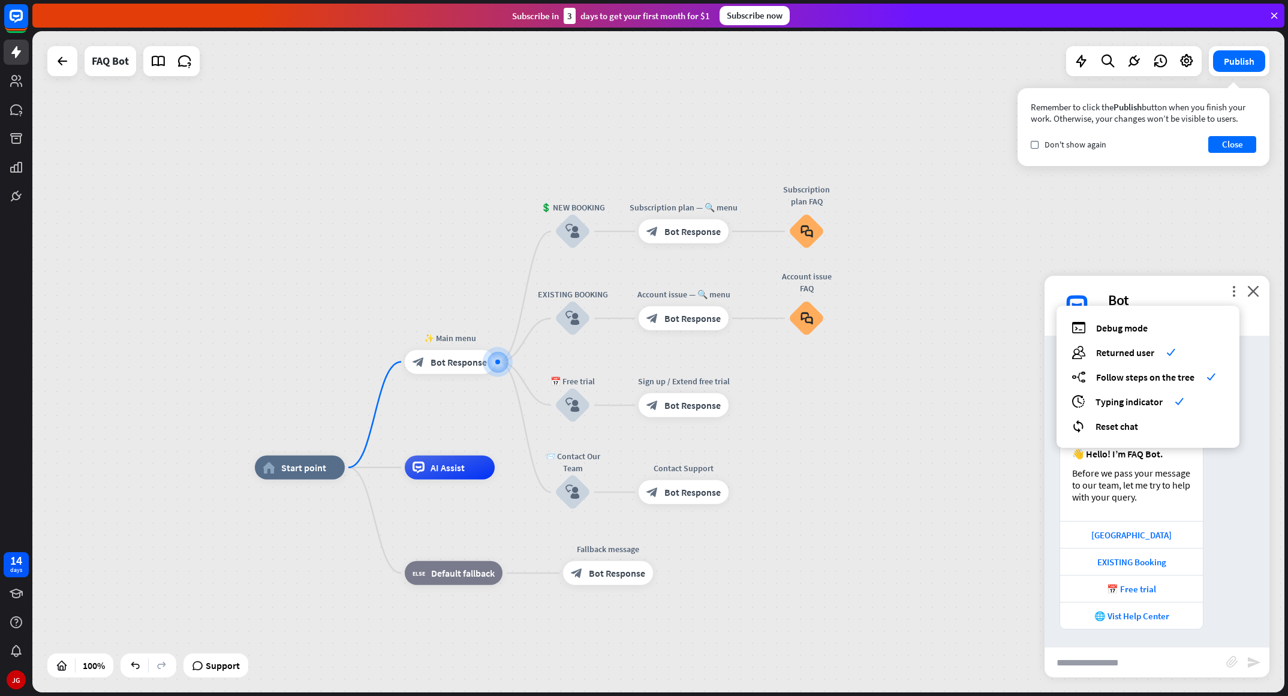
click at [858, 458] on div "home_2 Start point ✨ Main menu block_bot_response Bot Response 💲 NEW BOOKING bl…" at bounding box center [658, 361] width 1252 height 661
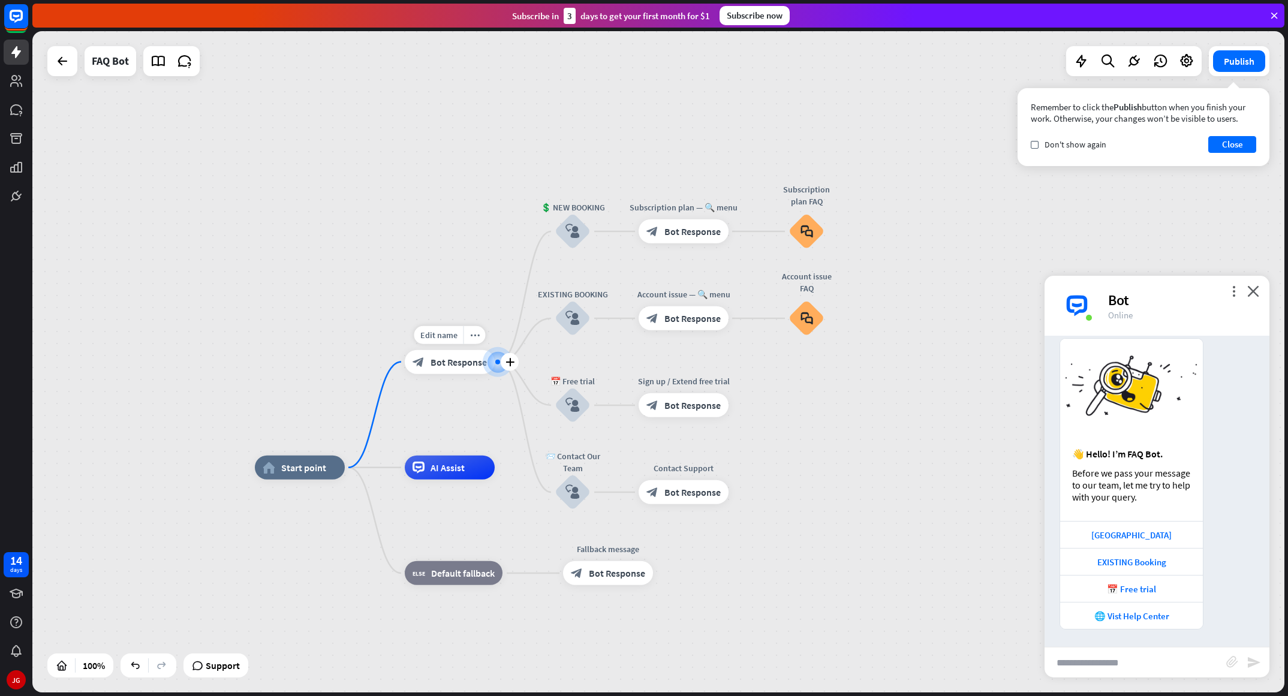
click at [453, 363] on span "Bot Response" at bounding box center [459, 362] width 56 height 12
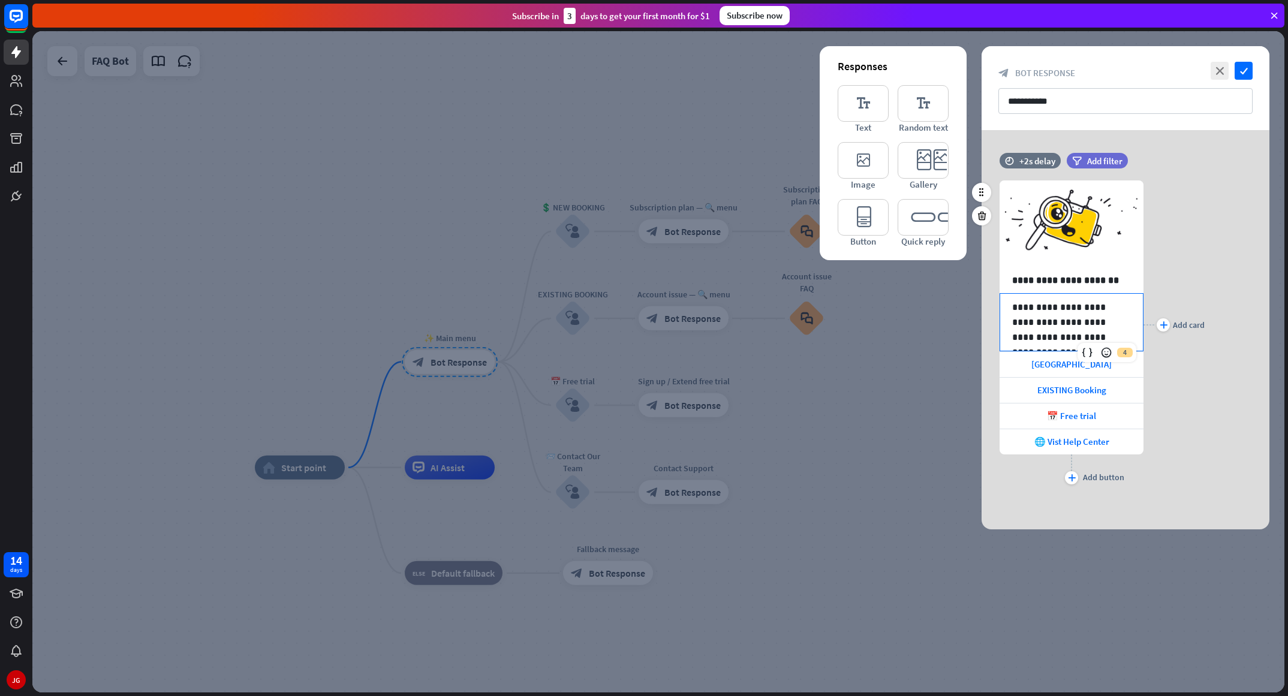
click at [858, 314] on p "**********" at bounding box center [1071, 322] width 119 height 45
click at [858, 334] on p "**********" at bounding box center [1071, 322] width 119 height 45
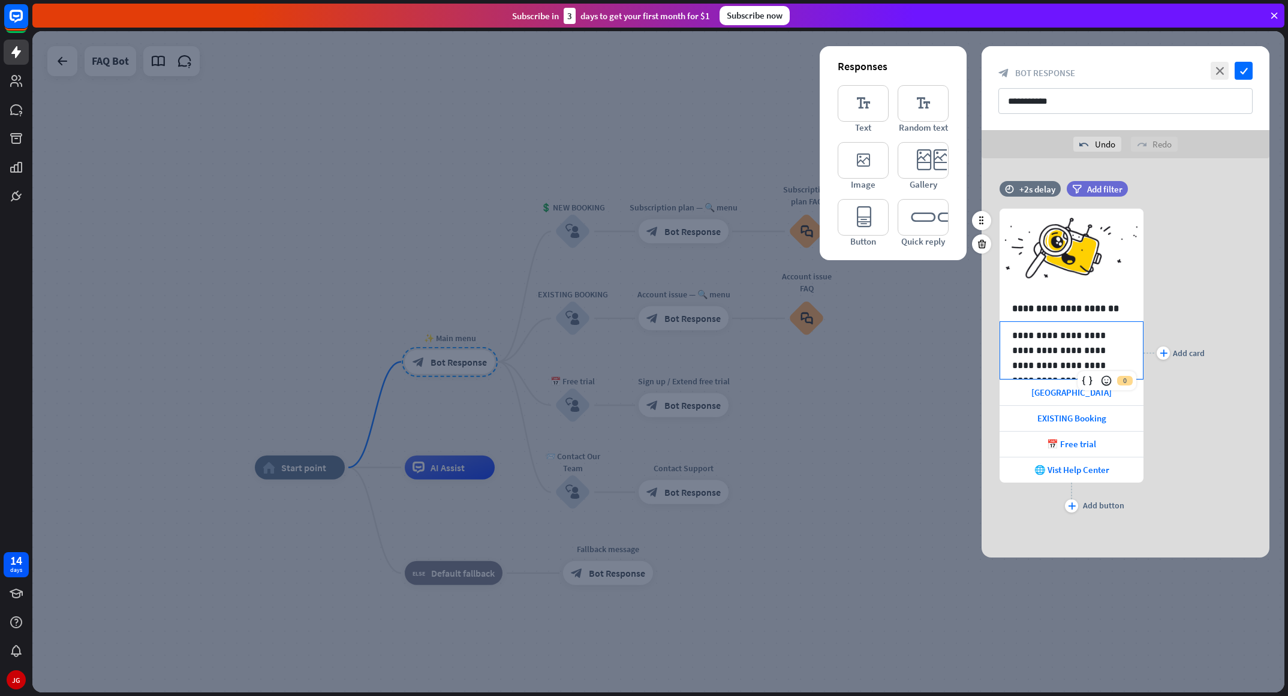
click at [858, 309] on div "plus Add card" at bounding box center [1173, 353] width 61 height 325
click at [833, 400] on div at bounding box center [658, 361] width 1252 height 661
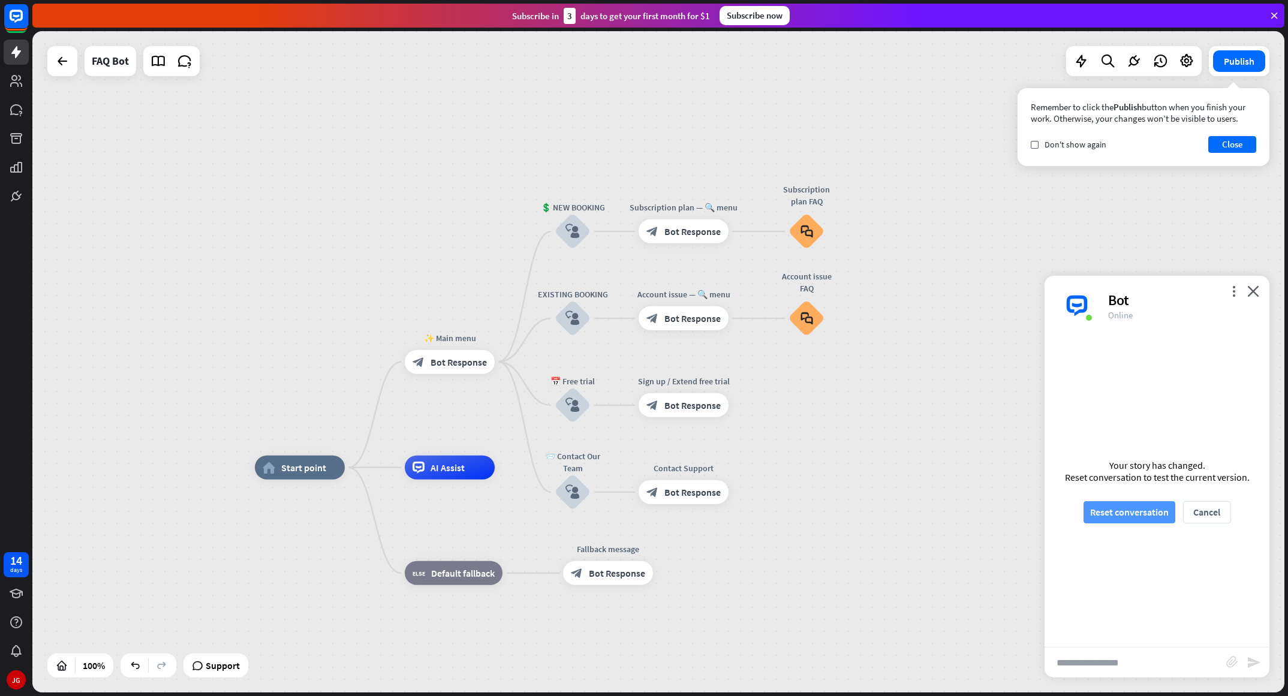
click at [858, 464] on button "Reset conversation" at bounding box center [1130, 512] width 92 height 22
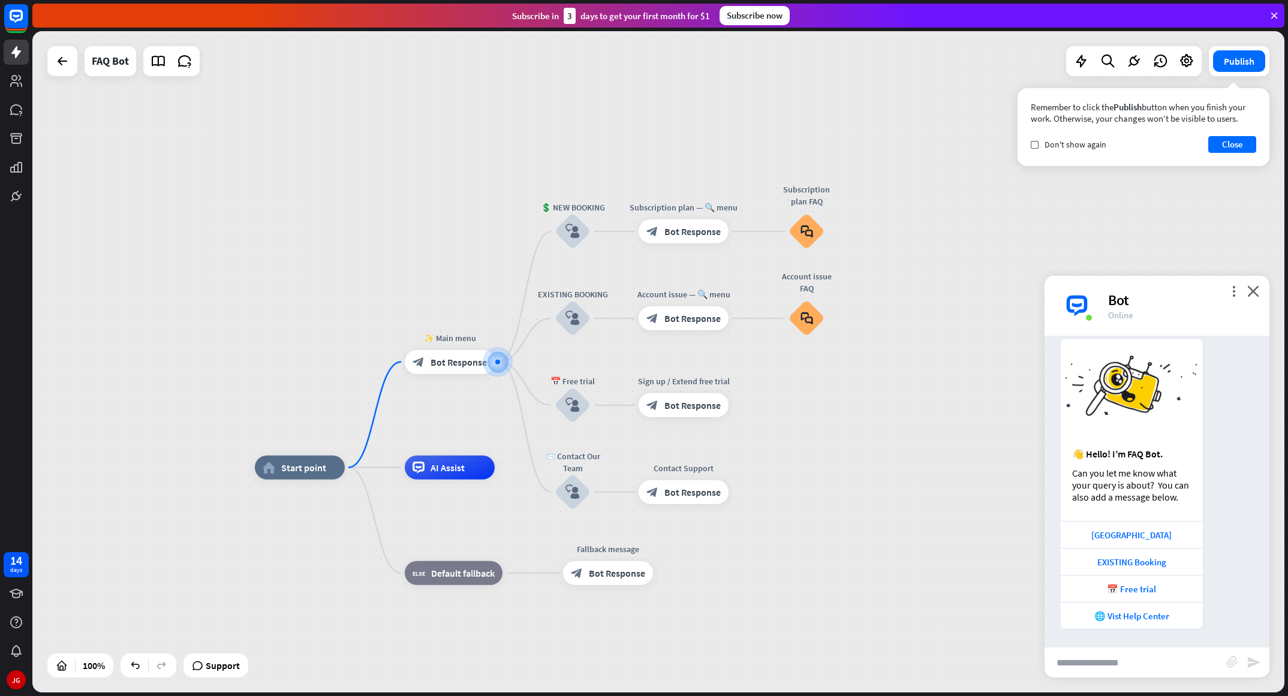
scroll to position [32, 0]
click at [858, 464] on input "text" at bounding box center [1136, 663] width 182 height 30
type input "**********"
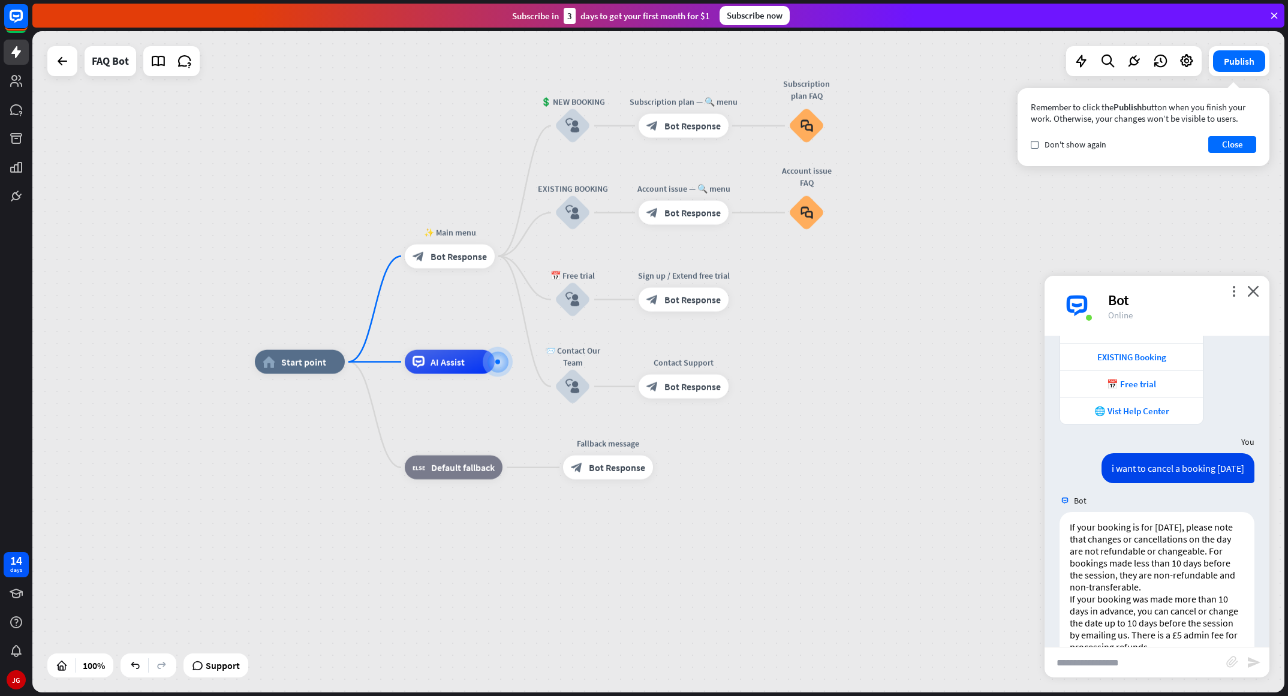
scroll to position [241, 0]
type input "*"
type input "*********"
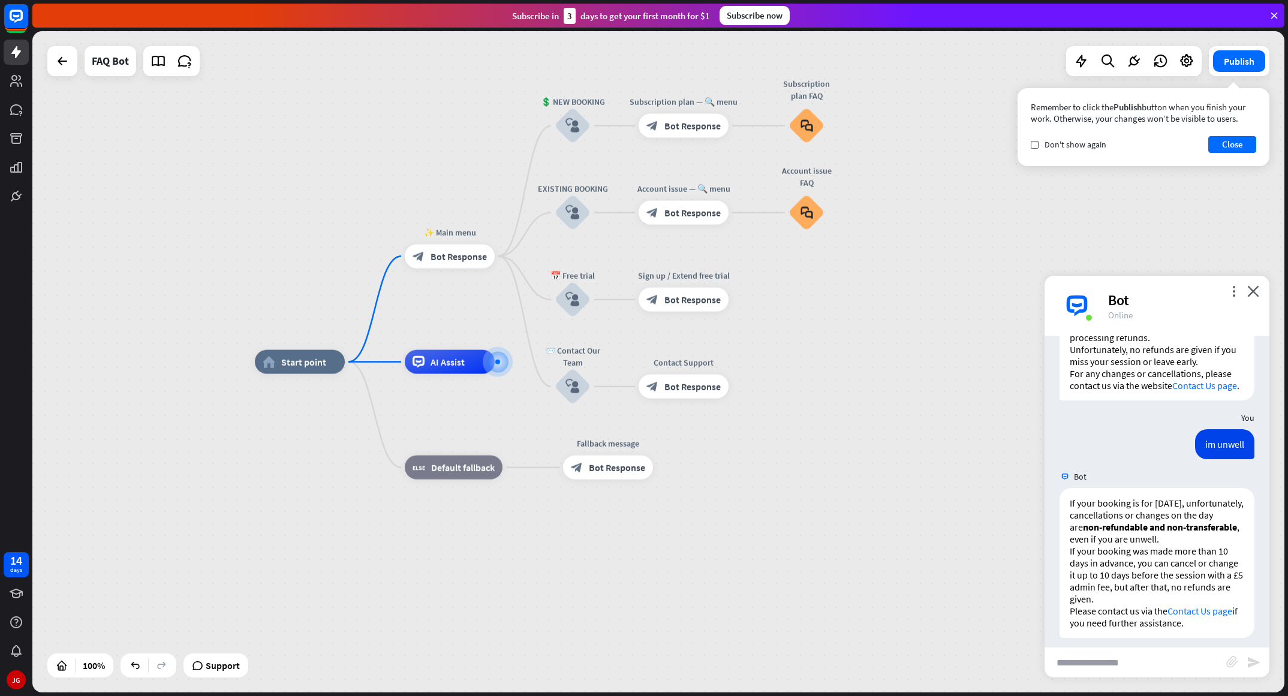
scroll to position [579, 0]
